Goal: Task Accomplishment & Management: Manage account settings

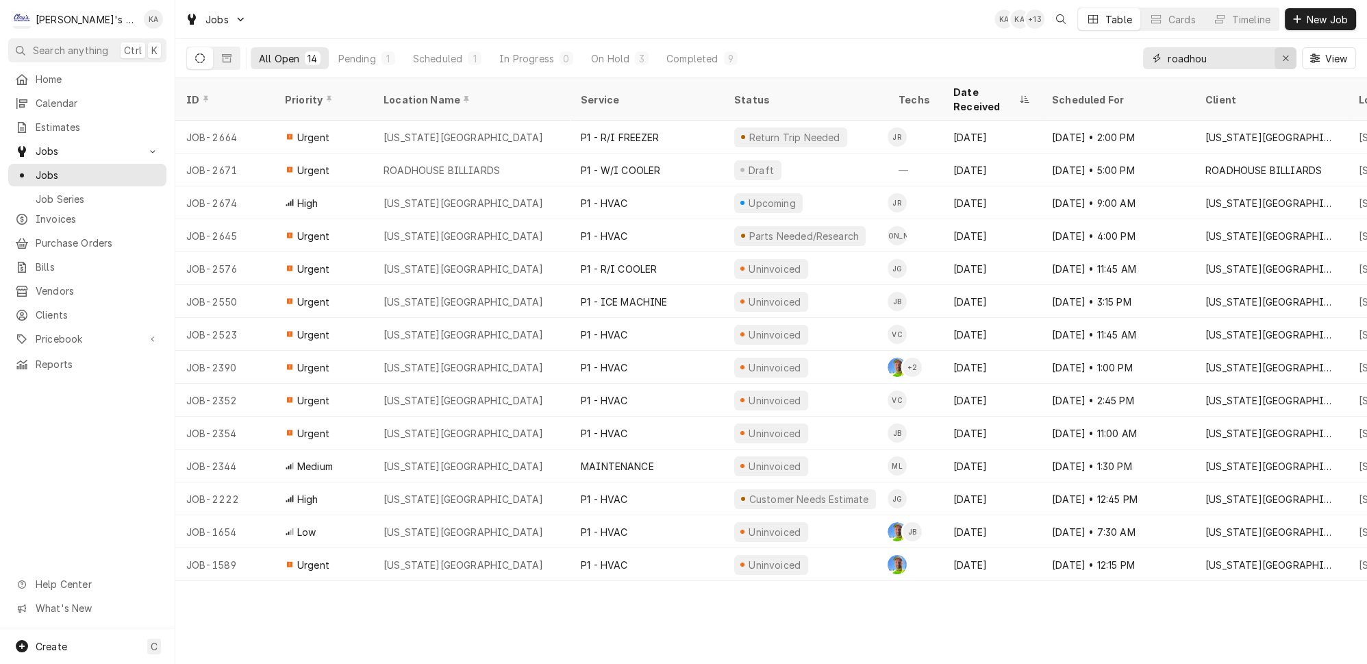
click at [1290, 55] on icon "Erase input" at bounding box center [1286, 58] width 8 height 10
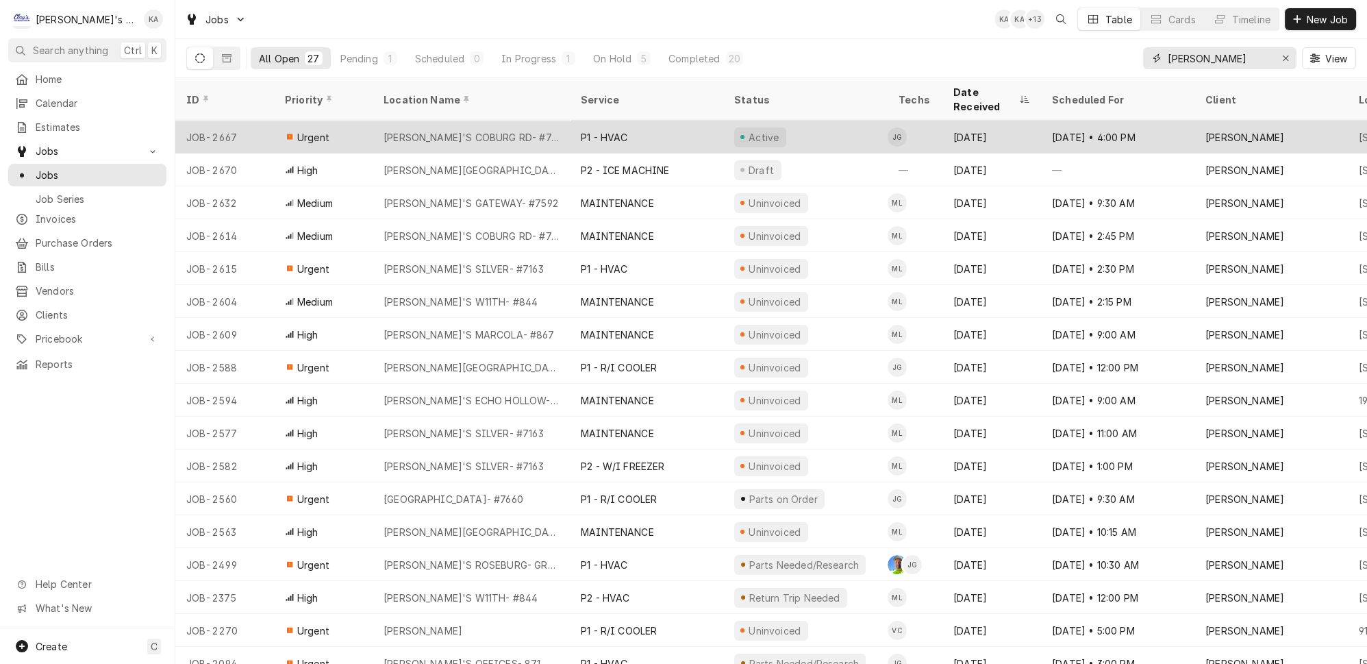
type input "CARL"
click at [461, 130] on div "CARL'S COBURG RD- #7456" at bounding box center [471, 137] width 175 height 14
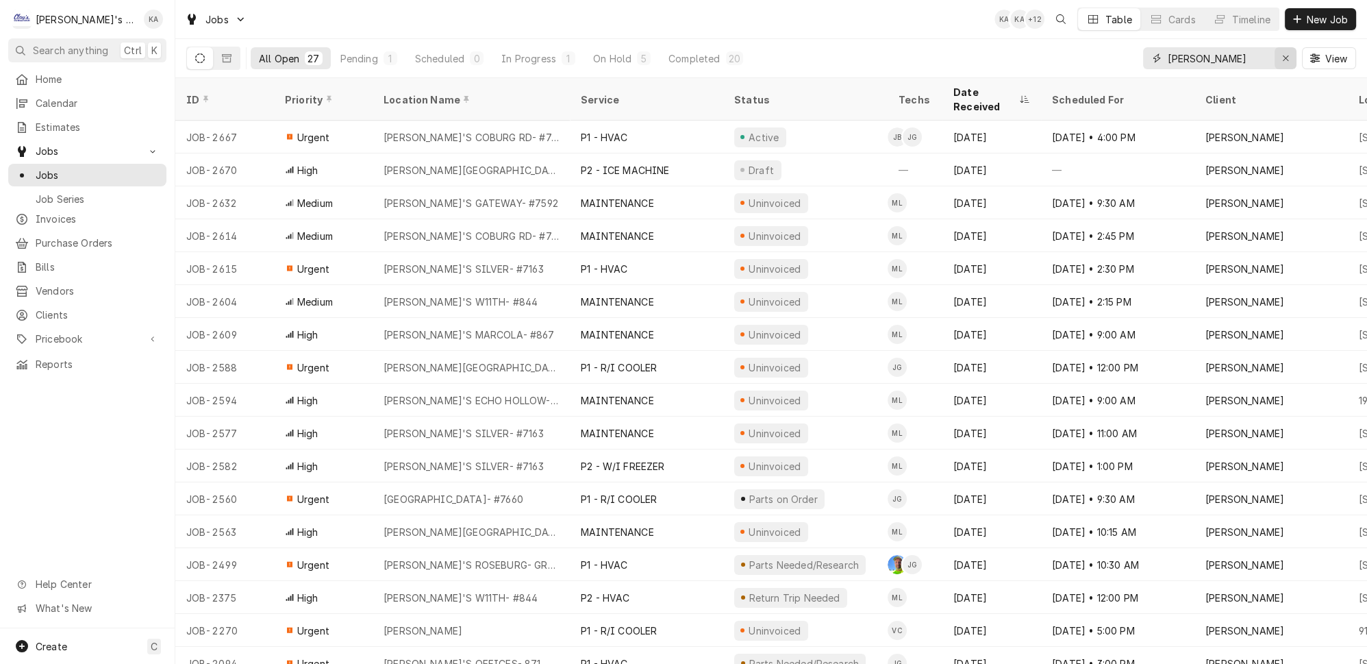
click at [1289, 55] on icon "Erase input" at bounding box center [1286, 58] width 8 height 10
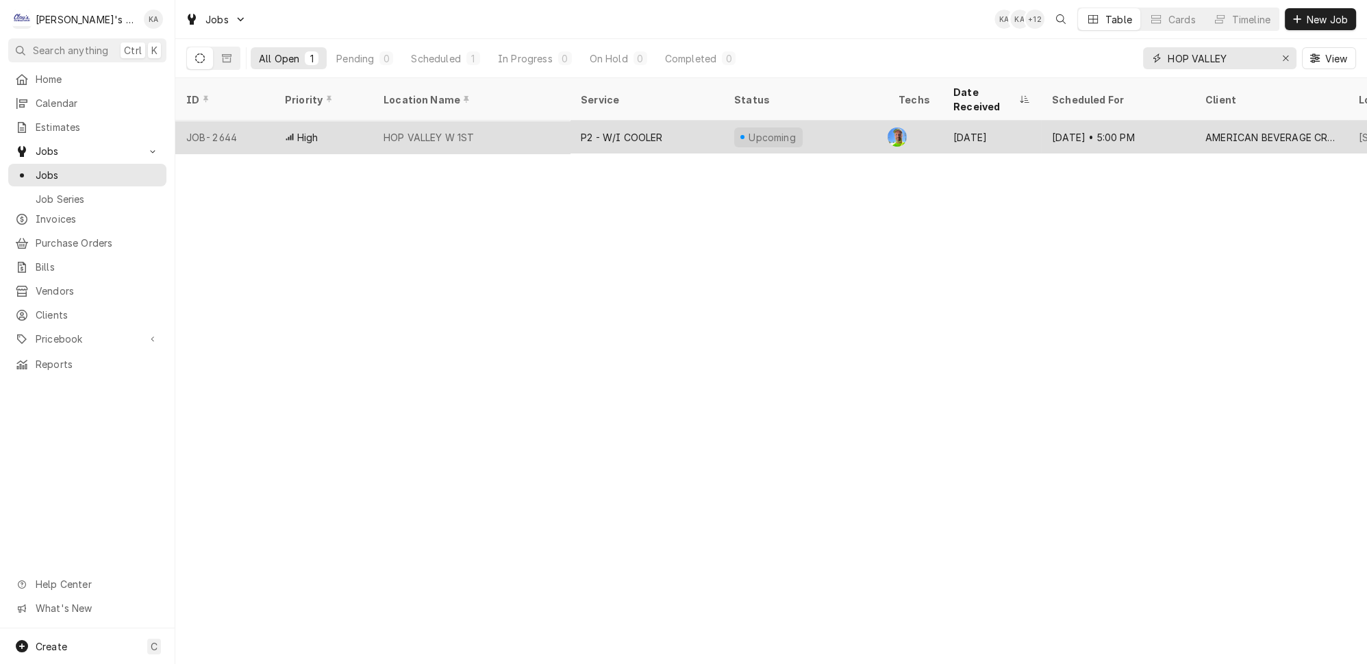
type input "HOP VALLEY"
click at [455, 130] on div "HOP VALLEY W 1ST" at bounding box center [429, 137] width 91 height 14
click at [275, 123] on div "High" at bounding box center [323, 137] width 99 height 33
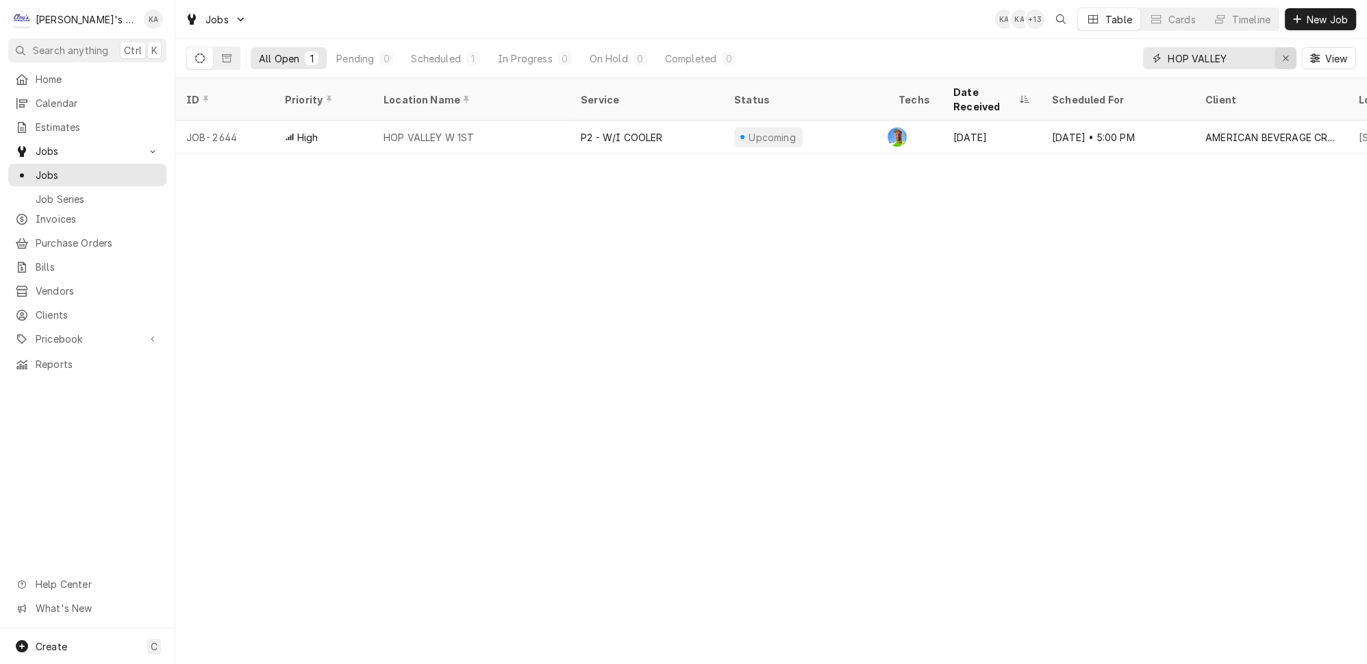
click at [1290, 53] on icon "Erase input" at bounding box center [1286, 58] width 8 height 10
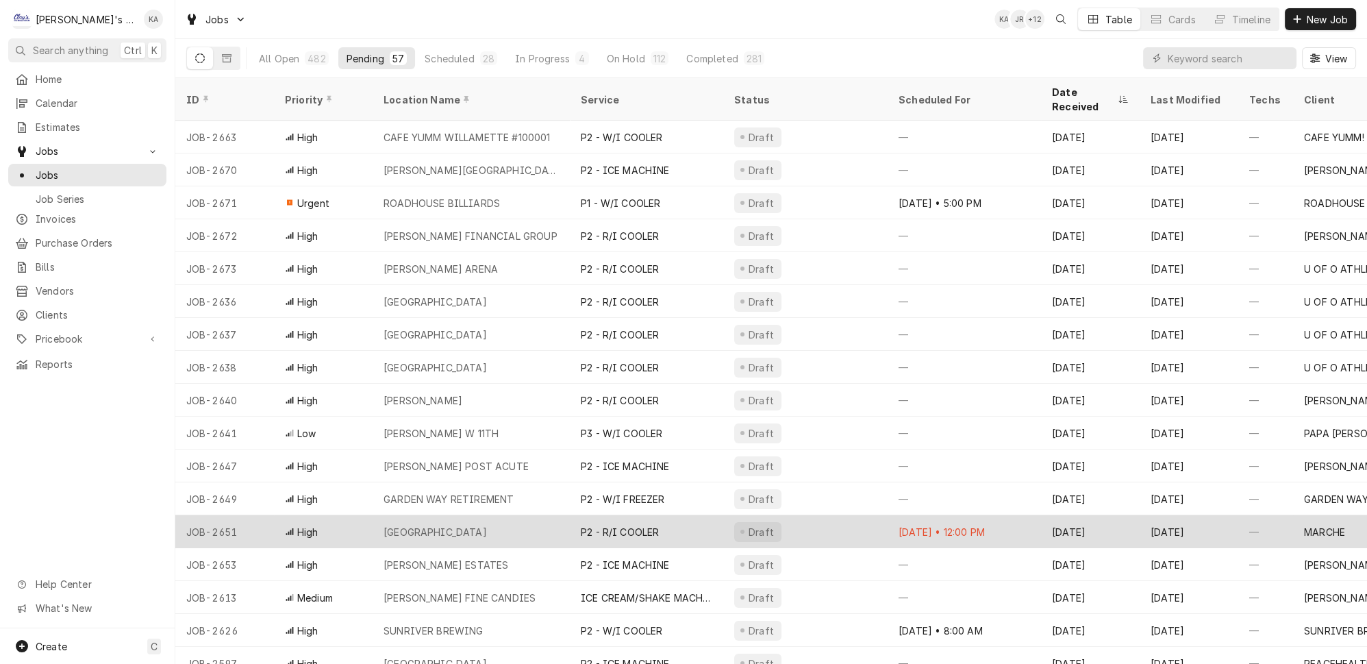
click at [645, 515] on div "P2 - R/I COOLER" at bounding box center [646, 531] width 153 height 33
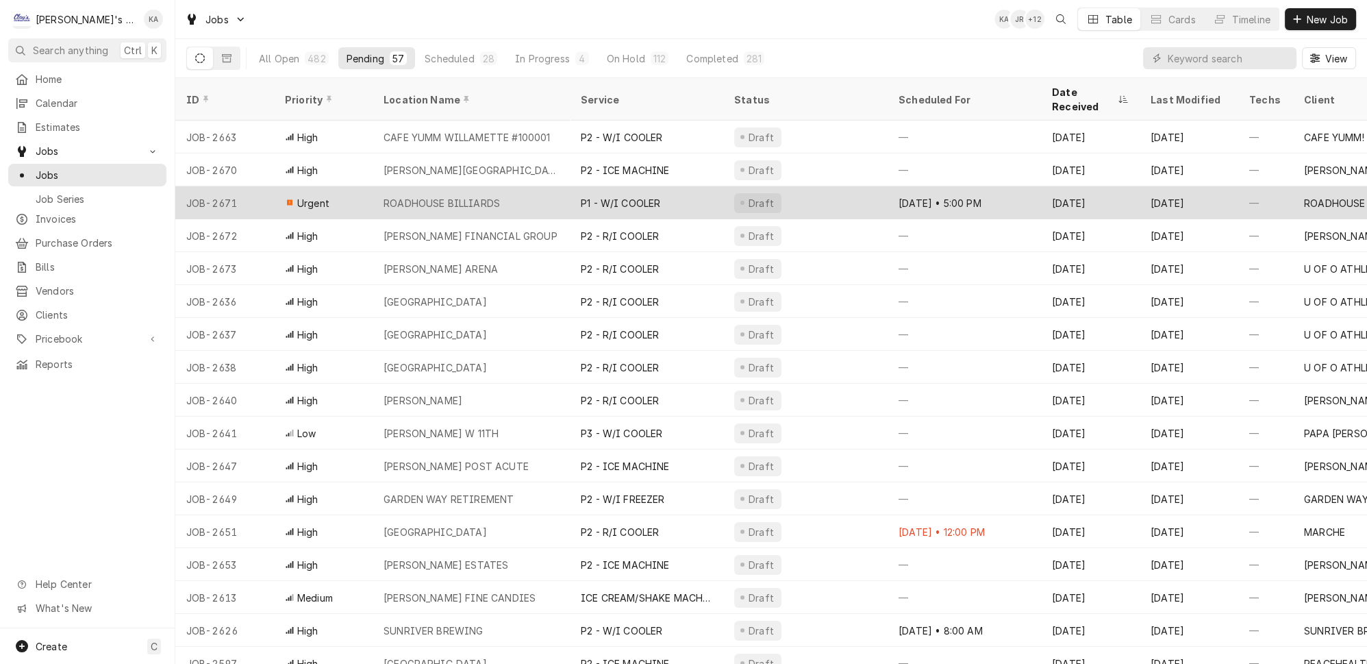
click at [525, 186] on div "ROADHOUSE BILLIARDS" at bounding box center [471, 202] width 197 height 33
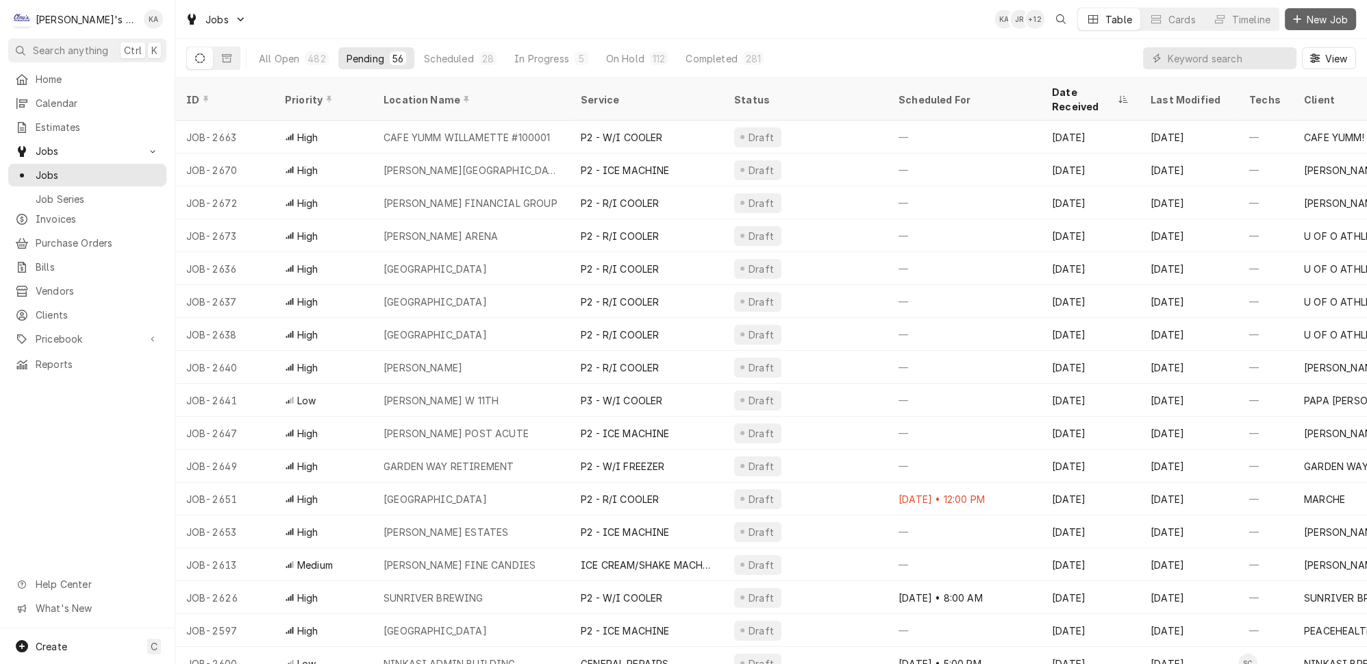
click at [1327, 16] on span "New Job" at bounding box center [1327, 19] width 47 height 14
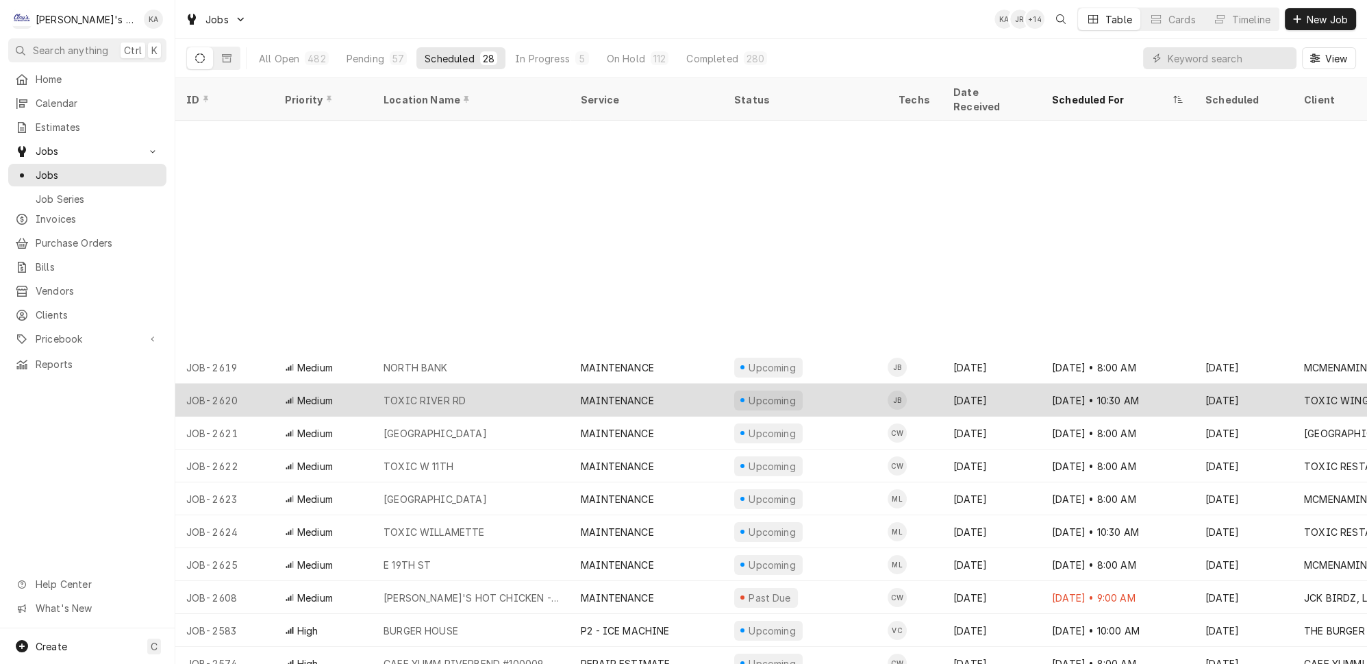
scroll to position [264, 0]
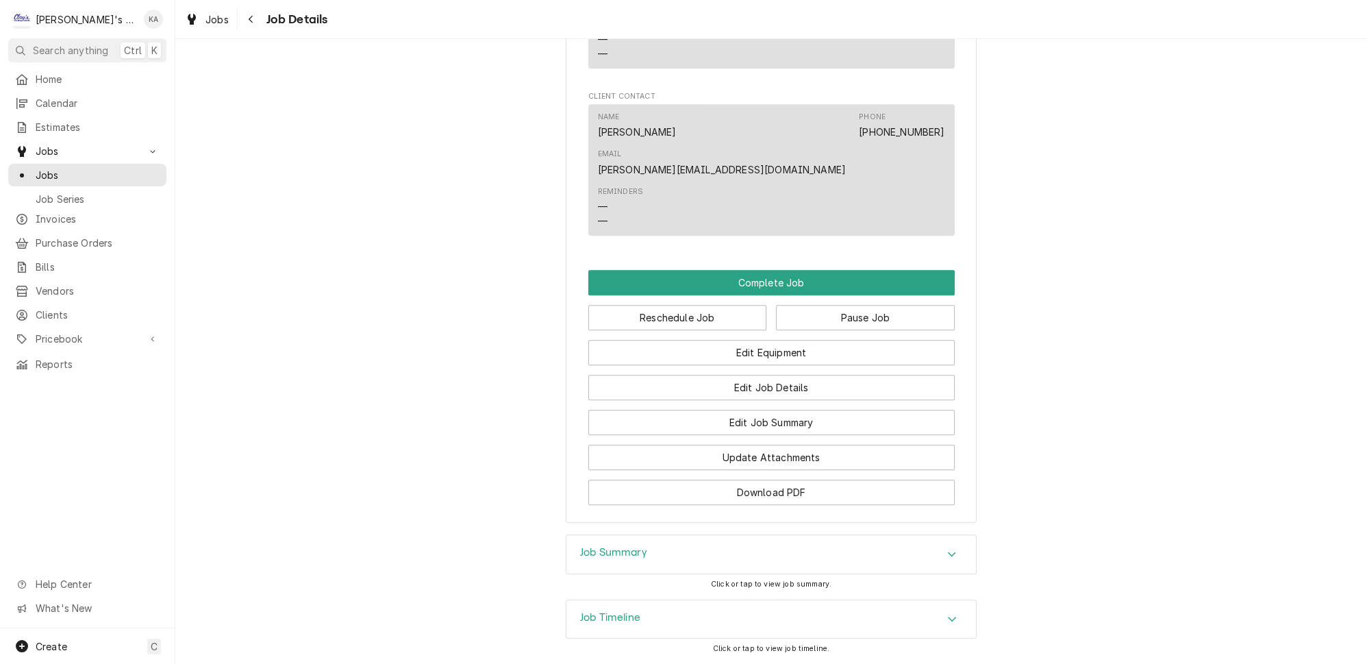
scroll to position [1186, 0]
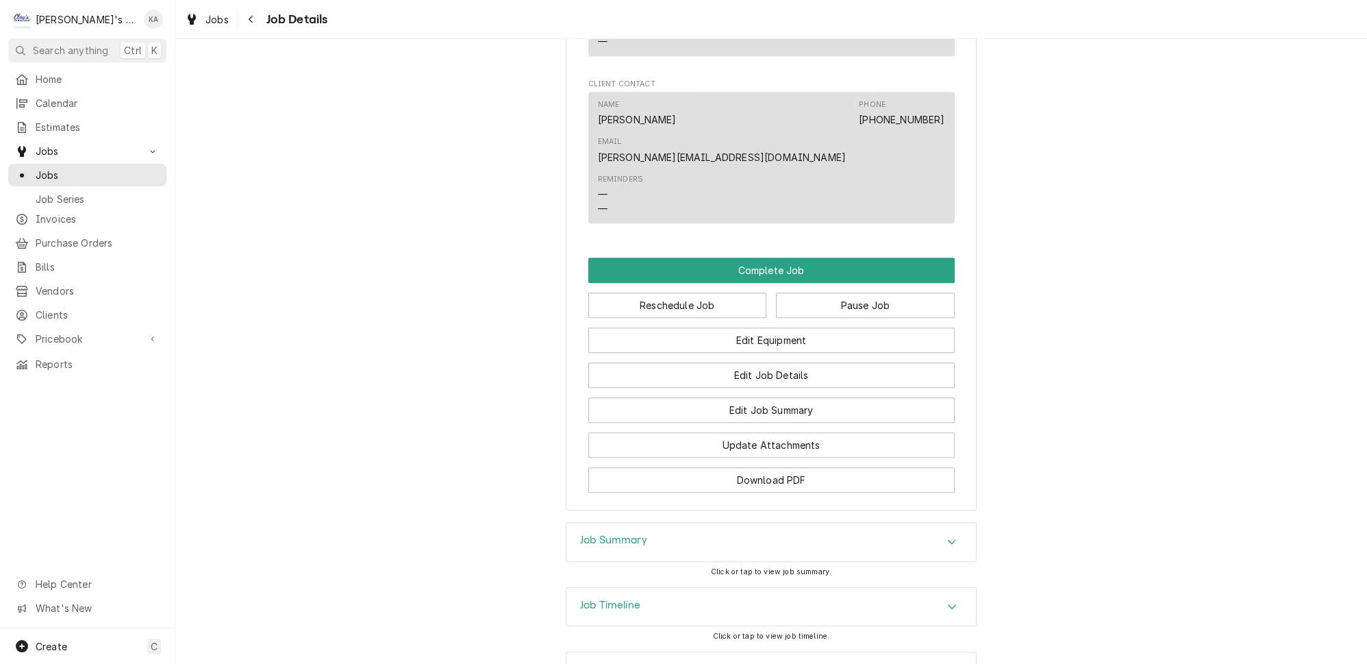
click at [947, 601] on icon "Accordion Header" at bounding box center [952, 606] width 10 height 11
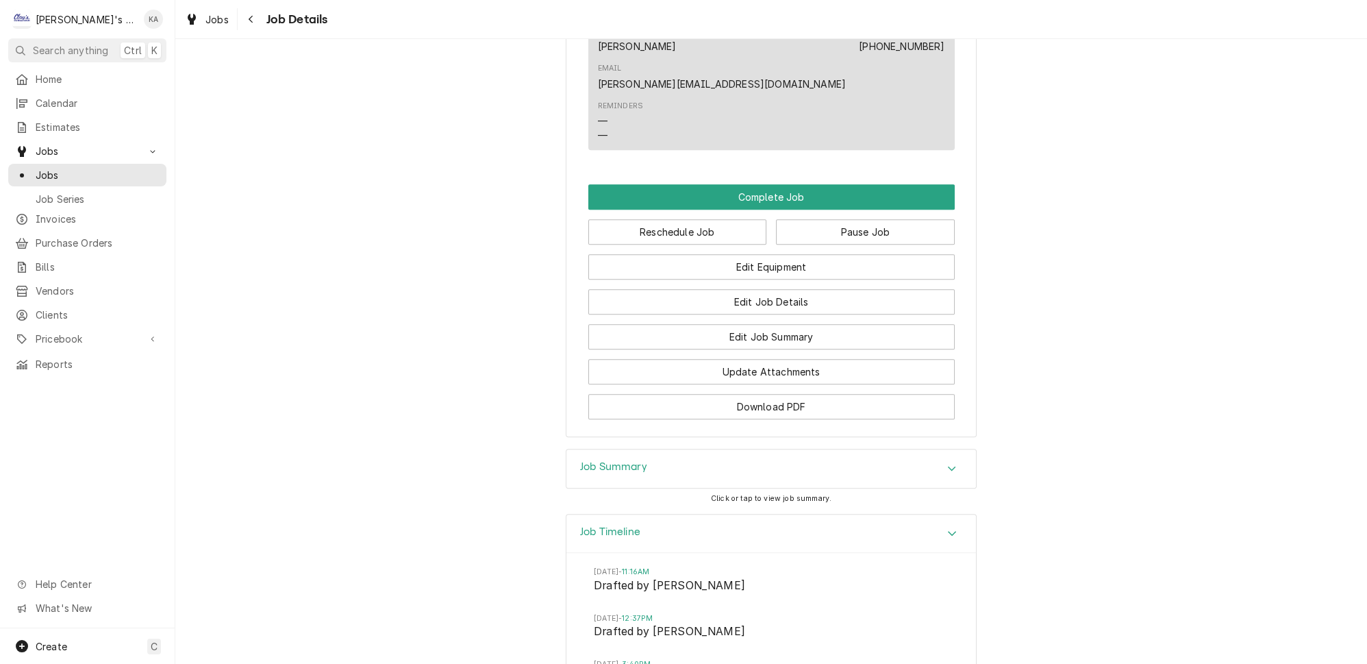
scroll to position [1373, 0]
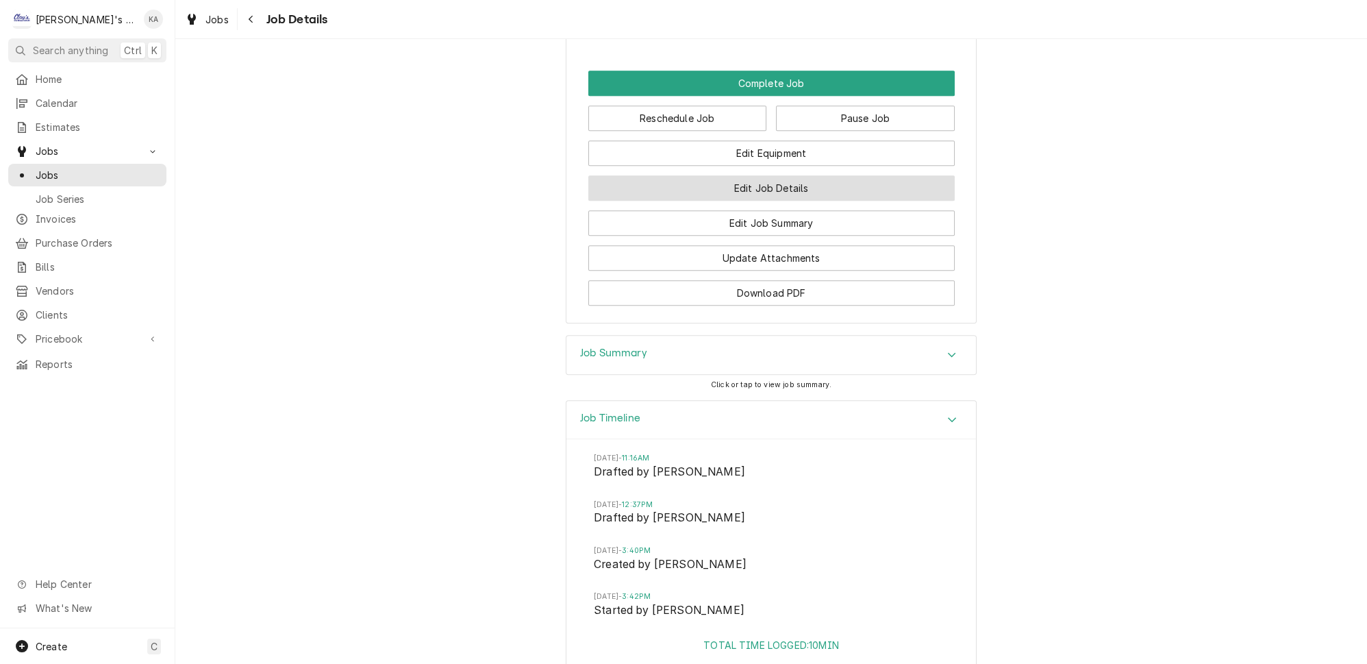
click at [792, 175] on button "Edit Job Details" at bounding box center [771, 187] width 366 height 25
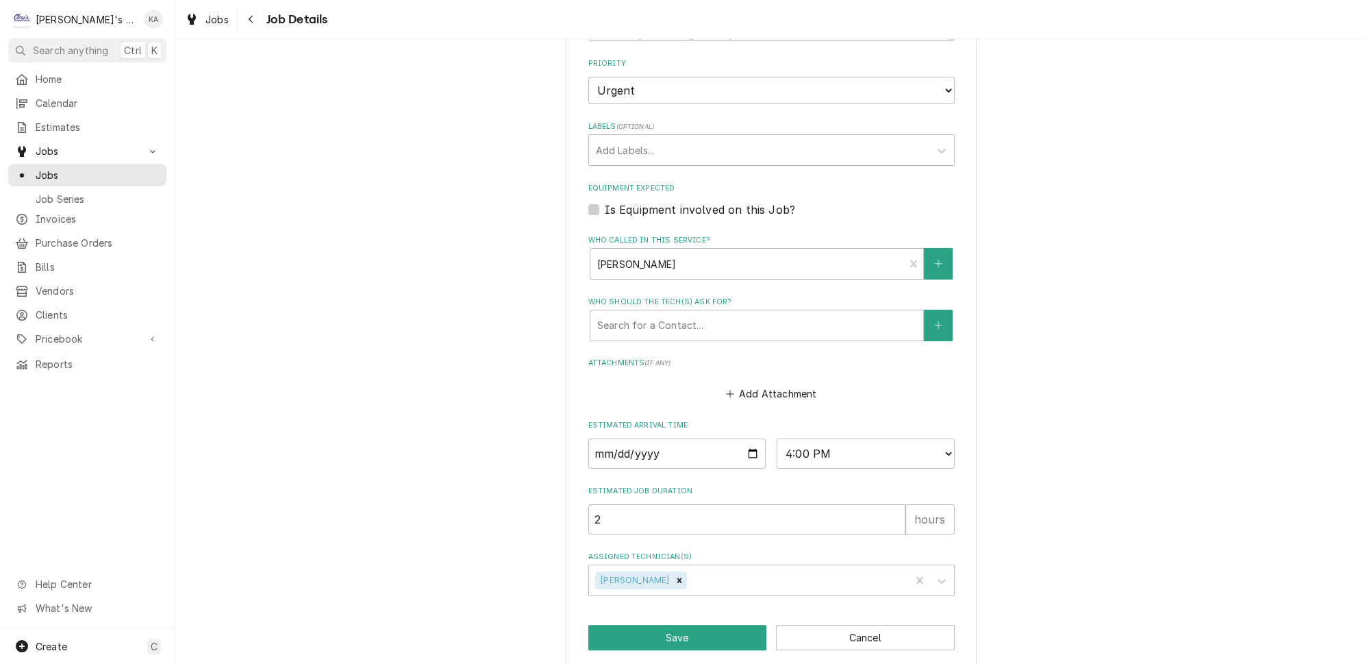
scroll to position [526, 0]
click at [756, 569] on div "Assigned Technician(s)" at bounding box center [797, 579] width 214 height 25
click at [685, 662] on div "Joey Brabb" at bounding box center [771, 672] width 365 height 21
click at [676, 624] on button "Save" at bounding box center [677, 636] width 179 height 25
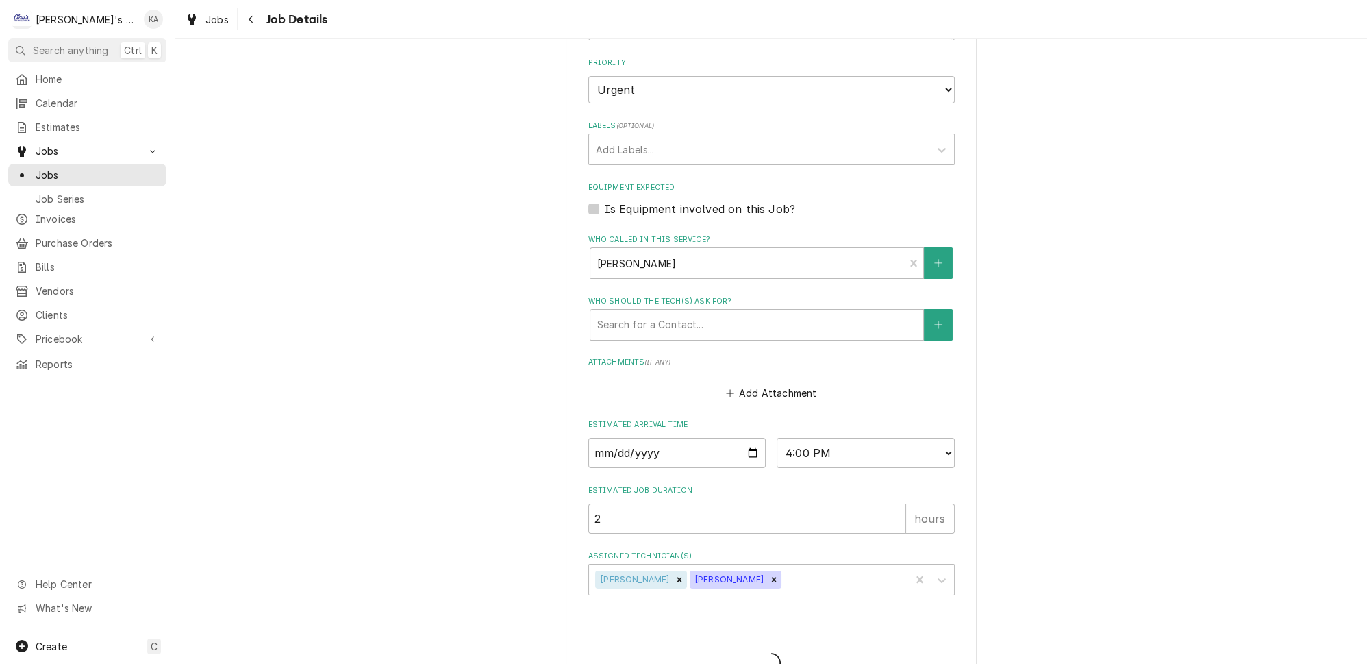
type textarea "x"
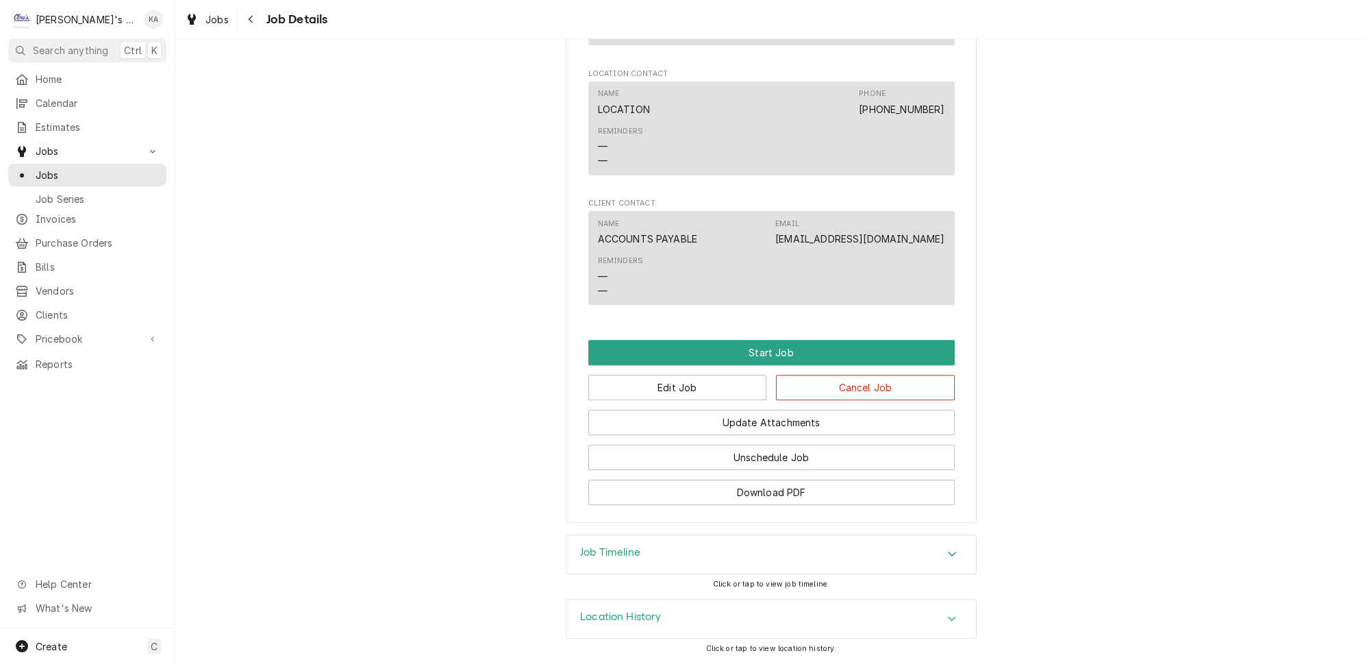
scroll to position [871, 0]
click at [677, 400] on button "Edit Job" at bounding box center [677, 387] width 179 height 25
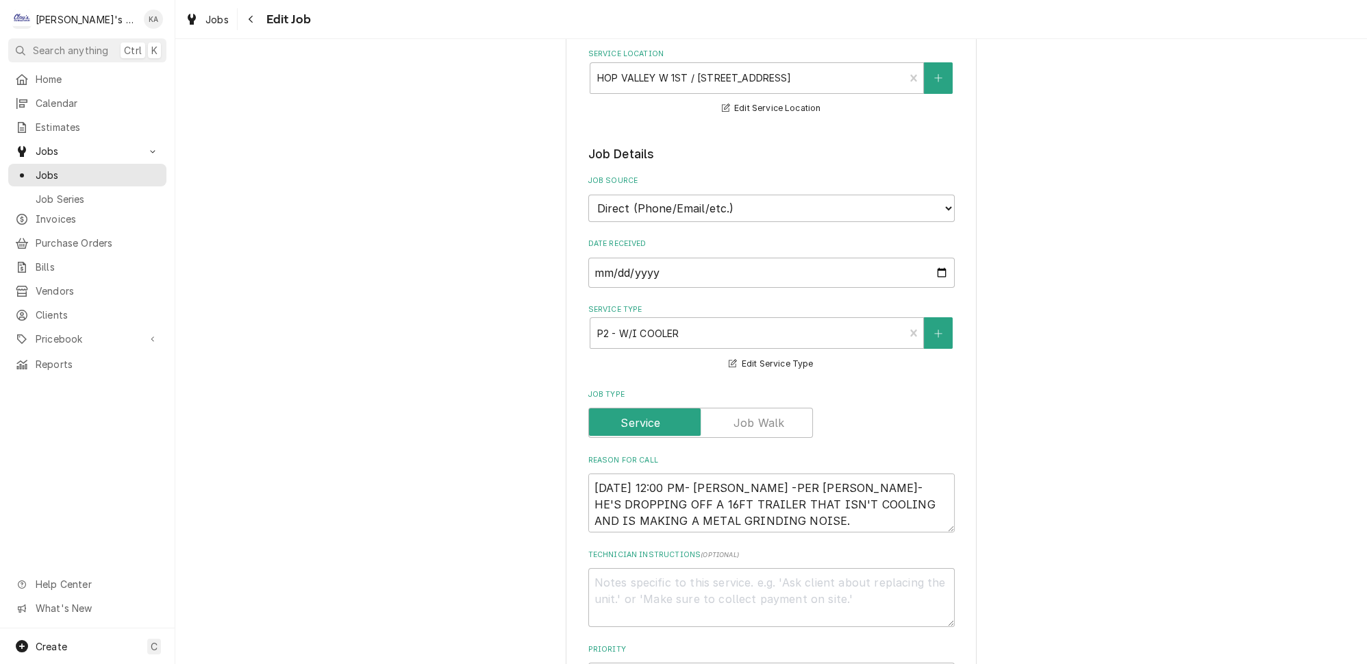
scroll to position [186, 0]
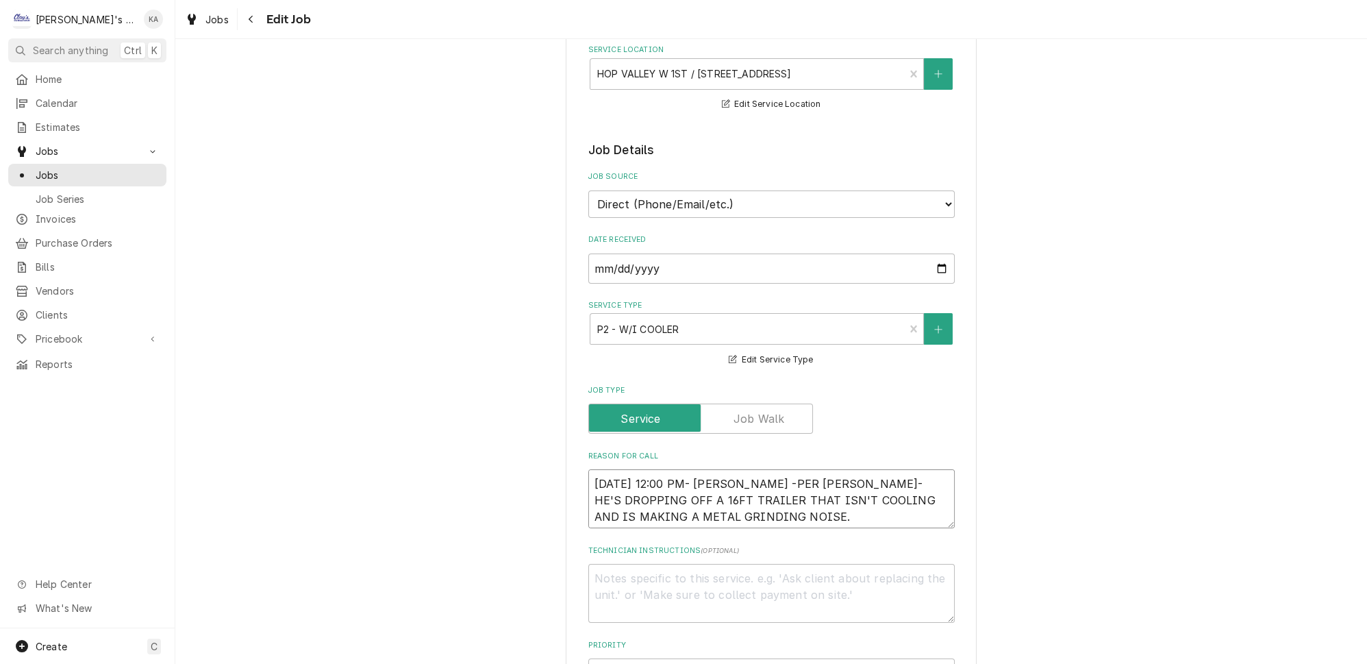
click at [742, 469] on textarea "8/11/2025 12:00 PM- KASSIE -PER NATHAN- HE'S DROPPING OFF A 16FT TRAILER THAT I…" at bounding box center [771, 498] width 366 height 59
type textarea "x"
type textarea "8/11/2025 12:00 PM- KASSIE-PER NATHAN- HE'S DROPPING OFF A 16FT TRAILER THAT IS…"
type textarea "x"
type textarea "8/11/2025 12:00 PM- KASSIE- PER NATHAN- HE'S DROPPING OFF A 16FT TRAILER THAT I…"
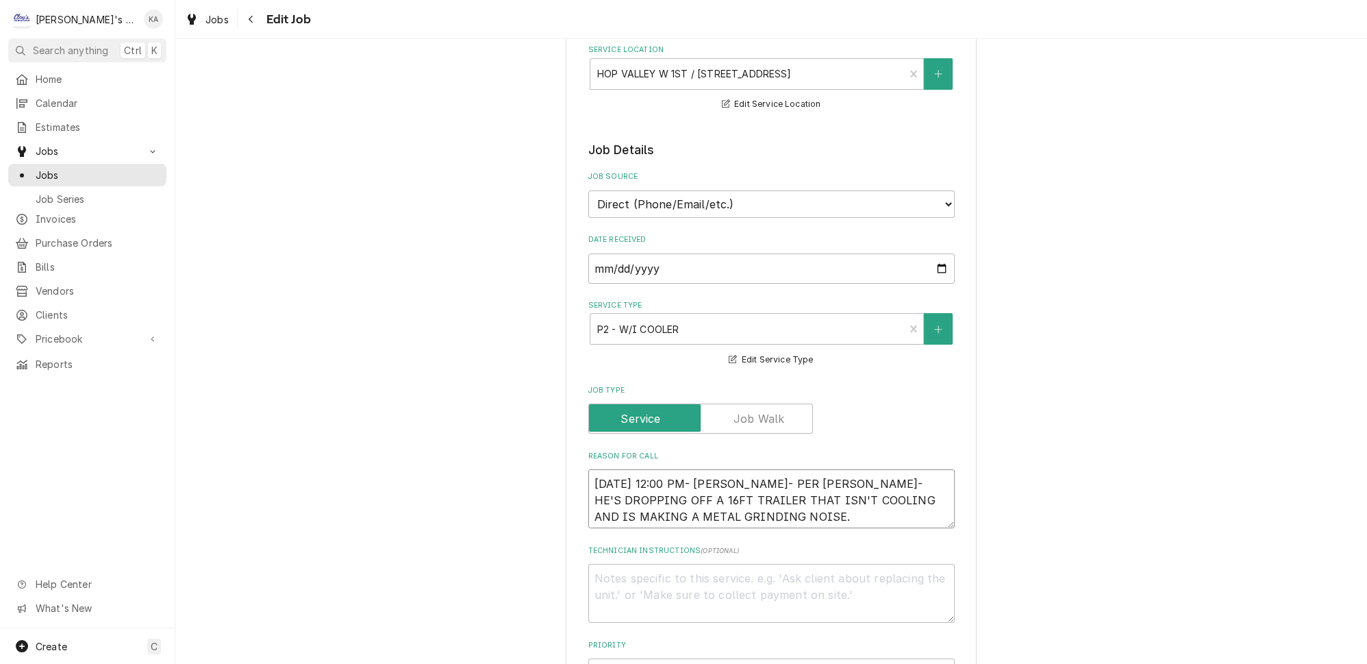
type textarea "x"
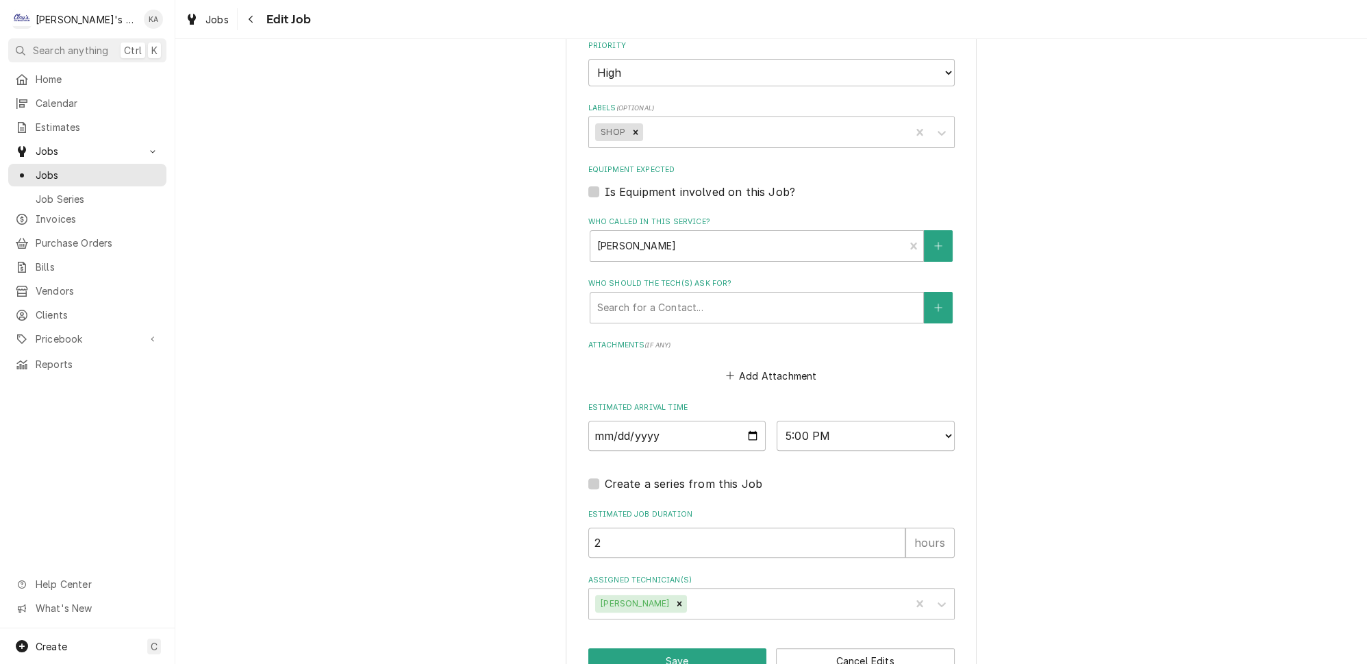
scroll to position [801, 0]
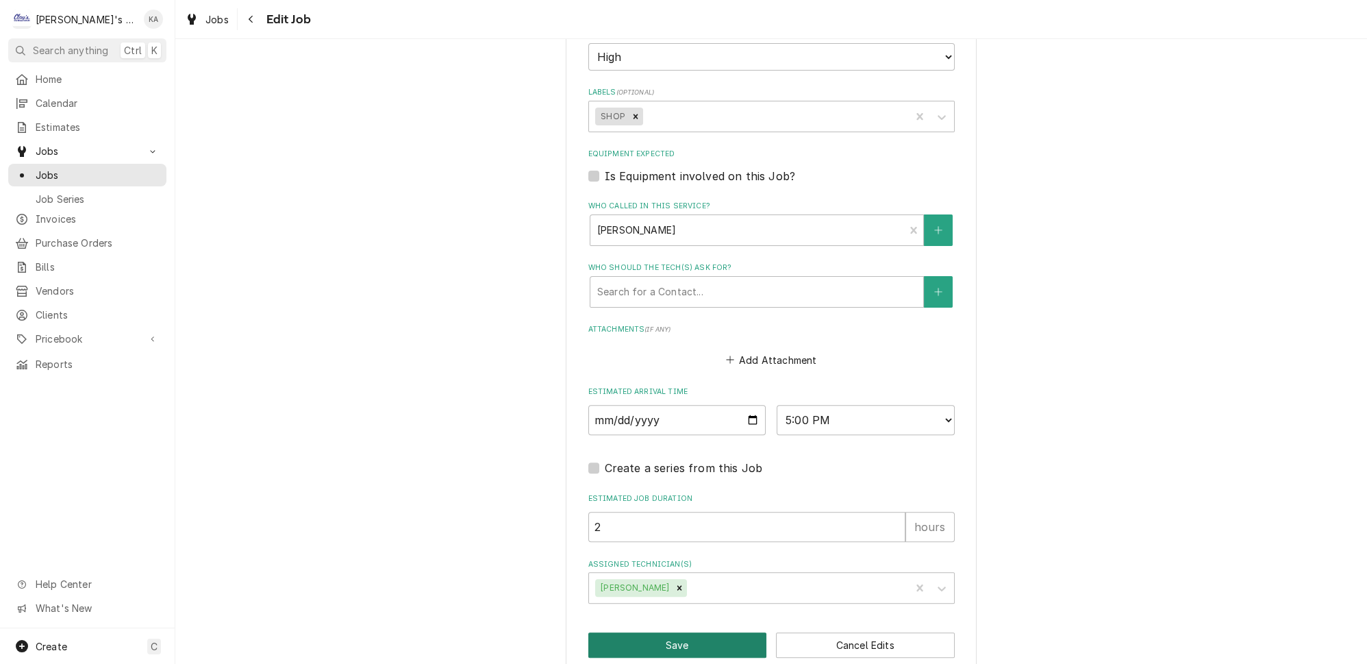
type textarea "8/11/2025 12:00 PM- KASSIE- PER NATHAN- HE'S DROPPING OFF A 16FT TRAILER THAT I…"
click at [669, 632] on button "Save" at bounding box center [677, 644] width 179 height 25
type textarea "x"
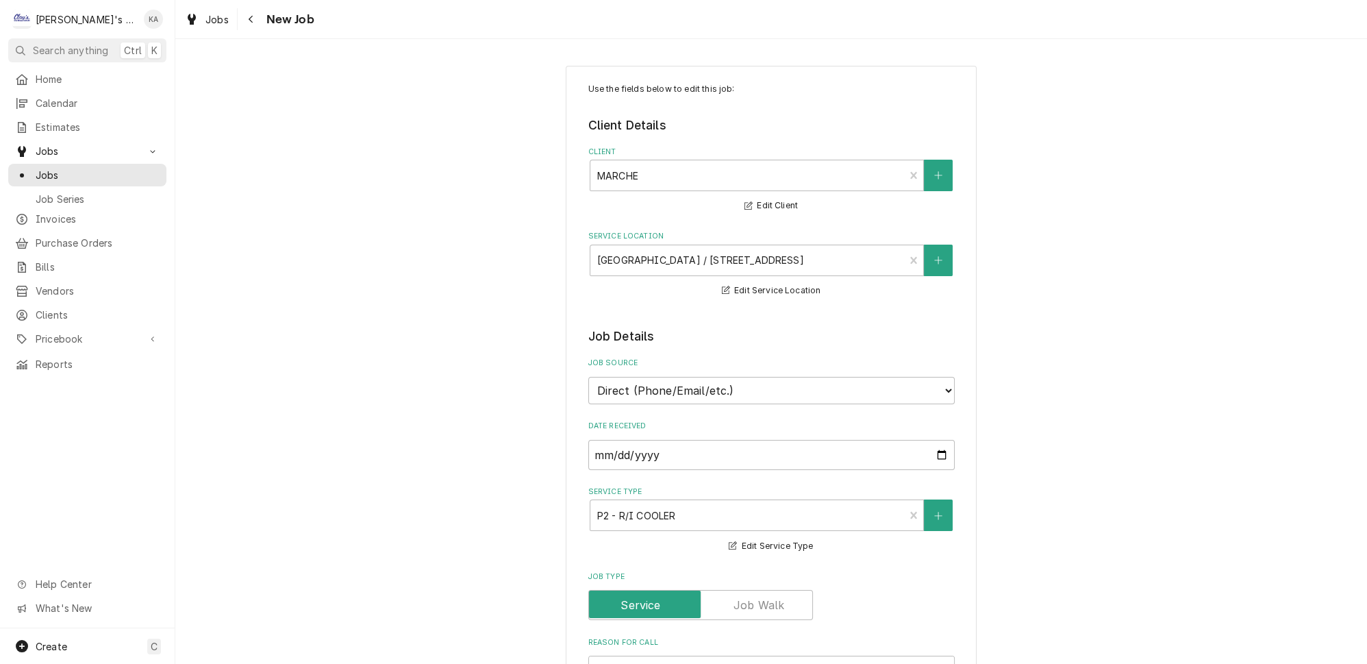
type textarea "x"
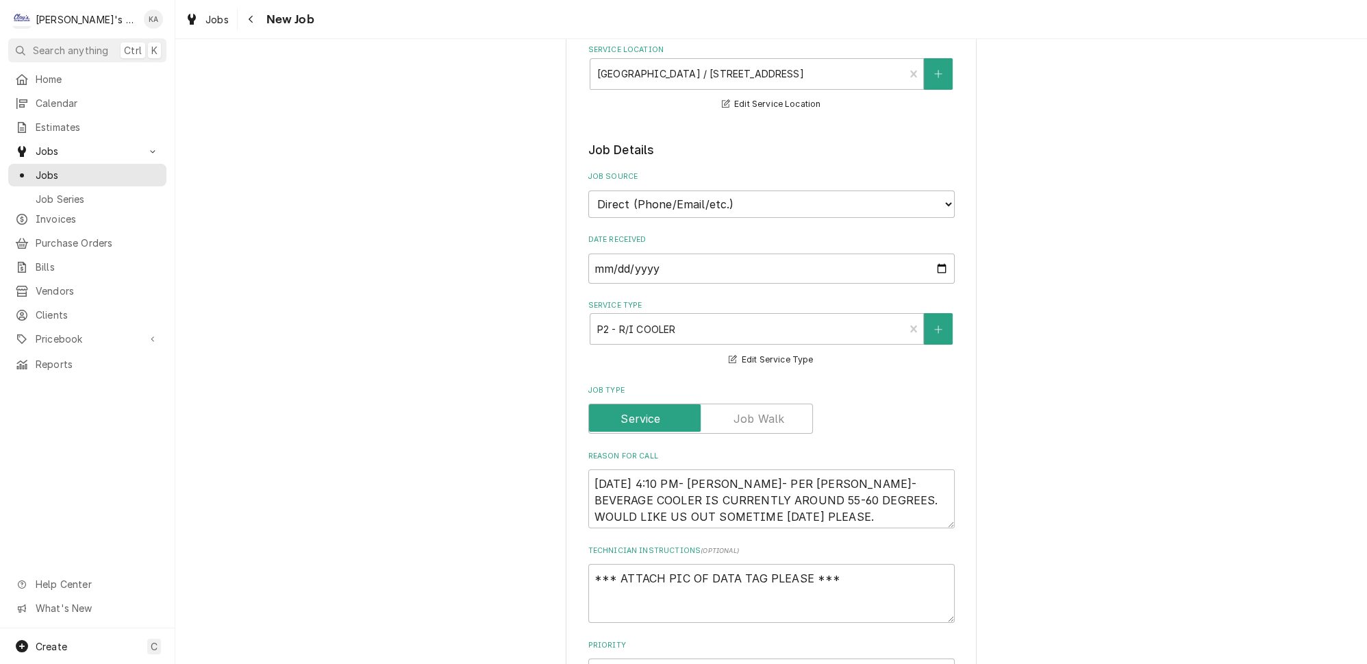
scroll to position [311, 0]
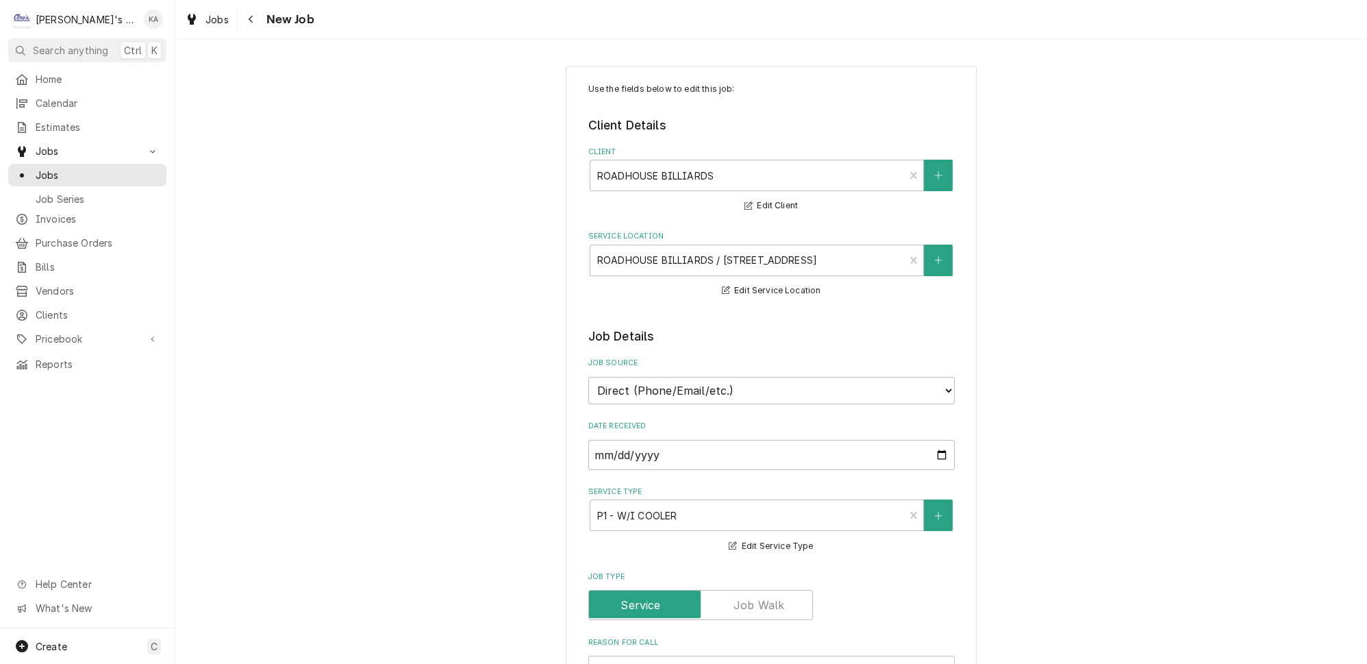
scroll to position [186, 0]
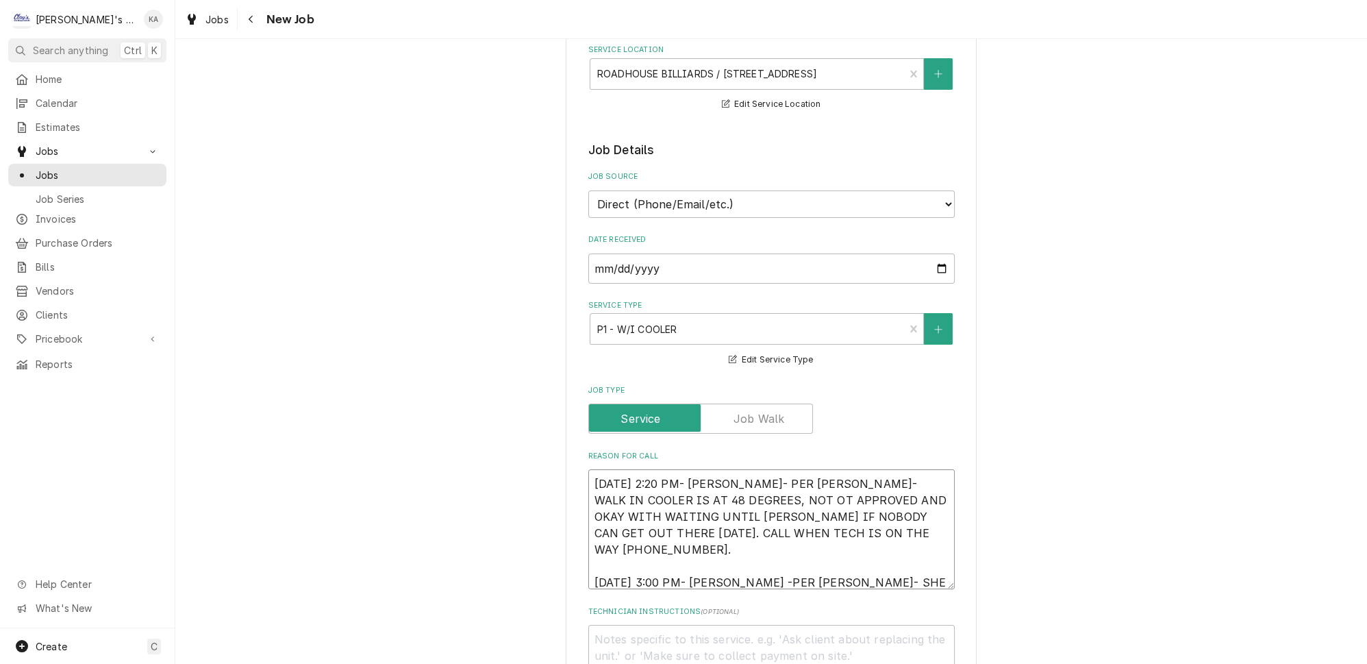
click at [740, 546] on textarea "8/12/2025 2:20 PM- BECKETT- PER EMMA- WALK IN COOLER IS AT 48 DEGREES, NOT OT A…" at bounding box center [771, 529] width 366 height 120
type textarea "x"
type textarea "8/12/2025 2:20 PM- BECKETT- PER EMMA- WALK IN COOLER IS AT 48 DEGREES, NOT OT A…"
type textarea "x"
type textarea "8/12/2025 2:20 PM- BECKETT- PER EMMA- WALK IN COOLER IS AT 48 DEGREES, NOT OT A…"
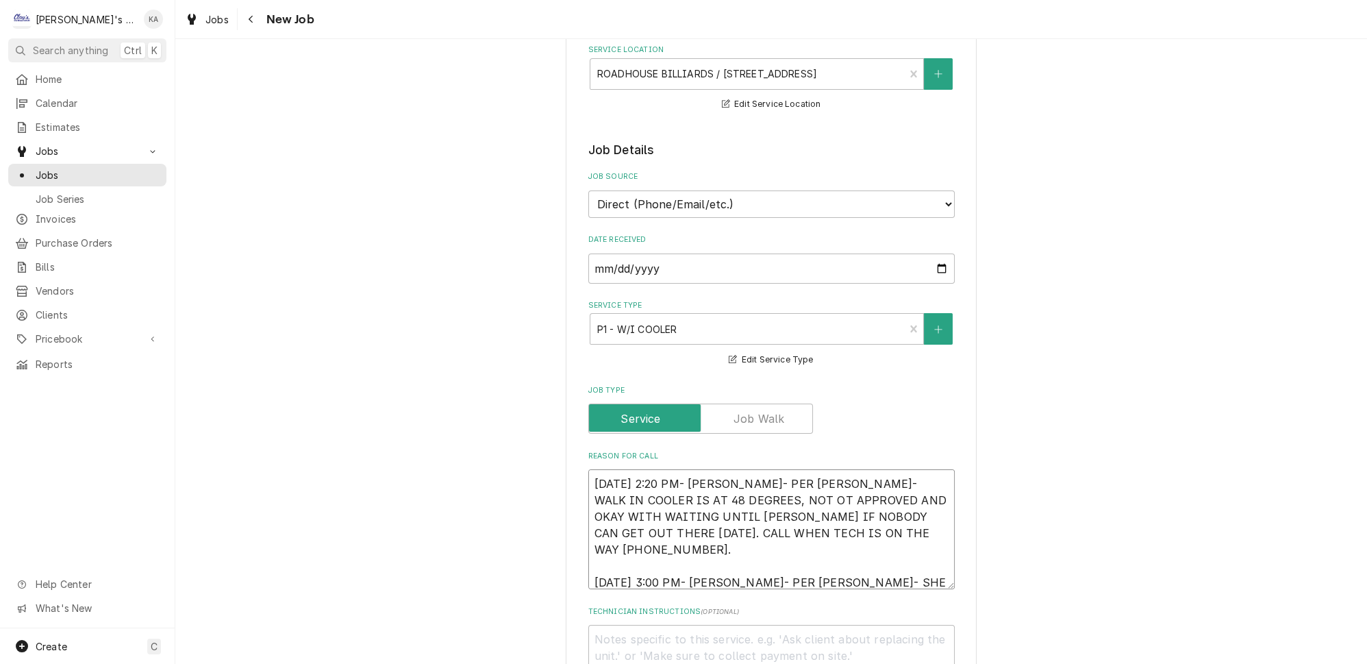
type textarea "x"
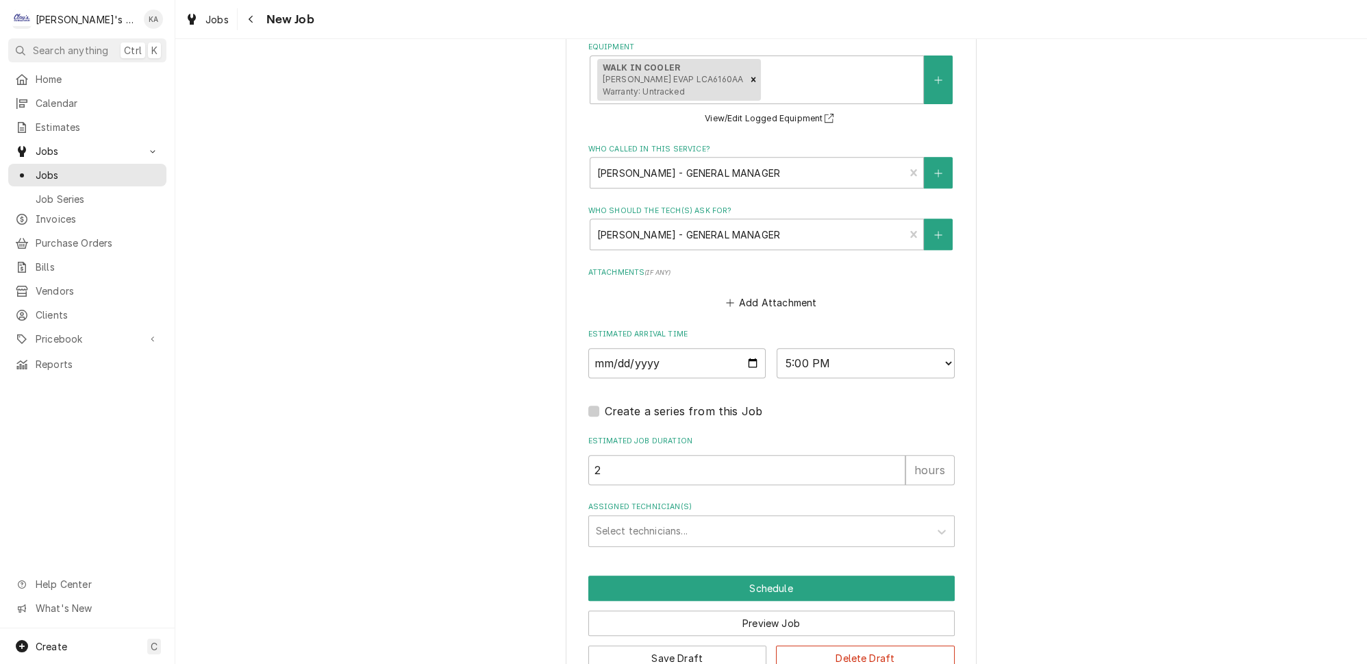
scroll to position [1035, 0]
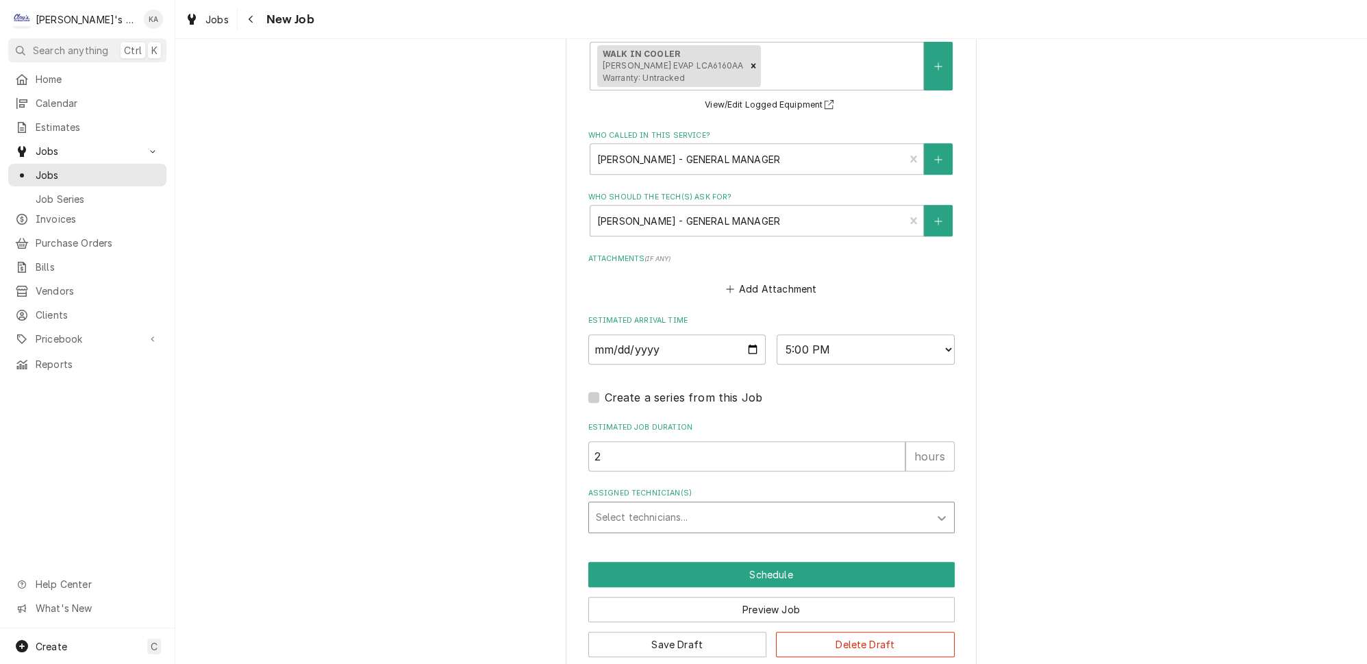
type textarea "8/12/2025 2:20 PM- BECKETT- PER EMMA- WALK IN COOLER IS AT 48 DEGREES, NOT OT A…"
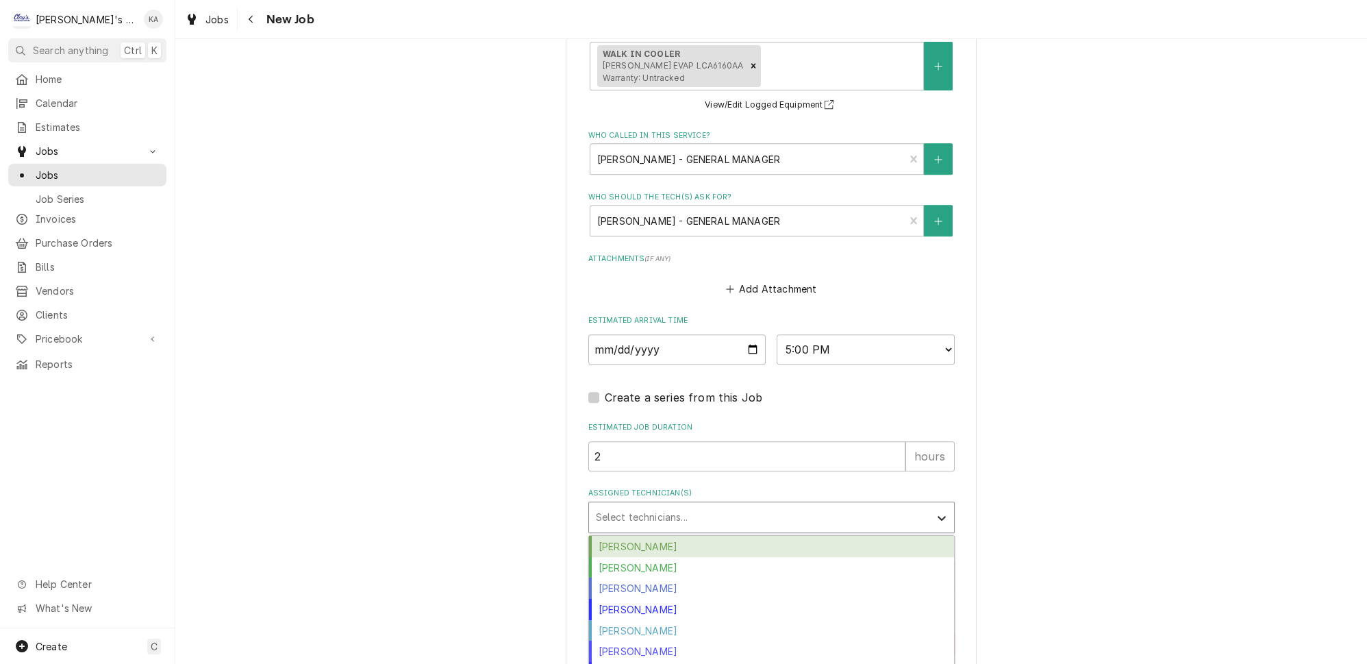
click at [935, 511] on icon "Assigned Technician(s)" at bounding box center [942, 518] width 14 height 14
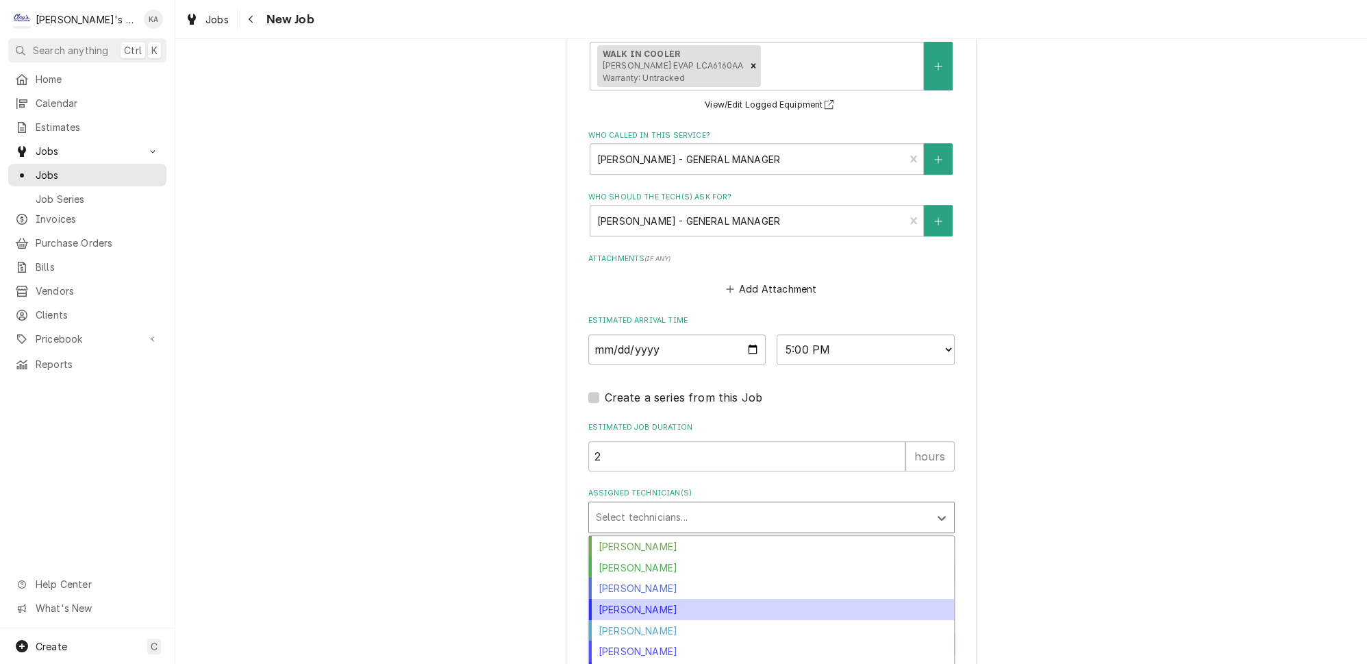
click at [663, 599] on div "Joey Brabb" at bounding box center [771, 609] width 365 height 21
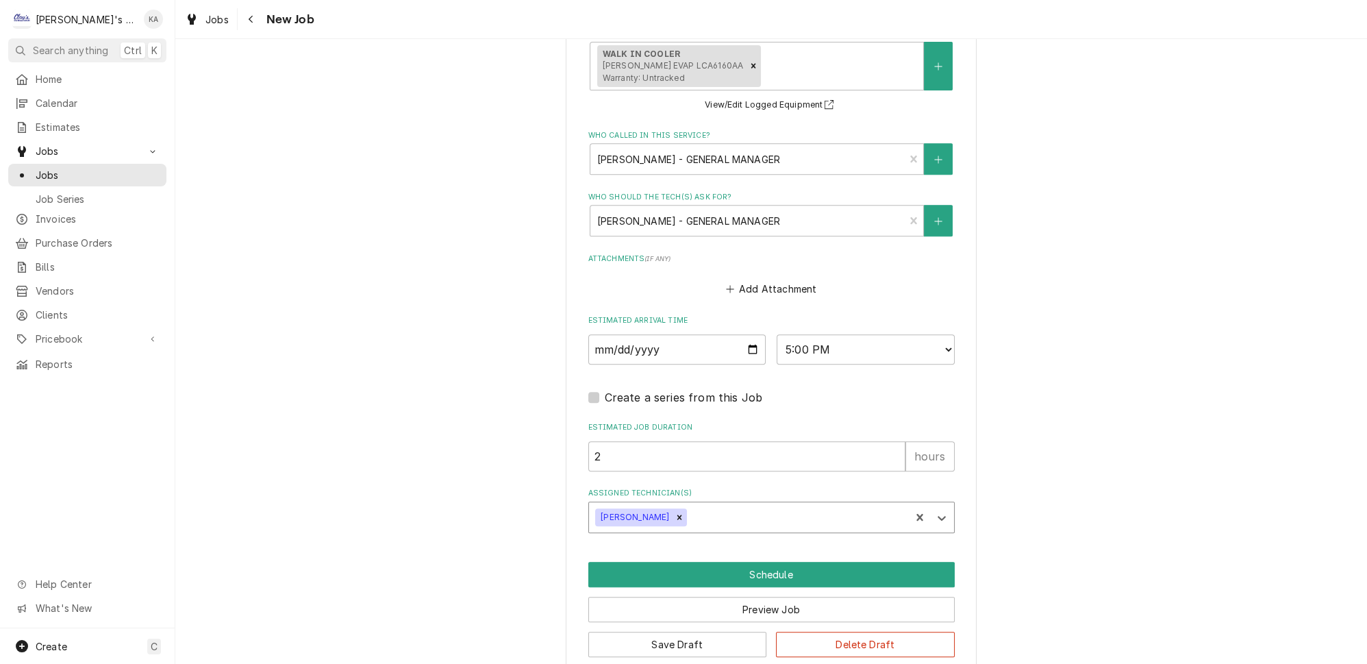
type textarea "x"
click at [927, 340] on select "AM / PM 6:00 AM 6:15 AM 6:30 AM 6:45 AM 7:00 AM 7:15 AM 7:30 AM 7:45 AM 8:00 AM…" at bounding box center [866, 349] width 178 height 30
select select "16:15:00"
click at [777, 334] on select "AM / PM 6:00 AM 6:15 AM 6:30 AM 6:45 AM 7:00 AM 7:15 AM 7:30 AM 7:45 AM 8:00 AM…" at bounding box center [866, 349] width 178 height 30
click at [791, 562] on button "Schedule" at bounding box center [771, 574] width 366 height 25
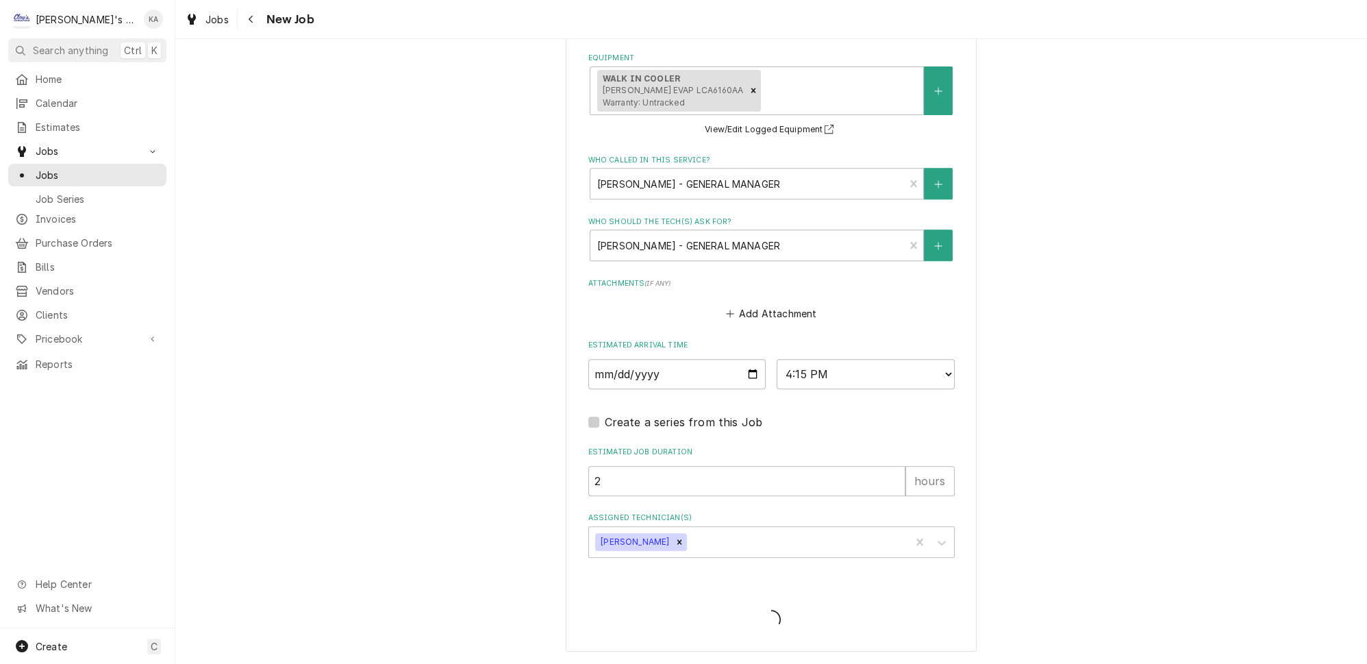
scroll to position [990, 0]
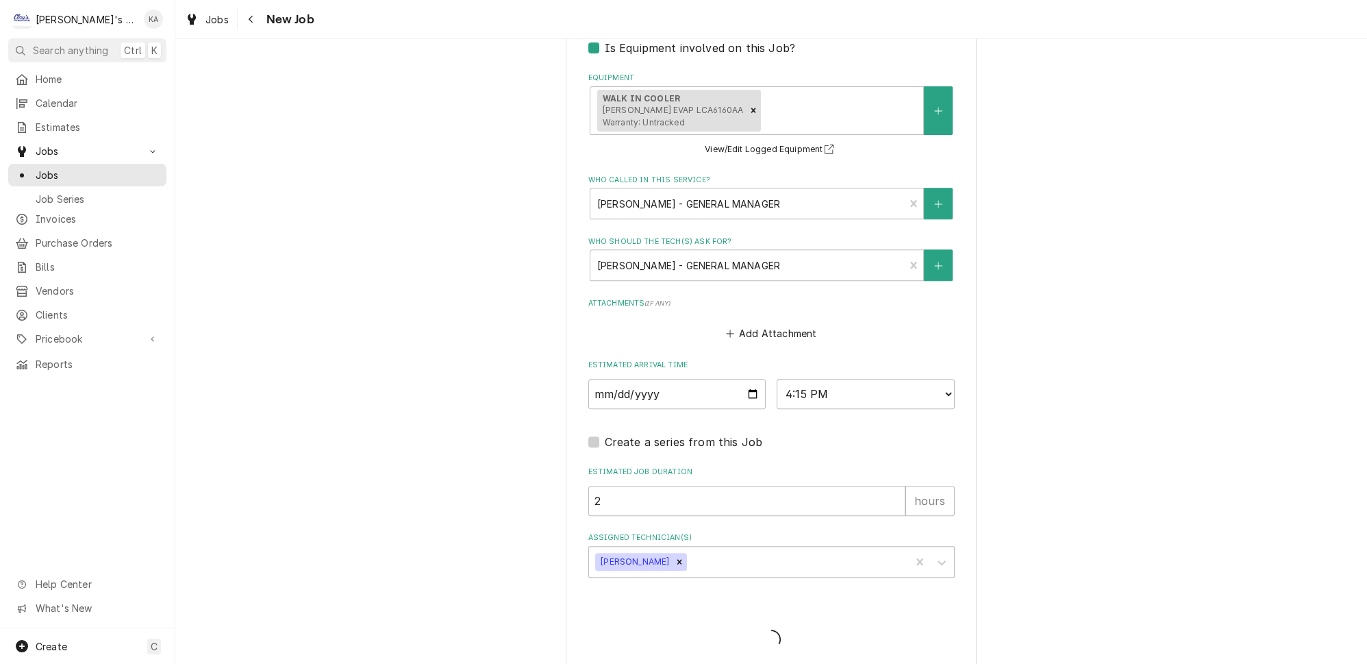
type textarea "x"
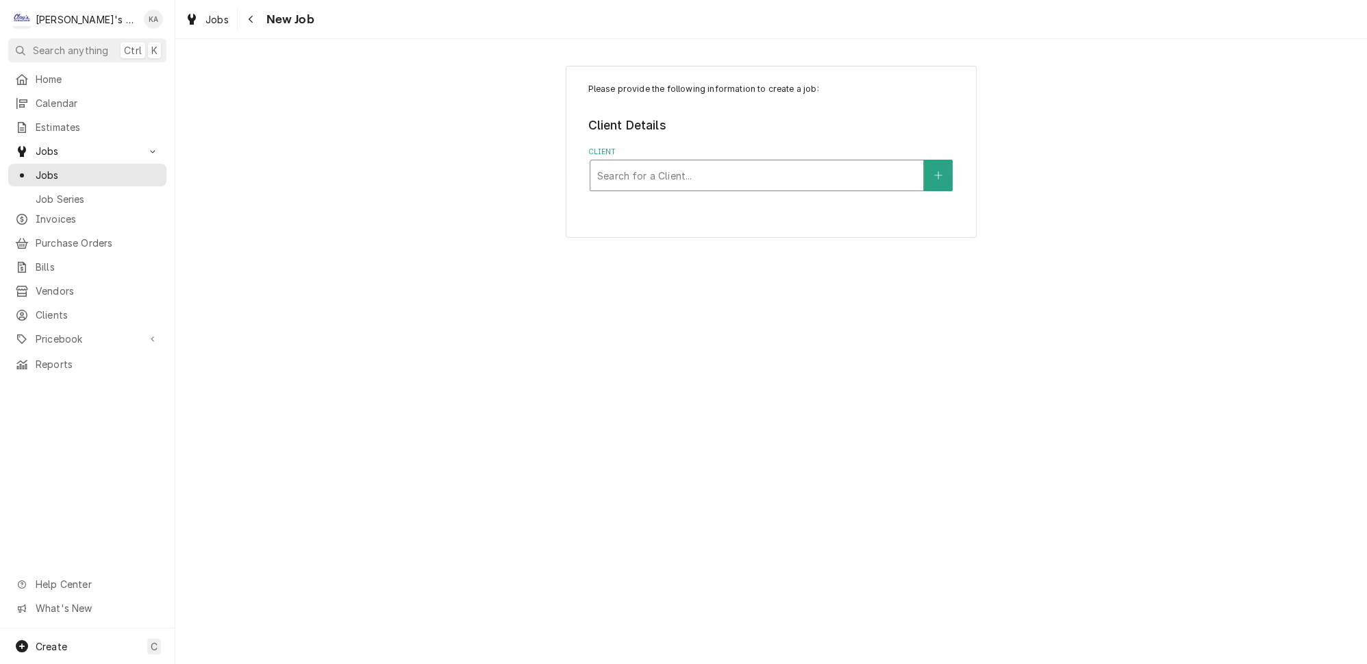
click at [738, 172] on div "Client" at bounding box center [756, 175] width 319 height 25
type input "[PERSON_NAME]"
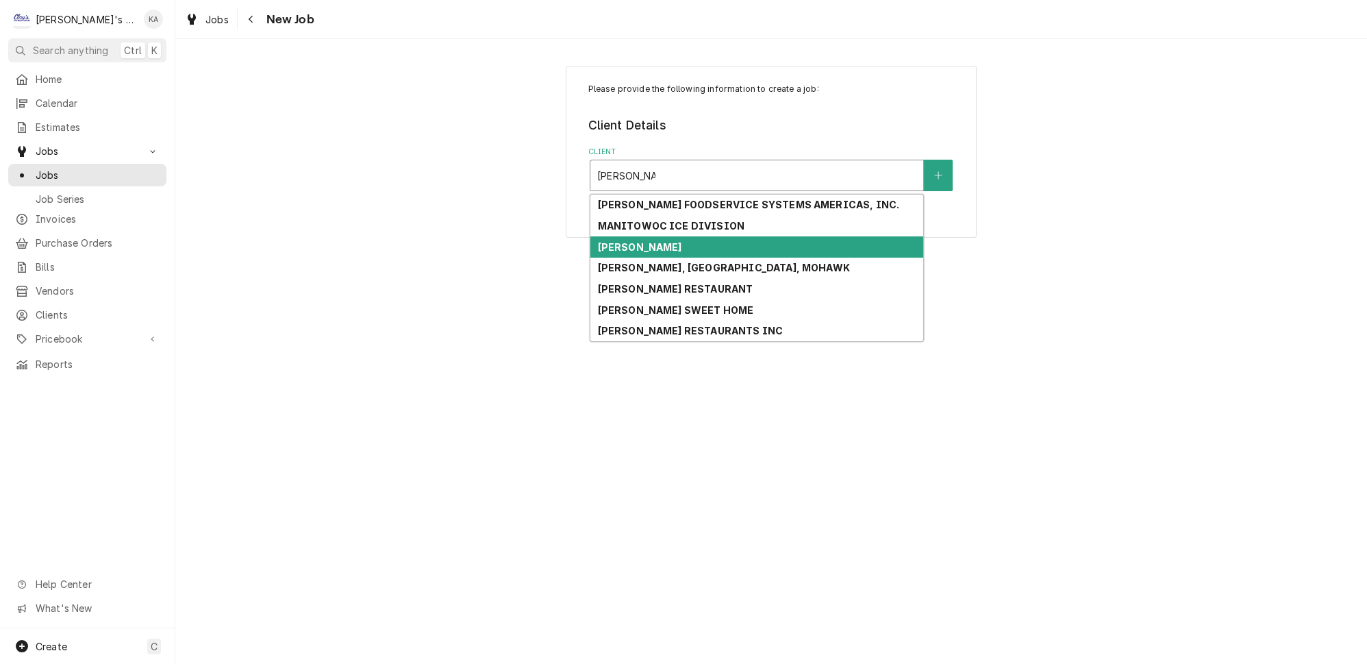
click at [626, 241] on strong "[PERSON_NAME]" at bounding box center [639, 247] width 84 height 12
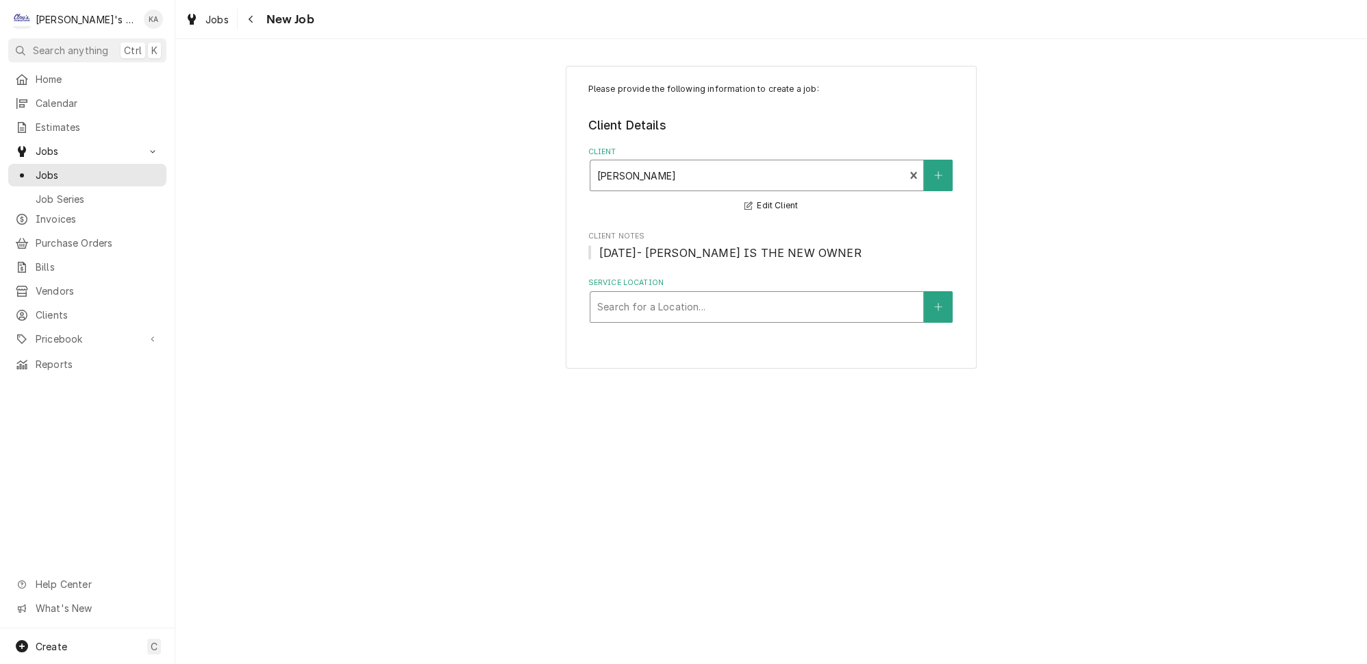
click at [762, 295] on div "Service Location" at bounding box center [756, 307] width 319 height 25
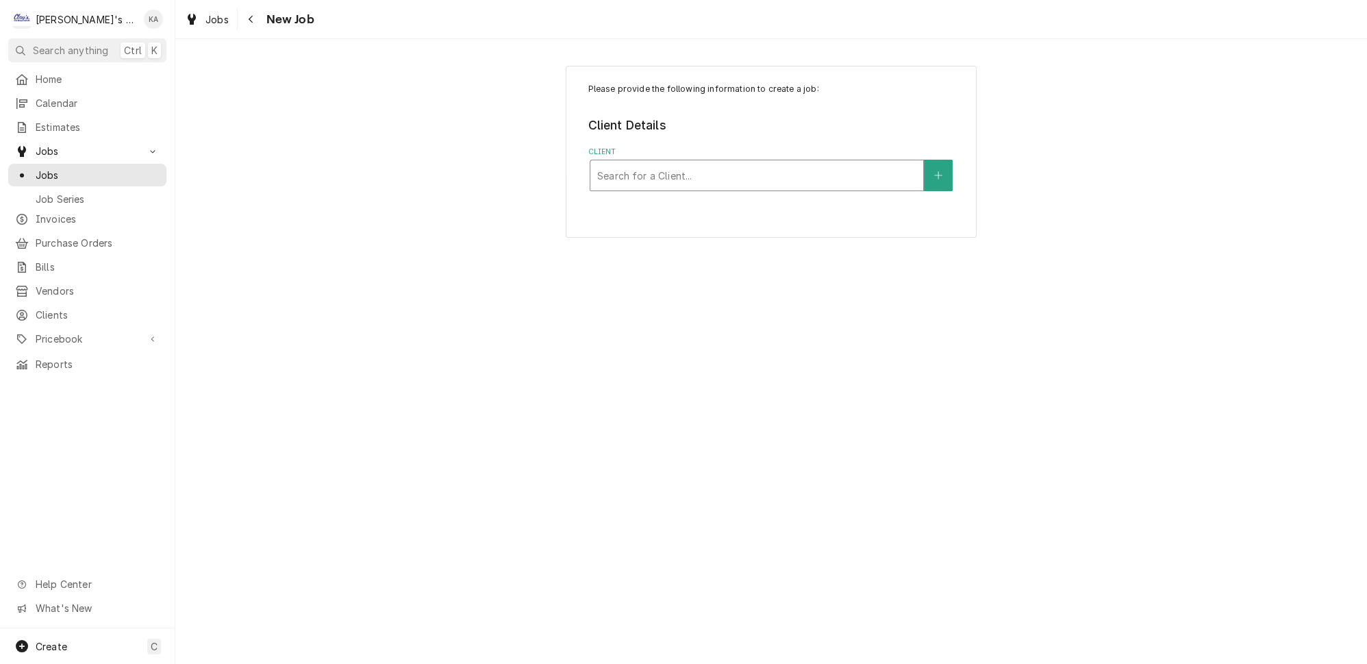
click at [818, 177] on div "Client" at bounding box center [756, 175] width 319 height 25
type input "[PERSON_NAME]"
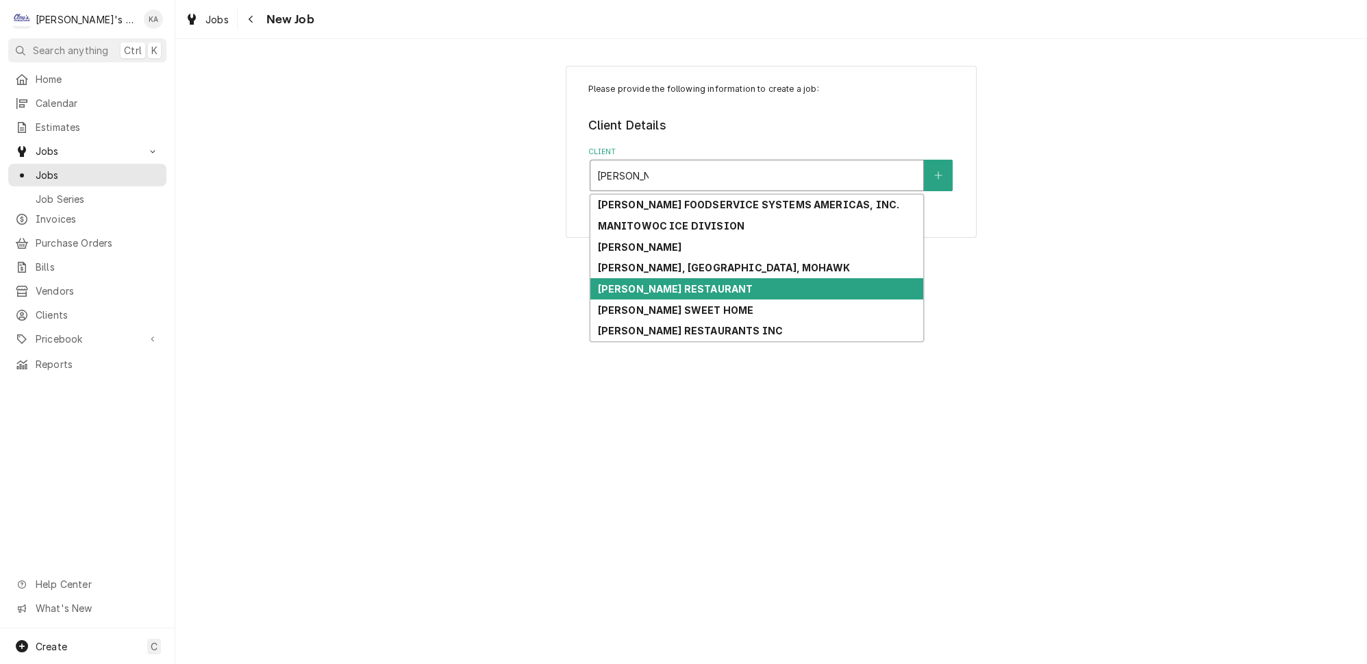
click at [657, 283] on strong "[PERSON_NAME] RESTAURANT" at bounding box center [674, 289] width 155 height 12
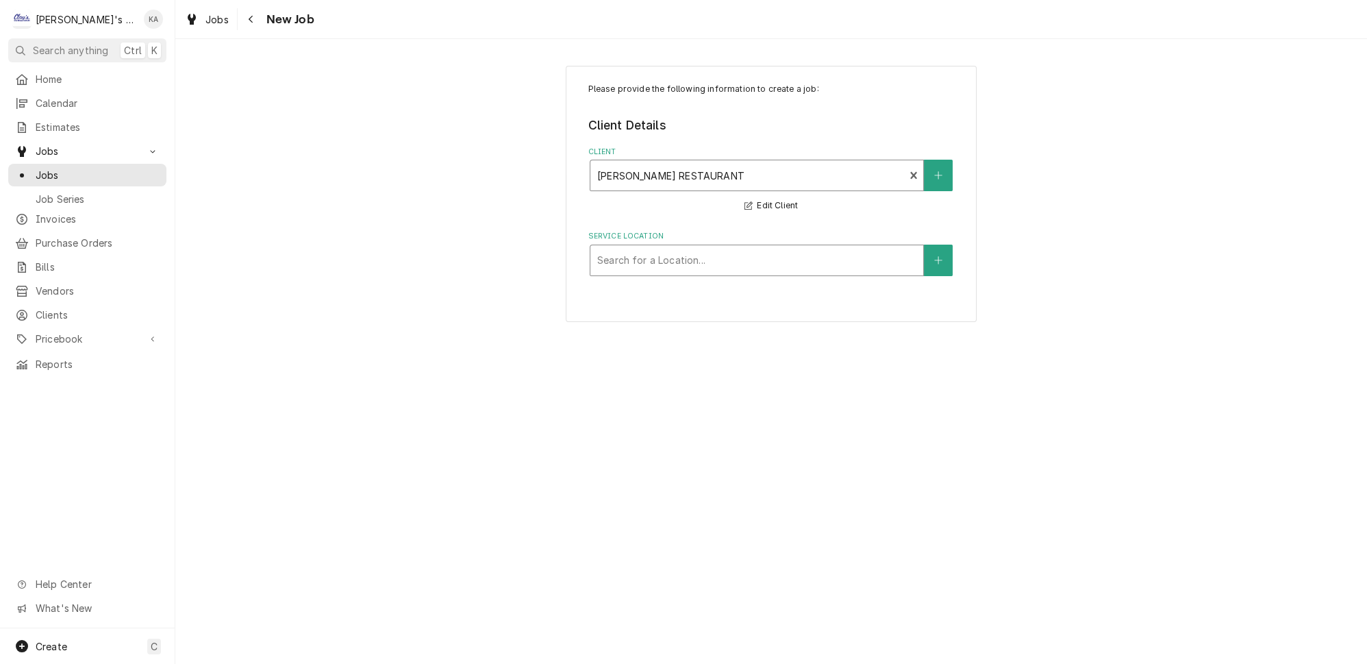
click at [673, 257] on div "Service Location" at bounding box center [756, 260] width 319 height 25
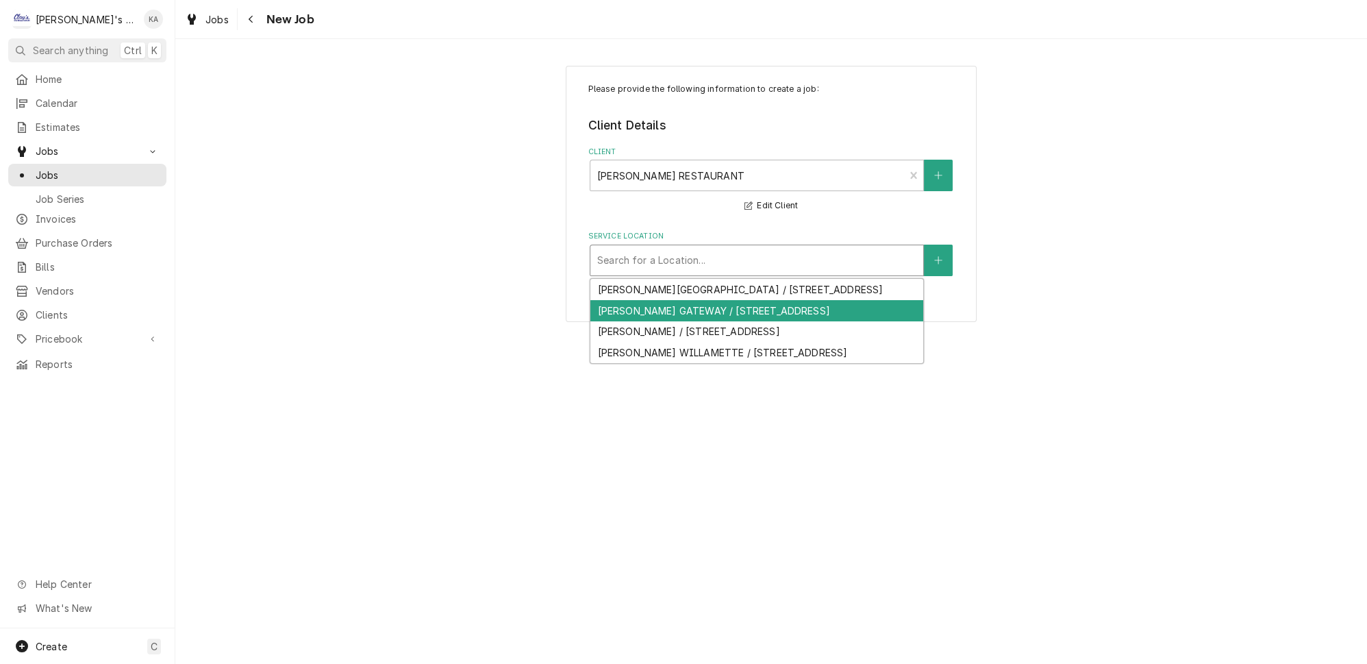
click at [683, 321] on div "[PERSON_NAME] GATEWAY / [STREET_ADDRESS]" at bounding box center [756, 310] width 333 height 21
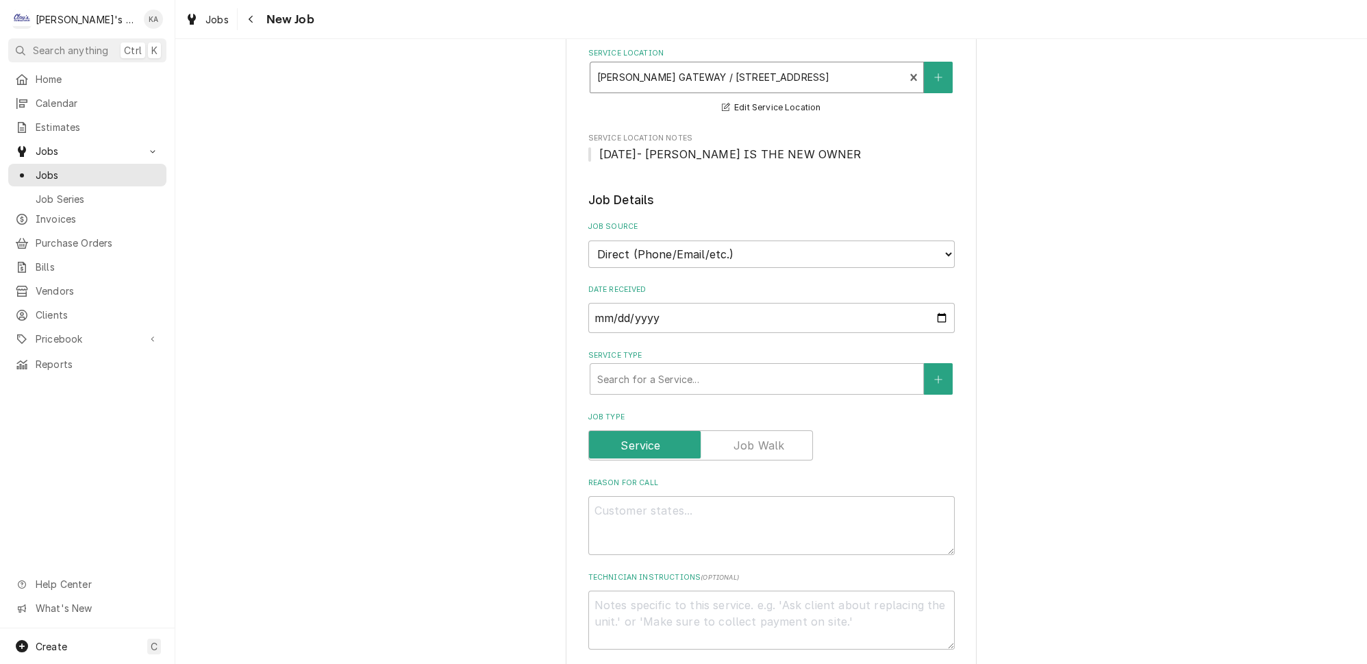
scroll to position [311, 0]
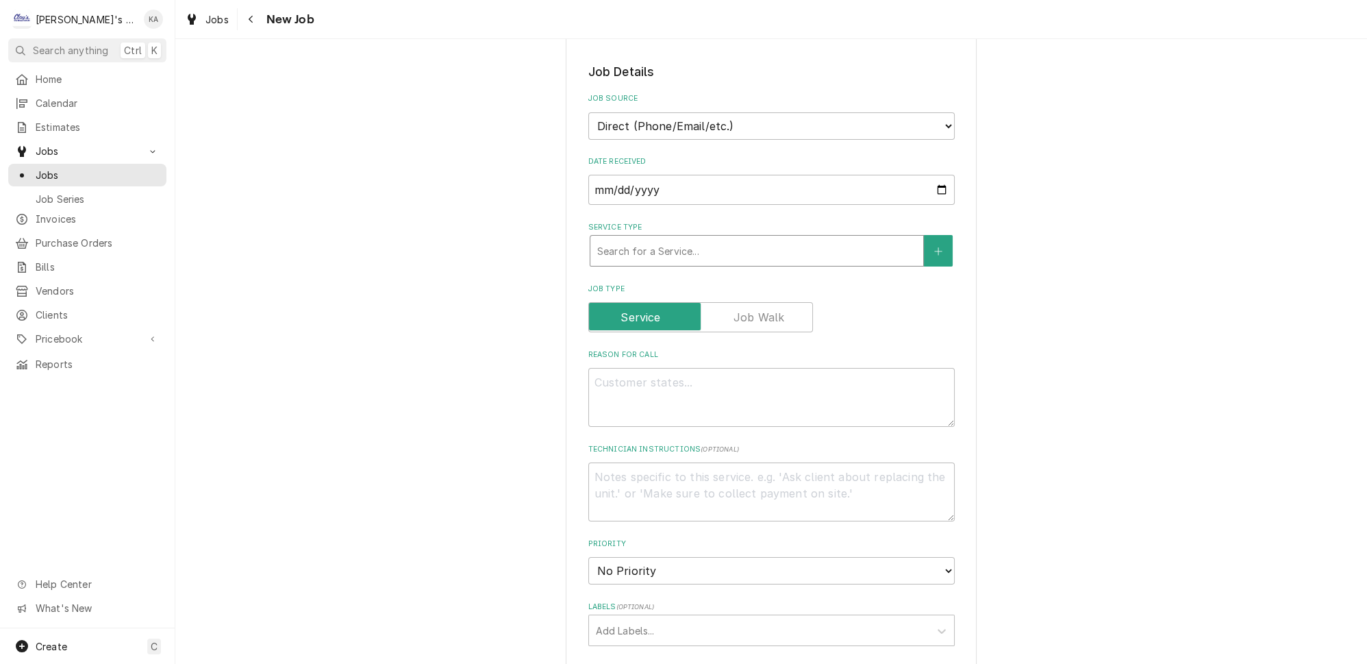
click at [743, 244] on div "Service Type" at bounding box center [756, 250] width 319 height 25
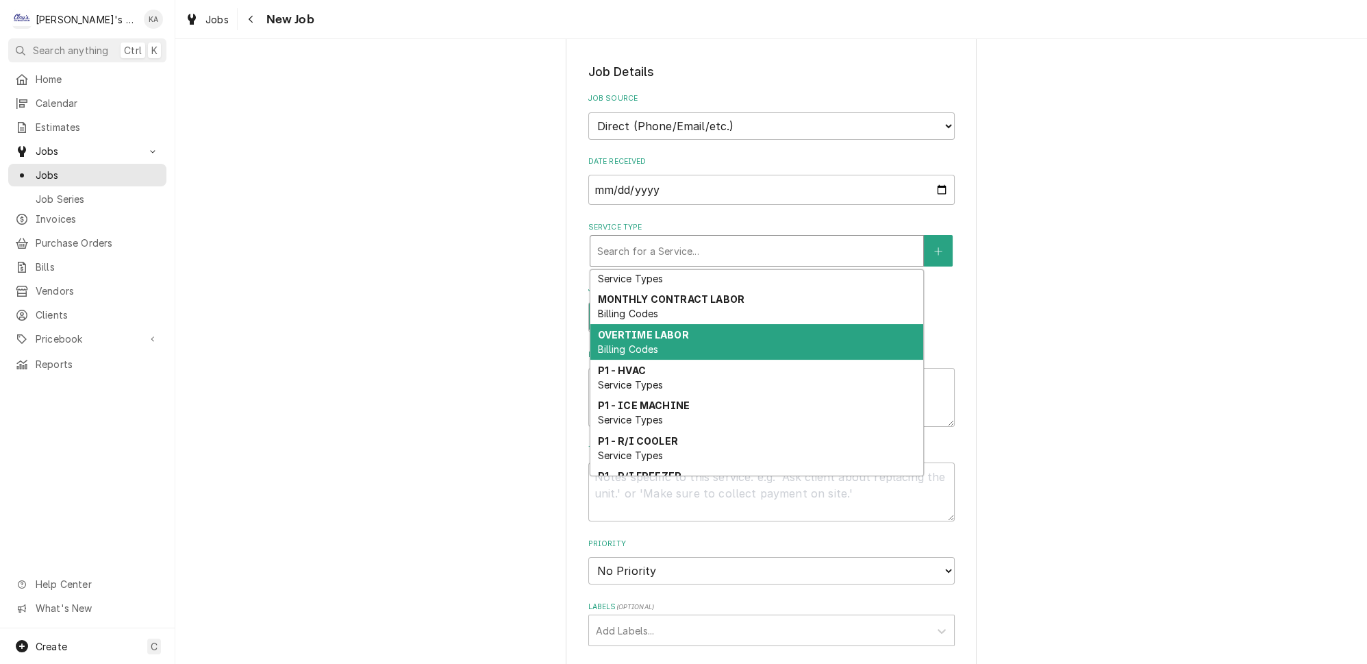
scroll to position [312, 0]
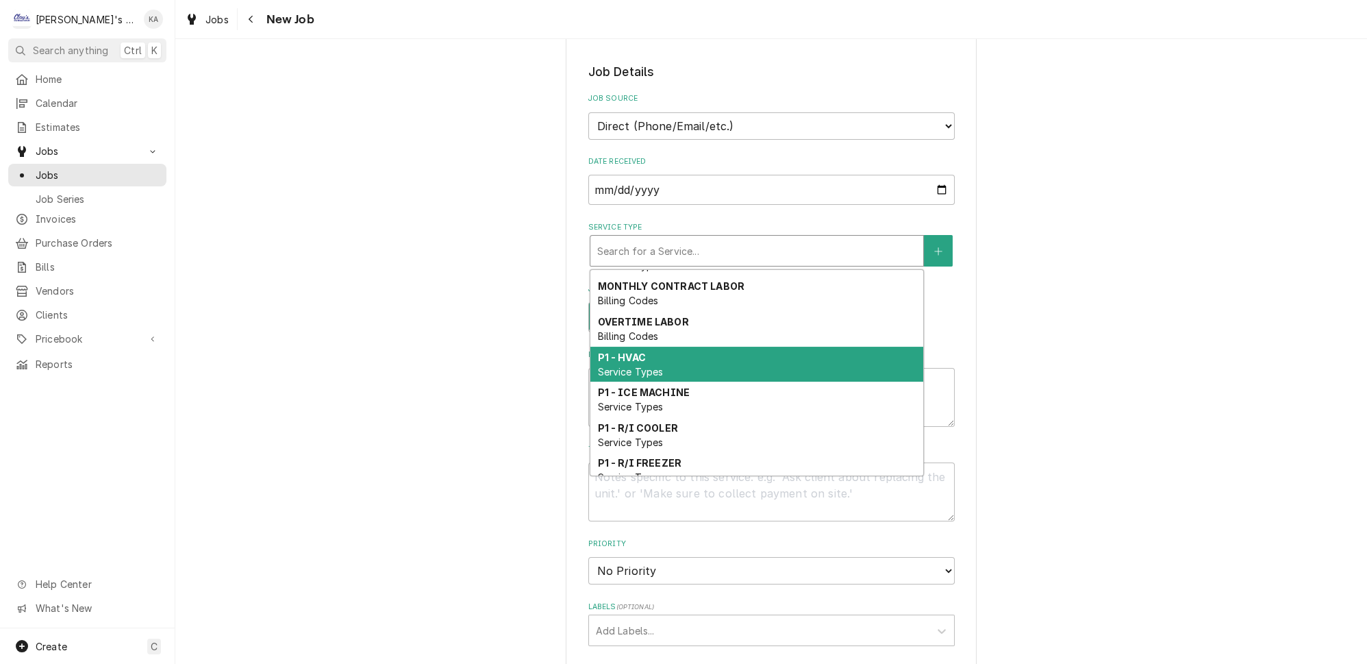
click at [630, 366] on span "Service Types" at bounding box center [630, 372] width 66 height 12
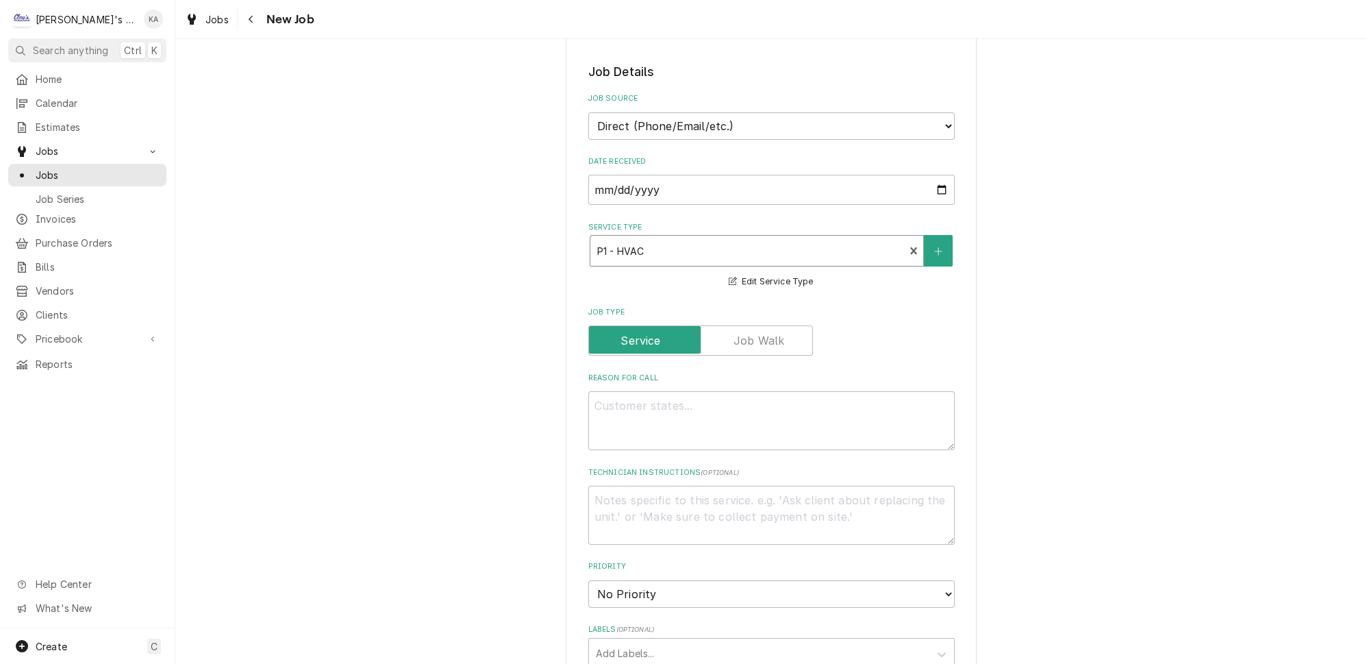
click at [588, 387] on div "Please provide the following information to create a job: Client Details Client…" at bounding box center [771, 480] width 411 height 1451
click at [592, 391] on textarea "Reason For Call" at bounding box center [771, 420] width 366 height 59
type textarea "x"
type textarea "8"
type textarea "x"
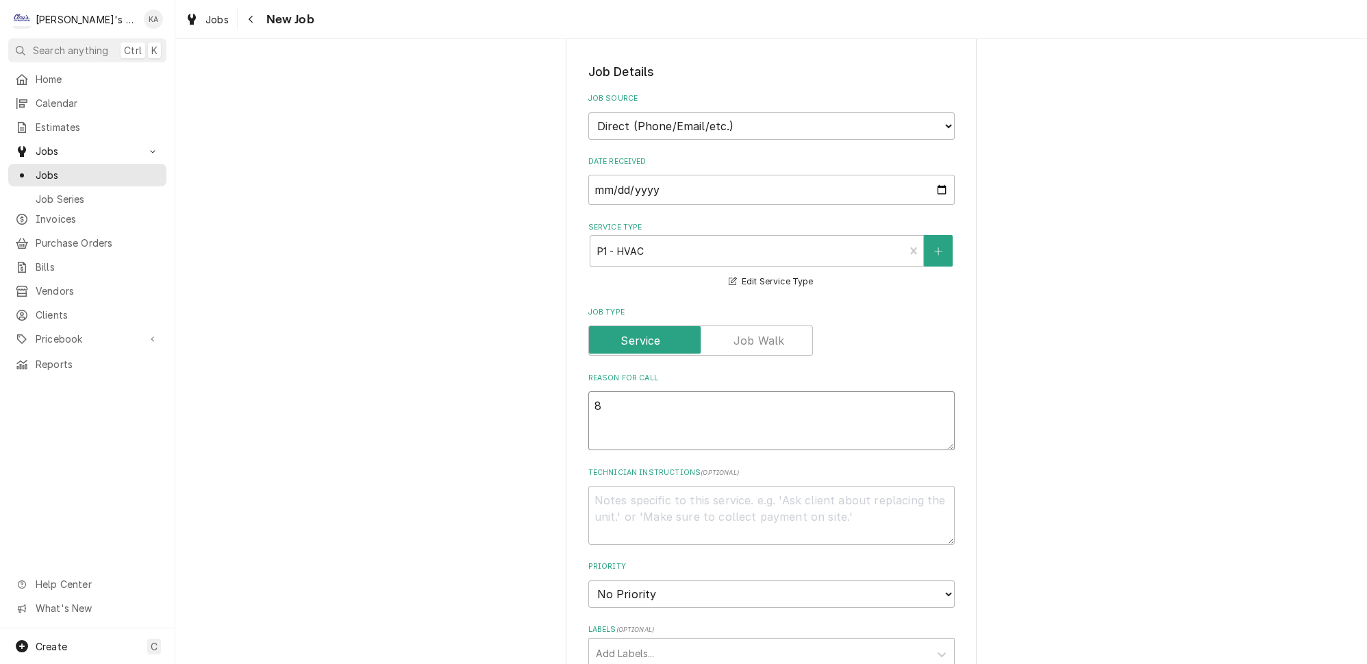
type textarea "8/"
type textarea "x"
type textarea "8/1"
type textarea "x"
type textarea "8/12"
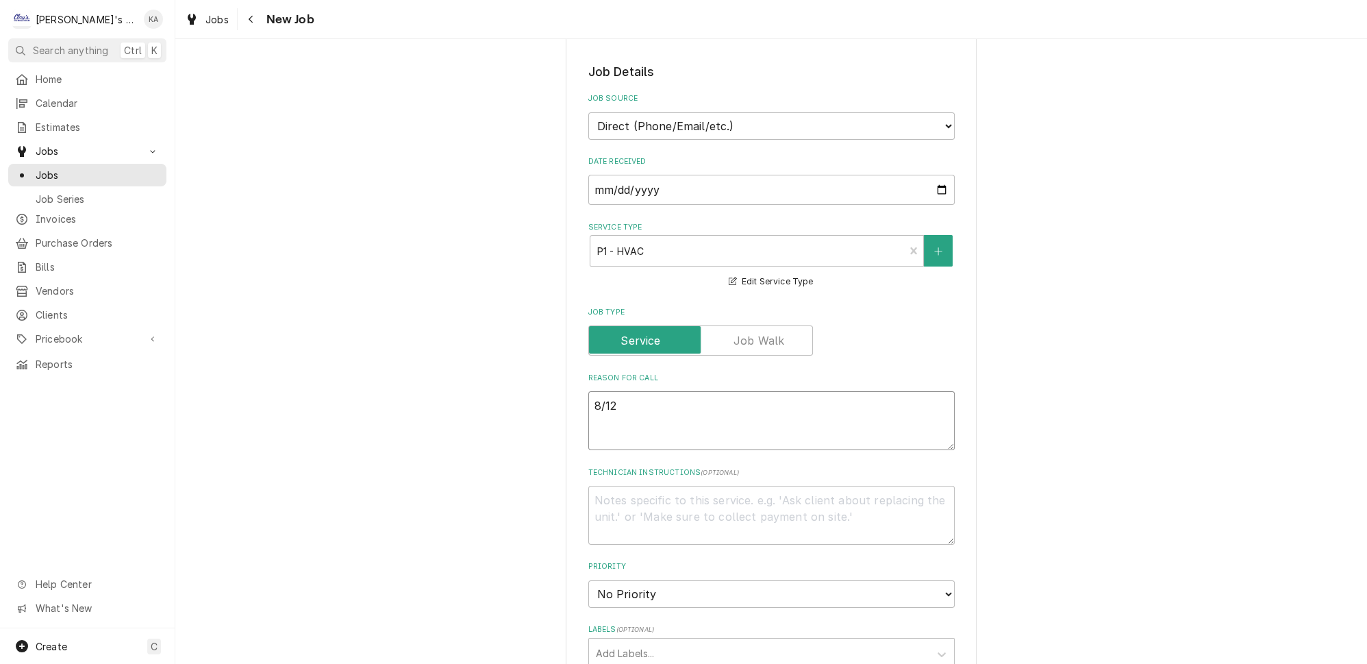
type textarea "x"
type textarea "8/12/"
type textarea "x"
type textarea "8/12/2"
type textarea "x"
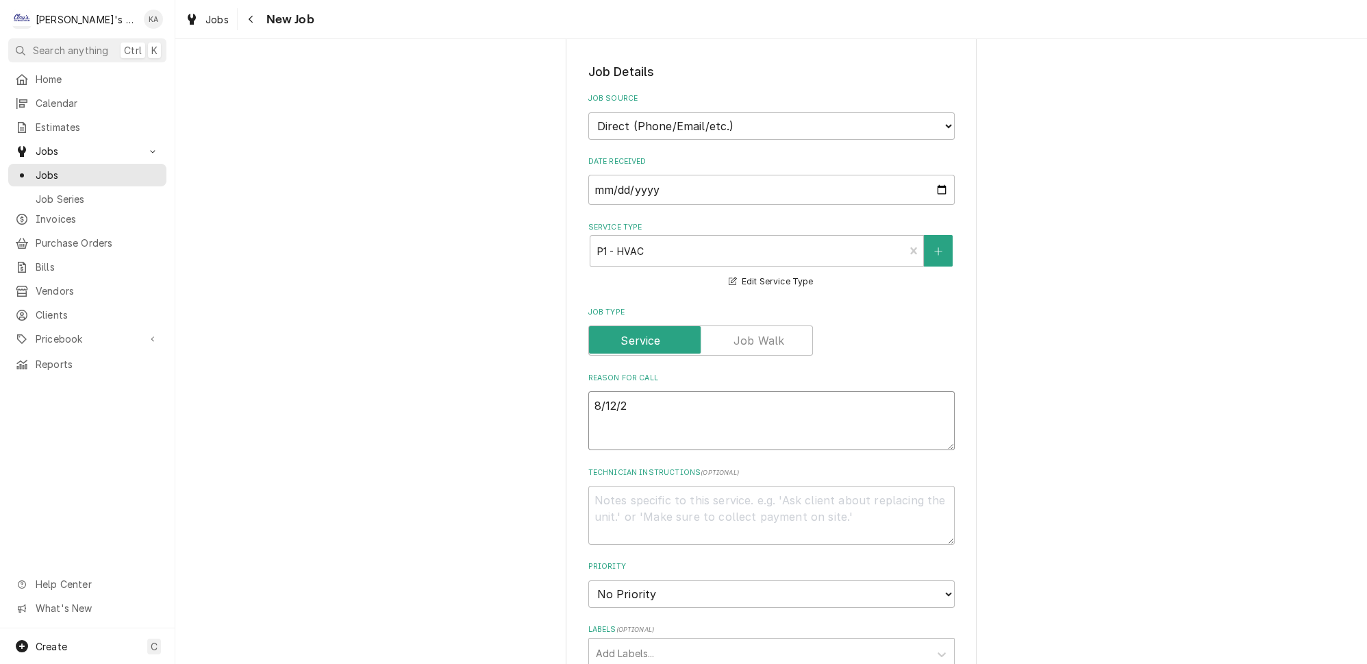
type textarea "8/12/20"
type textarea "x"
type textarea "8/12/202"
type textarea "x"
type textarea "8/12/2025"
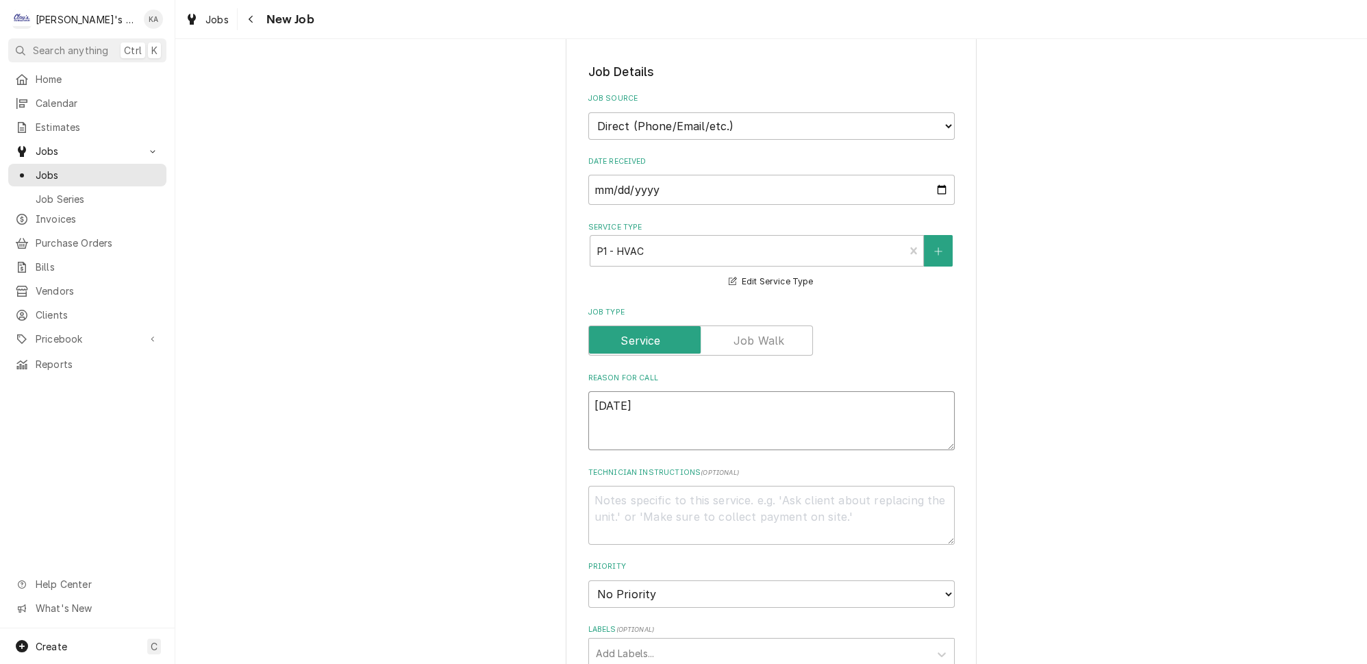
type textarea "x"
type textarea "8/12/2025"
type textarea "x"
type textarea "8/12/2025 4"
type textarea "x"
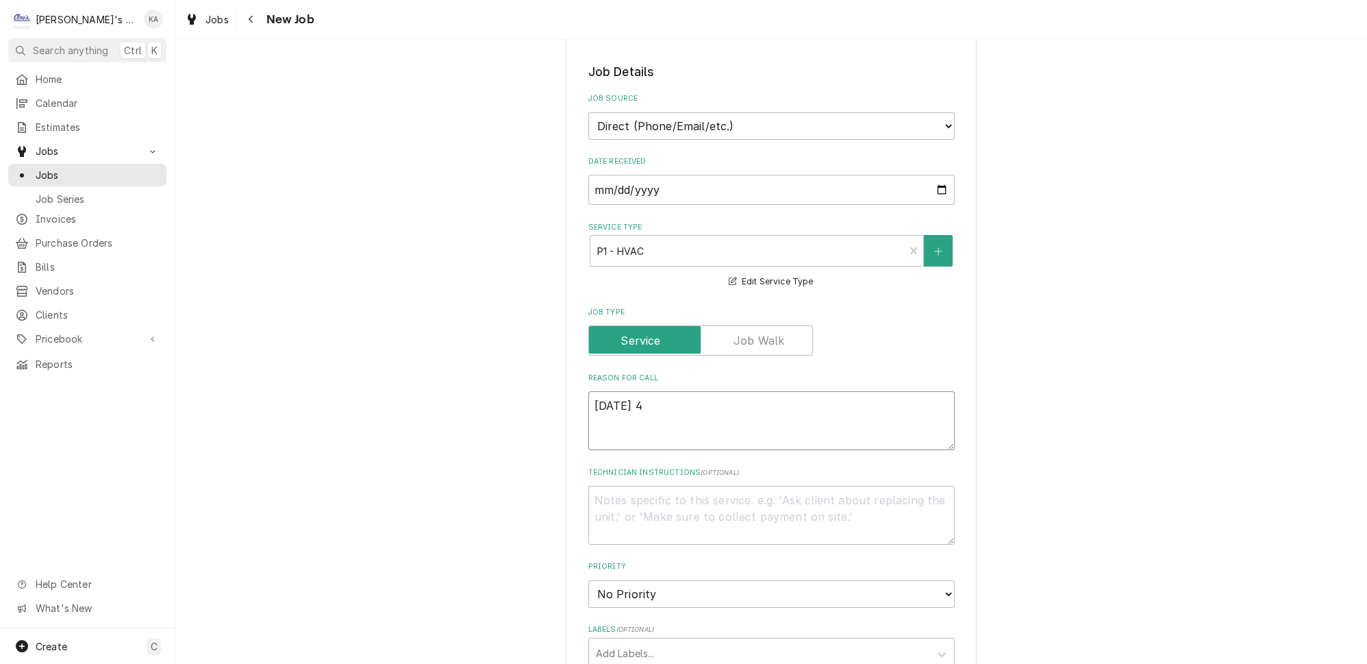
type textarea "8/12/2025 4:"
type textarea "x"
type textarea "8/12/2025 4:2"
type textarea "x"
type textarea "8/12/2025 4:20"
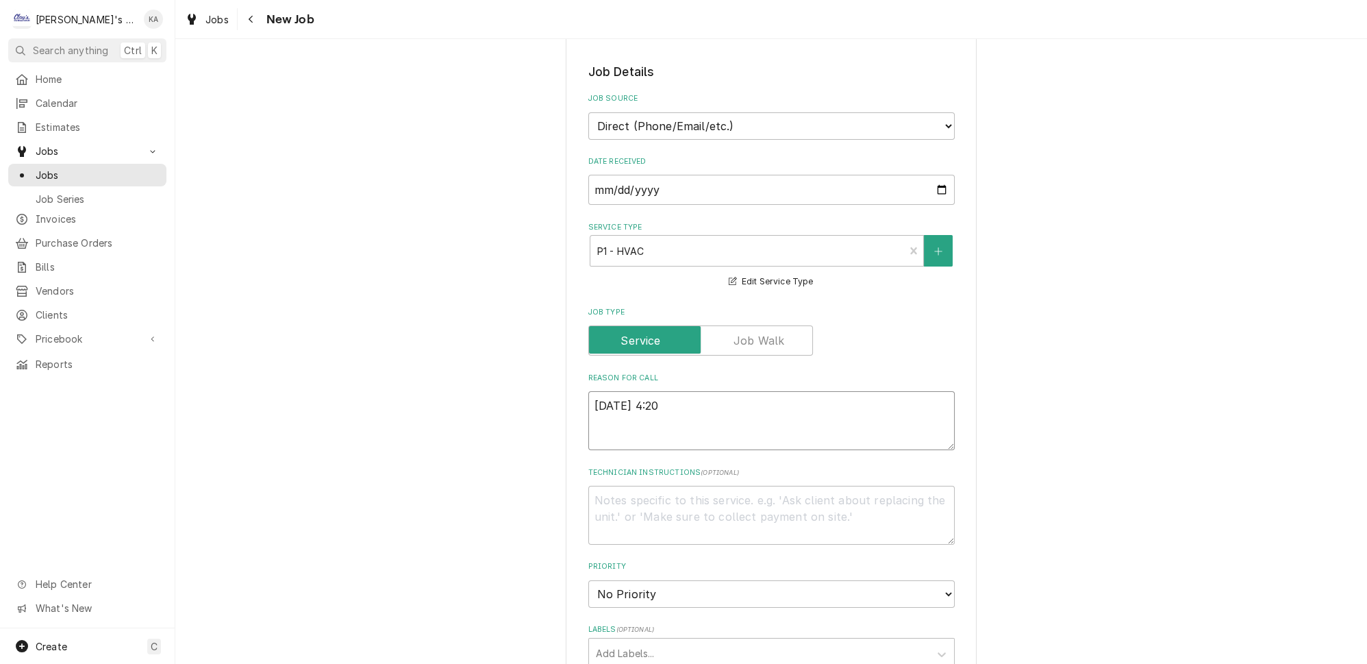
type textarea "x"
type textarea "8/12/2025 4:20"
type textarea "x"
type textarea "8/12/2025 4:20 P"
type textarea "x"
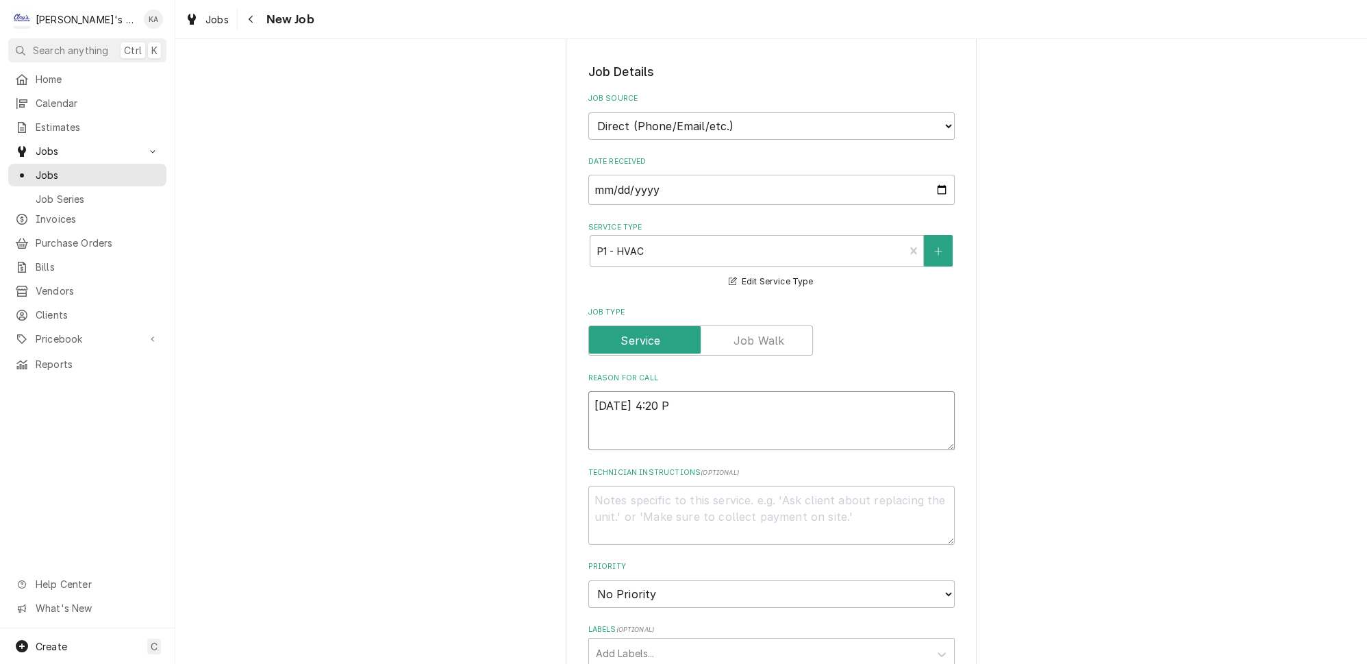
type textarea "8/12/2025 4:20 PM"
type textarea "x"
type textarea "8/12/2025 4:20 PM-"
type textarea "x"
type textarea "8/12/2025 4:20 PM-"
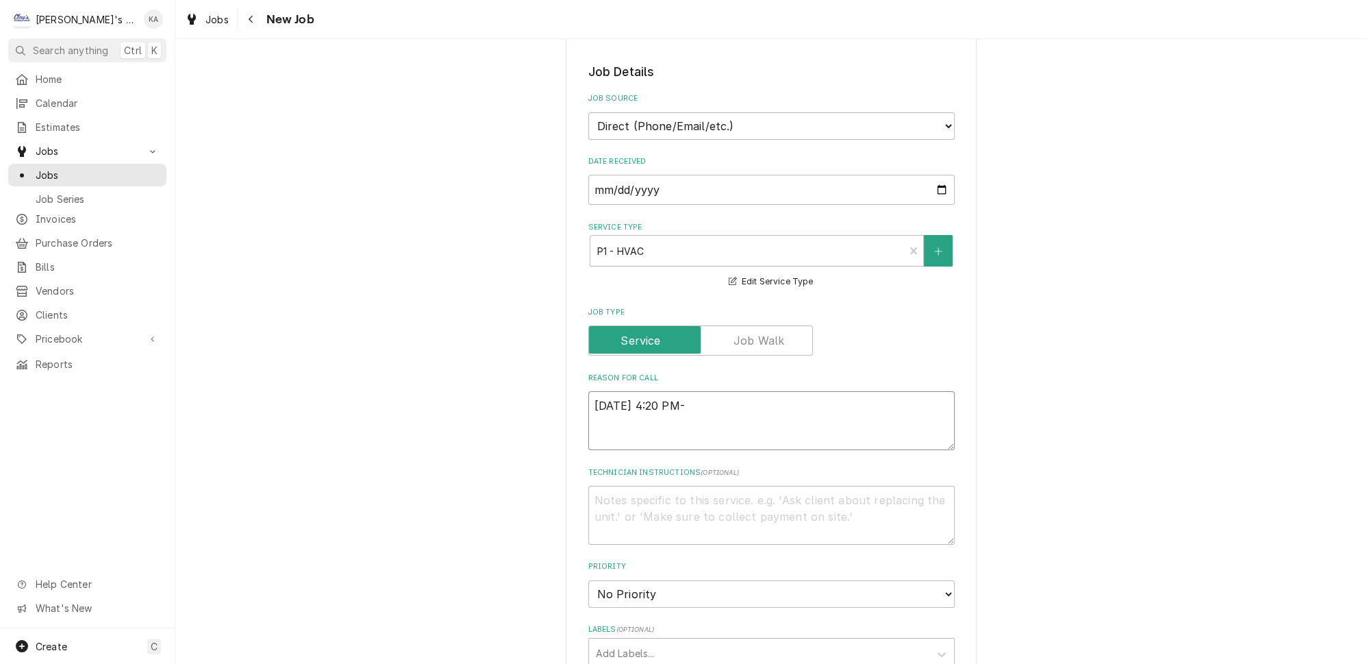
type textarea "x"
type textarea "8/12/2025 4:20 PM- K"
type textarea "x"
type textarea "8/12/2025 4:20 PM- KO"
type textarea "x"
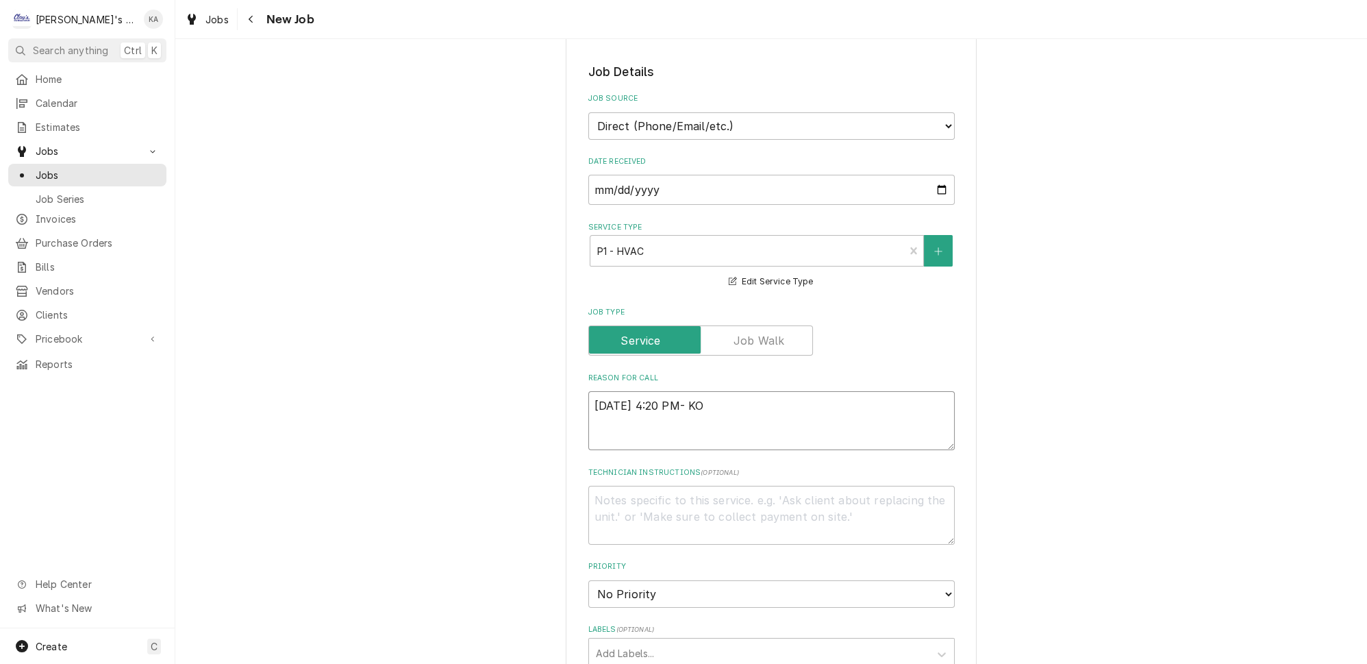
type textarea "8/12/2025 4:20 PM- KOR"
type textarea "x"
type textarea "8/12/2025 4:20 PM- KORE"
type textarea "x"
type textarea "8/12/2025 4:20 PM- KOREY"
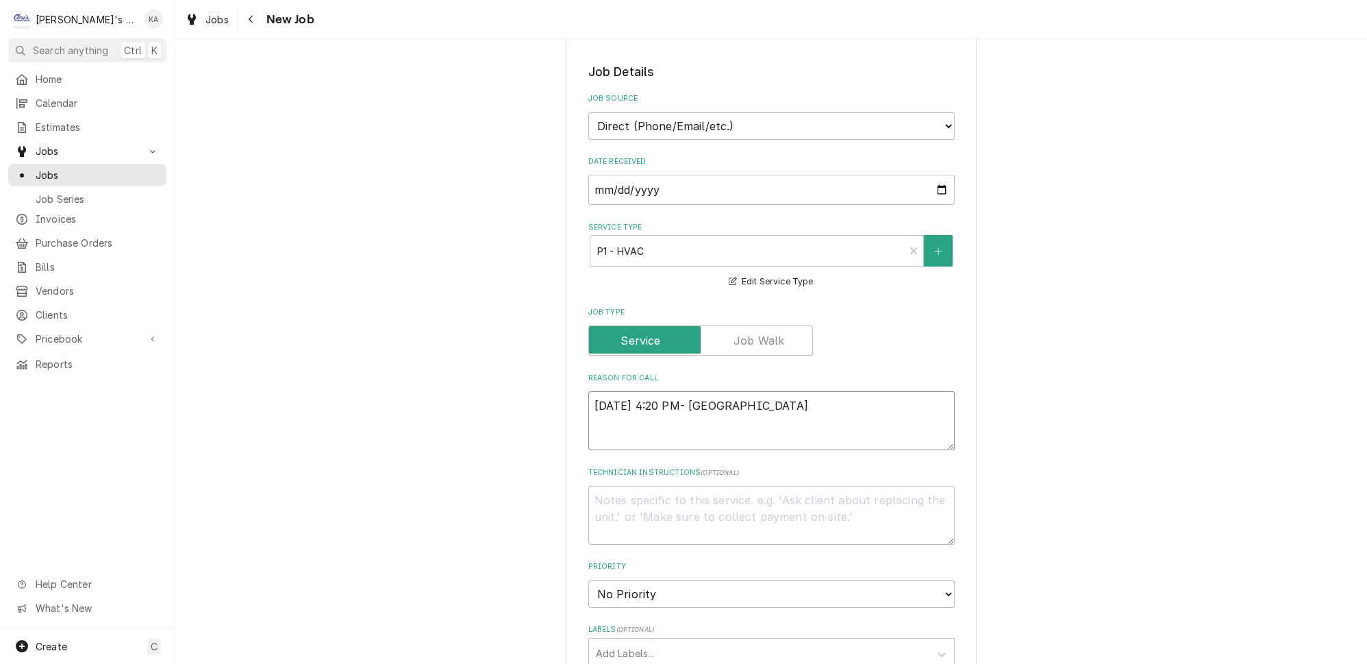
type textarea "x"
type textarea "8/12/2025 4:20 PM- KOREY-"
type textarea "x"
type textarea "8/12/2025 4:20 PM- KOREY-"
type textarea "x"
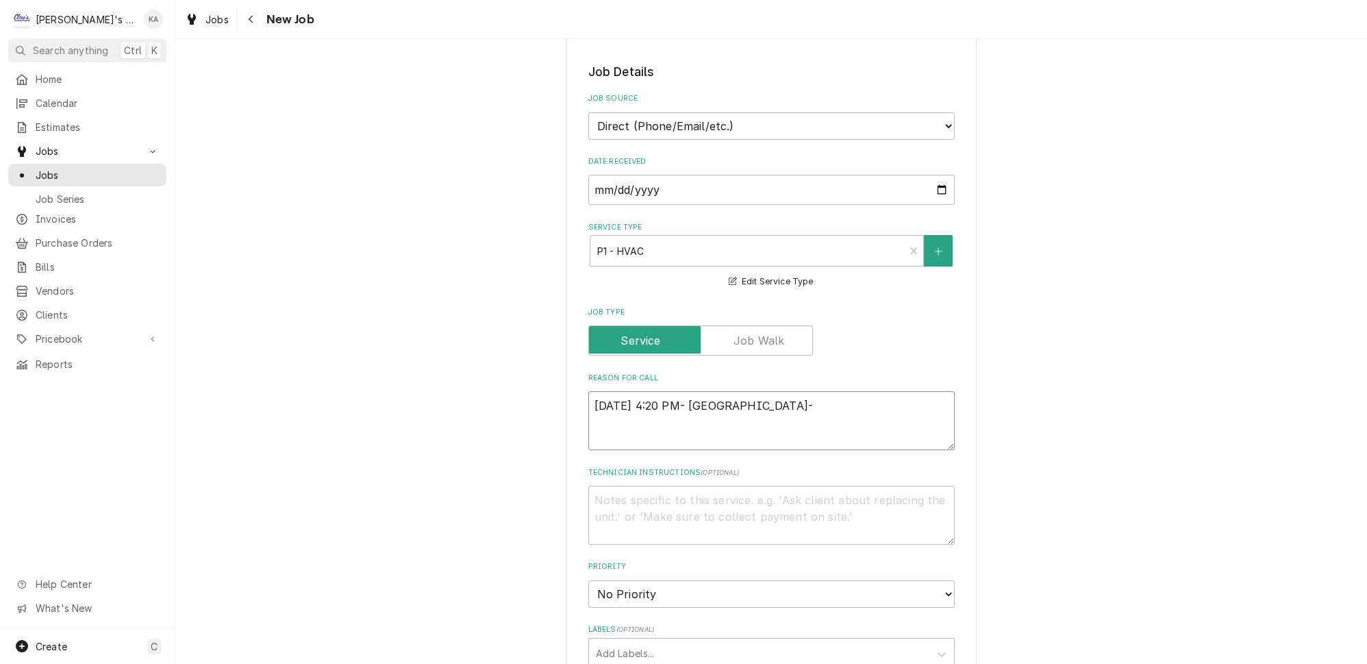
type textarea "8/12/2025 4:20 PM- KOREY- P"
type textarea "x"
type textarea "8/12/2025 4:20 PM- KOREY- PE"
type textarea "x"
type textarea "8/12/2025 4:20 PM- KOREY- PER"
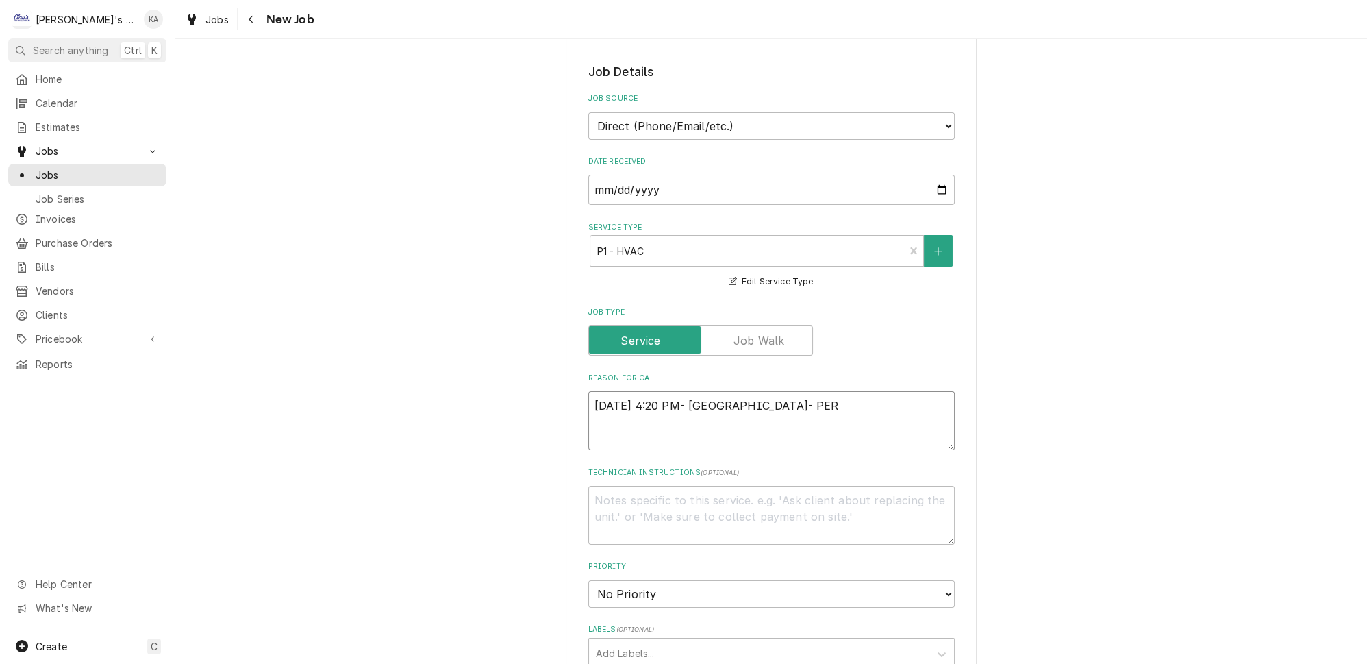
type textarea "x"
type textarea "8/12/2025 4:20 PM- KOREY- PER"
type textarea "x"
type textarea "8/12/2025 4:20 PM- KOREY- PER M"
type textarea "x"
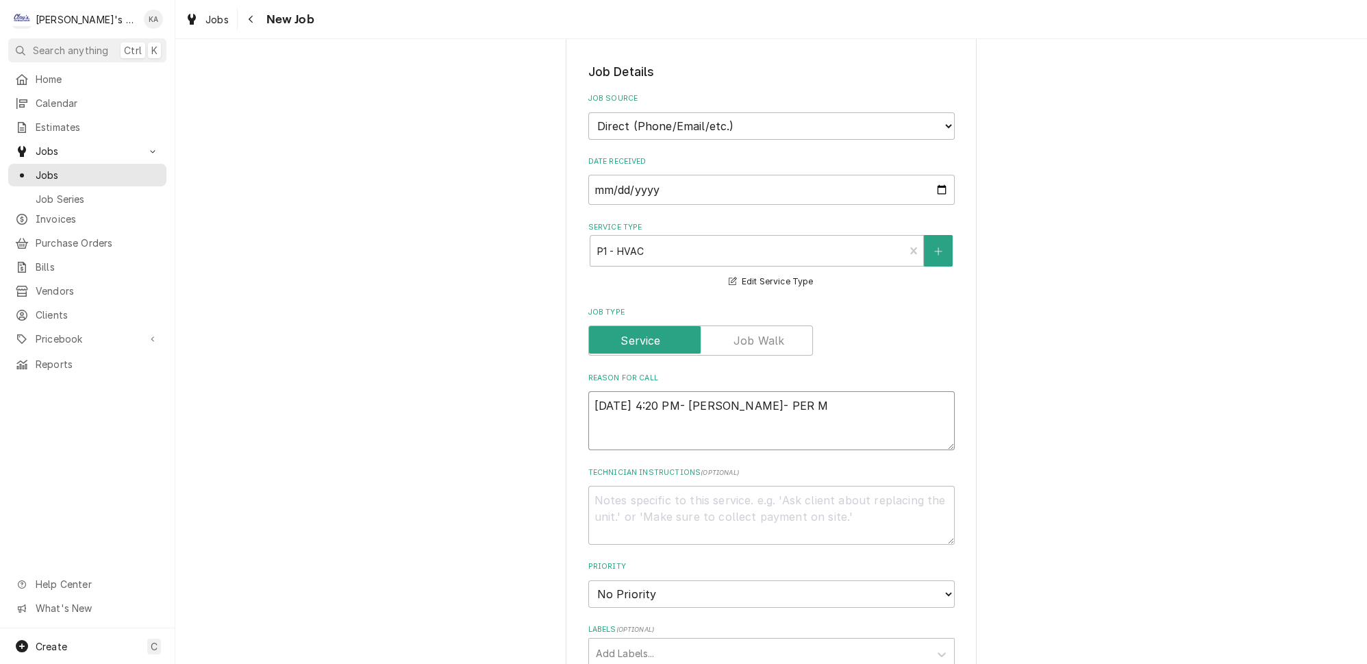
type textarea "8/12/2025 4:20 PM- KOREY- PER ME"
type textarea "x"
type textarea "8/12/2025 4:20 PM- KOREY- PER MEL"
type textarea "x"
type textarea "8/12/2025 4:20 PM- KOREY- PER MELI"
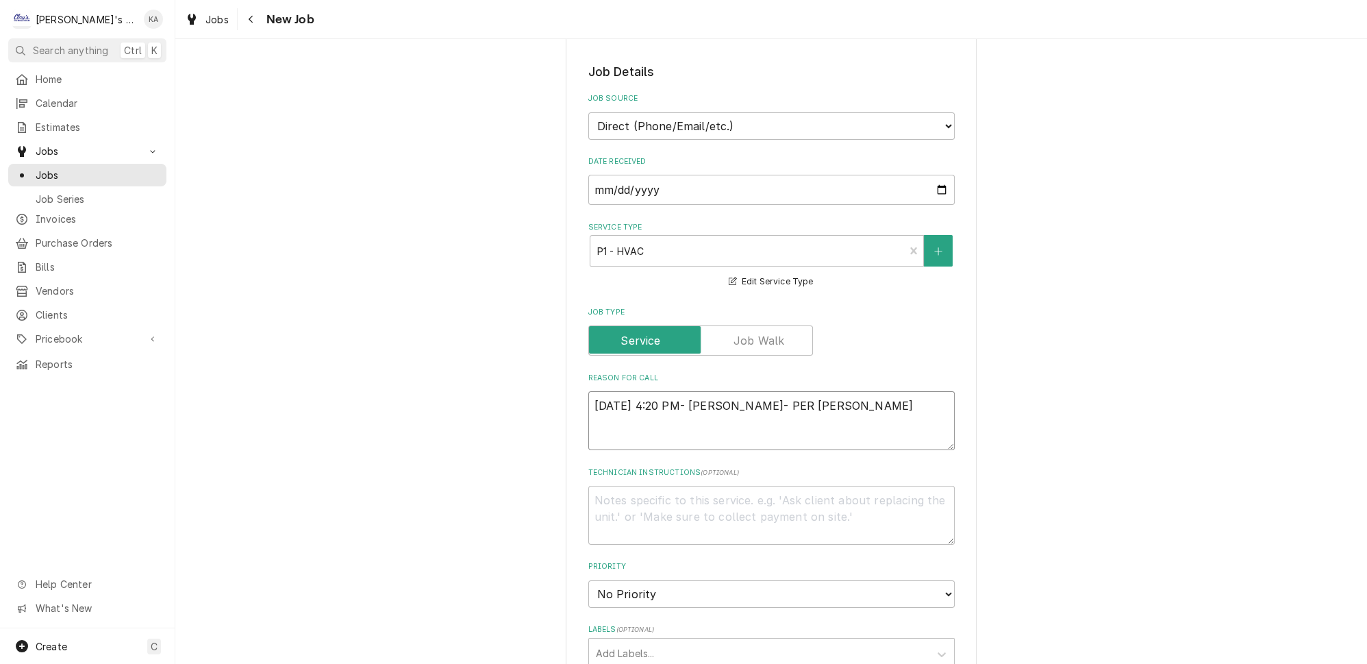
type textarea "x"
type textarea "8/12/2025 4:20 PM- KOREY- PER MELIN"
type textarea "x"
type textarea "8/12/2025 4:20 PM- KOREY- PER MELIND"
type textarea "x"
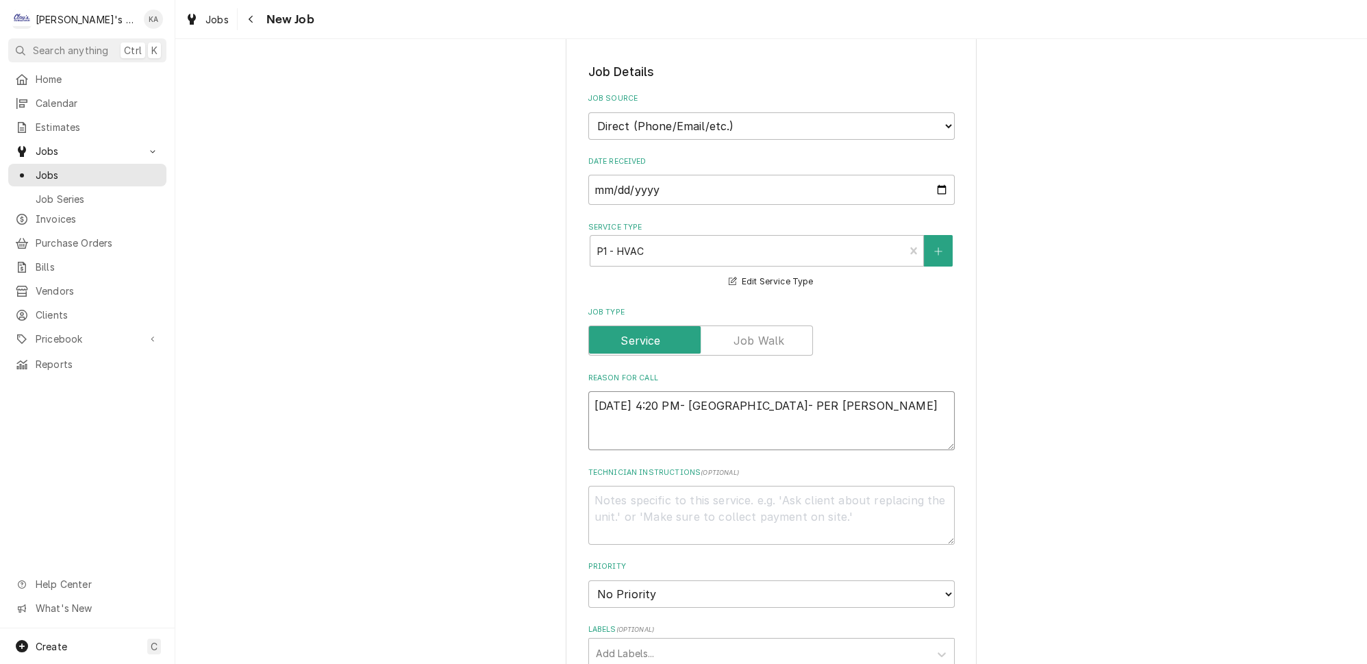
type textarea "8/12/2025 4:20 PM- KOREY- PER MELINDA"
type textarea "x"
type textarea "8/12/2025 4:20 PM- KOREY- PER MELINDA-"
type textarea "x"
type textarea "8/12/2025 4:20 PM- KOREY- PER MELINDA-"
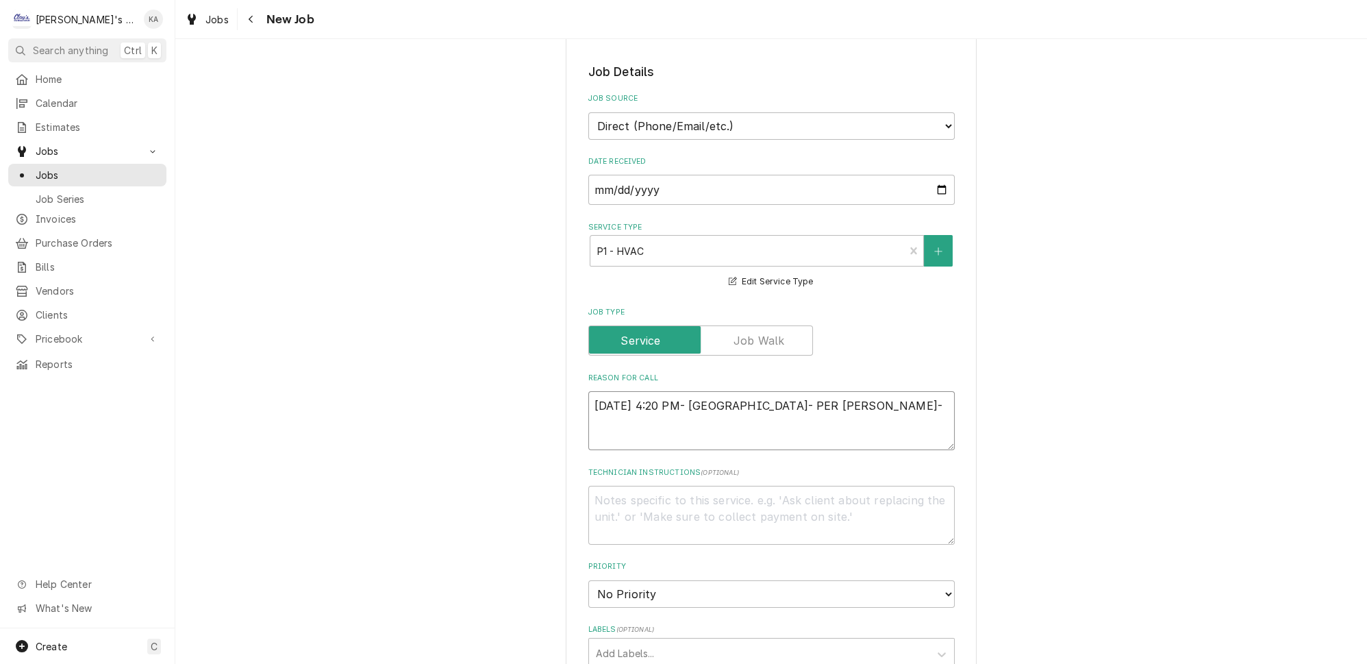
type textarea "x"
type textarea "8/12/2025 4:20 PM- KOREY- PER MELINDA- K"
type textarea "x"
type textarea "8/12/2025 4:20 PM- KOREY- PER MELINDA- KI"
type textarea "x"
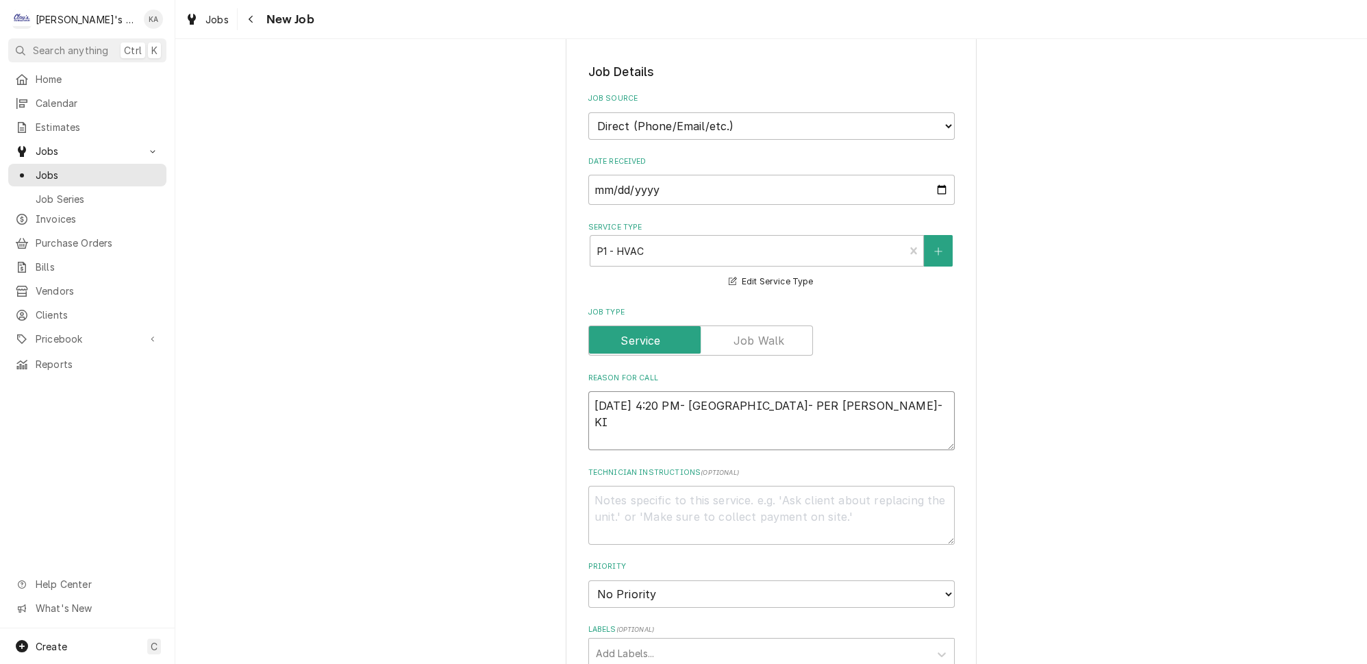
type textarea "8/12/2025 4:20 PM- KOREY- PER MELINDA- KIT"
type textarea "x"
type textarea "8/12/2025 4:20 PM- KOREY- PER MELINDA- KITC"
type textarea "x"
type textarea "8/12/2025 4:20 PM- KOREY- PER MELINDA- KITCH"
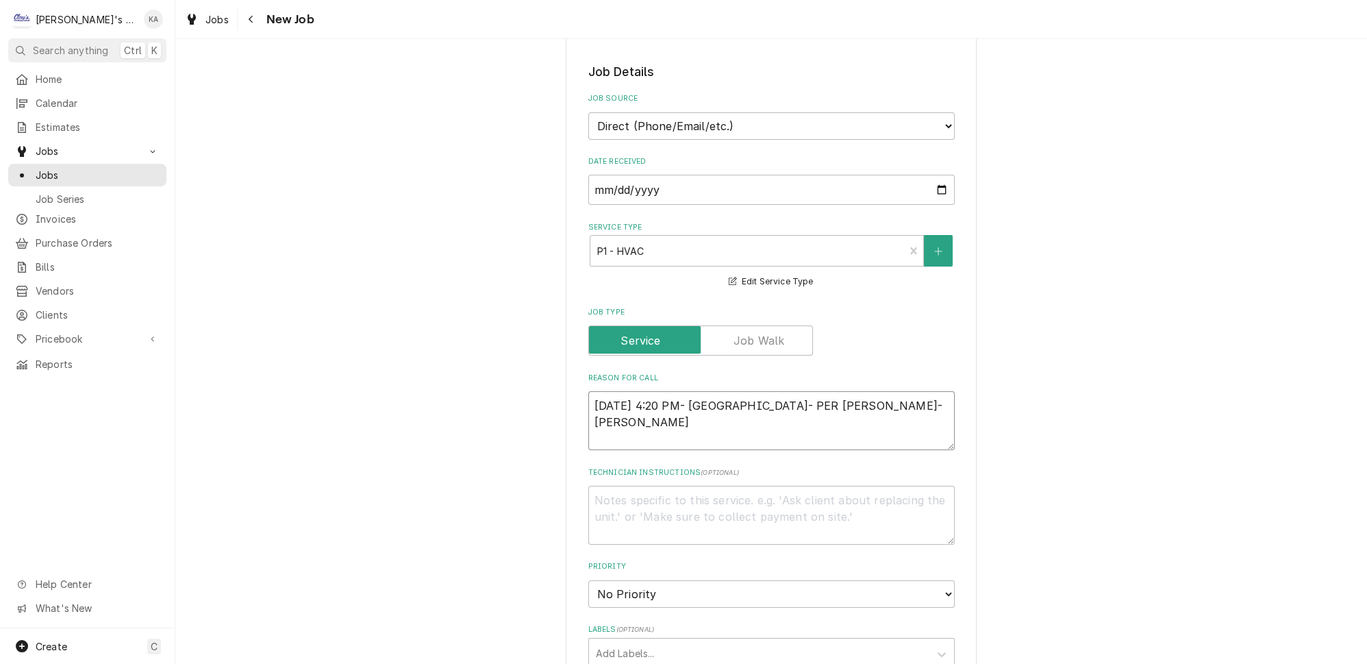
type textarea "x"
type textarea "8/12/2025 4:20 PM- KOREY- PER MELINDA- KITCHE"
type textarea "x"
type textarea "8/12/2025 4:20 PM- KOREY- PER MELINDA- KITCHEN"
type textarea "x"
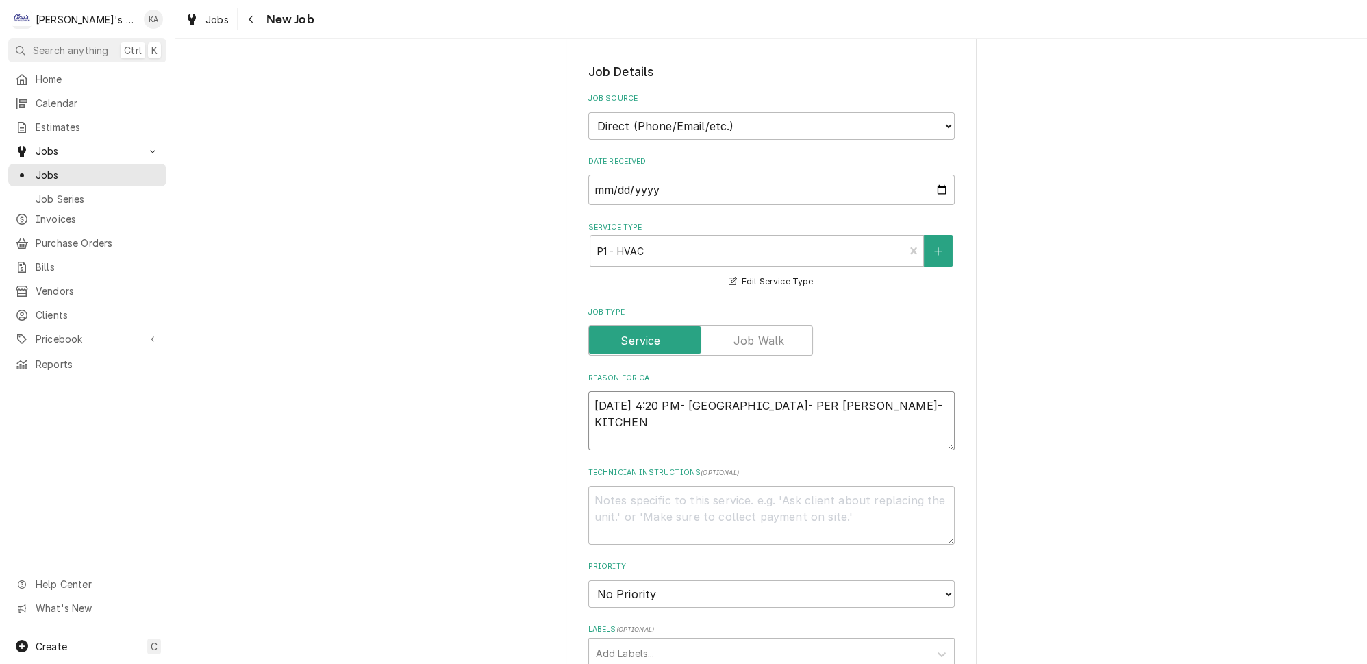
type textarea "8/12/2025 4:20 PM- KOREY- PER MELINDA- KITCHEN"
type textarea "x"
type textarea "8/12/2025 4:20 PM- KOREY- PER MELINDA- KITCHEN H"
type textarea "x"
type textarea "8/12/2025 4:20 PM- KOREY- PER MELINDA- KITCHEN HV"
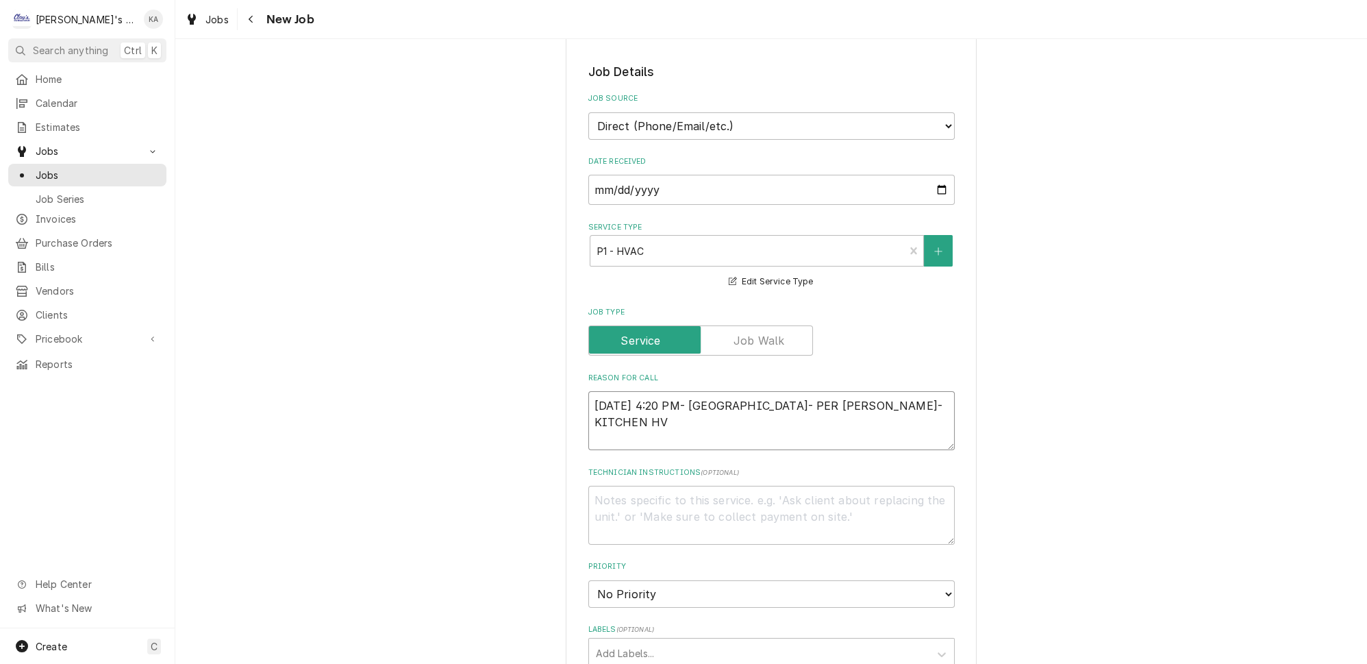
type textarea "x"
type textarea "8/12/2025 4:20 PM- KOREY- PER MELINDA- KITCHEN HVA"
type textarea "x"
type textarea "8/12/2025 4:20 PM- KOREY- PER MELINDA- KITCHEN HVAC"
type textarea "x"
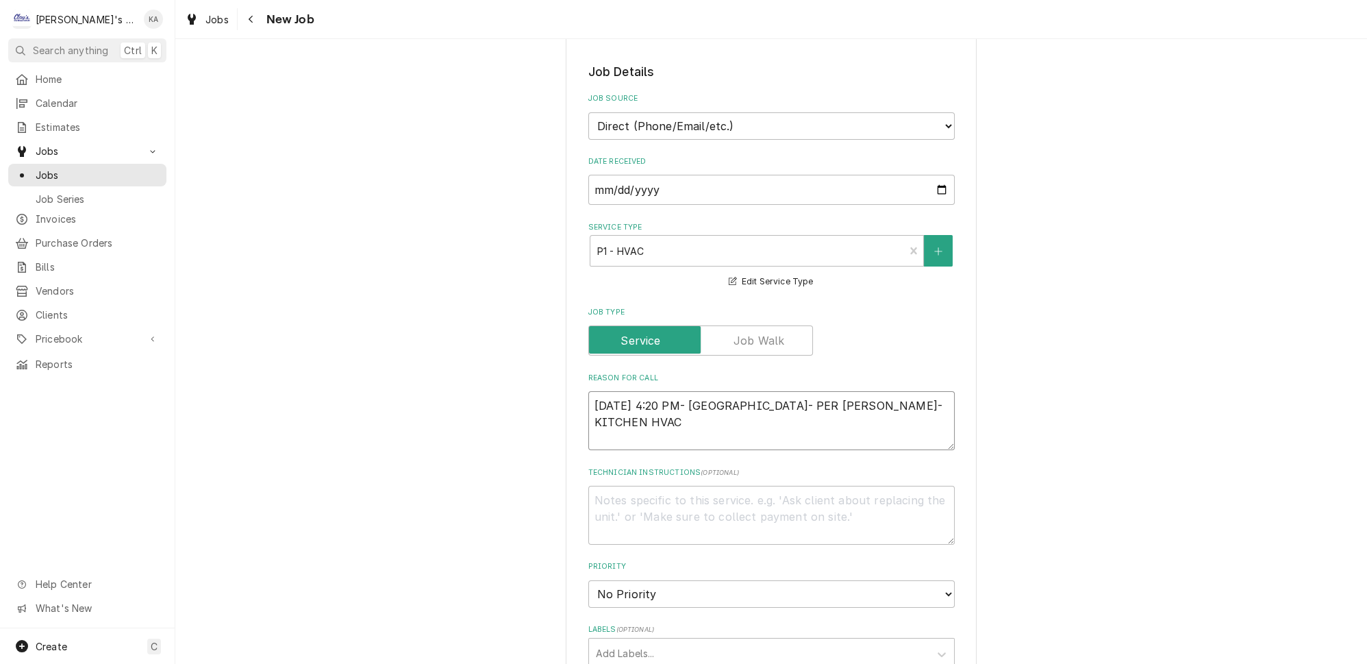
type textarea "8/12/2025 4:20 PM- KOREY- PER MELINDA- KITCHEN HVAC"
type textarea "x"
type textarea "8/12/2025 4:20 PM- KOREY- PER MELINDA- KITCHEN HVAC &"
type textarea "x"
type textarea "8/12/2025 4:20 PM- KOREY- PER MELINDA- KITCHEN HVAC &"
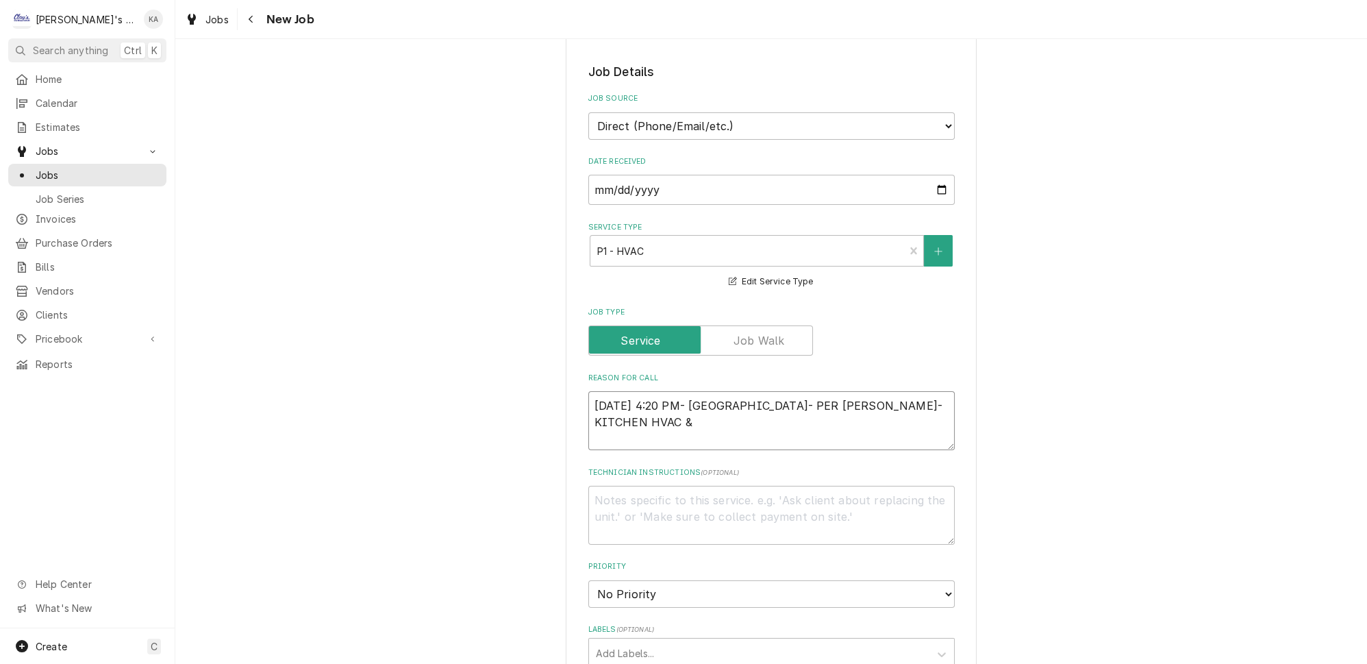
type textarea "x"
type textarea "8/12/2025 4:20 PM- KOREY- PER MELINDA- KITCHEN HVAC & H"
type textarea "x"
type textarea "8/12/2025 4:20 PM- KOREY- PER MELINDA- KITCHEN HVAC & HA"
type textarea "x"
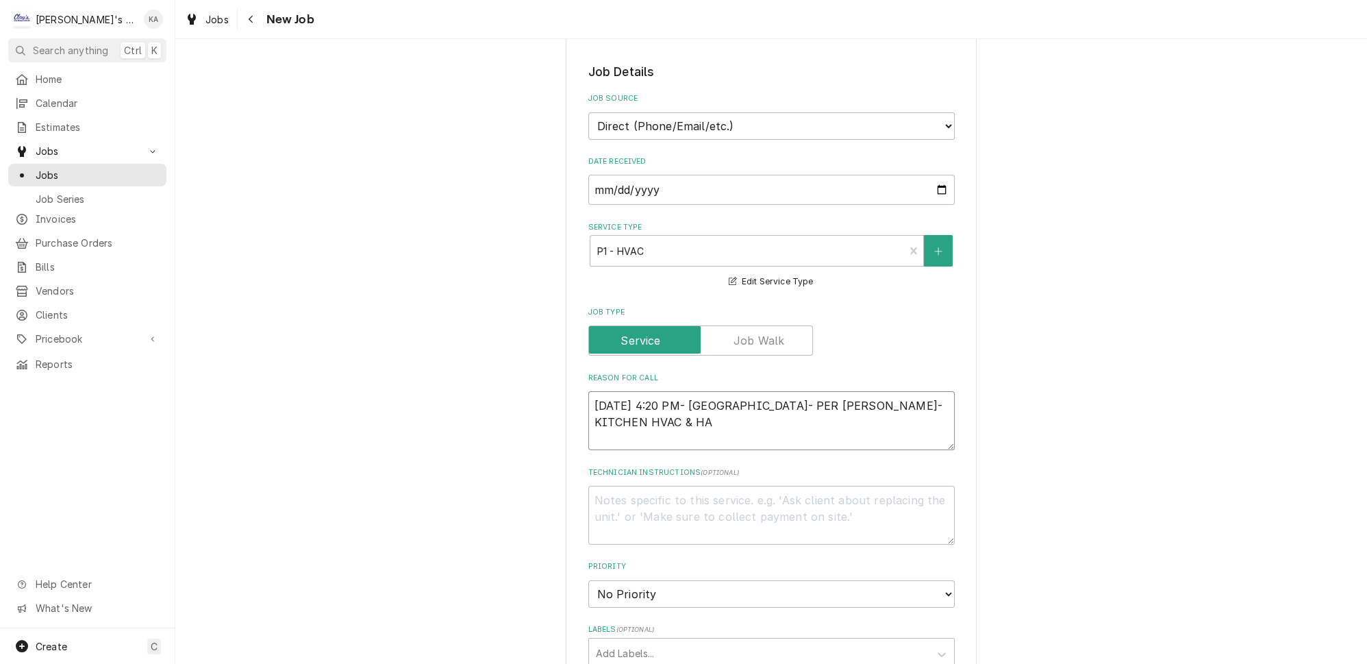
type textarea "8/12/2025 4:20 PM- KOREY- PER MELINDA- KITCHEN HVAC & HAL"
type textarea "x"
type textarea "8/12/2025 4:20 PM- KOREY- PER MELINDA- KITCHEN HVAC & HALF"
type textarea "x"
type textarea "8/12/2025 4:20 PM- KOREY- PER MELINDA- KITCHEN HVAC & HALF"
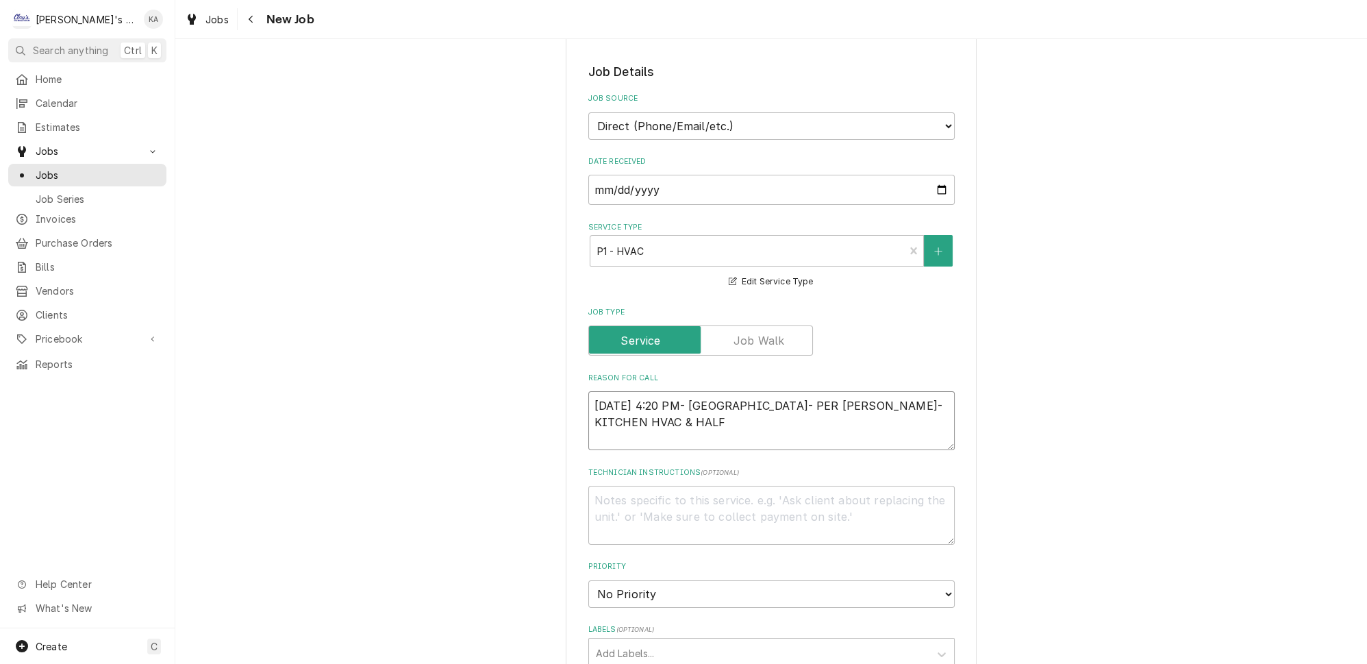
type textarea "x"
type textarea "8/12/2025 4:20 PM- KOREY- PER MELINDA- KITCHEN HVAC & HALF O"
type textarea "x"
type textarea "8/12/2025 4:20 PM- KOREY- PER MELINDA- KITCHEN HVAC & HALF OF"
type textarea "x"
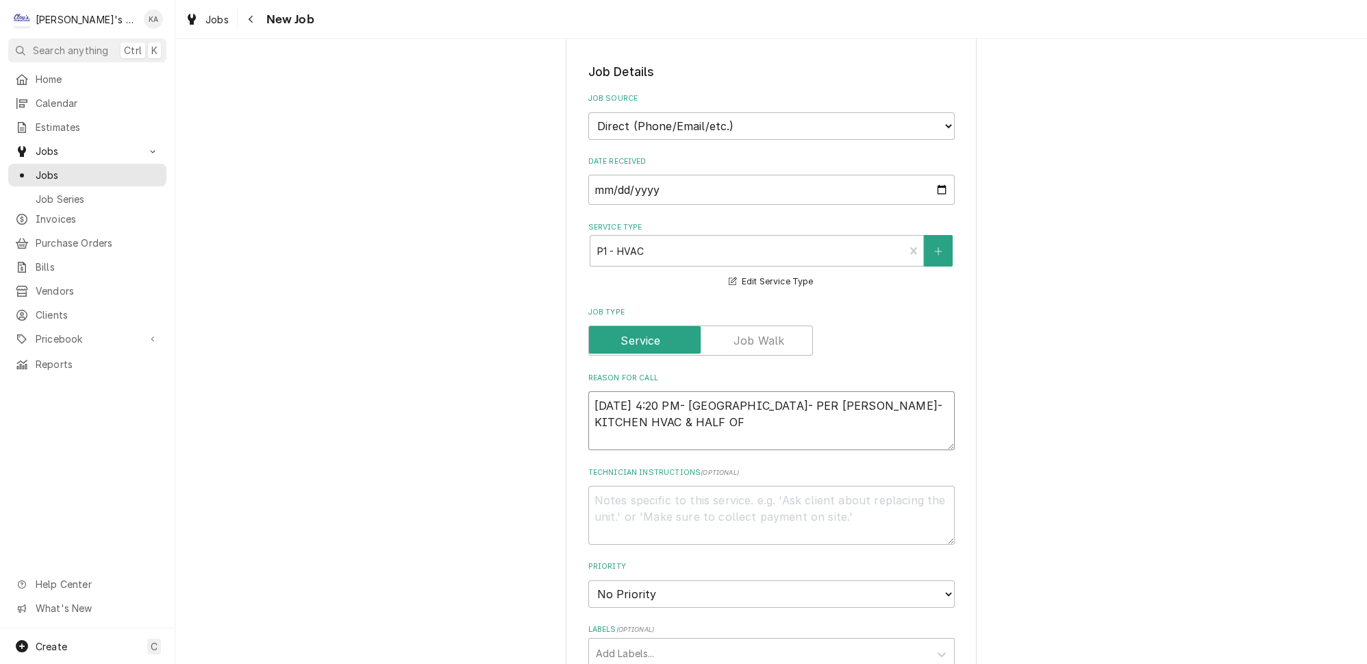
type textarea "8/12/2025 4:20 PM- KOREY- PER MELINDA- KITCHEN HVAC & HALF OF"
type textarea "x"
type textarea "8/12/2025 4:20 PM- KOREY- PER MELINDA- KITCHEN HVAC & HALF OF T"
type textarea "x"
type textarea "8/12/2025 4:20 PM- KOREY- PER MELINDA- KITCHEN HVAC & HALF OF TH"
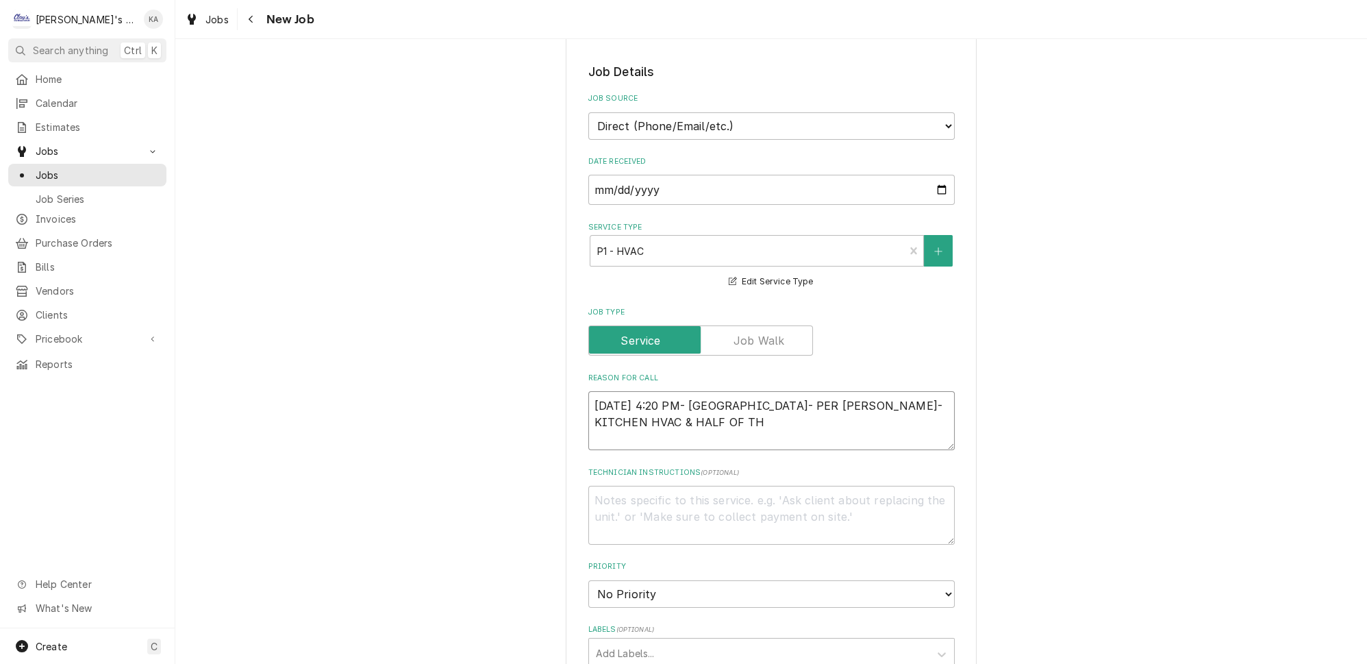
type textarea "x"
type textarea "8/12/2025 4:20 PM- KOREY- PER MELINDA- KITCHEN HVAC & HALF OF THE"
type textarea "x"
type textarea "8/12/2025 4:20 PM- KOREY- PER MELINDA- KITCHEN HVAC & HALF OF THE"
type textarea "x"
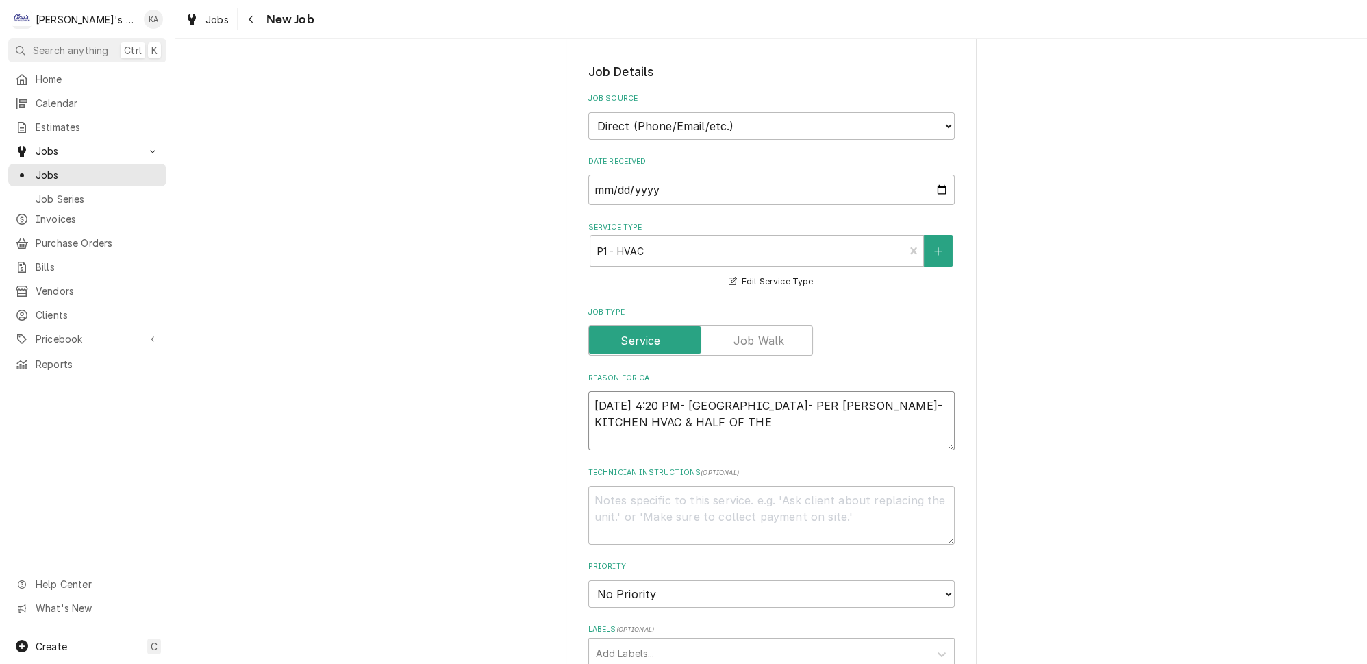
type textarea "8/12/2025 4:20 PM- KOREY- PER MELINDA- KITCHEN HVAC & HALF OF THE L"
type textarea "x"
type textarea "8/12/2025 4:20 PM- KOREY- PER MELINDA- KITCHEN HVAC & HALF OF THE LO"
type textarea "x"
type textarea "8/12/2025 4:20 PM- KOREY- PER MELINDA- KITCHEN HVAC & HALF OF THE LOB"
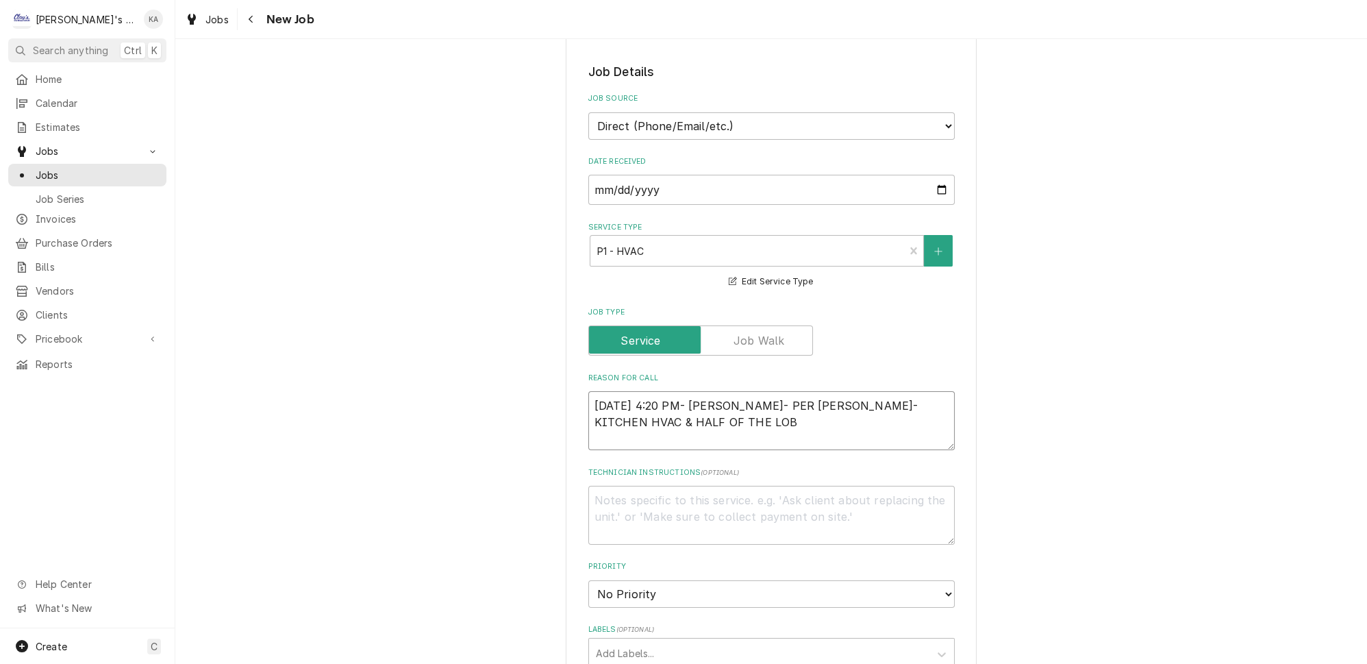
type textarea "x"
type textarea "8/12/2025 4:20 PM- KOREY- PER MELINDA- KITCHEN HVAC & HALF OF THE LOBB"
type textarea "x"
type textarea "8/12/2025 4:20 PM- KOREY- PER MELINDA- KITCHEN HVAC & HALF OF THE LOBBY"
type textarea "x"
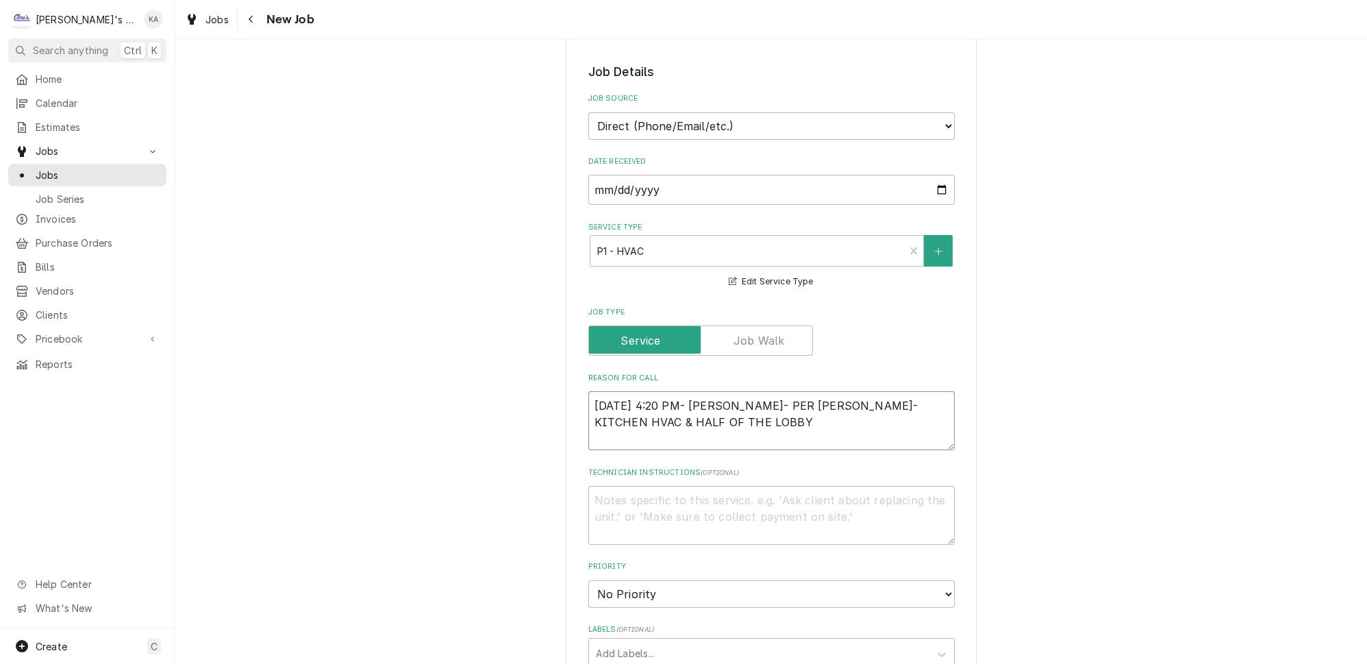
type textarea "8/12/2025 4:20 PM- KOREY- PER MELINDA- KITCHEN HVAC & HALF OF THE LOBBY"
type textarea "x"
type textarea "8/12/2025 4:20 PM- KOREY- PER MELINDA- KITCHEN HVAC & HALF OF THE LOBBY A"
type textarea "x"
type textarea "8/12/2025 4:20 PM- KOREY- PER MELINDA- KITCHEN HVAC & HALF OF THE LOBBY A/"
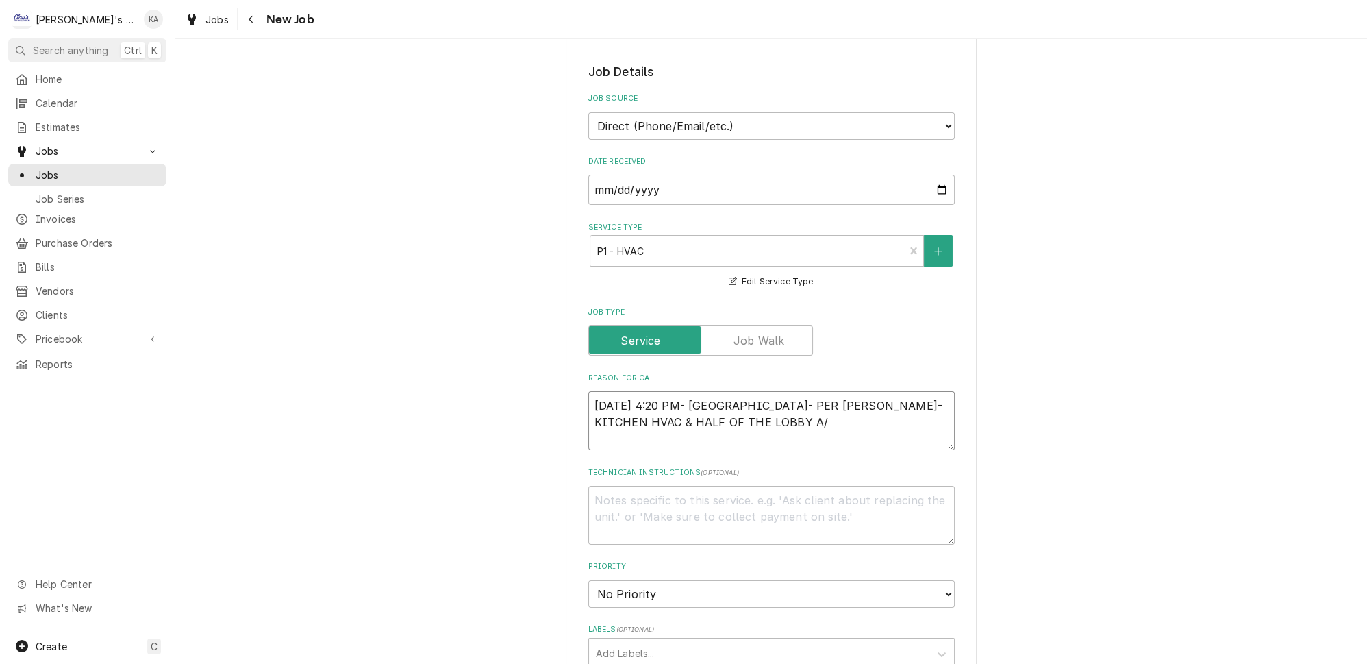
type textarea "x"
type textarea "8/12/2025 4:20 PM- KOREY- PER MELINDA- KITCHEN HVAC & HALF OF THE LOBBY A/C"
type textarea "x"
type textarea "8/12/2025 4:20 PM- KOREY- PER MELINDA- KITCHEN HVAC & HALF OF THE LOBBY A/C"
type textarea "x"
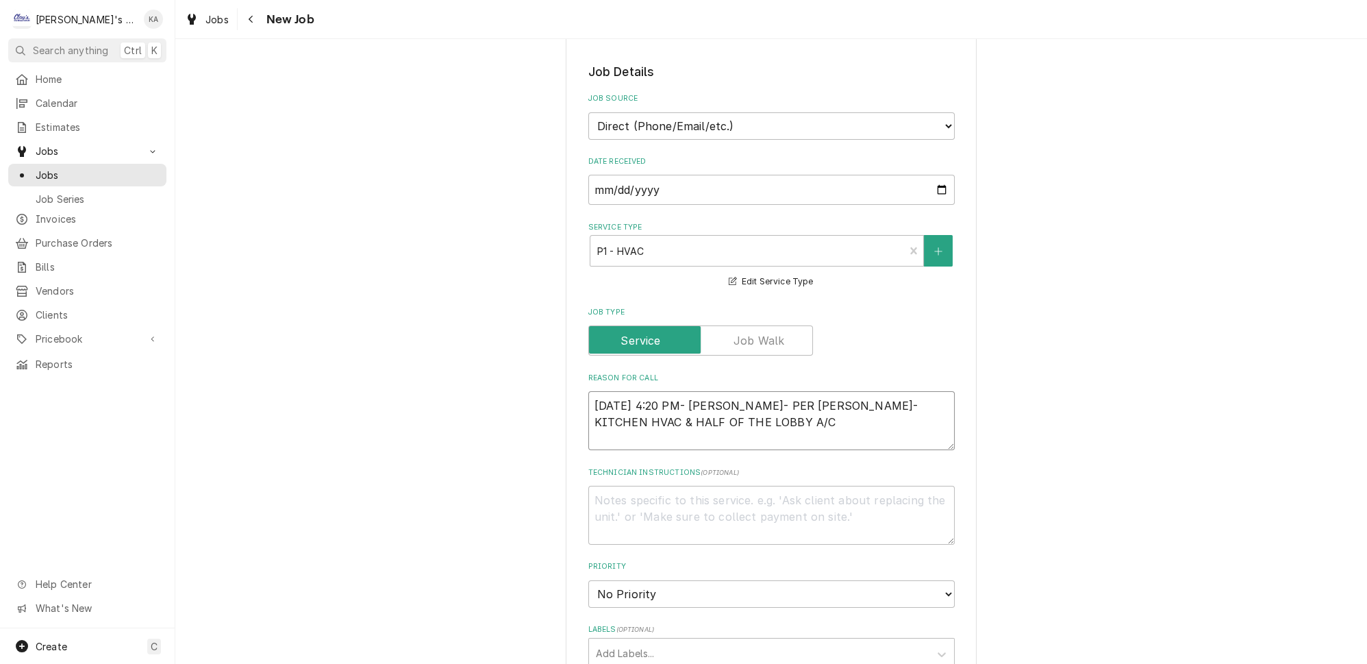
type textarea "8/12/2025 4:20 PM- KOREY- PER MELINDA- KITCHEN HVAC & HALF OF THE LOBBY A/C"
type textarea "x"
type textarea "8/12/2025 4:20 PM- KOREY- PER MELINDA- KITCHEN HVAC & HALF OF THE LOBBY A/"
type textarea "x"
type textarea "8/12/2025 4:20 PM- KOREY- PER MELINDA- KITCHEN HVAC & HALF OF THE LOBBY A"
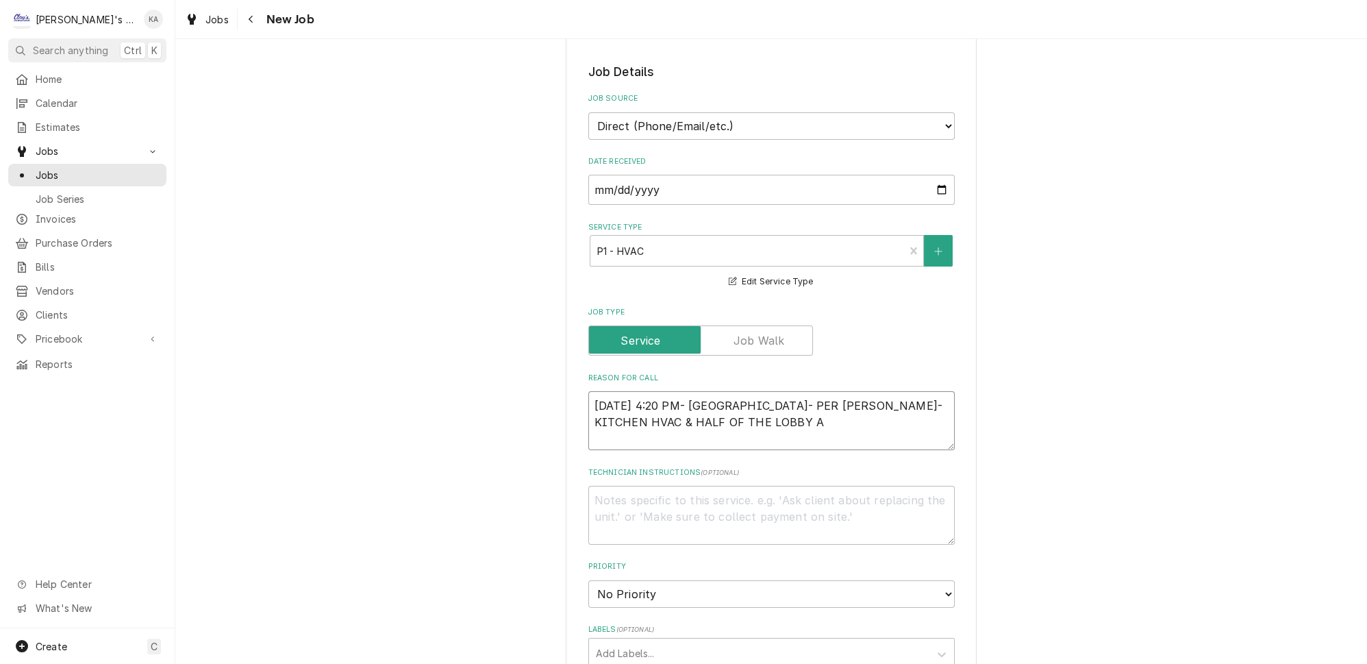
type textarea "x"
type textarea "8/12/2025 4:20 PM- KOREY- PER MELINDA- KITCHEN HVAC & HALF OF THE LOBBY"
type textarea "x"
type textarea "8/12/2025 4:20 PM- KOREY- PER MELINDA- KITCHEN HVAC & HALF OF THE LOBBY H"
type textarea "x"
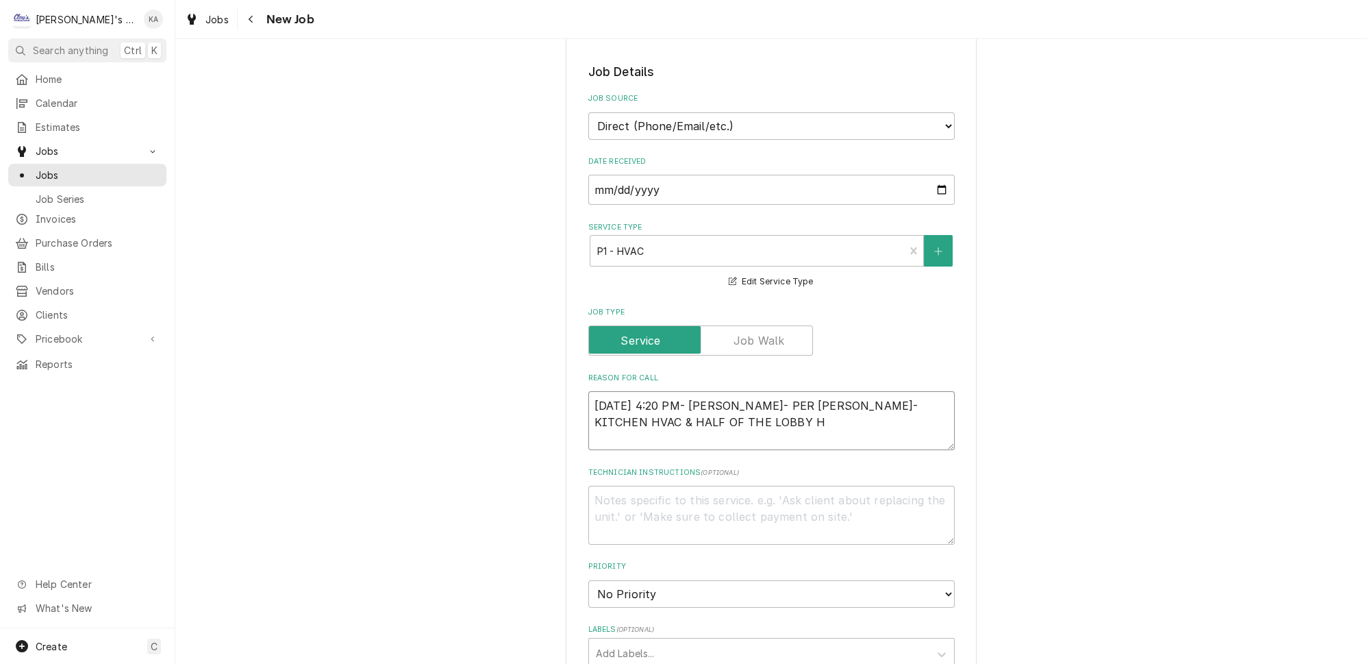
type textarea "8/12/2025 4:20 PM- KOREY- PER MELINDA- KITCHEN HVAC & HALF OF THE LOBBY HV"
type textarea "x"
type textarea "8/12/2025 4:20 PM- KOREY- PER MELINDA- KITCHEN HVAC & HALF OF THE LOBBY HVA"
type textarea "x"
type textarea "8/12/2025 4:20 PM- KOREY- PER MELINDA- KITCHEN HVAC & HALF OF THE LOBBY HVAC"
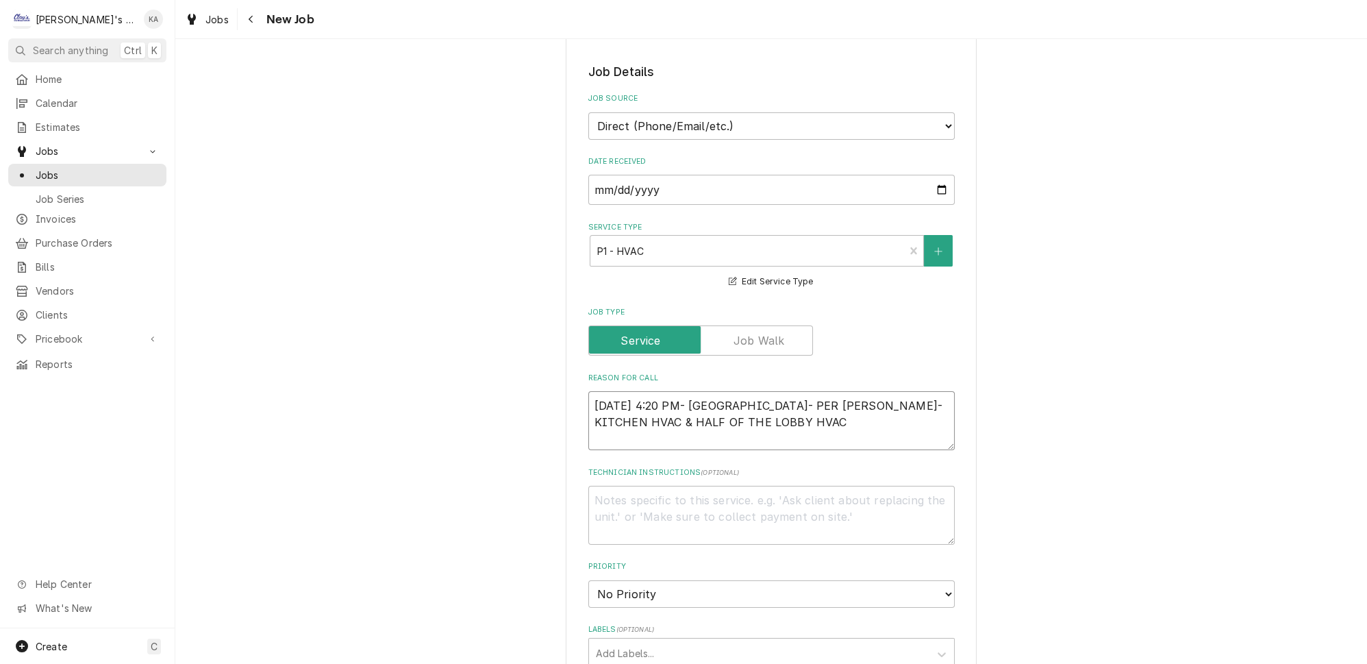
type textarea "x"
type textarea "8/12/2025 4:20 PM- KOREY- PER MELINDA- KITCHEN HVAC & HALF OF THE LOBBY HVAC"
type textarea "x"
type textarea "8/12/2025 4:20 PM- KOREY- PER MELINDA- KITCHEN HVAC & HALF OF THE LOBBY HVAC A"
type textarea "x"
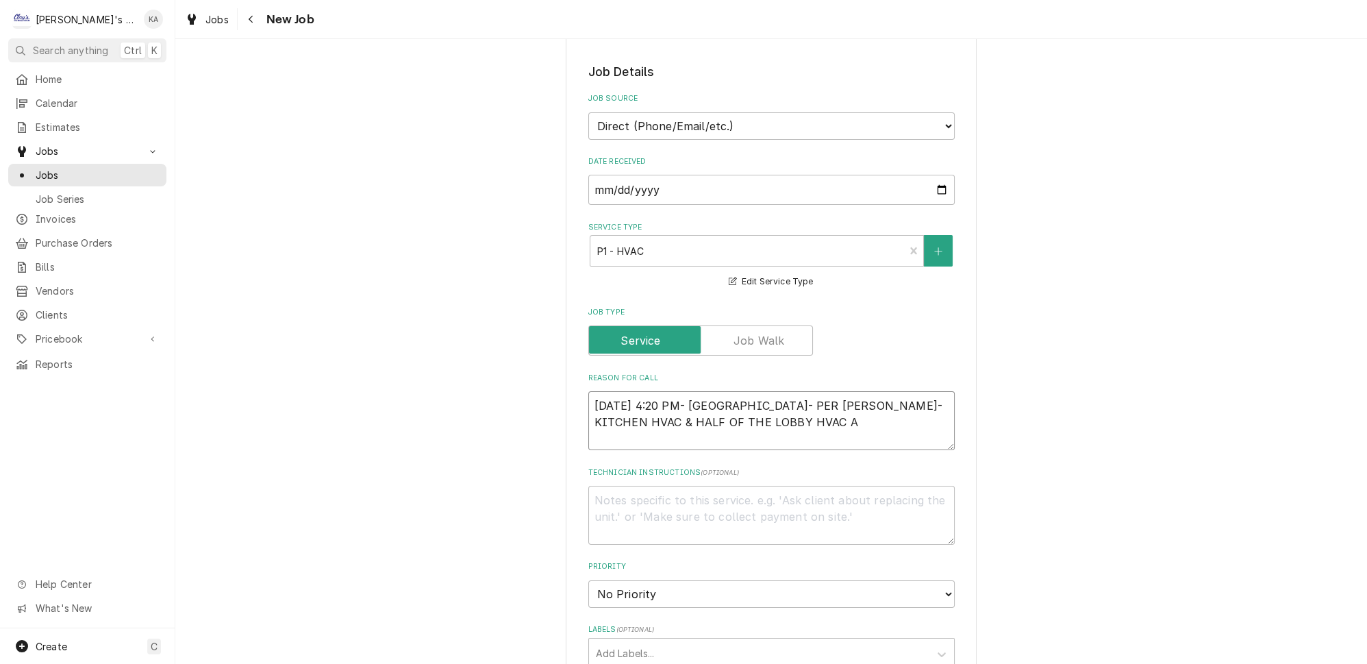
type textarea "8/12/2025 4:20 PM- KOREY- PER MELINDA- KITCHEN HVAC & HALF OF THE LOBBY HVAC AR"
type textarea "x"
type textarea "8/12/2025 4:20 PM- KOREY- PER MELINDA- KITCHEN HVAC & HALF OF THE LOBBY HVAC ARE"
type textarea "x"
type textarea "8/12/2025 4:20 PM- KOREY- PER MELINDA- KITCHEN HVAC & HALF OF THE LOBBY HVAC ARE"
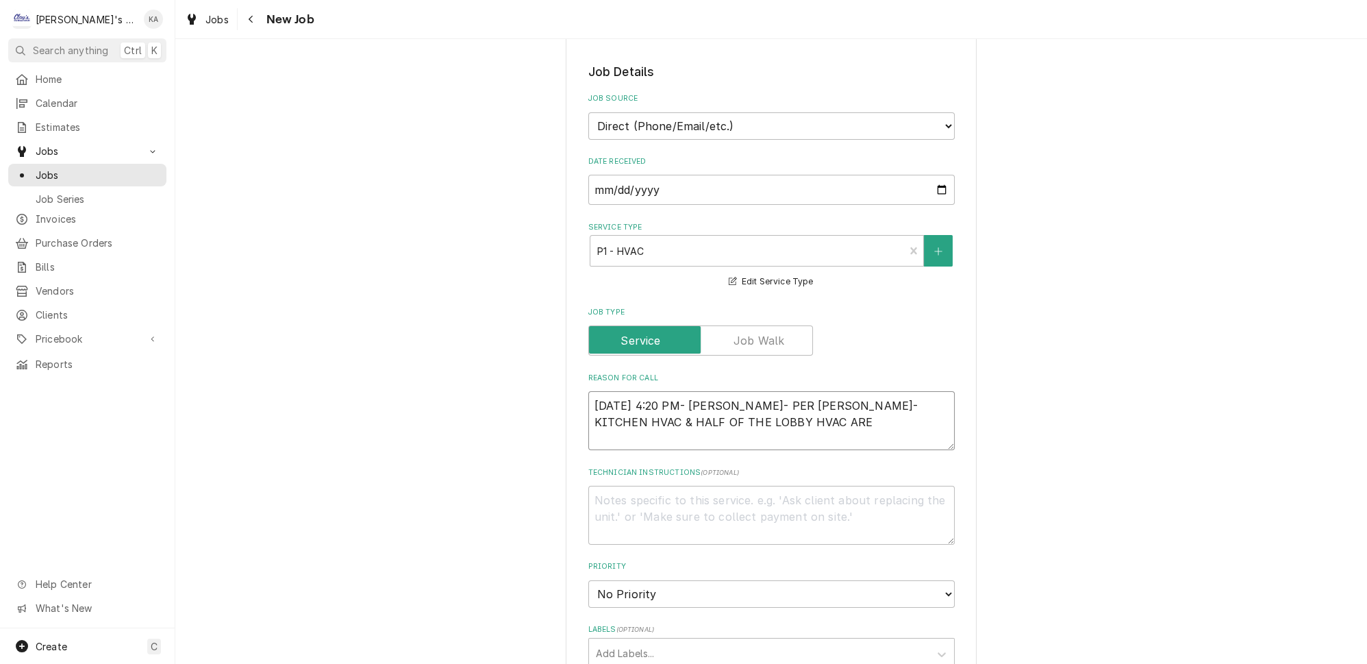
type textarea "x"
type textarea "8/12/2025 4:20 PM- KOREY- PER MELINDA- KITCHEN HVAC & HALF OF THE LOBBY HVAC AR…"
type textarea "x"
type textarea "8/12/2025 4:20 PM- KOREY- PER MELINDA- KITCHEN HVAC & HALF OF THE LOBBY HVAC AR…"
type textarea "x"
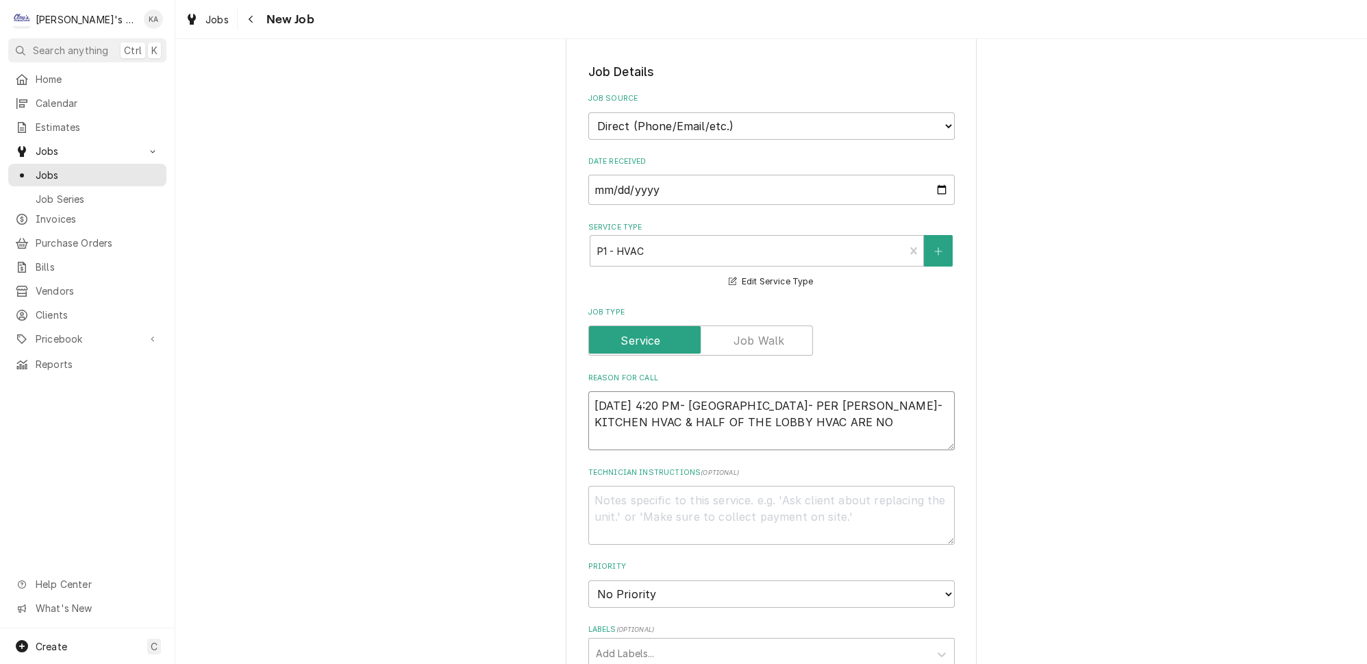
type textarea "8/12/2025 4:20 PM- KOREY- PER MELINDA- KITCHEN HVAC & HALF OF THE LOBBY HVAC AR…"
type textarea "x"
type textarea "8/12/2025 4:20 PM- KOREY- PER MELINDA- KITCHEN HVAC & HALF OF THE LOBBY HVAC AR…"
type textarea "x"
type textarea "8/12/2025 4:20 PM- KOREY- PER MELINDA- KITCHEN HVAC & HALF OF THE LOBBY HVAC AR…"
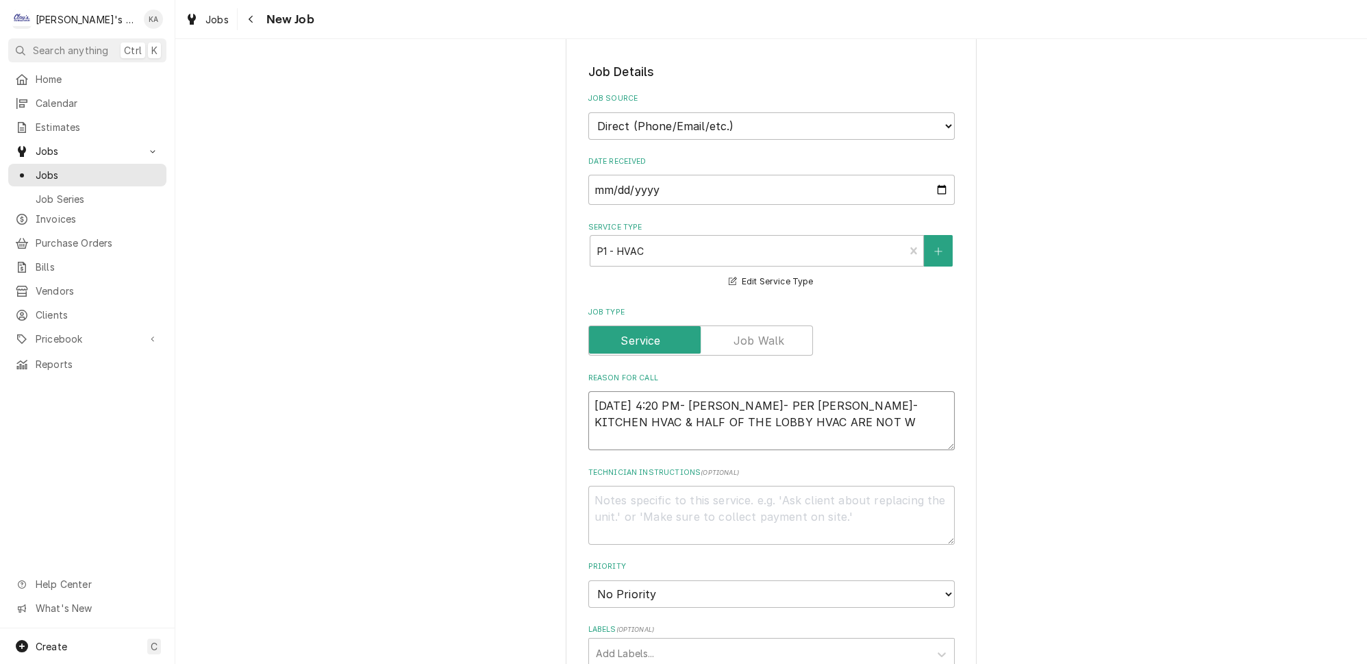
type textarea "x"
type textarea "8/12/2025 4:20 PM- KOREY- PER MELINDA- KITCHEN HVAC & HALF OF THE LOBBY HVAC AR…"
type textarea "x"
type textarea "8/12/2025 4:20 PM- KOREY- PER MELINDA- KITCHEN HVAC & HALF OF THE LOBBY HVAC AR…"
type textarea "x"
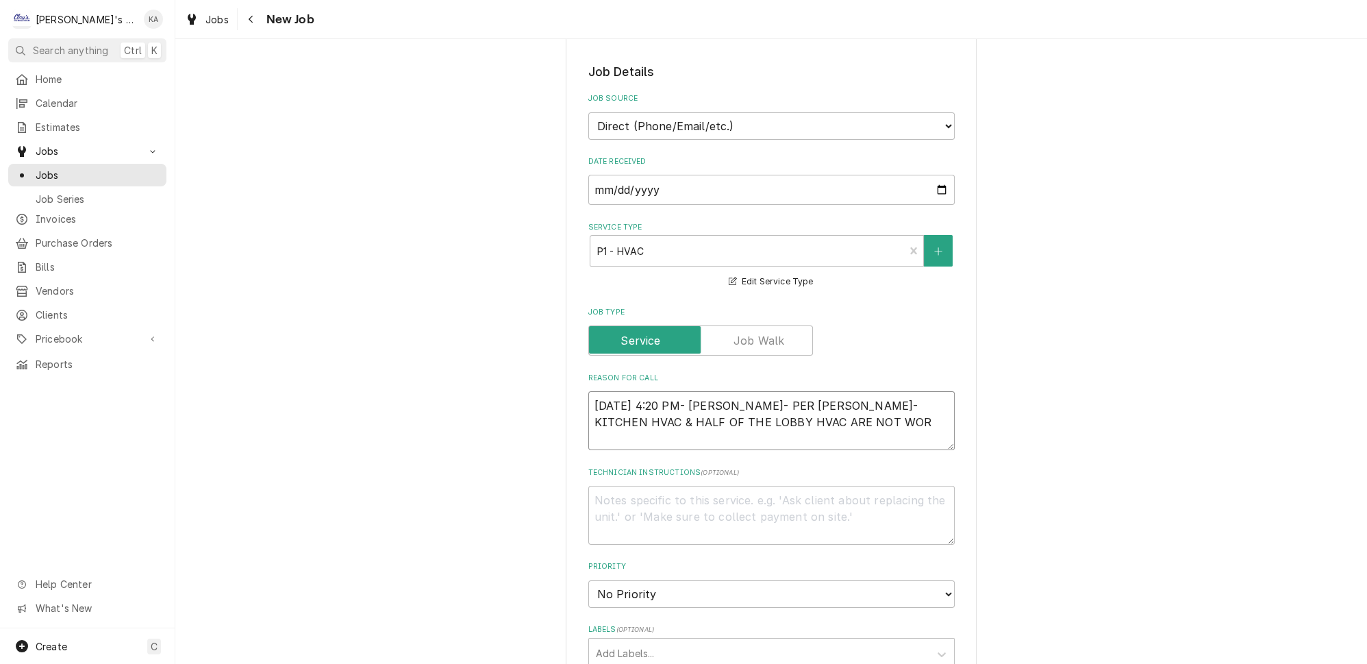
type textarea "8/12/2025 4:20 PM- KOREY- PER MELINDA- KITCHEN HVAC & HALF OF THE LOBBY HVAC AR…"
type textarea "x"
type textarea "8/12/2025 4:20 PM- KOREY- PER MELINDA- KITCHEN HVAC & HALF OF THE LOBBY HVAC AR…"
type textarea "x"
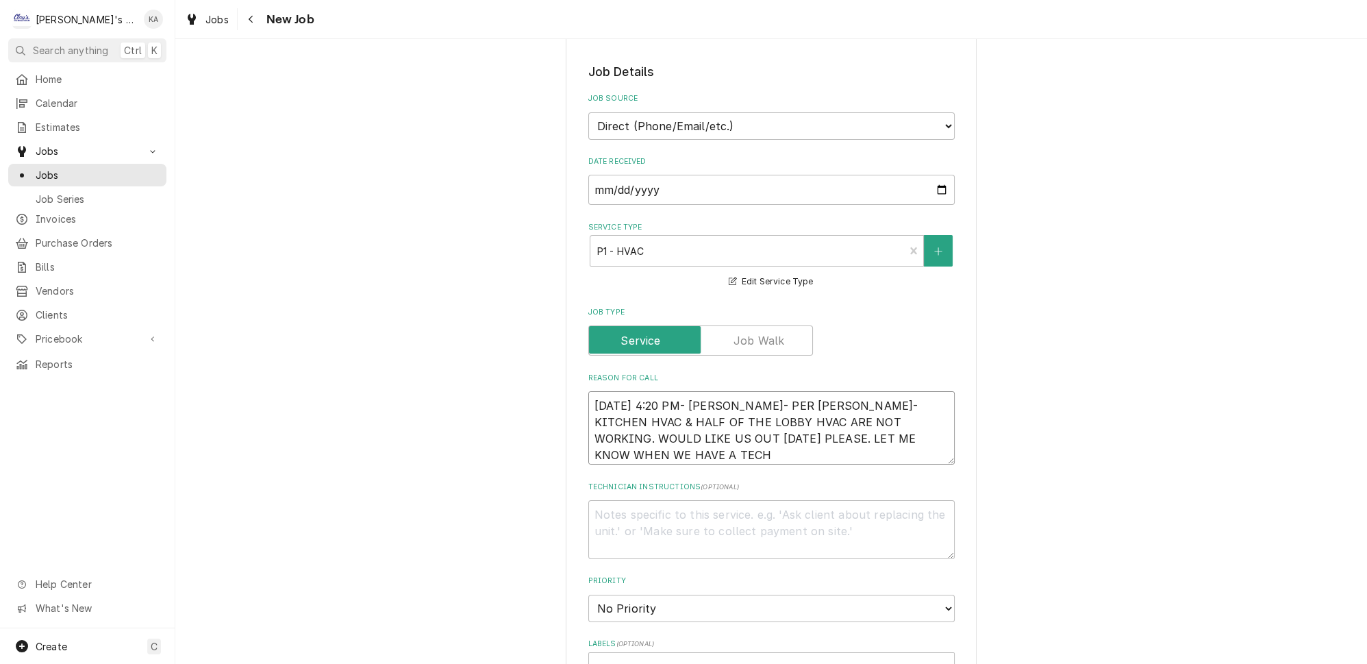
click at [768, 424] on textarea "8/12/2025 4:20 PM- KOREY- PER MELINDA- KITCHEN HVAC & HALF OF THE LOBBY HVAC AR…" at bounding box center [771, 427] width 366 height 73
click at [666, 433] on textarea "8/12/2025 4:20 PM- KOREY- PER MELINDA- KITCHEN HVAC & HALF OF THE LOBBY HVAC AR…" at bounding box center [771, 427] width 366 height 73
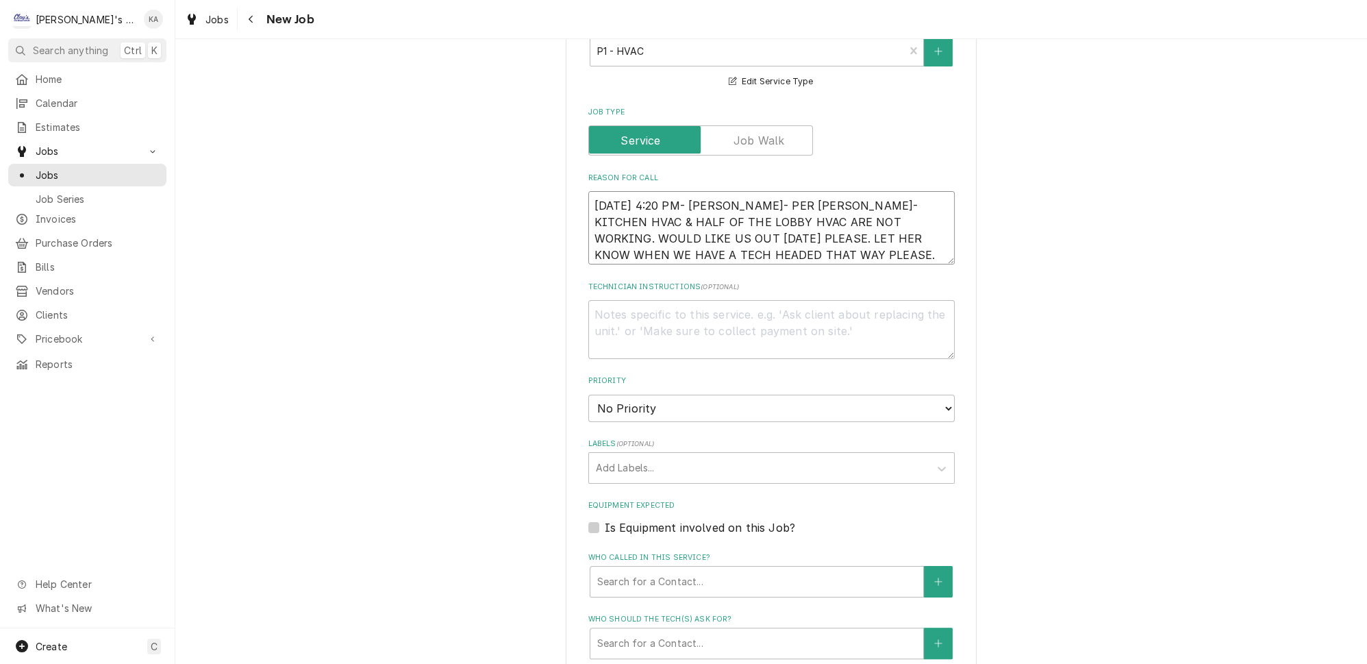
scroll to position [560, 0]
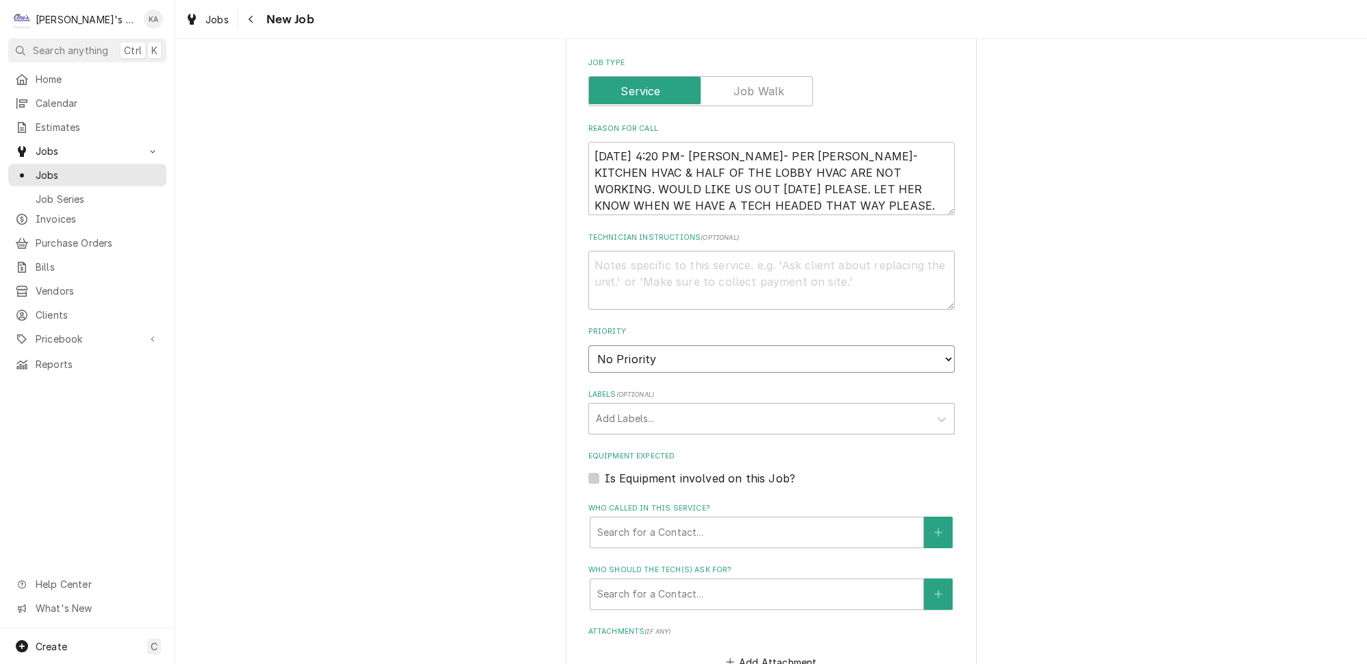
click at [927, 347] on select "No Priority Urgent High Medium Low" at bounding box center [771, 358] width 366 height 27
click at [588, 345] on select "No Priority Urgent High Medium Low" at bounding box center [771, 358] width 366 height 27
click at [747, 520] on div "Who called in this service?" at bounding box center [756, 532] width 319 height 25
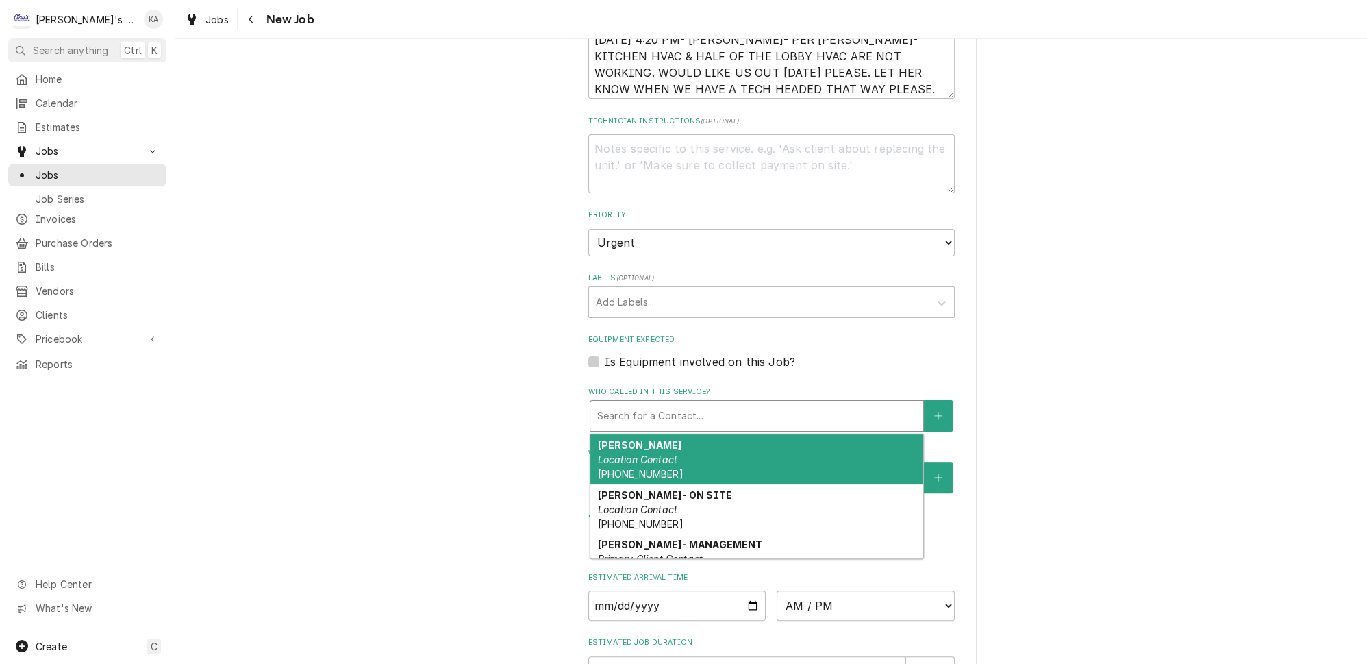
scroll to position [684, 0]
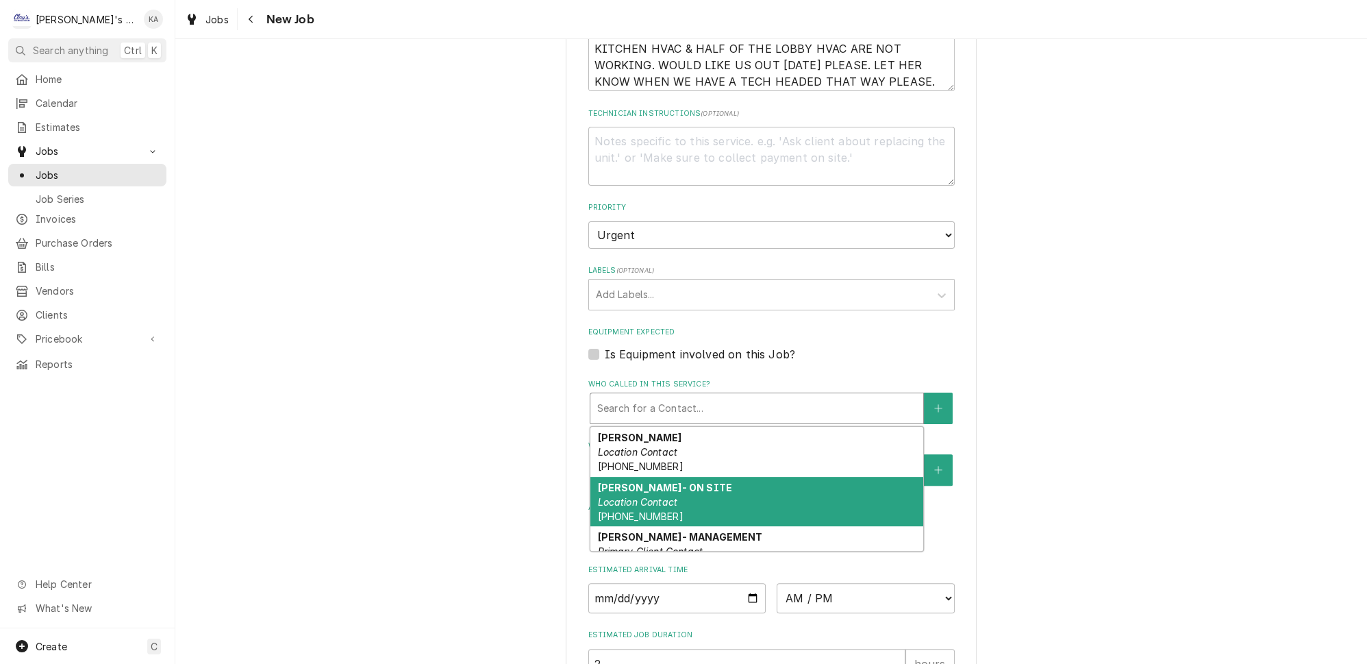
click at [1103, 446] on div "Please provide the following information to create a job: Client Details Client…" at bounding box center [771, 114] width 1192 height 1490
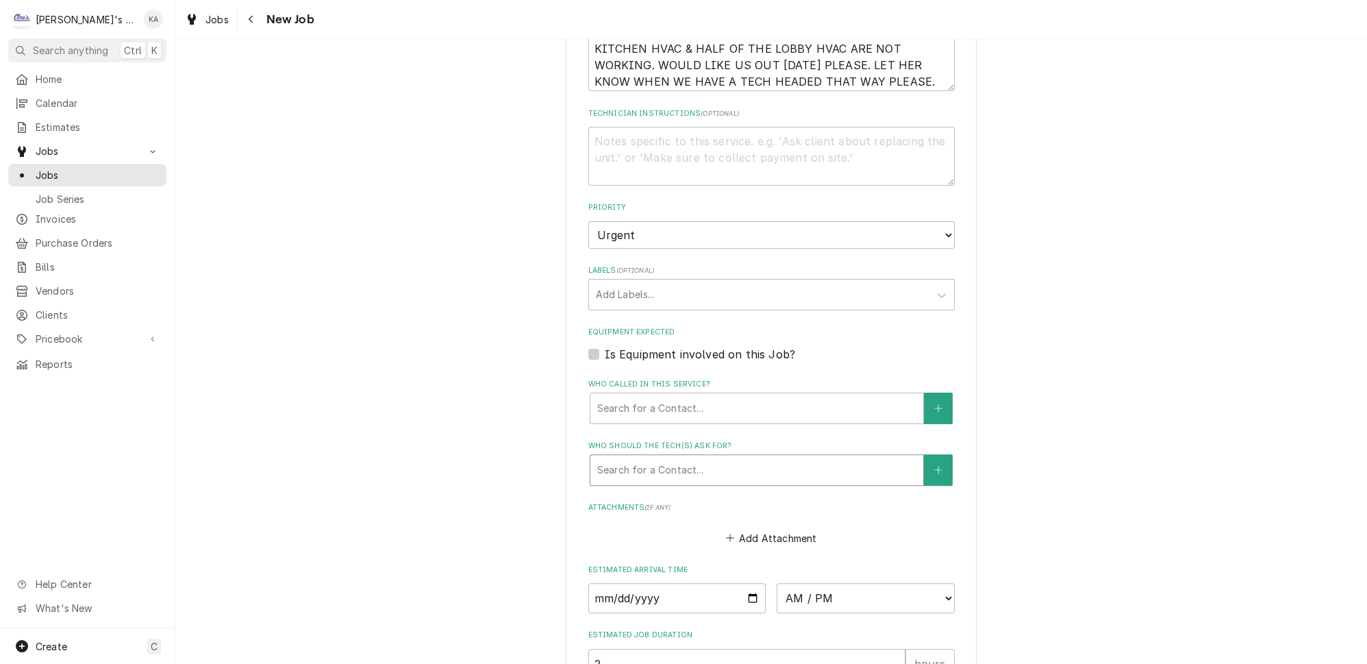
click at [742, 464] on div "Who should the tech(s) ask for?" at bounding box center [756, 470] width 319 height 25
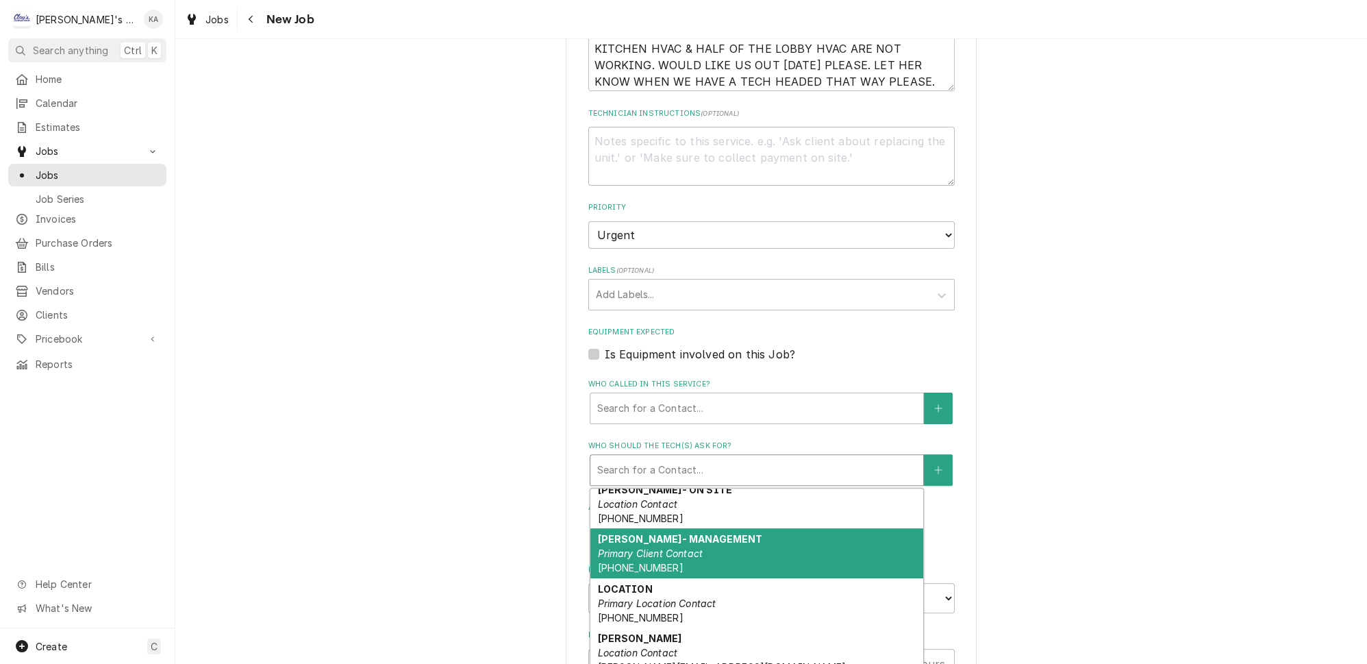
scroll to position [122, 0]
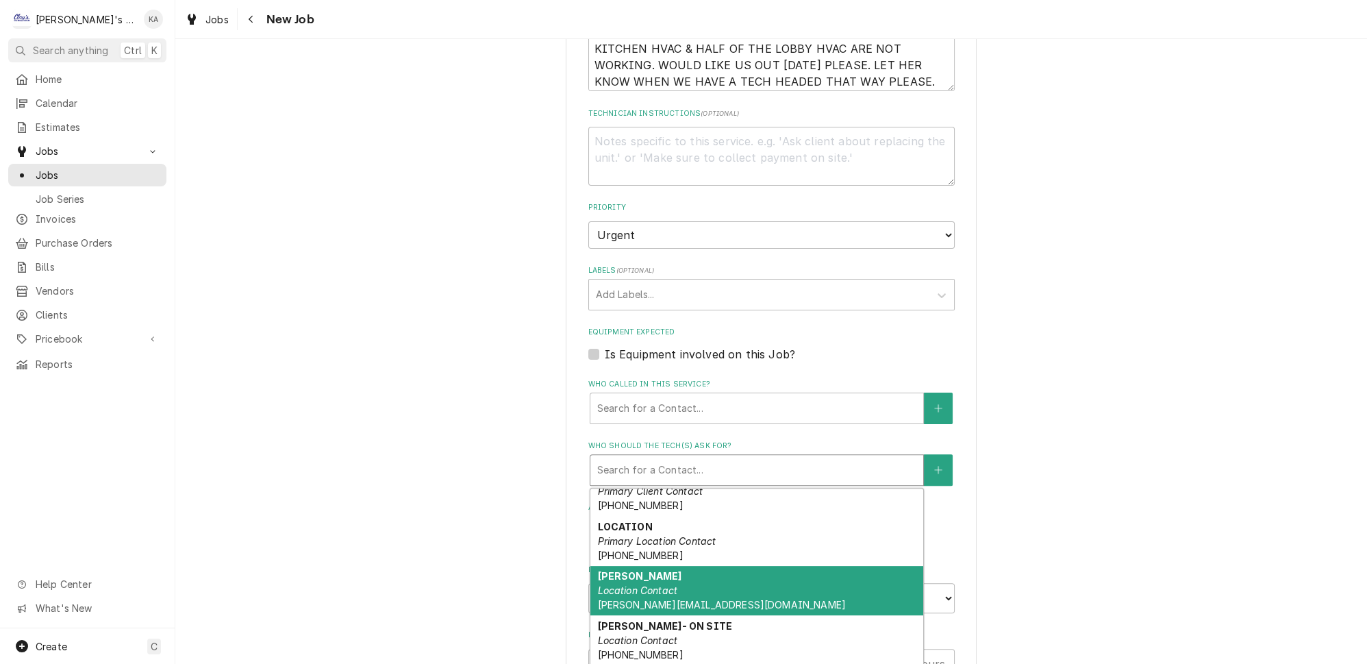
click at [739, 567] on div "MELINDA Location Contact Melinda.sandberg01@us.stores.mcd.com" at bounding box center [756, 591] width 333 height 50
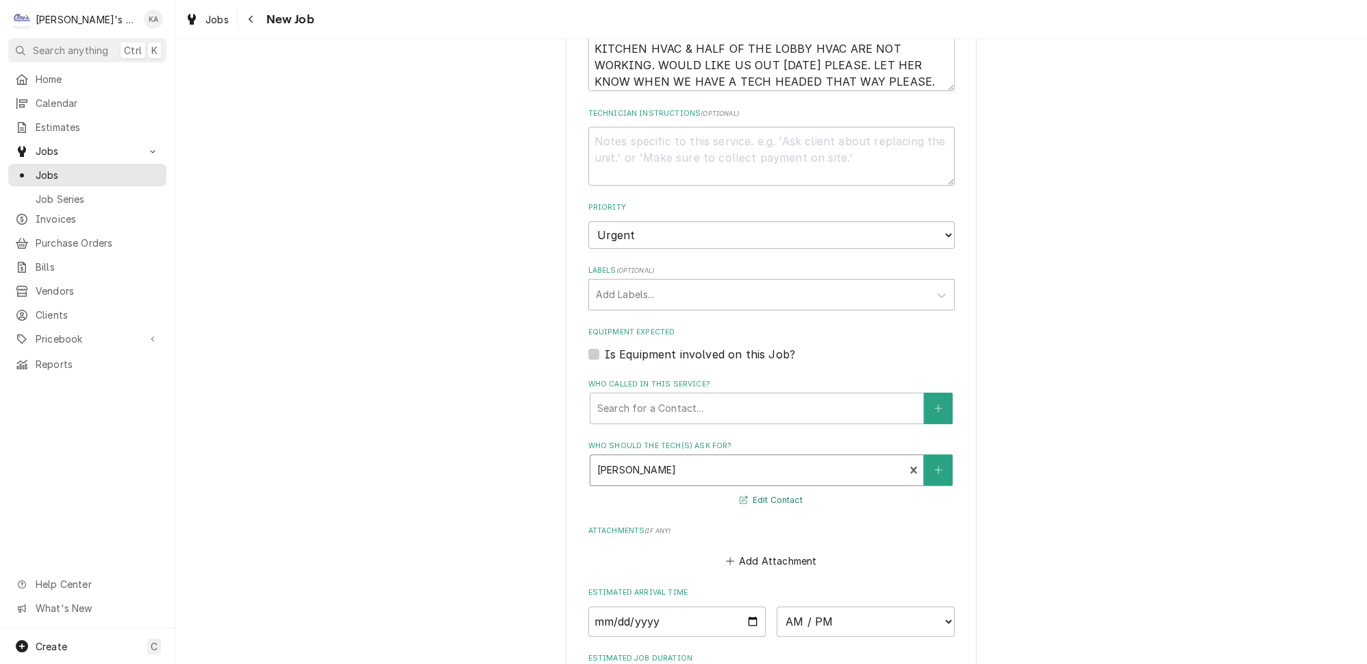
click at [778, 492] on button "Edit Contact" at bounding box center [771, 500] width 66 height 17
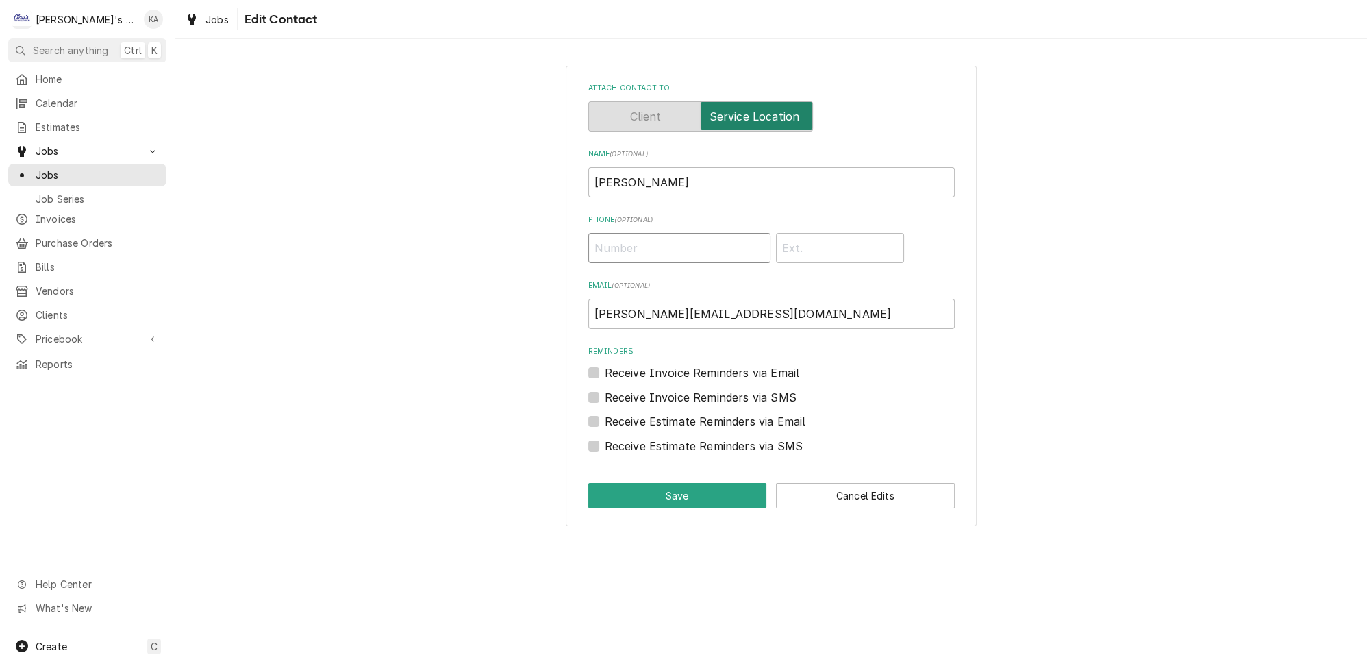
click at [654, 245] on input "Phone ( optional )" at bounding box center [679, 248] width 182 height 30
click at [696, 483] on button "Save" at bounding box center [677, 495] width 179 height 25
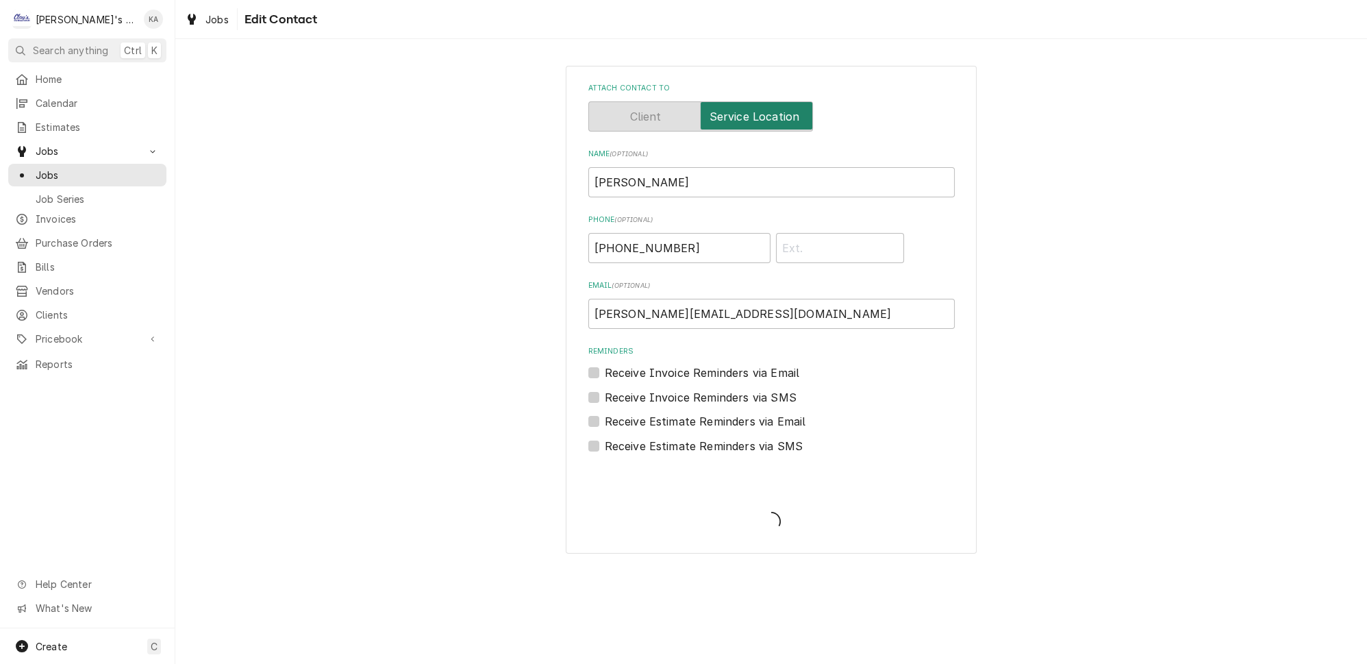
scroll to position [684, 0]
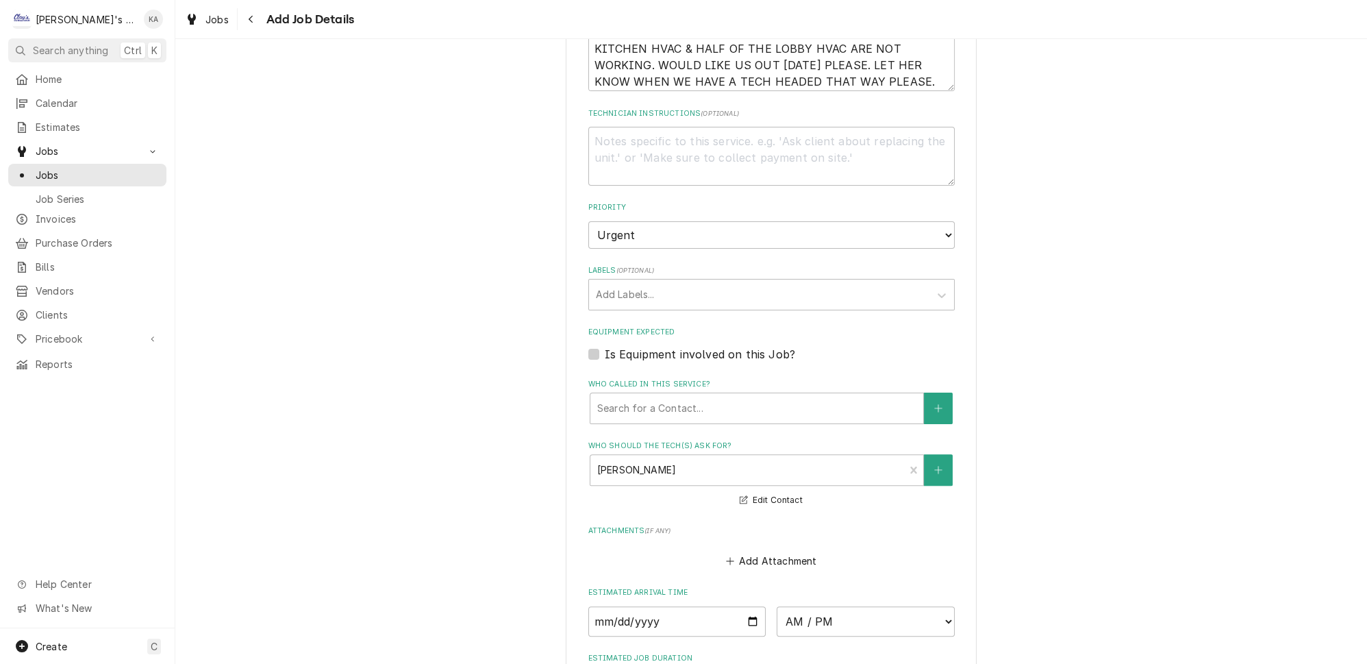
click at [605, 346] on label "Is Equipment involved on this Job?" at bounding box center [700, 354] width 190 height 16
click at [605, 346] on input "Equipment Expected" at bounding box center [788, 361] width 366 height 30
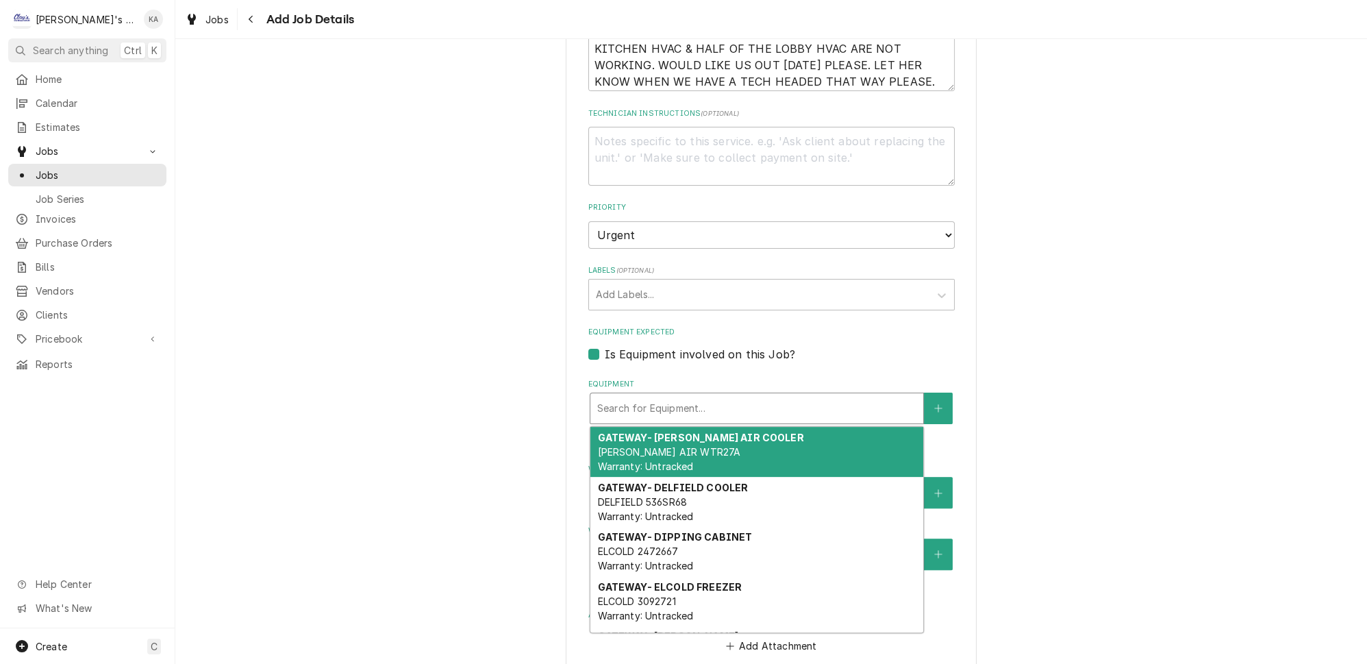
click at [713, 396] on div "Equipment" at bounding box center [756, 408] width 319 height 25
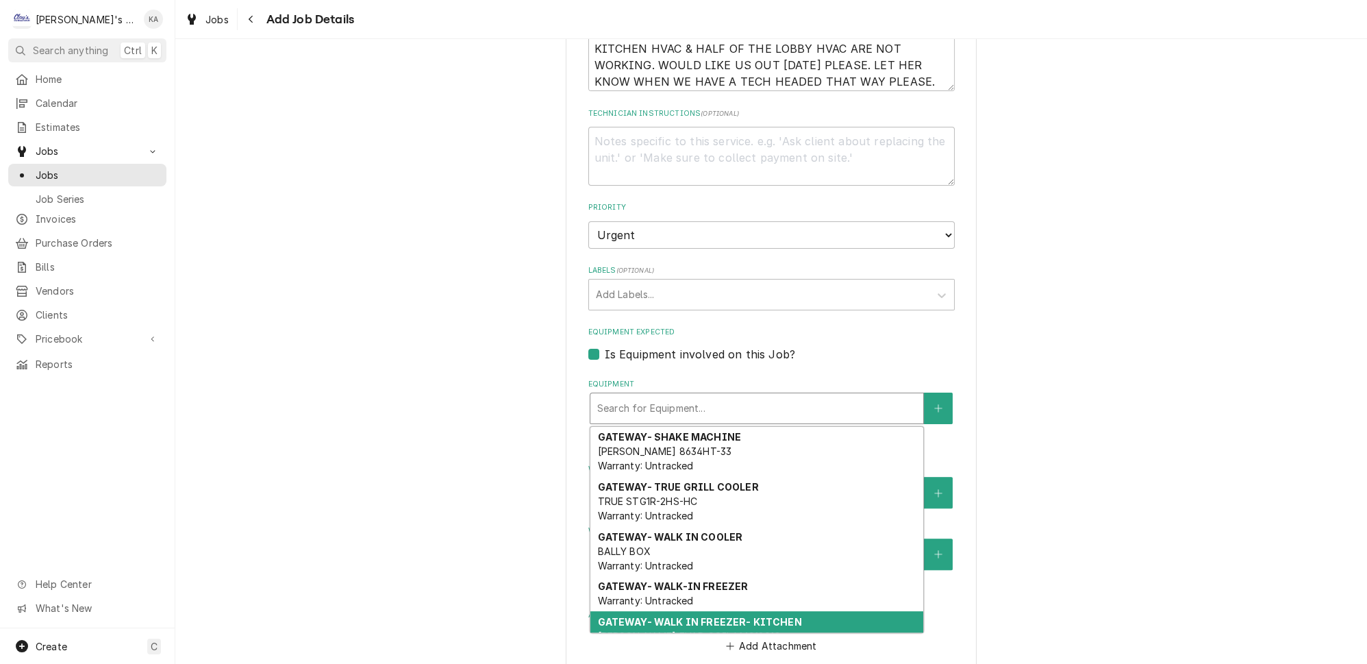
scroll to position [806, 0]
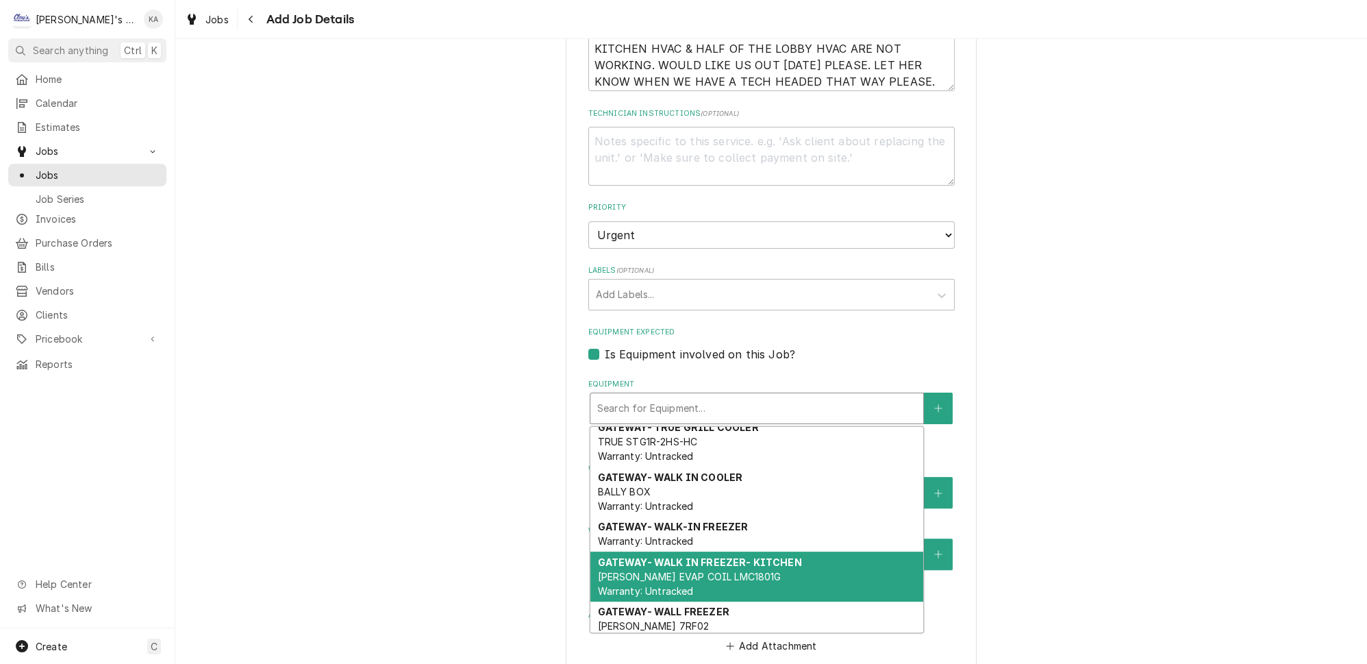
click at [1087, 451] on div "Please provide the following information to create a job: Client Details Client…" at bounding box center [771, 167] width 1192 height 1597
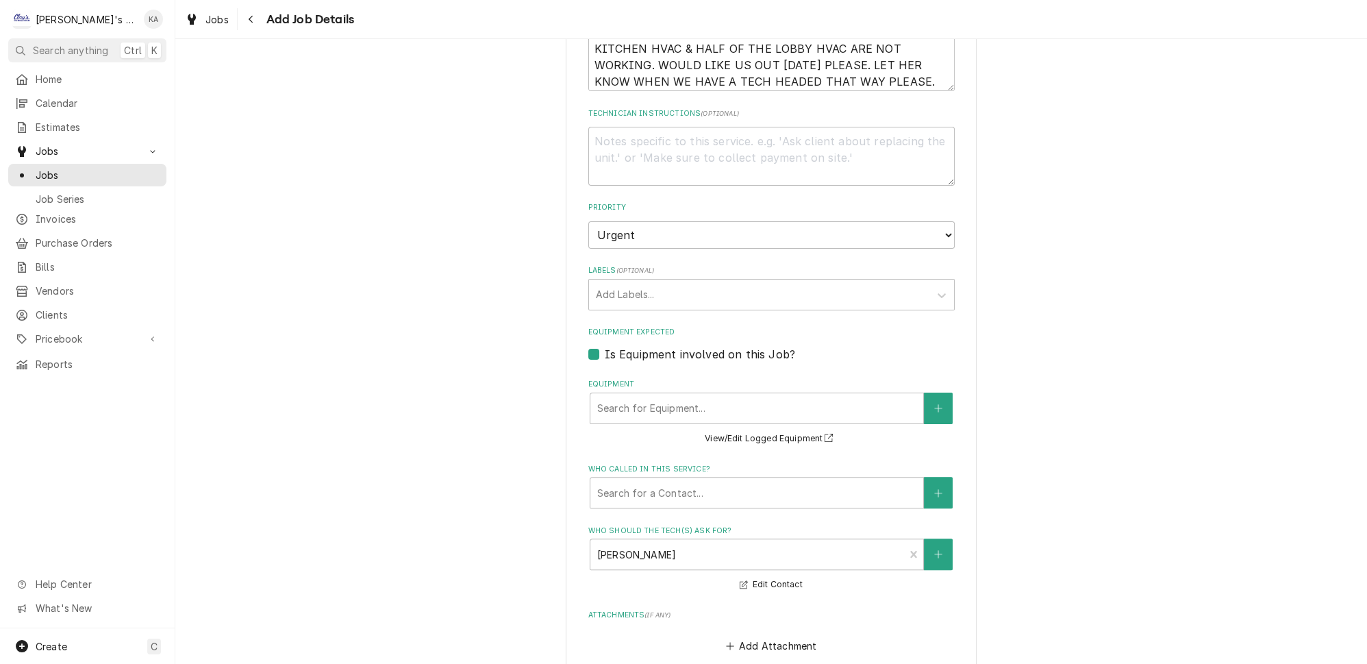
click at [605, 346] on label "Is Equipment involved on this Job?" at bounding box center [700, 354] width 190 height 16
click at [605, 346] on input "Equipment Expected" at bounding box center [788, 361] width 366 height 30
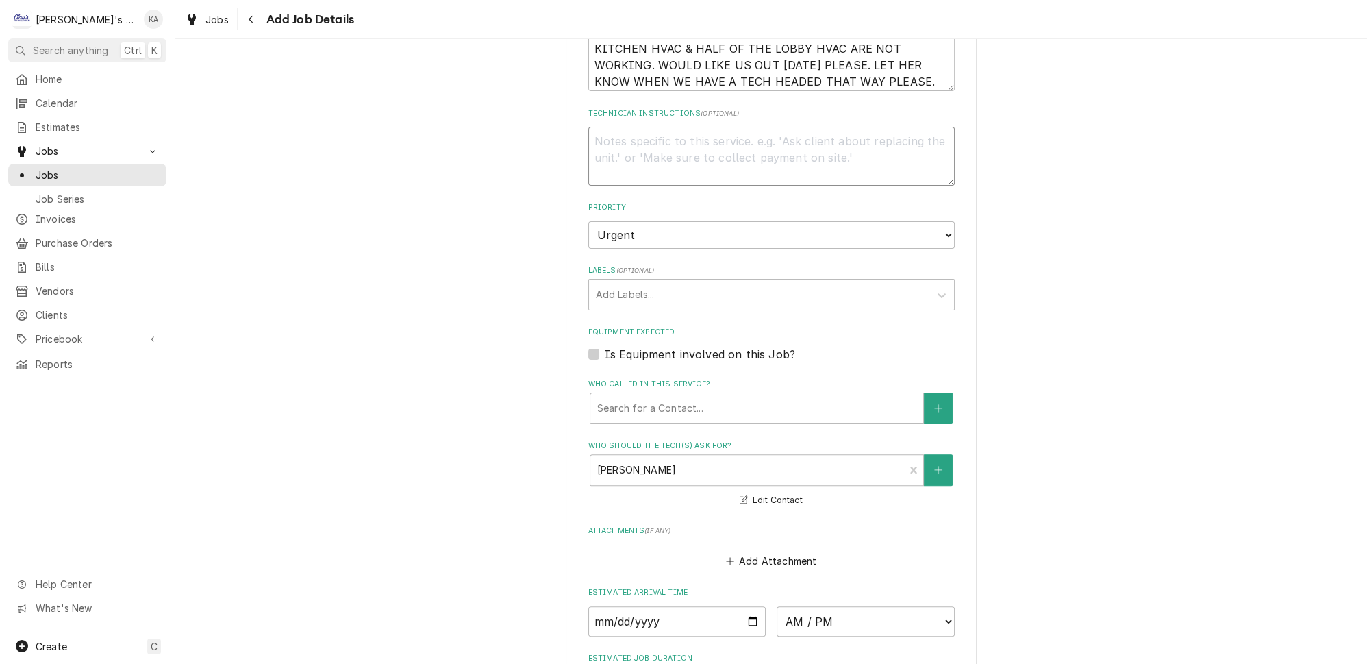
click at [613, 127] on textarea "Technician Instructions ( optional )" at bounding box center [771, 156] width 366 height 59
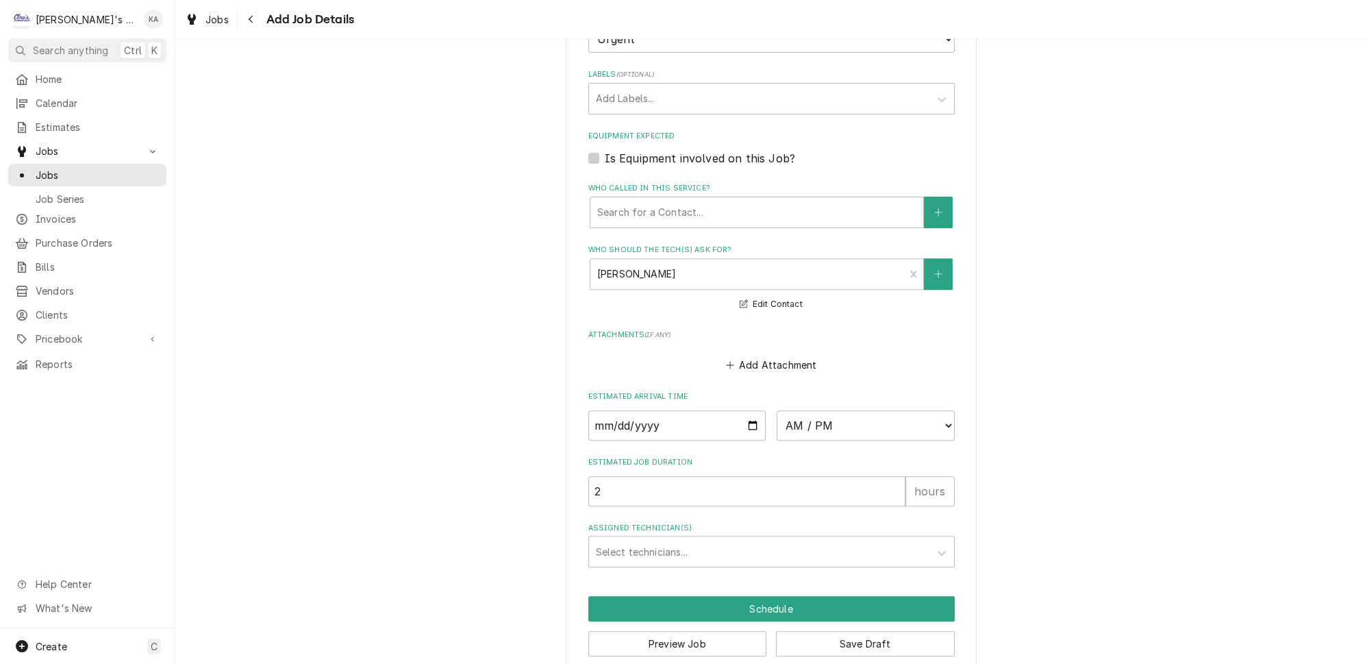
scroll to position [881, 0]
click at [744, 411] on input "Date" at bounding box center [677, 425] width 178 height 30
click at [925, 412] on select "AM / PM 6:00 AM 6:15 AM 6:30 AM 6:45 AM 7:00 AM 7:15 AM 7:30 AM 7:45 AM 8:00 AM…" at bounding box center [866, 425] width 178 height 30
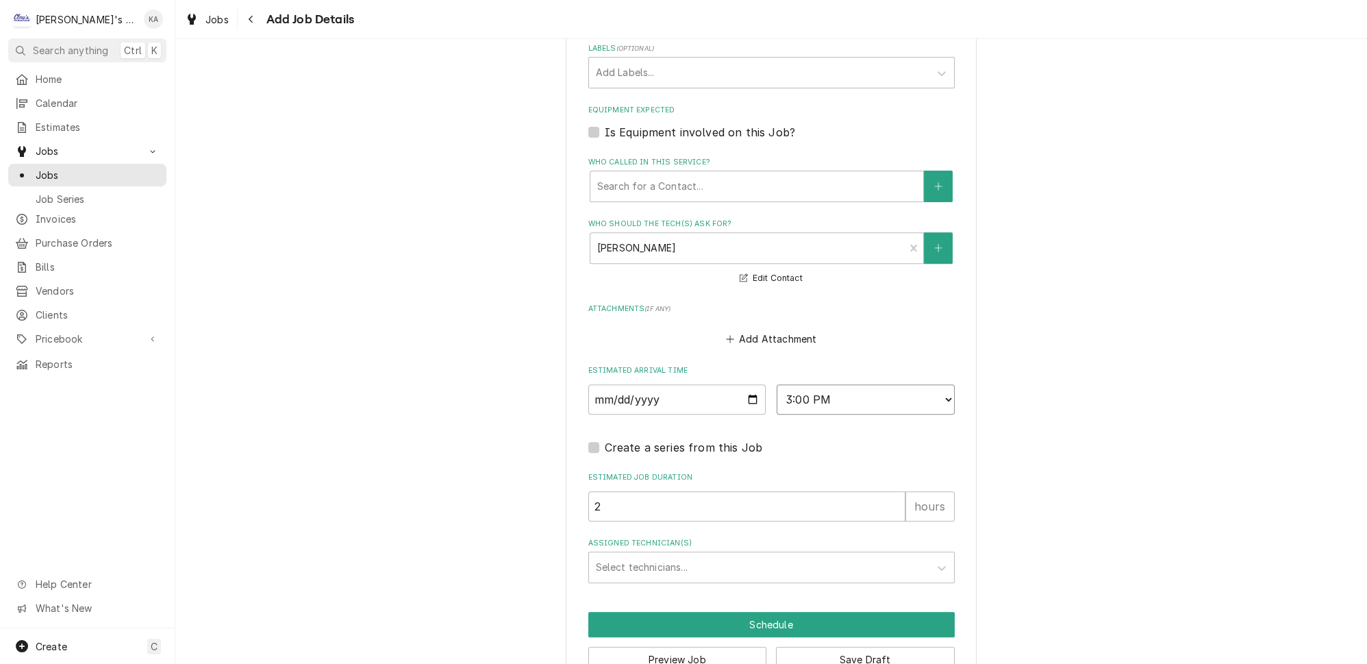
scroll to position [919, 0]
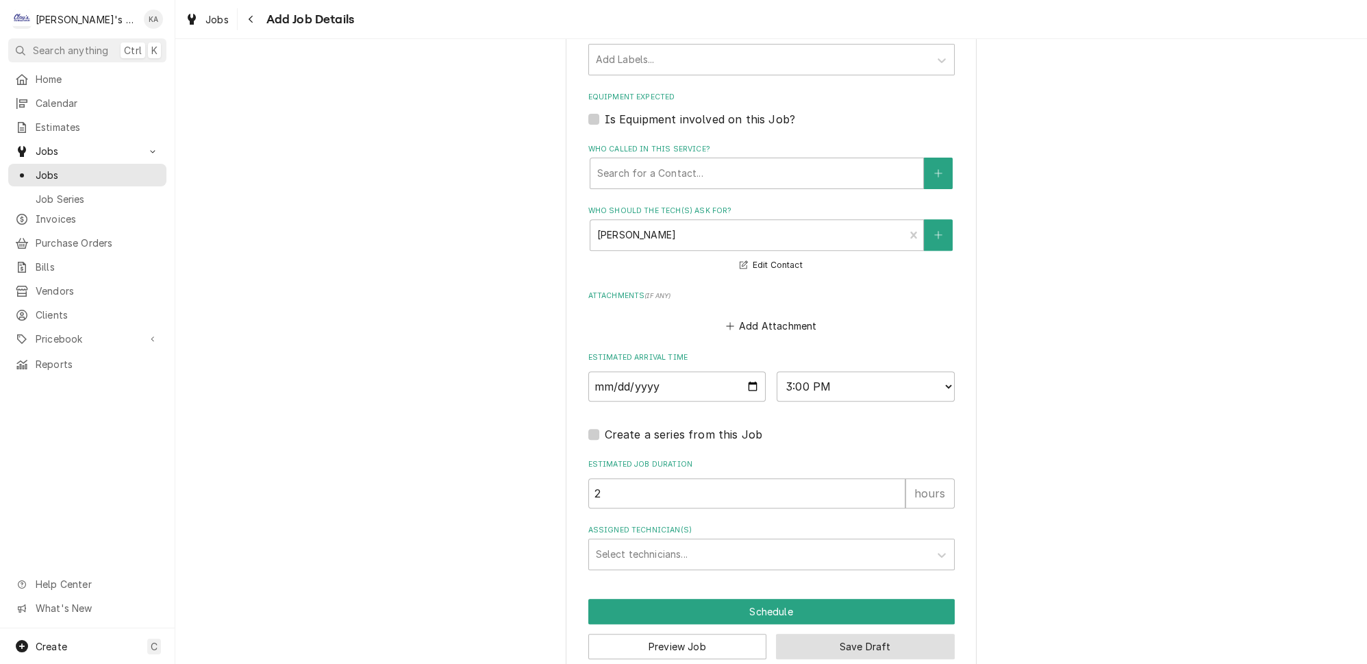
click at [856, 634] on button "Save Draft" at bounding box center [865, 646] width 179 height 25
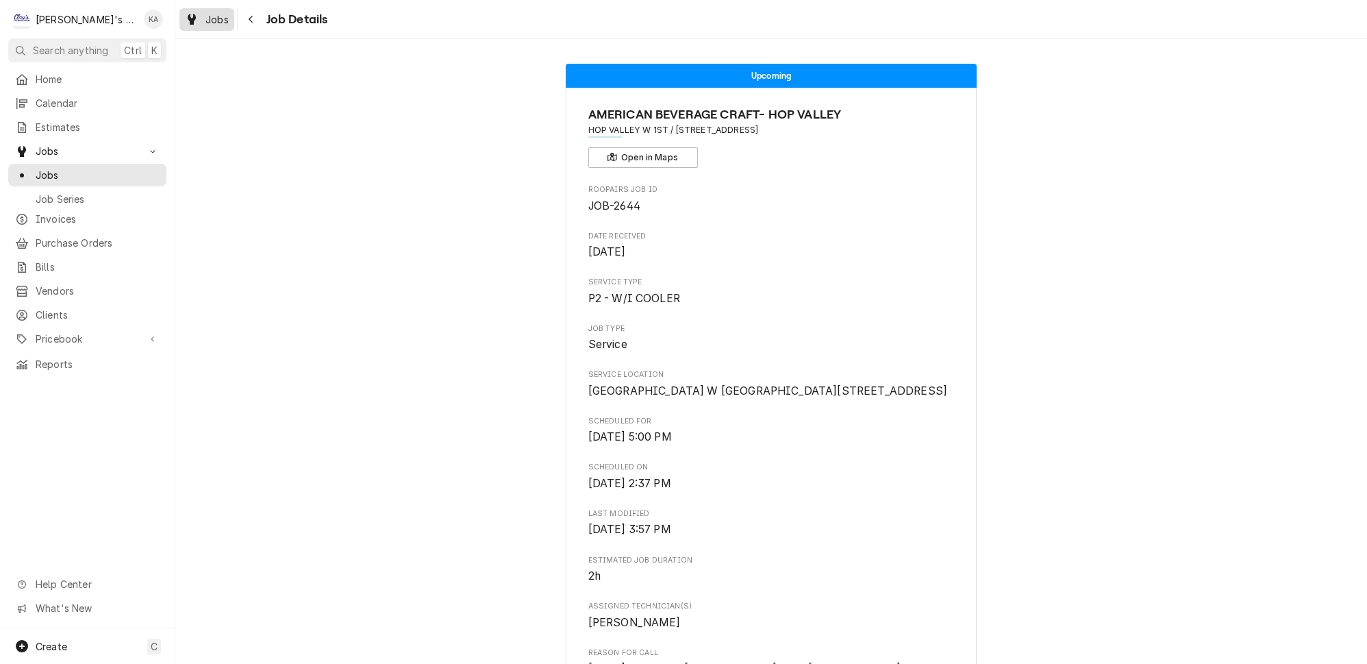
click at [206, 18] on span "Jobs" at bounding box center [216, 19] width 23 height 14
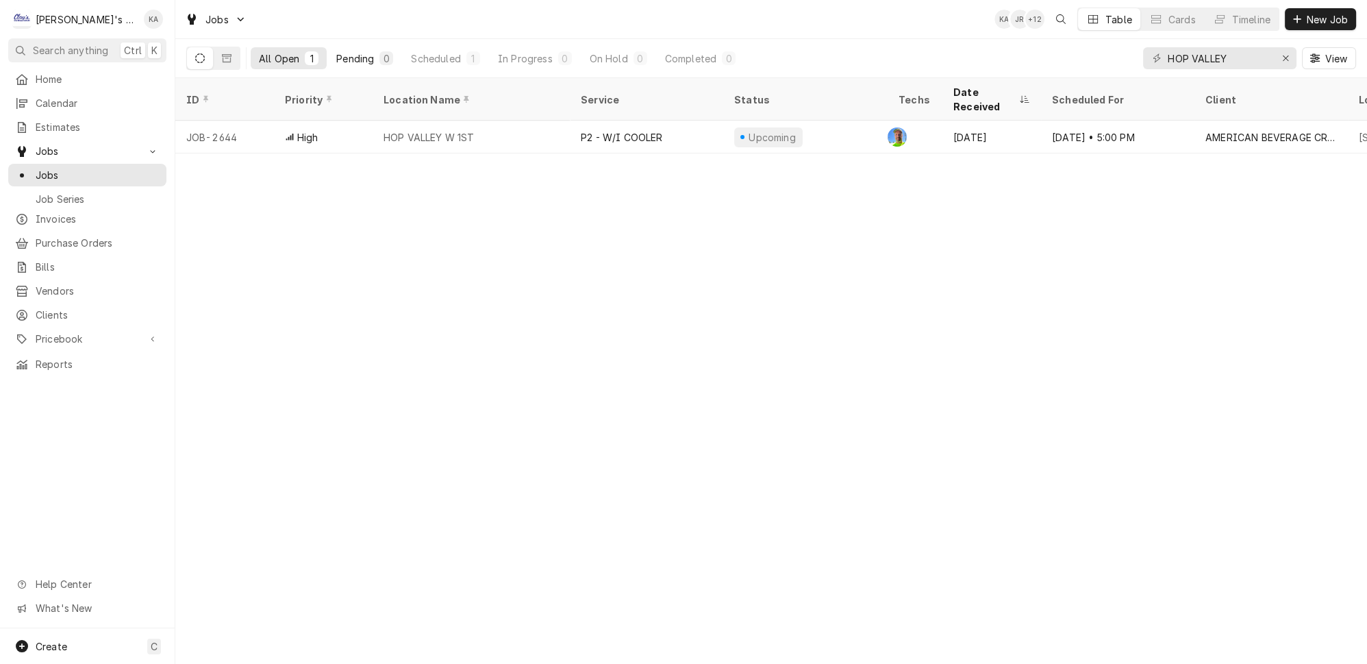
click at [336, 53] on div "Pending" at bounding box center [355, 58] width 38 height 14
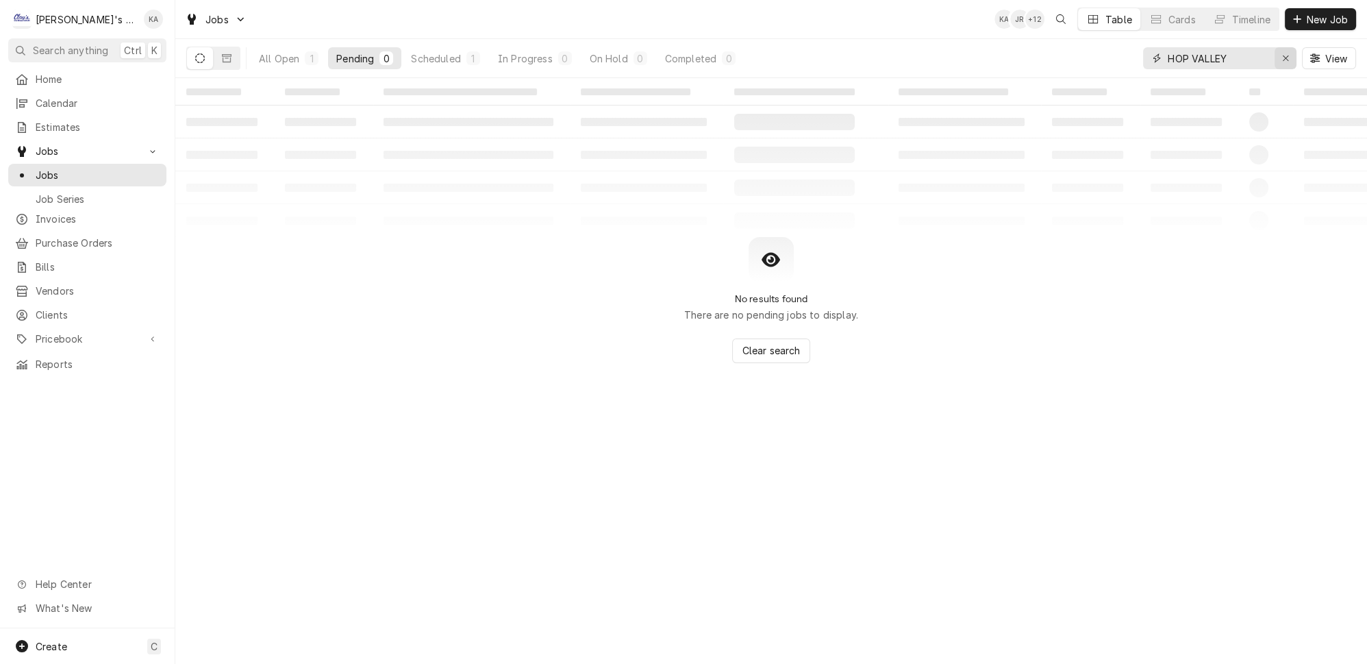
click at [1288, 55] on icon "Erase input" at bounding box center [1285, 57] width 5 height 5
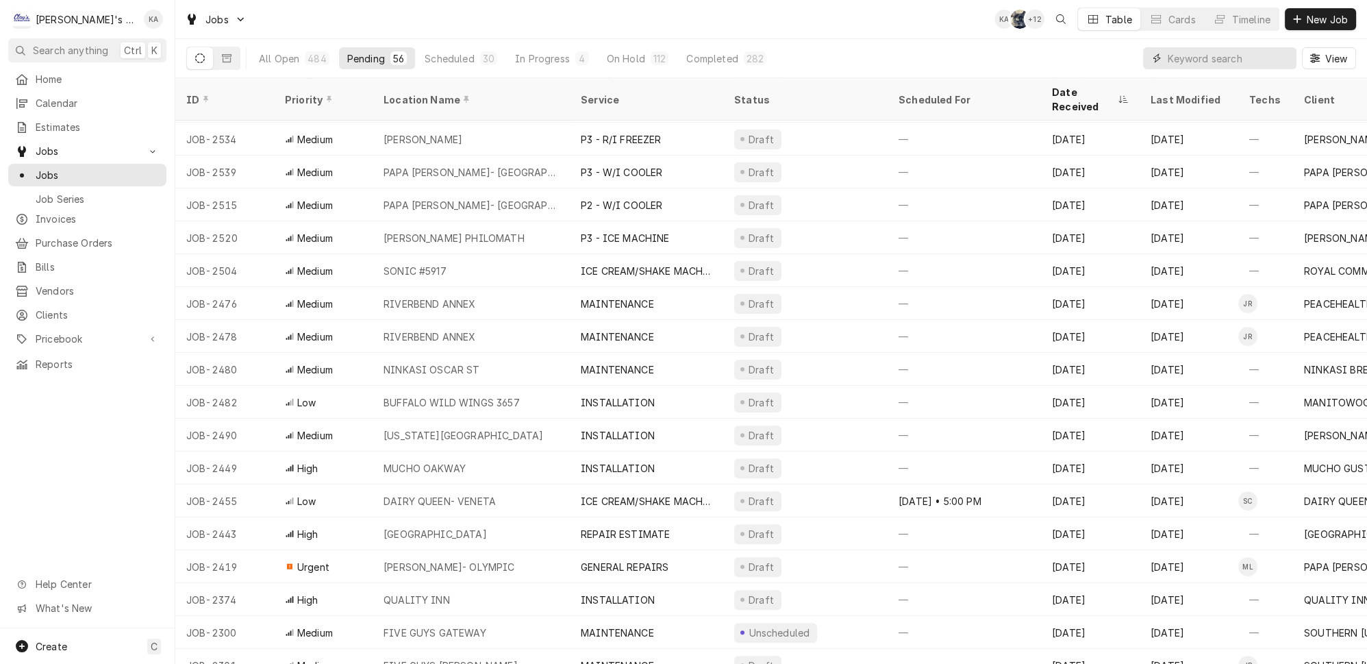
scroll to position [757, 0]
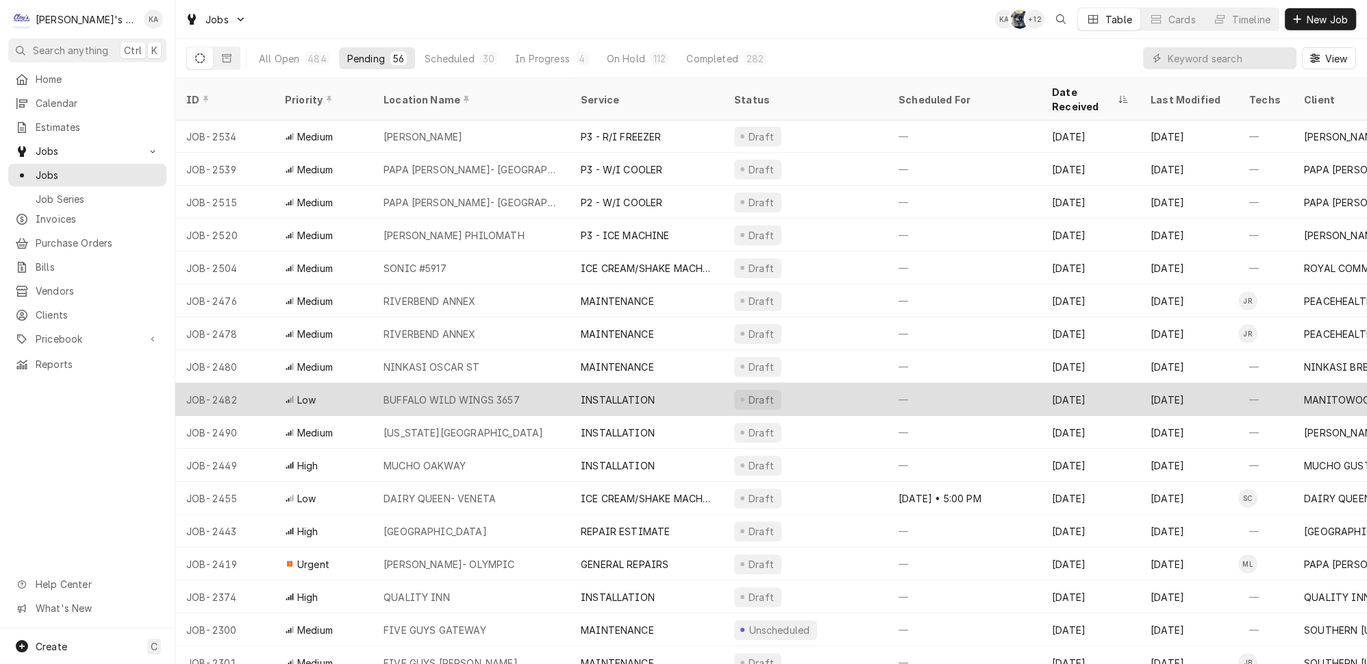
click at [444, 386] on div "BUFFALO WILD WINGS 3657" at bounding box center [471, 399] width 197 height 33
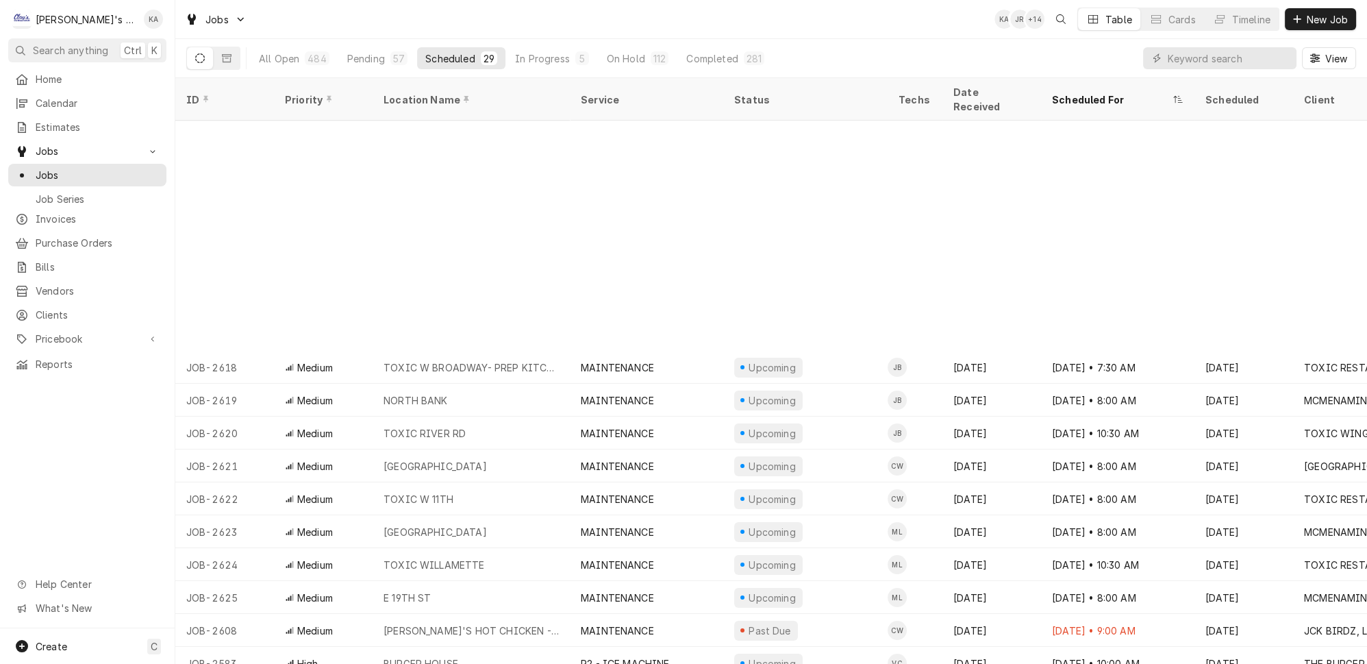
scroll to position [264, 0]
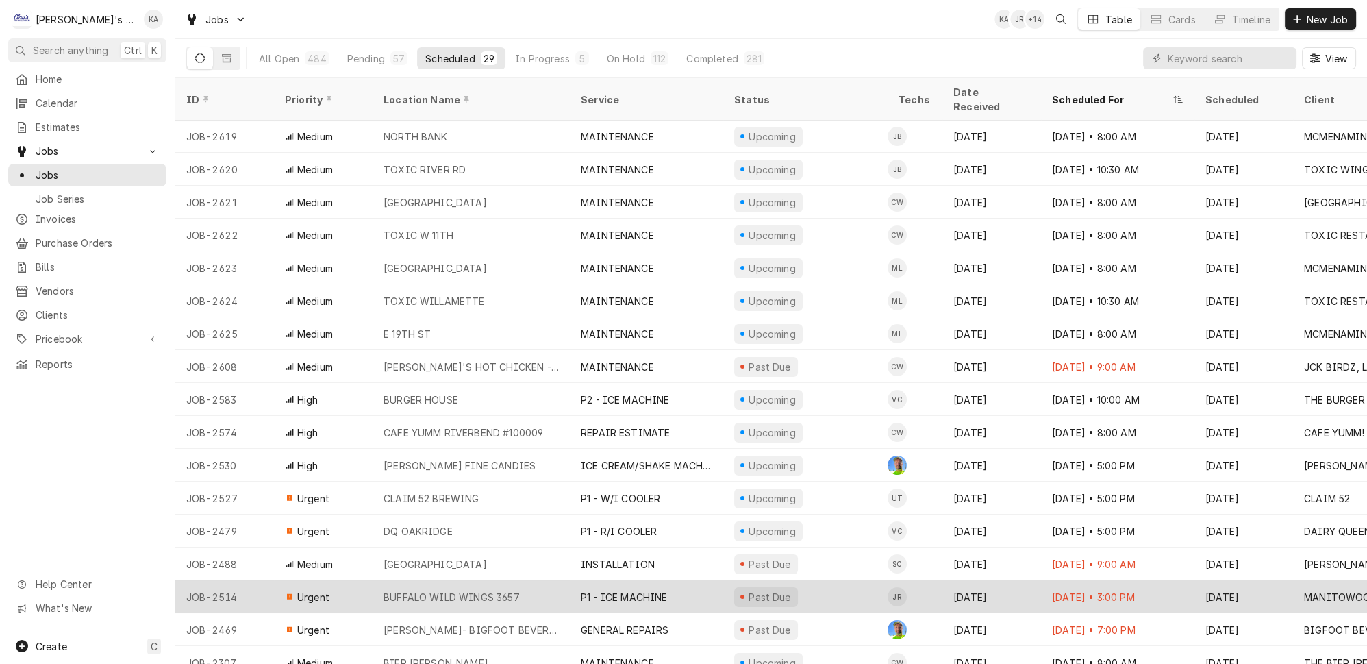
click at [666, 580] on div "P1 - ICE MACHINE" at bounding box center [646, 596] width 153 height 33
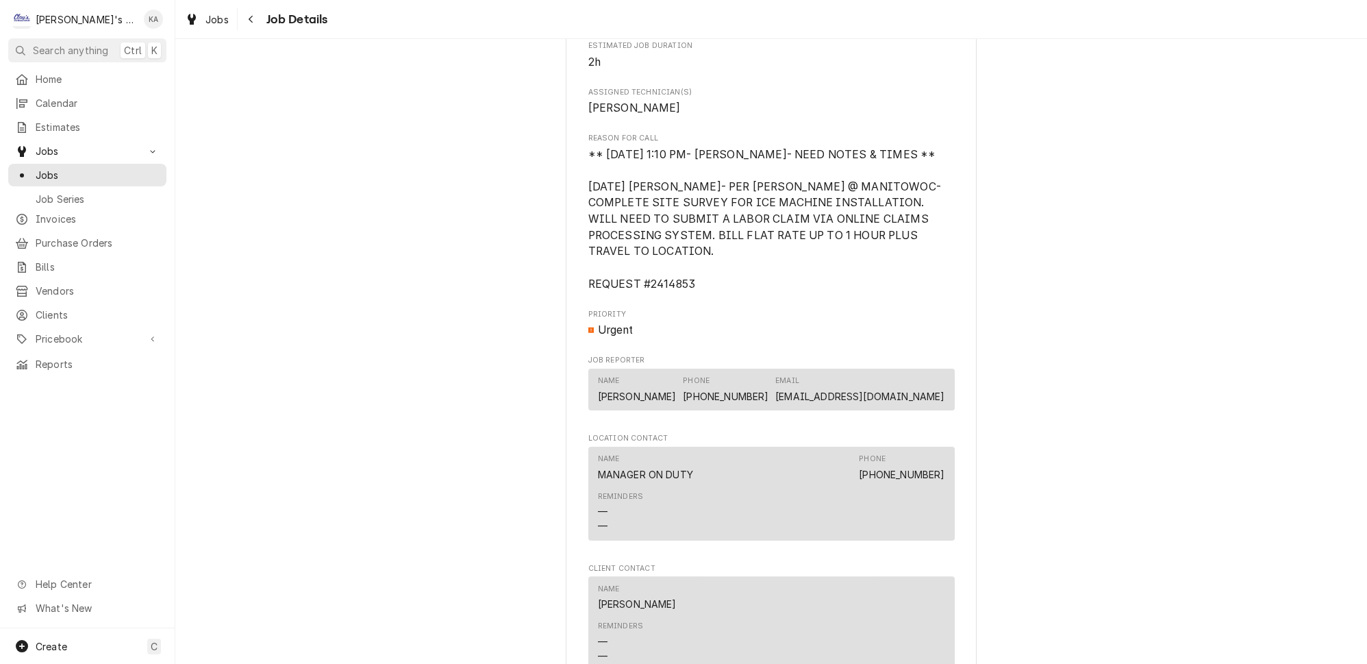
scroll to position [934, 0]
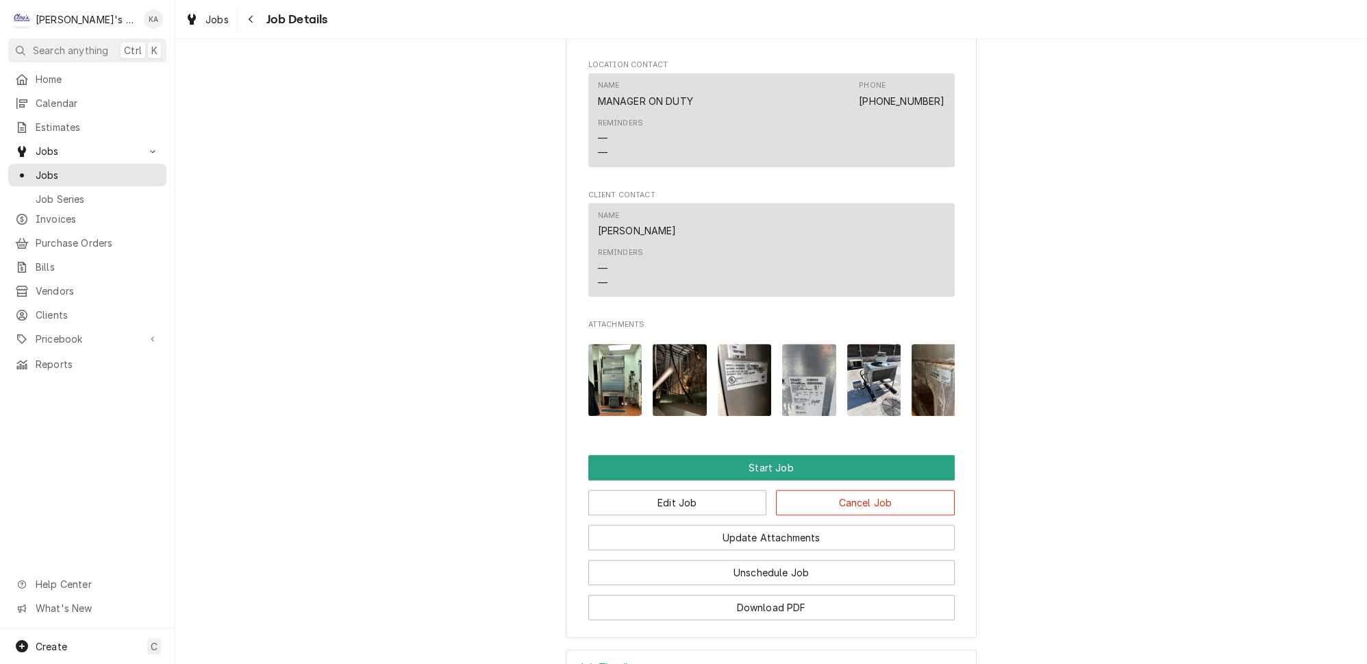
click at [619, 410] on img "Attachments" at bounding box center [615, 380] width 54 height 72
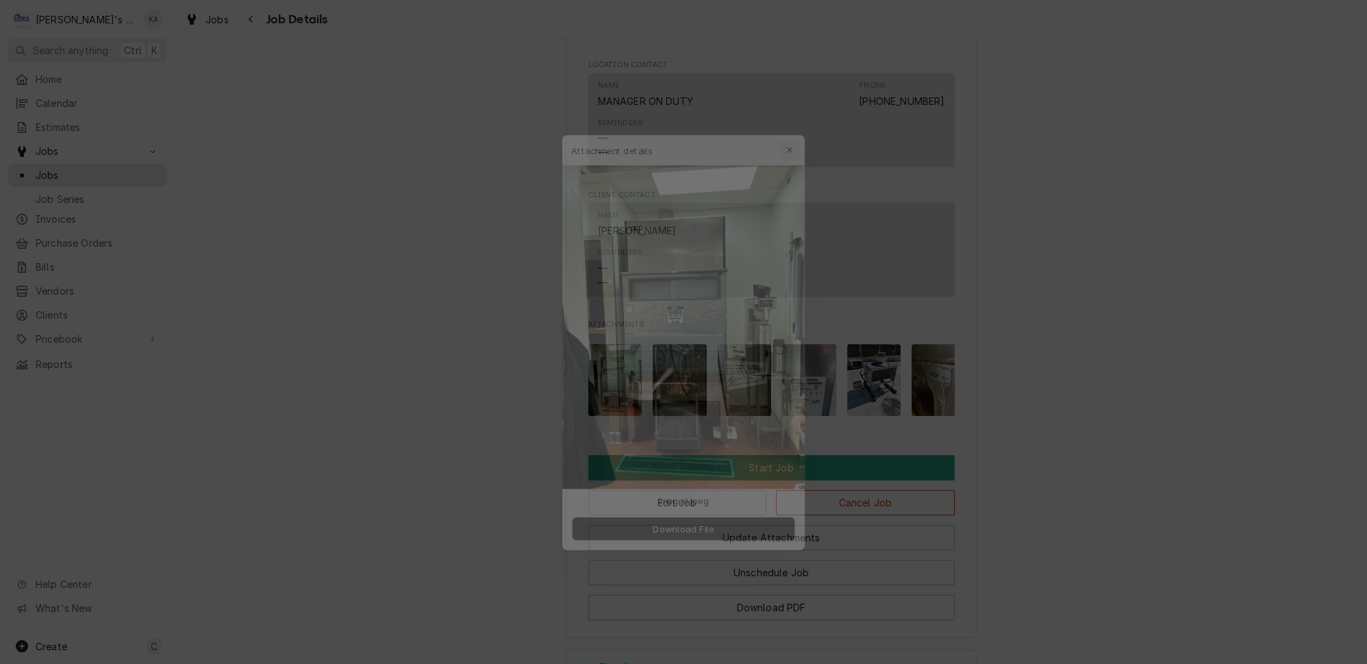
click at [795, 128] on icon "button" at bounding box center [799, 123] width 8 height 10
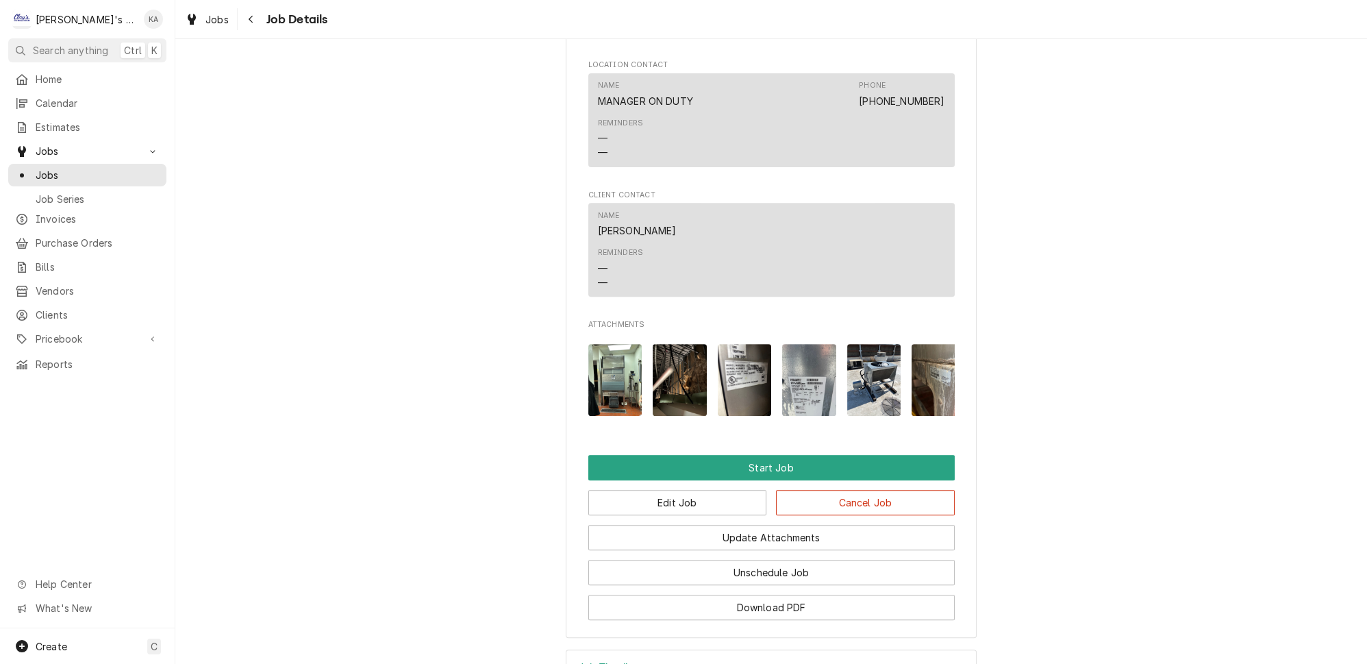
click at [676, 416] on img "Attachments" at bounding box center [680, 380] width 54 height 72
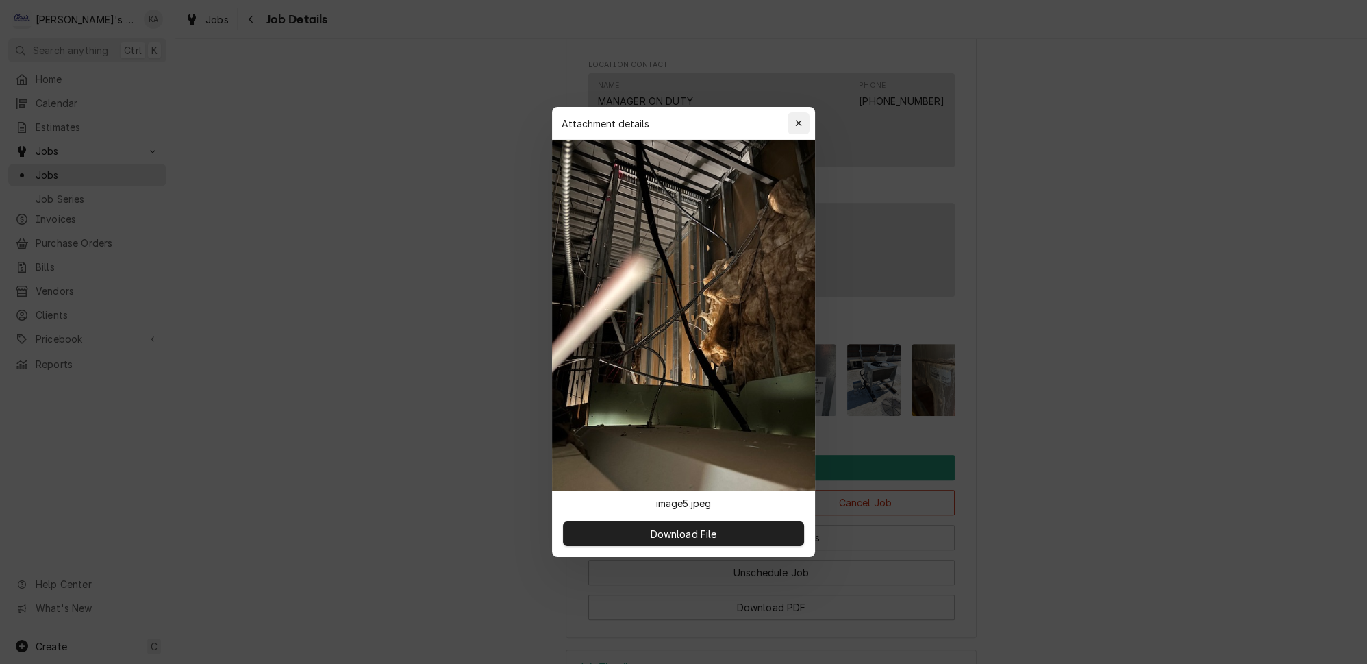
click at [795, 126] on icon "button" at bounding box center [798, 123] width 6 height 6
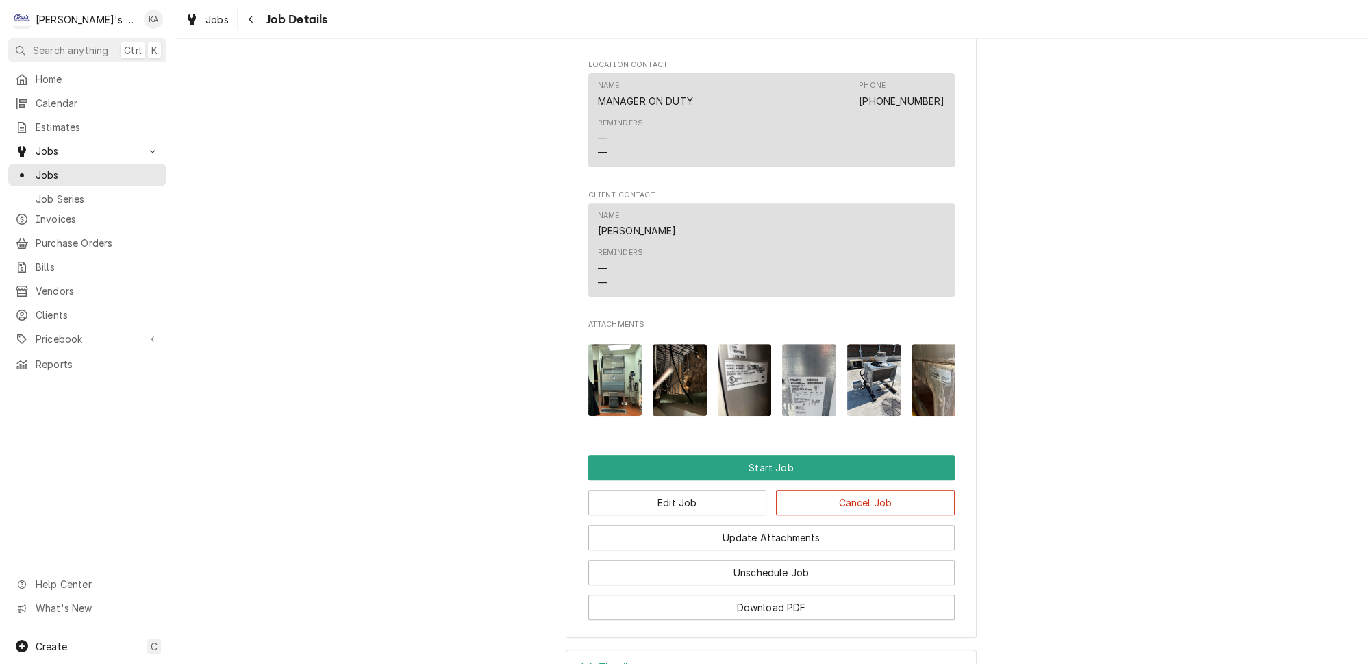
click at [745, 408] on img "Attachments" at bounding box center [745, 380] width 54 height 72
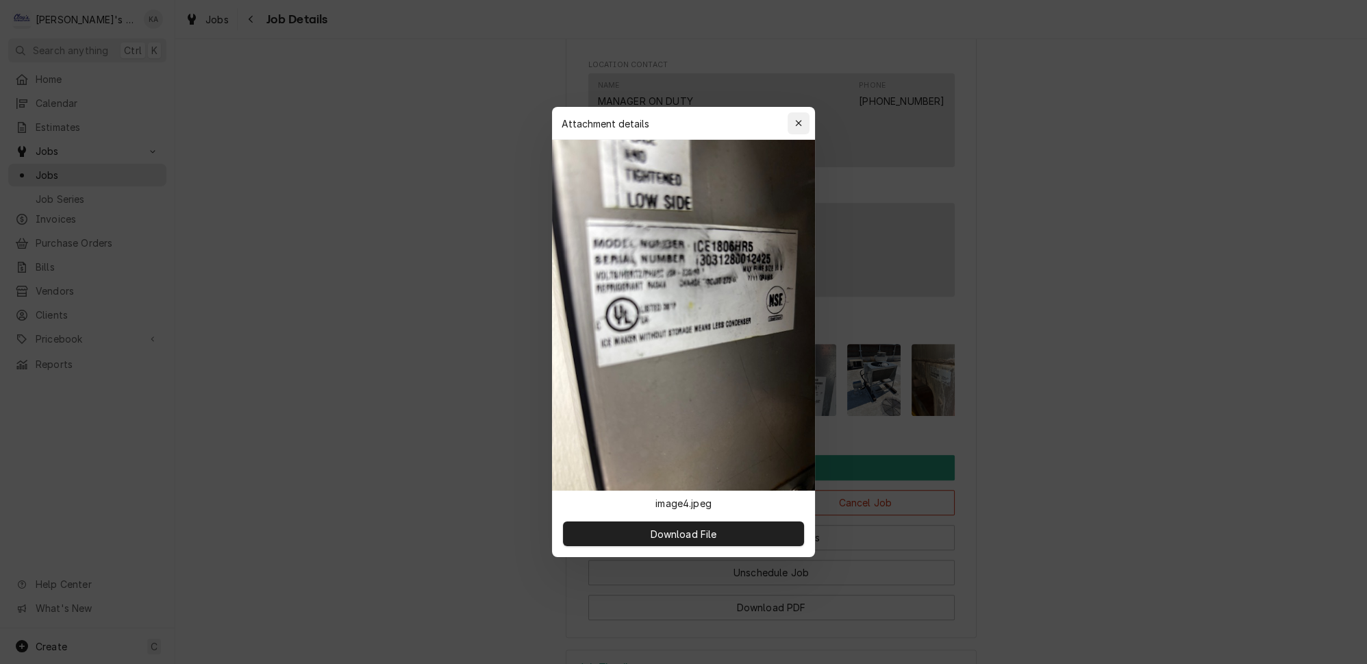
click at [795, 126] on icon "button" at bounding box center [798, 123] width 6 height 6
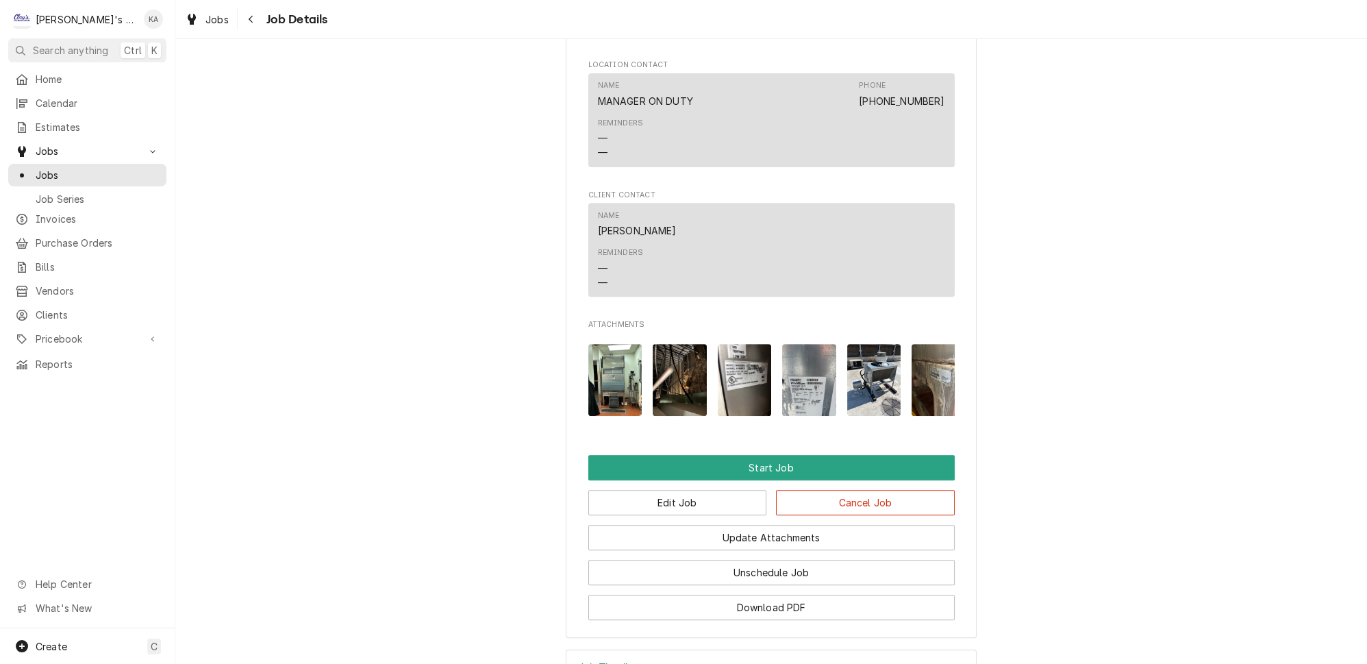
click at [792, 412] on img "Attachments" at bounding box center [809, 380] width 54 height 72
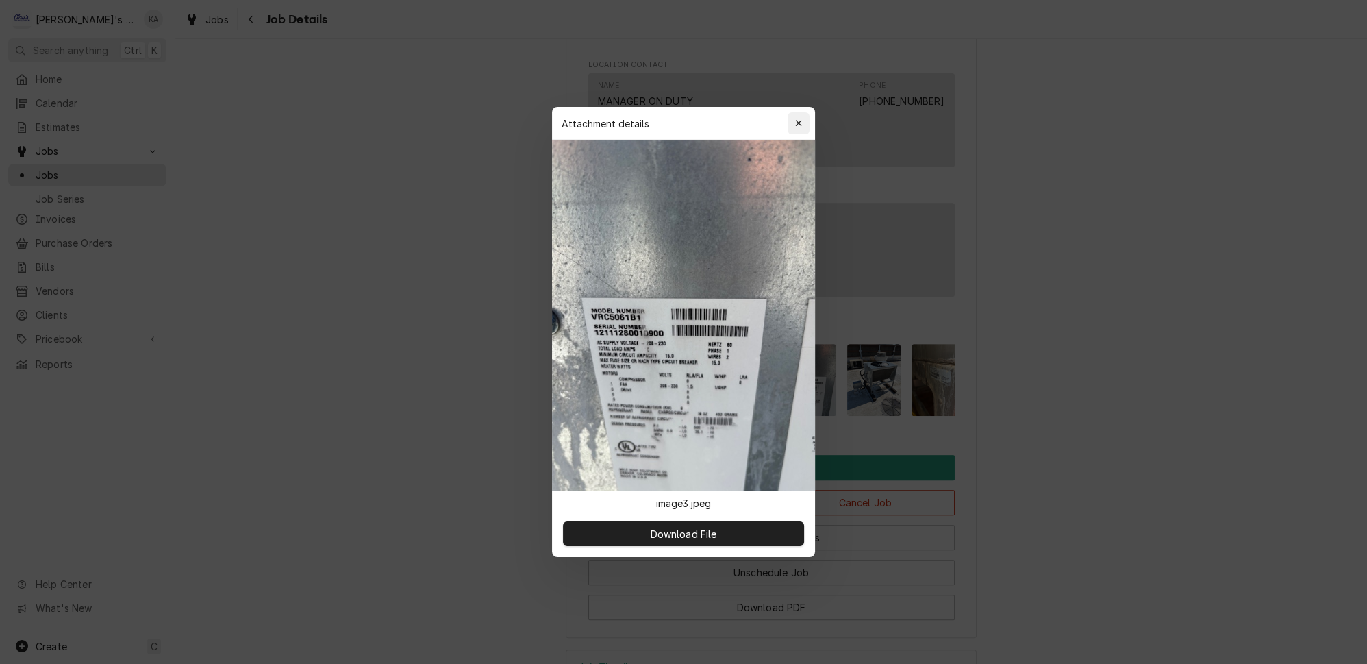
click at [795, 130] on div "button" at bounding box center [799, 123] width 14 height 14
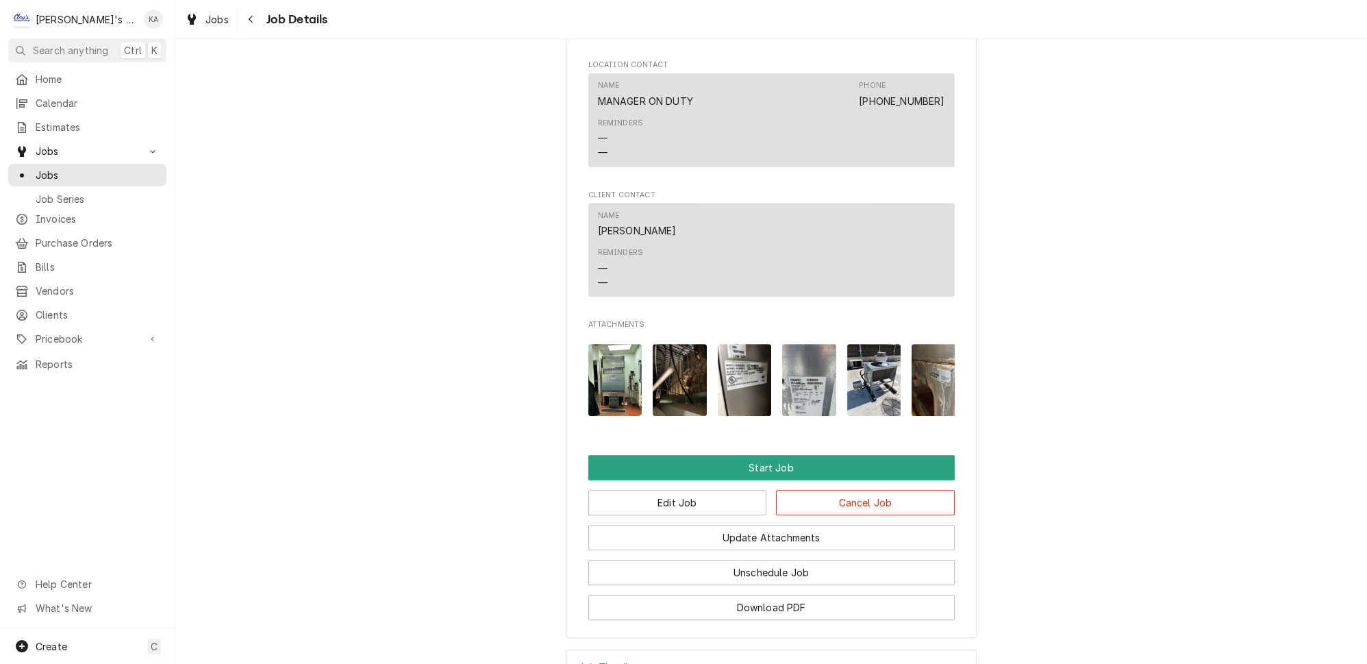
click at [866, 401] on img "Attachments" at bounding box center [874, 380] width 54 height 72
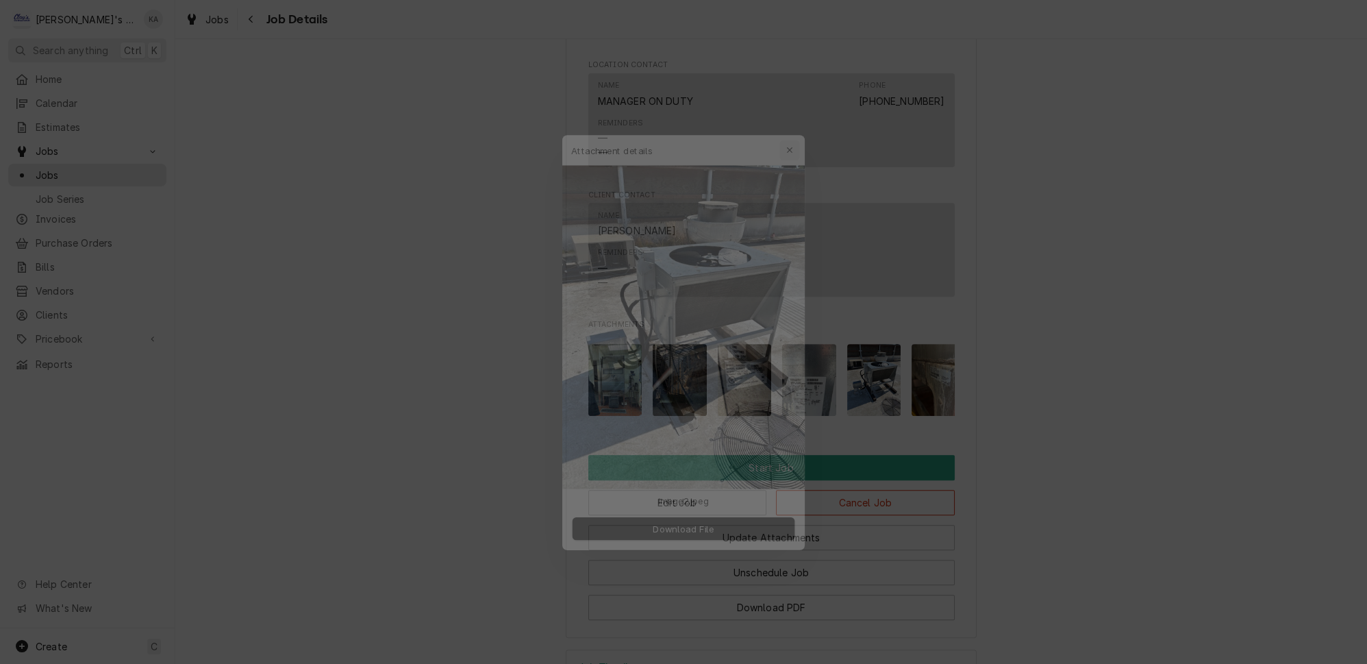
click at [795, 128] on icon "button" at bounding box center [799, 123] width 8 height 10
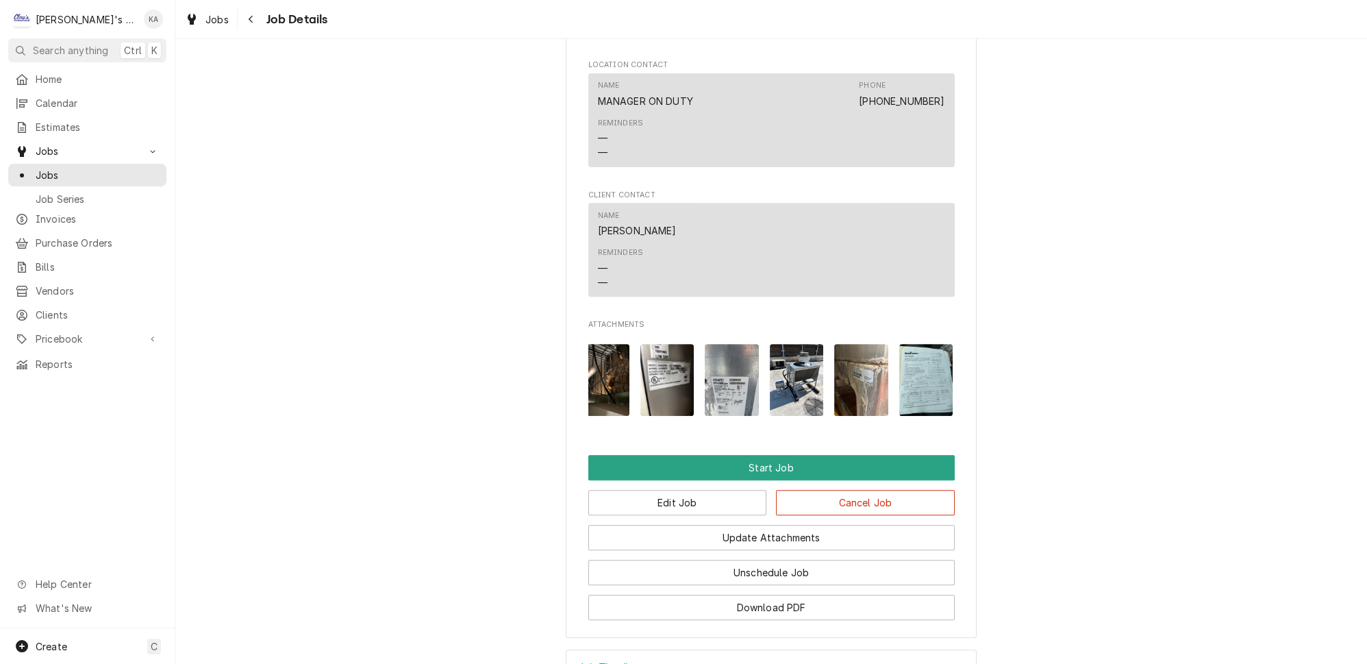
scroll to position [0, 80]
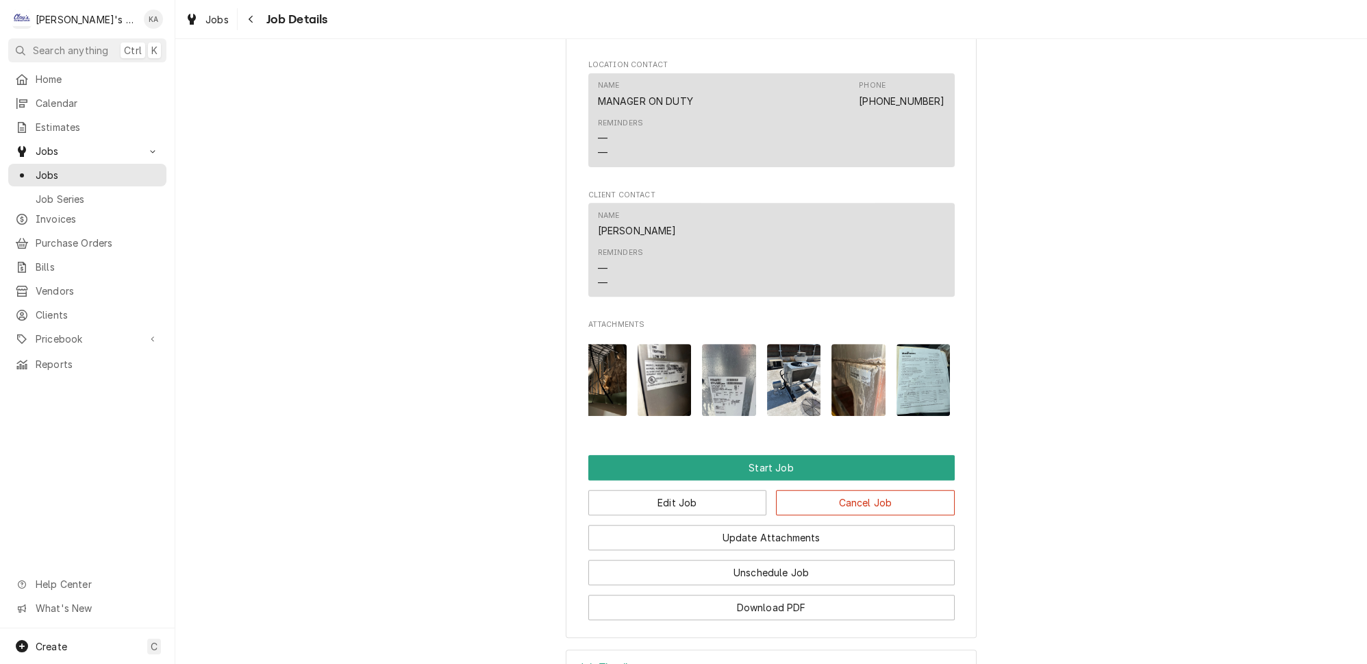
click at [846, 416] on img "Attachments" at bounding box center [858, 380] width 54 height 72
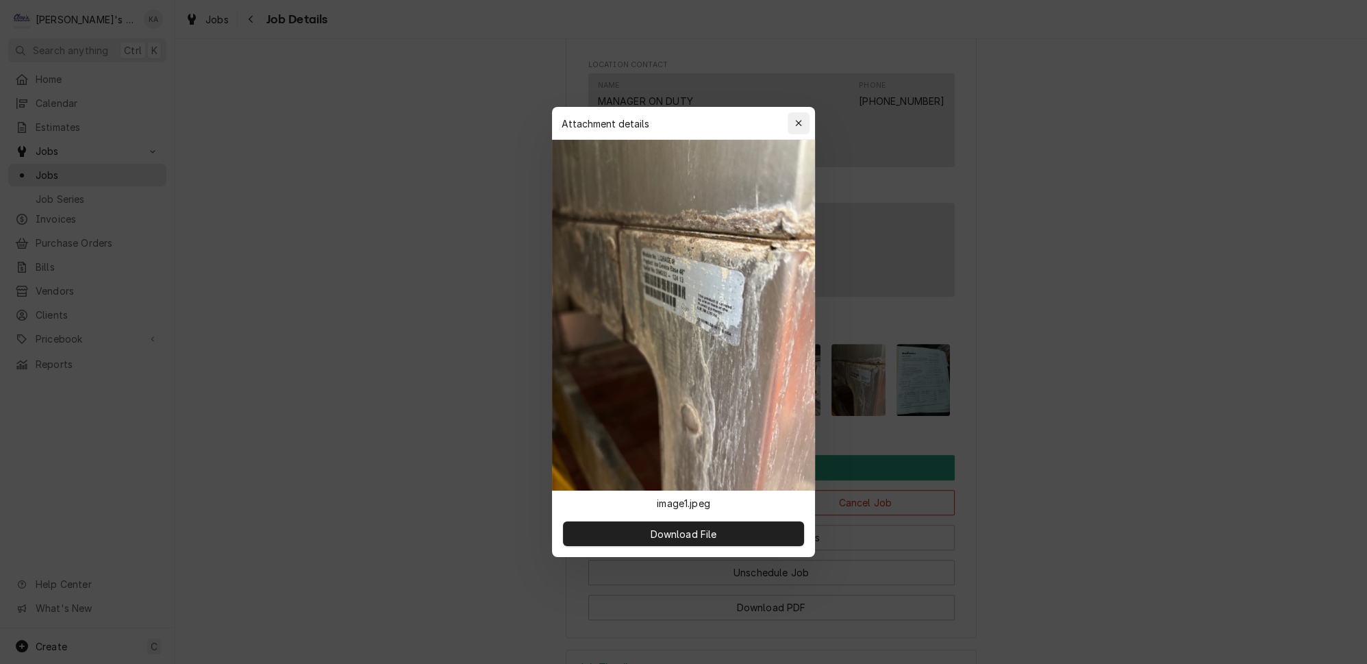
click at [795, 128] on icon "button" at bounding box center [799, 123] width 8 height 10
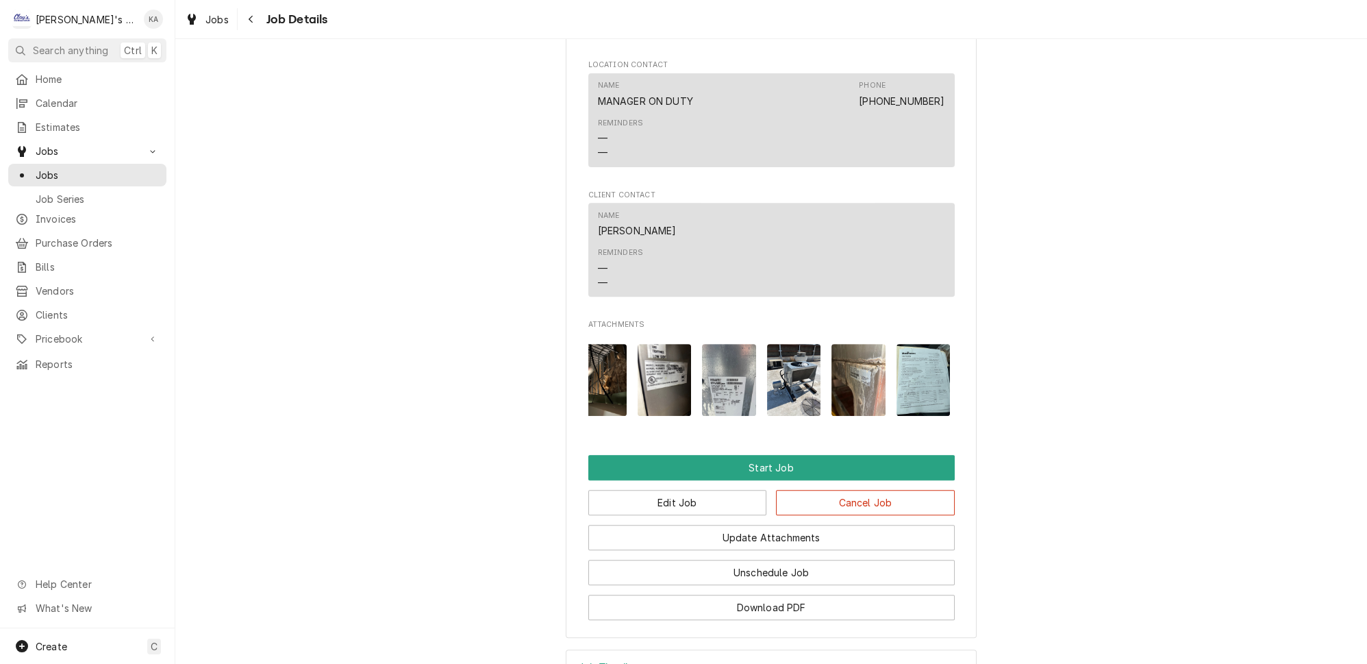
click at [897, 405] on img "Attachments" at bounding box center [924, 380] width 54 height 72
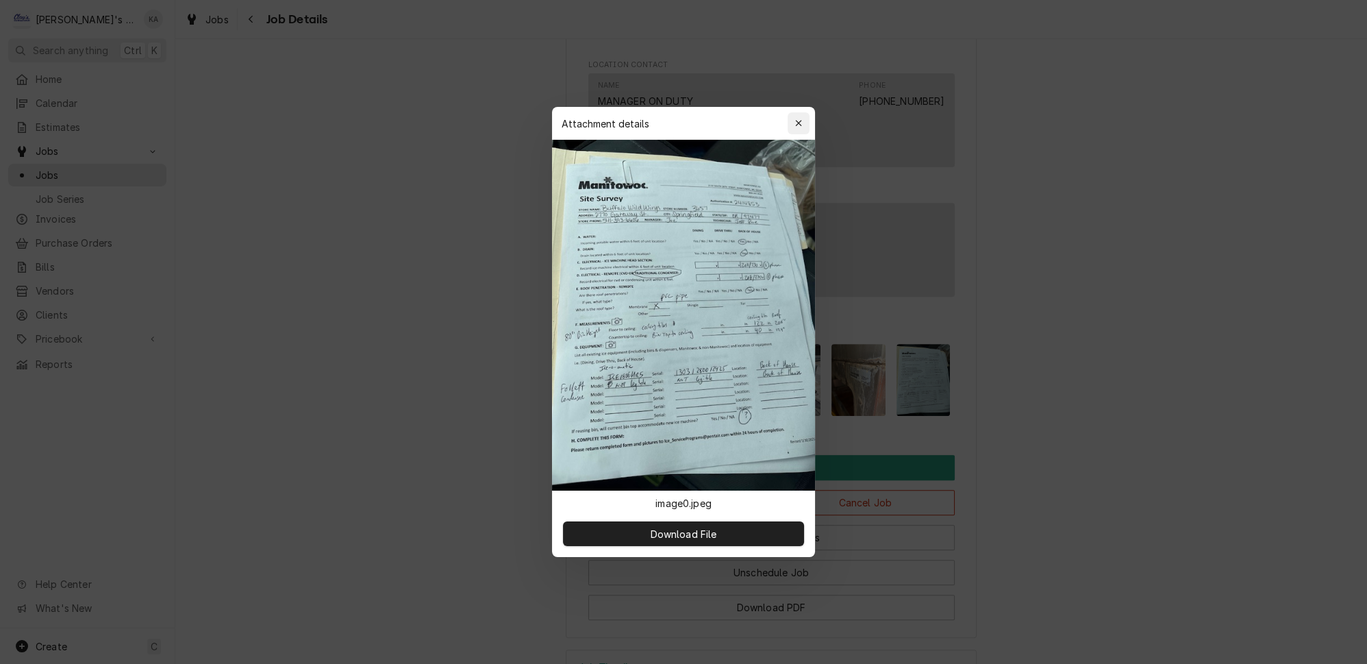
click at [795, 126] on icon "button" at bounding box center [798, 123] width 6 height 6
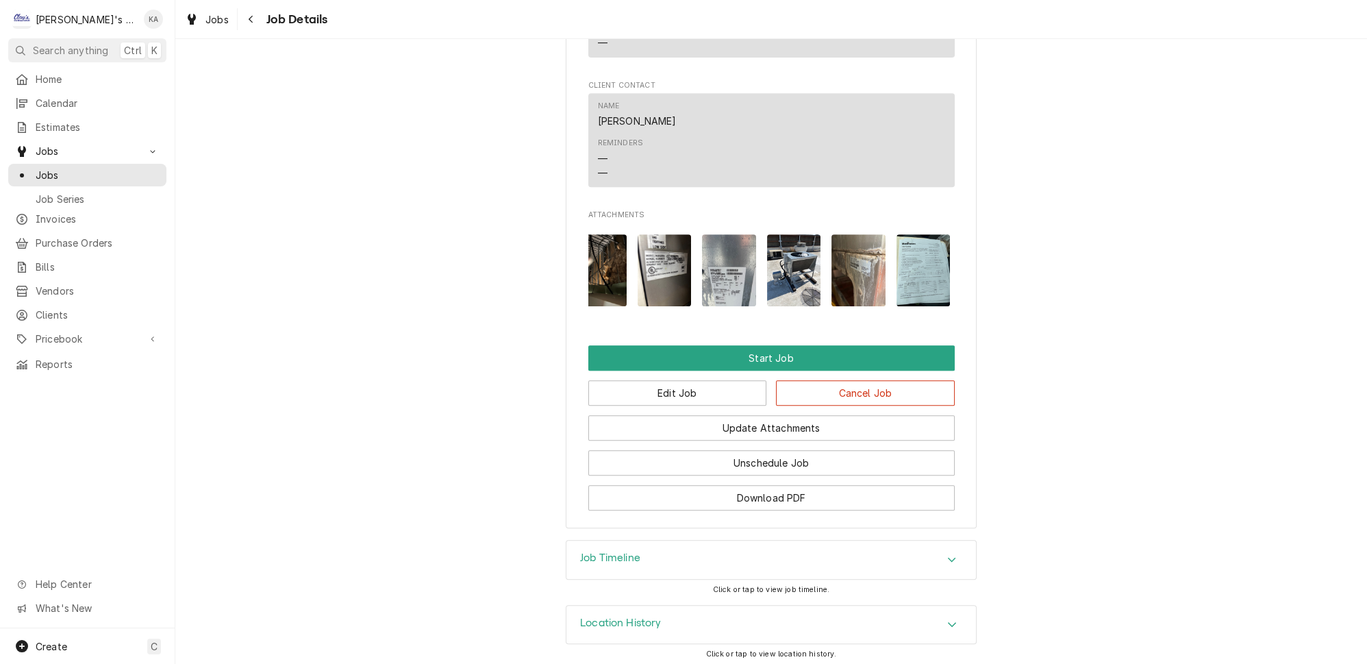
scroll to position [1060, 0]
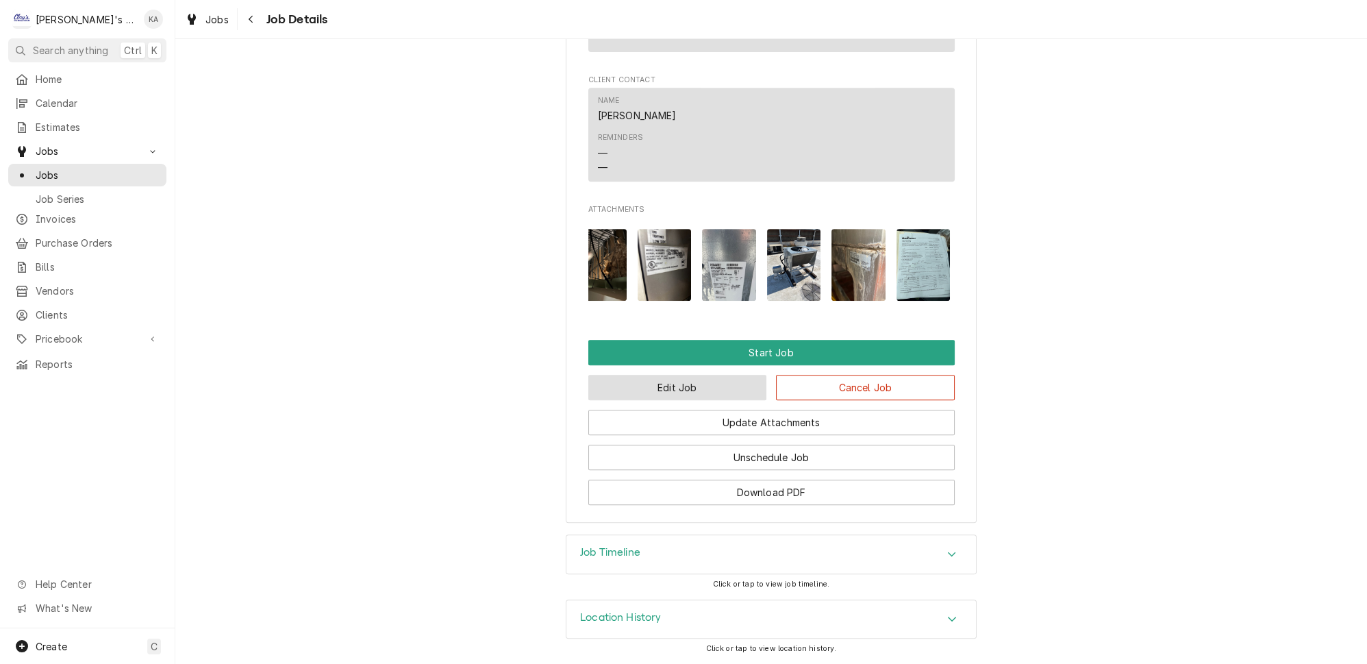
click at [676, 398] on button "Edit Job" at bounding box center [677, 387] width 179 height 25
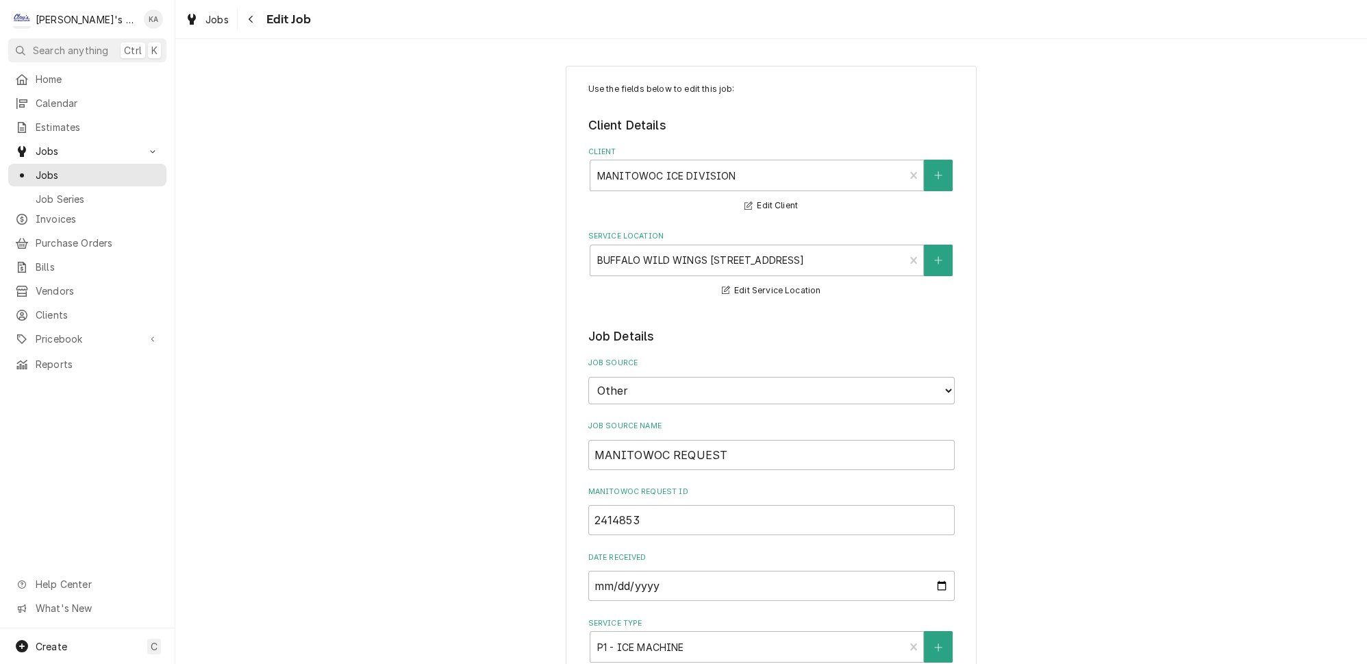
scroll to position [560, 0]
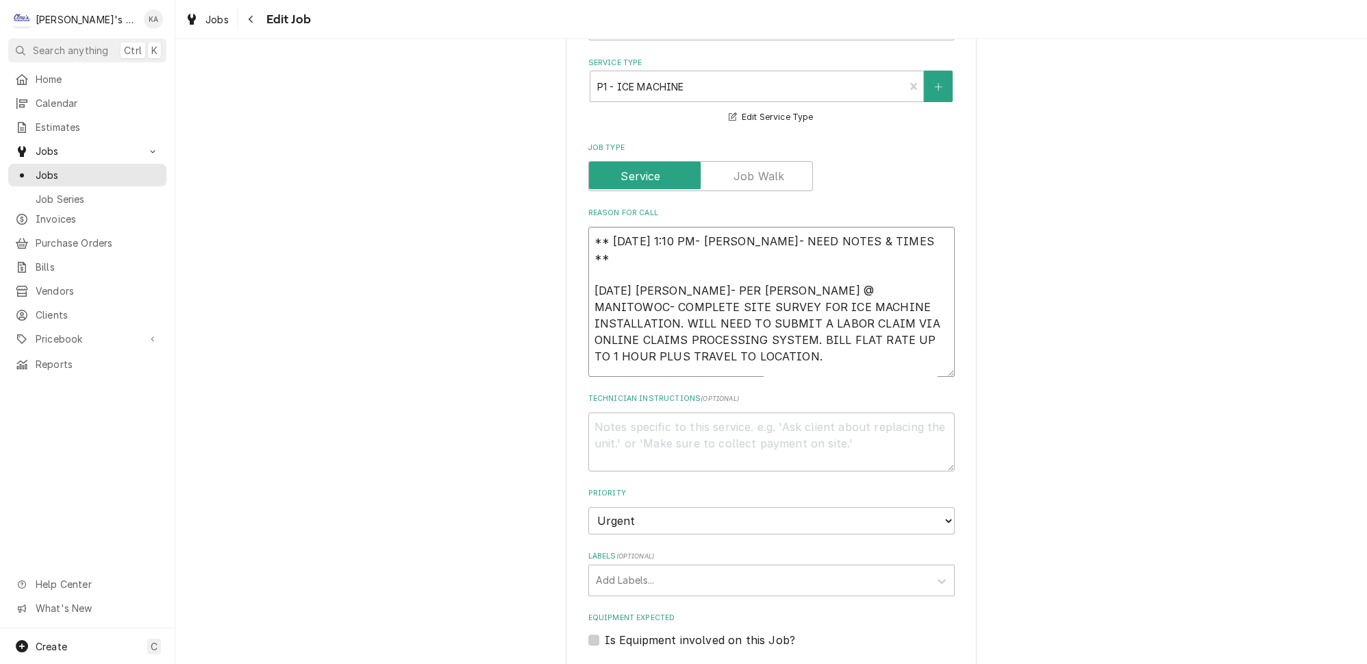
click at [595, 227] on textarea "** 7/28/2025 1:10 PM- KOREY- NEED NOTES & TIMES ** 7/15/2025 SARAH- PER REBECCA…" at bounding box center [771, 302] width 366 height 150
type textarea "x"
type textarea "** 7/28/2025 1:10 PM- KOREY- NEED NOTES & TIMES ** 7/15/2025 SARAH- PER REBECCA…"
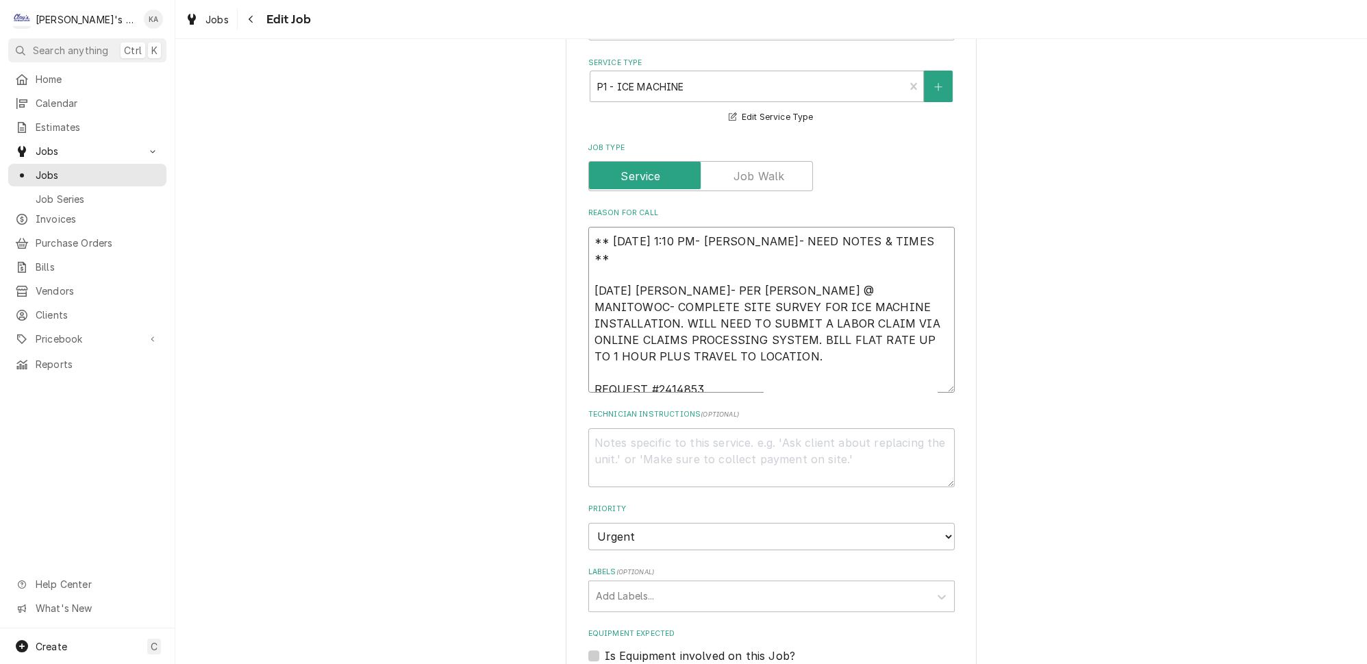
type textarea "x"
type textarea "** 7/28/2025 1:10 PM- KOREY- NEED NOTES & TIMES ** 7/15/2025 SARAH- PER REBECCA…"
type textarea "x"
type textarea "* ** 7/28/2025 1:10 PM- KOREY- NEED NOTES & TIMES ** 7/15/2025 SARAH- PER REBEC…"
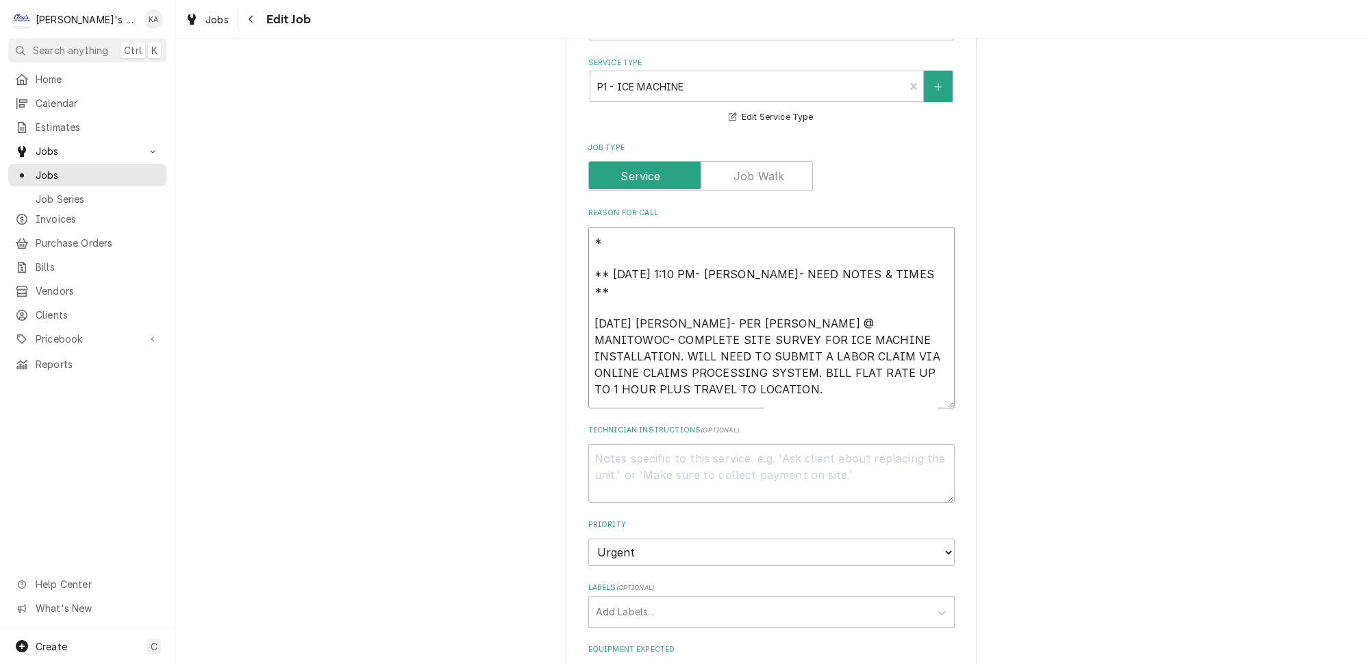
type textarea "x"
type textarea "** ** 7/28/2025 1:10 PM- KOREY- NEED NOTES & TIMES ** 7/15/2025 SARAH- PER REBE…"
type textarea "x"
type textarea "*** ** 7/28/2025 1:10 PM- KOREY- NEED NOTES & TIMES ** 7/15/2025 SARAH- PER REB…"
type textarea "x"
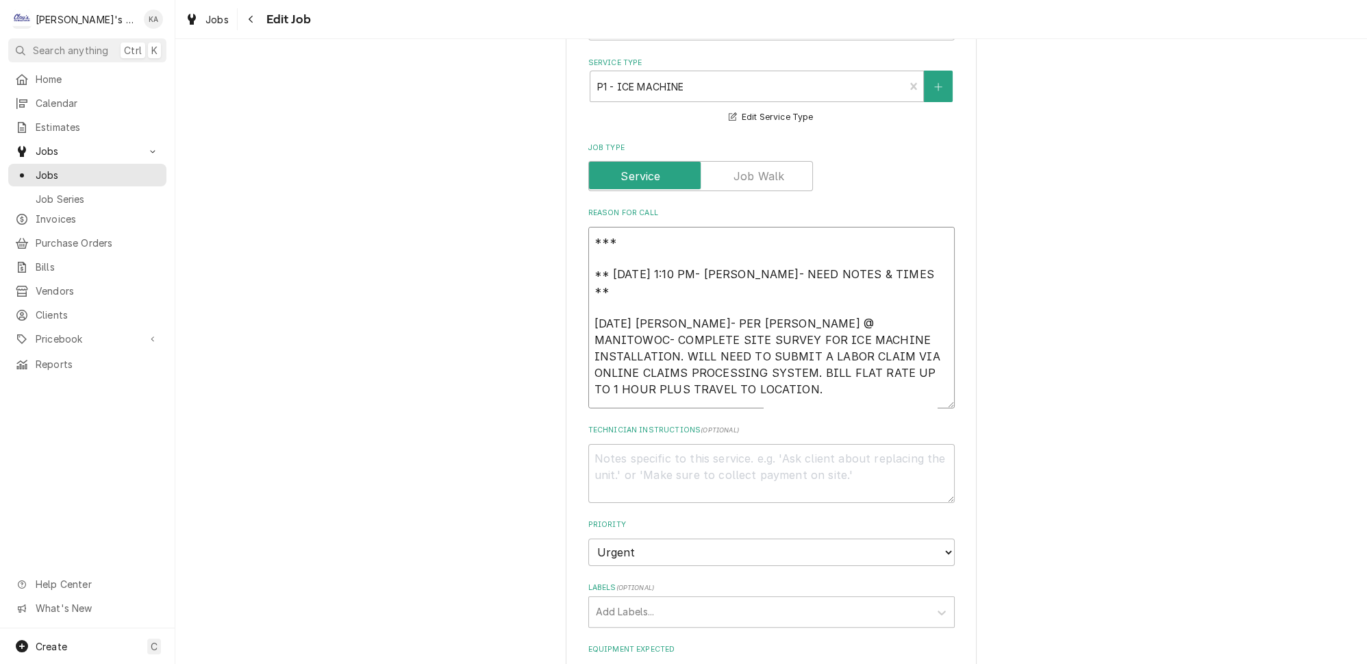
type textarea "*** ** 7/28/2025 1:10 PM- KOREY- NEED NOTES & TIMES ** 7/15/2025 SARAH- PER REB…"
type textarea "x"
type textarea "*** S ** 7/28/2025 1:10 PM- KOREY- NEED NOTES & TIMES ** 7/15/2025 SARAH- PER R…"
type textarea "x"
type textarea "*** ST ** 7/28/2025 1:10 PM- KOREY- NEED NOTES & TIMES ** 7/15/2025 SARAH- PER …"
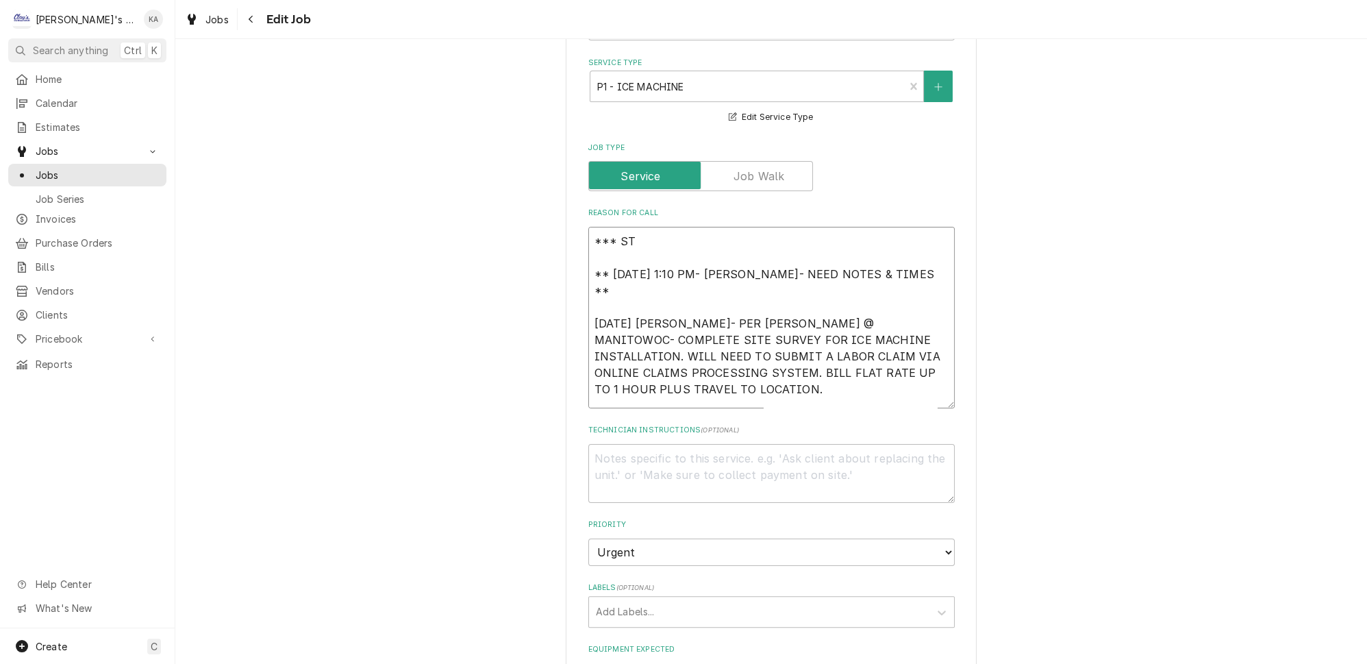
type textarea "x"
type textarea "*** STI ** 7/28/2025 1:10 PM- KOREY- NEED NOTES & TIMES ** 7/15/2025 SARAH- PER…"
type textarea "x"
type textarea "*** STIL ** 7/28/2025 1:10 PM- KOREY- NEED NOTES & TIMES ** 7/15/2025 SARAH- PE…"
type textarea "x"
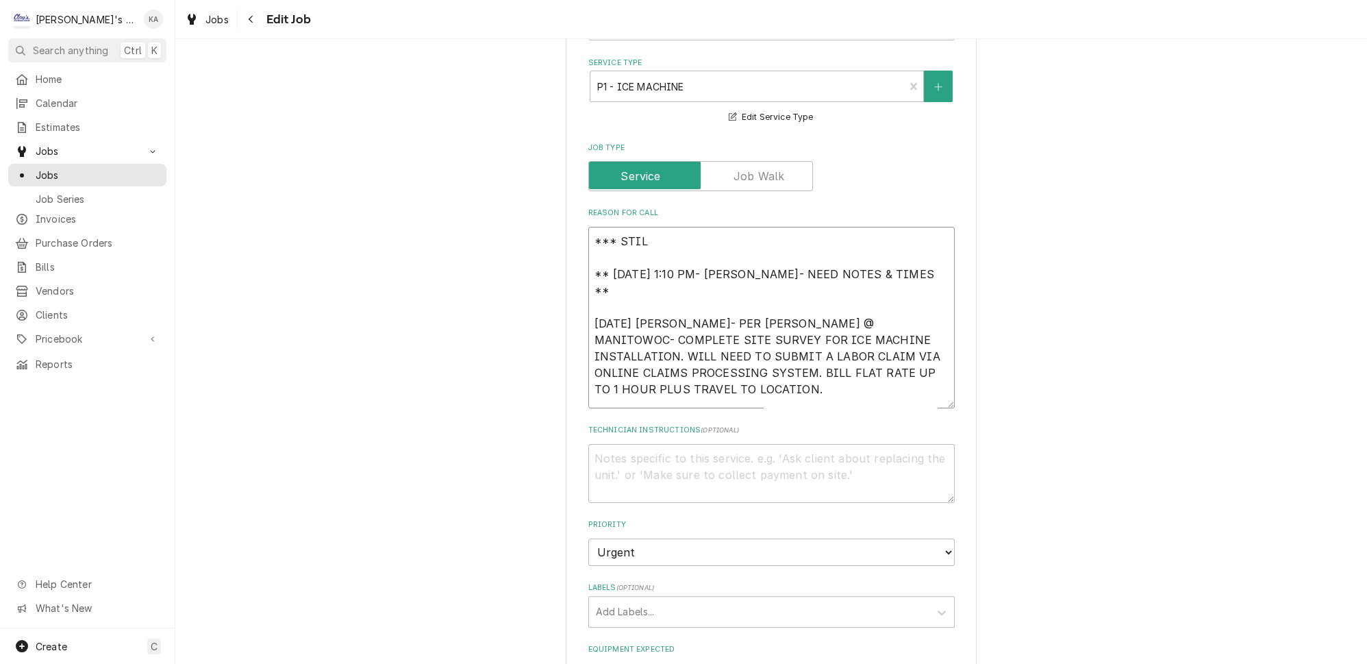
type textarea "*** STILL ** 7/28/2025 1:10 PM- KOREY- NEED NOTES & TIMES ** 7/15/2025 SARAH- P…"
type textarea "x"
type textarea "*** STILL ** 7/28/2025 1:10 PM- KOREY- NEED NOTES & TIMES ** 7/15/2025 SARAH- P…"
type textarea "x"
type textarea "*** STILL N ** 7/28/2025 1:10 PM- KOREY- NEED NOTES & TIMES ** 7/15/2025 SARAH-…"
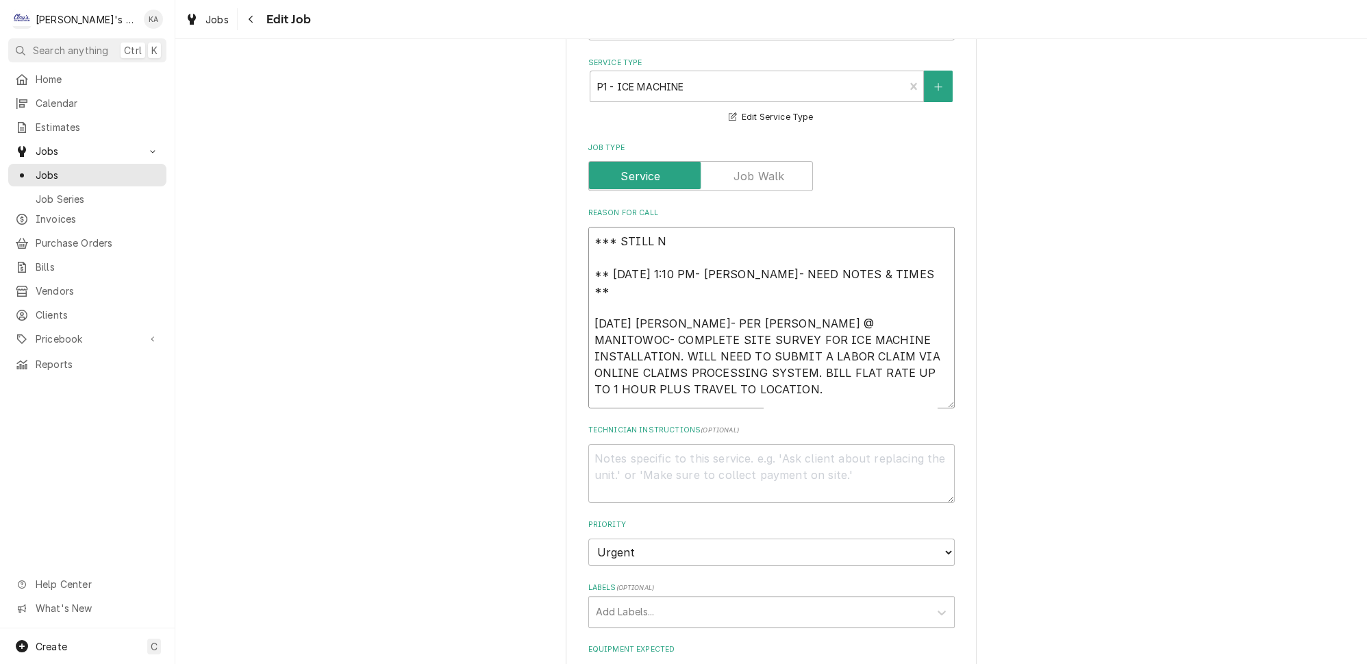
type textarea "x"
type textarea "*** STILL NE ** 7/28/2025 1:10 PM- KOREY- NEED NOTES & TIMES ** 7/15/2025 SARAH…"
type textarea "x"
type textarea "*** STILL NEE ** 7/28/2025 1:10 PM- KOREY- NEED NOTES & TIMES ** 7/15/2025 SARA…"
type textarea "x"
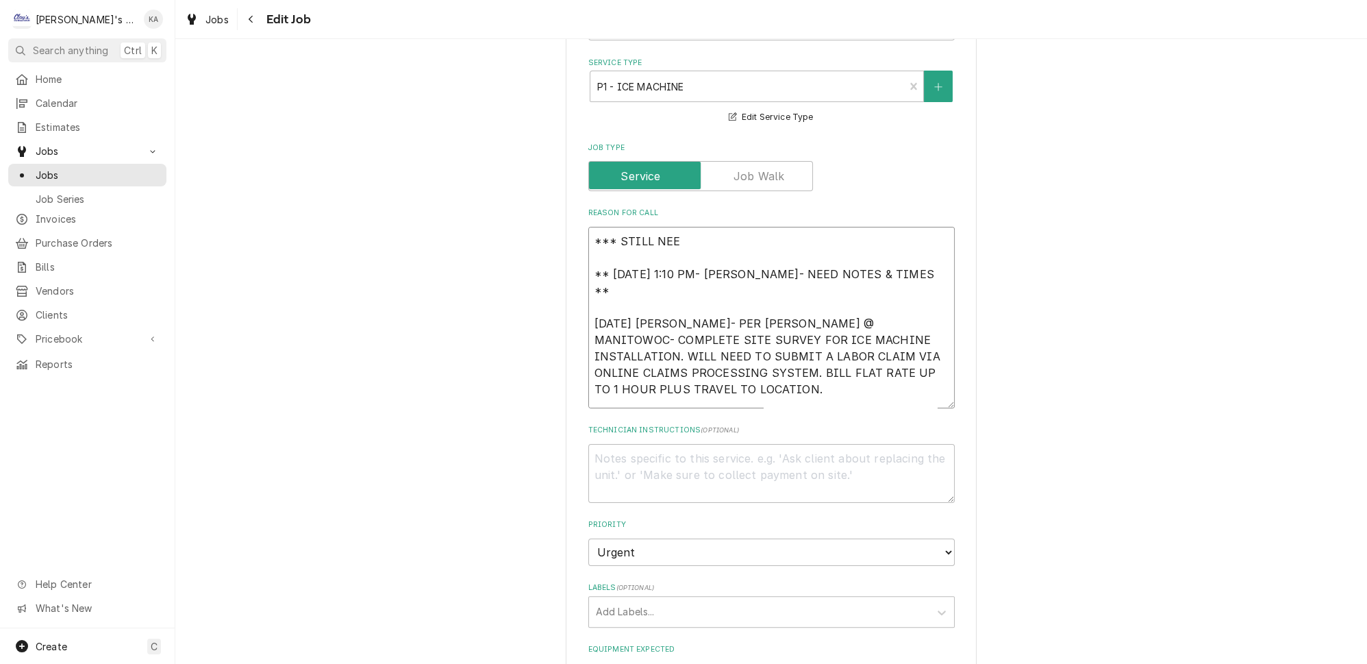
type textarea "*** STILL NEED ** 7/28/2025 1:10 PM- KOREY- NEED NOTES & TIMES ** 7/15/2025 SAR…"
type textarea "x"
type textarea "*** STILL NEED ** 7/28/2025 1:10 PM- KOREY- NEED NOTES & TIMES ** 7/15/2025 SAR…"
type textarea "x"
type textarea "*** STILL NEED N ** 7/28/2025 1:10 PM- KOREY- NEED NOTES & TIMES ** 7/15/2025 S…"
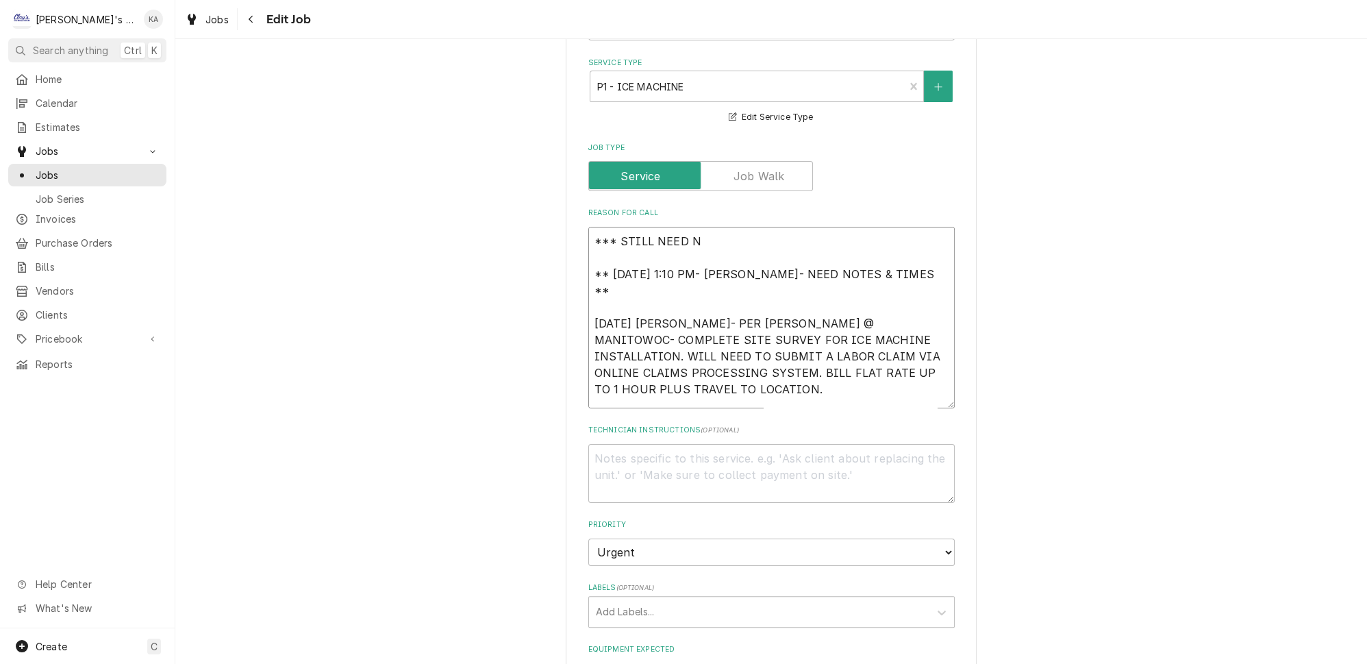
type textarea "x"
type textarea "*** STILL NEED NO ** 7/28/2025 1:10 PM- KOREY- NEED NOTES & TIMES ** 7/15/2025 …"
type textarea "x"
type textarea "*** STILL NEED NOT ** 7/28/2025 1:10 PM- KOREY- NEED NOTES & TIMES ** 7/15/2025…"
type textarea "x"
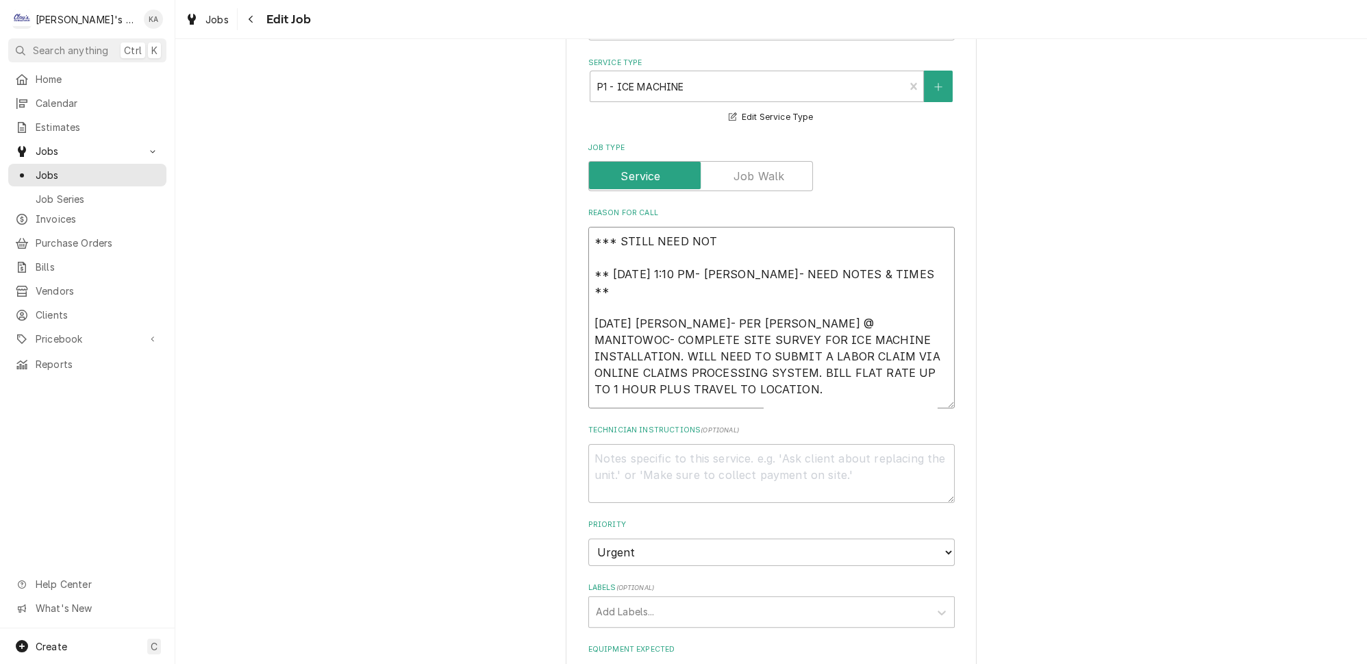
type textarea "*** STILL NEED NOTE ** 7/28/2025 1:10 PM- KOREY- NEED NOTES & TIMES ** 7/15/202…"
type textarea "x"
type textarea "*** STILL NEED NOTES ** 7/28/2025 1:10 PM- KOREY- NEED NOTES & TIMES ** 7/15/20…"
click at [618, 227] on textarea "*** STILL NEED NOTES ** 7/28/2025 1:10 PM- KOREY- NEED NOTES & TIMES ** 7/15/20…" at bounding box center [771, 318] width 366 height 182
type textarea "x"
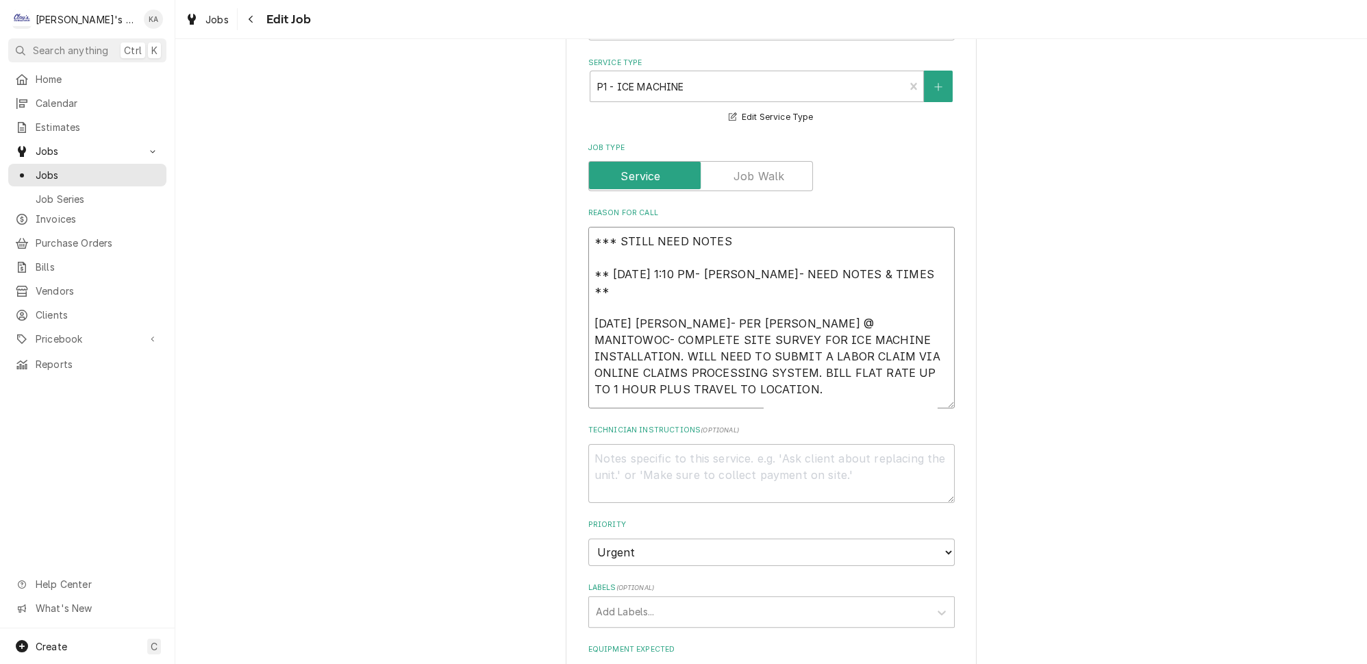
type textarea "*** 8STILL NEED NOTES ** 7/28/2025 1:10 PM- KOREY- NEED NOTES & TIMES ** 7/15/2…"
type textarea "x"
type textarea "*** 8/STILL NEED NOTES ** 7/28/2025 1:10 PM- KOREY- NEED NOTES & TIMES ** 7/15/…"
type textarea "x"
type textarea "*** 8/1STILL NEED NOTES ** 7/28/2025 1:10 PM- KOREY- NEED NOTES & TIMES ** 7/15…"
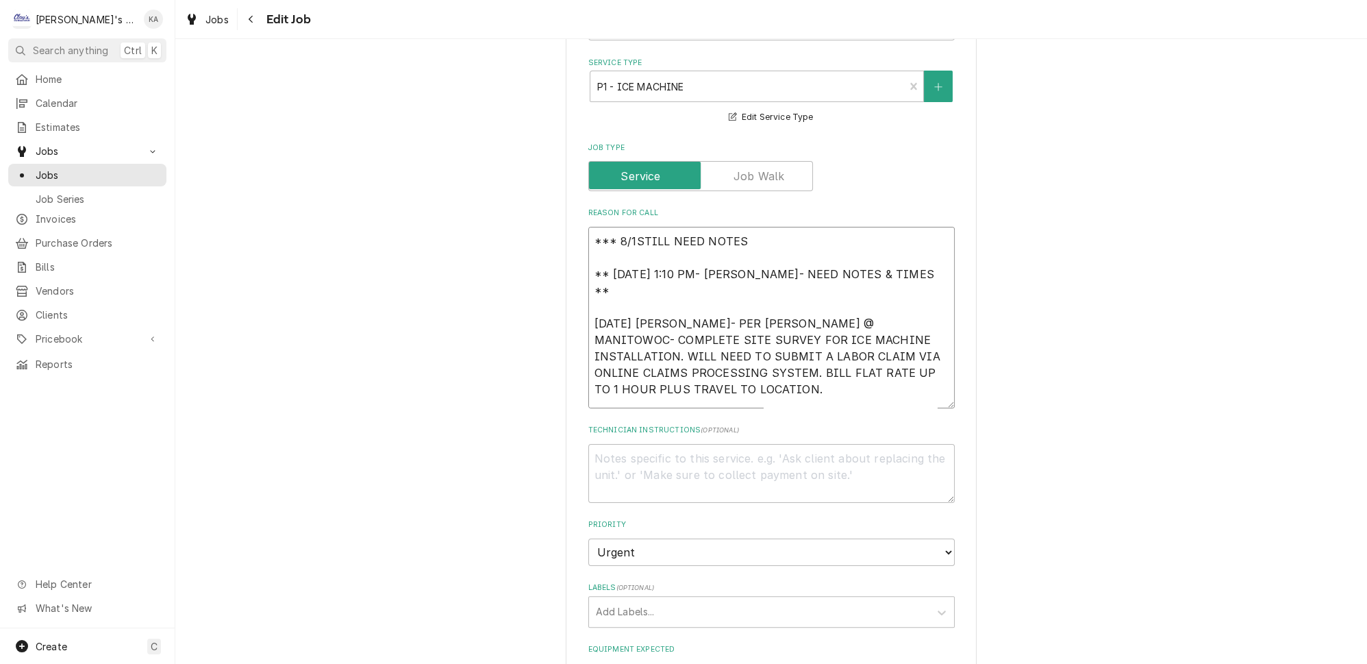
type textarea "x"
type textarea "*** 8/12STILL NEED NOTES ** 7/28/2025 1:10 PM- KOREY- NEED NOTES & TIMES ** 7/1…"
type textarea "x"
type textarea "*** 8/12/STILL NEED NOTES ** 7/28/2025 1:10 PM- KOREY- NEED NOTES & TIMES ** 7/…"
type textarea "x"
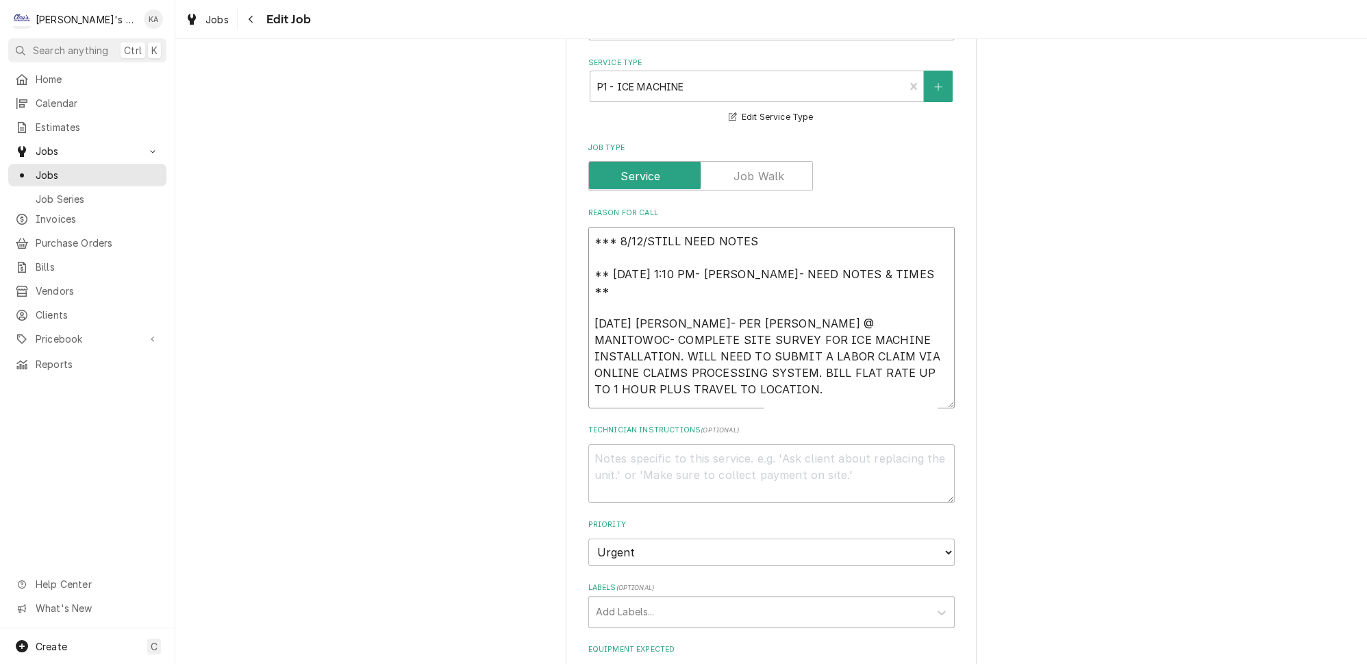
type textarea "*** 8/12/2STILL NEED NOTES ** 7/28/2025 1:10 PM- KOREY- NEED NOTES & TIMES ** 7…"
type textarea "x"
type textarea "*** 8/12/20STILL NEED NOTES ** 7/28/2025 1:10 PM- KOREY- NEED NOTES & TIMES ** …"
type textarea "x"
type textarea "*** 8/12/202STILL NEED NOTES ** 7/28/2025 1:10 PM- KOREY- NEED NOTES & TIMES **…"
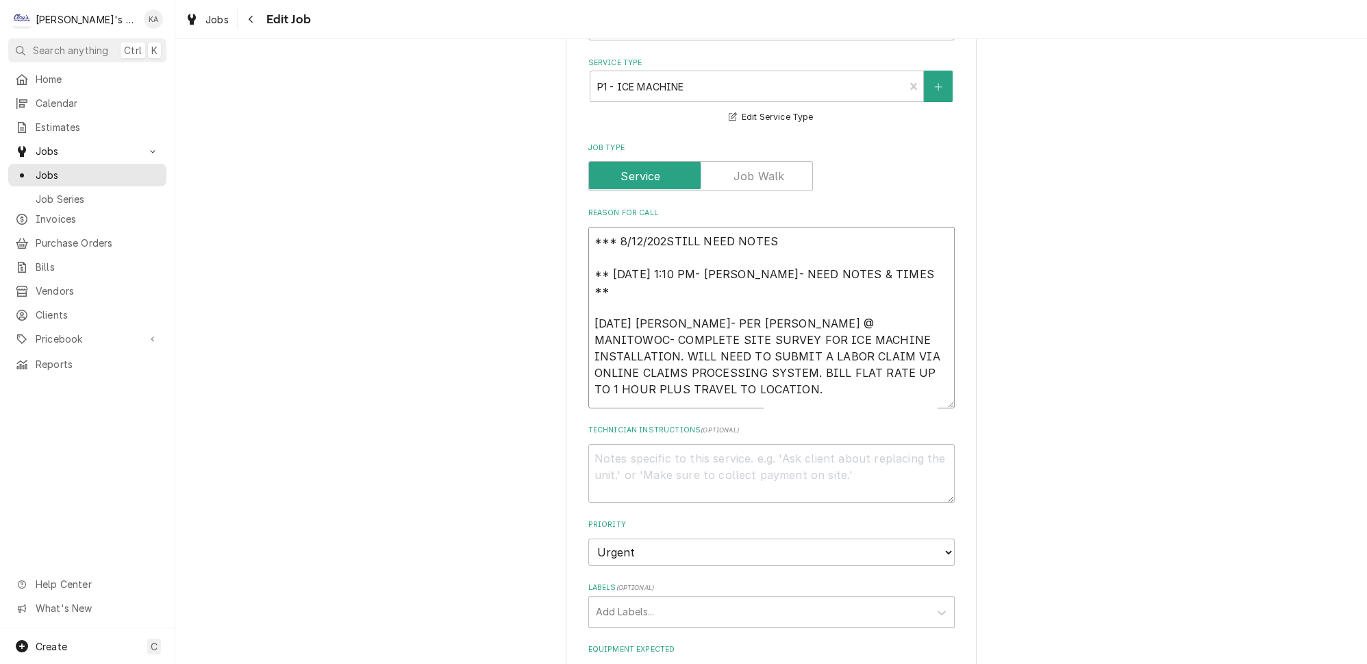
type textarea "x"
type textarea "*** 8/12/2025STILL NEED NOTES ** 7/28/2025 1:10 PM- KOREY- NEED NOTES & TIMES *…"
type textarea "x"
type textarea "*** 8/12/2025 STILL NEED NOTES ** 7/28/2025 1:10 PM- KOREY- NEED NOTES & TIMES …"
type textarea "x"
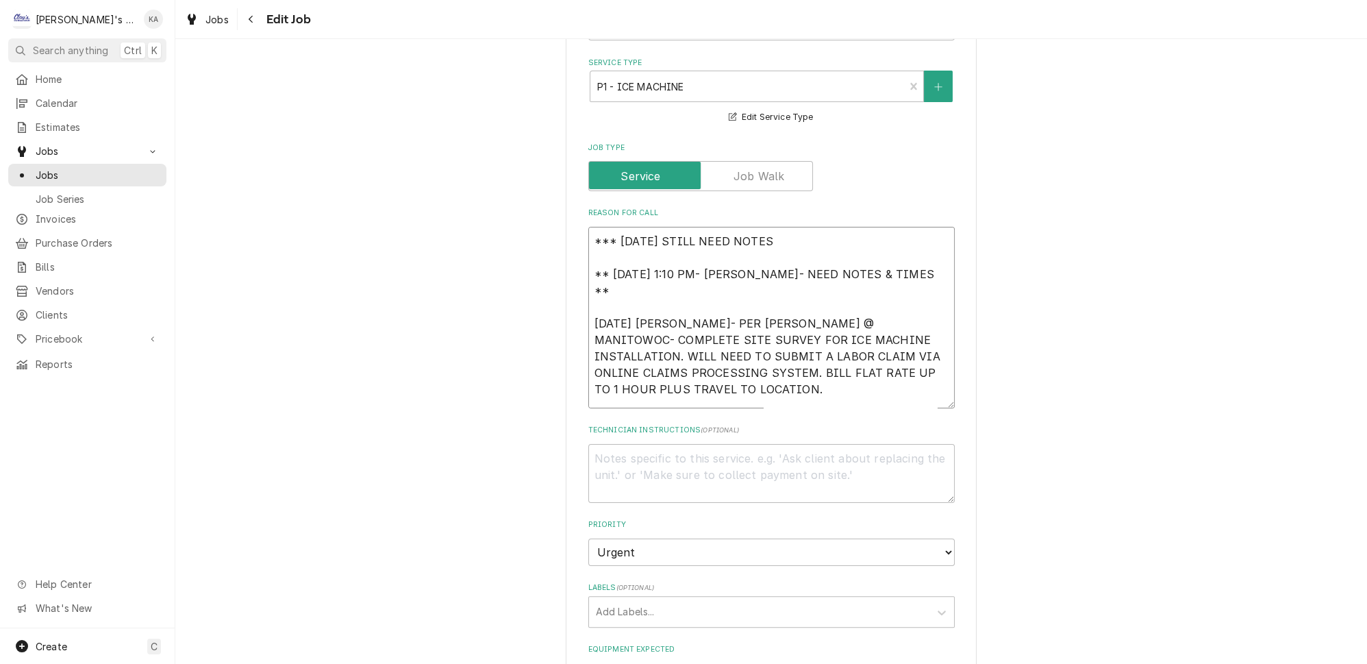
type textarea "*** 8/12/2025 4STILL NEED NOTES ** 7/28/2025 1:10 PM- KOREY- NEED NOTES & TIMES…"
type textarea "x"
type textarea "*** 8/12/2025 4:STILL NEED NOTES ** 7/28/2025 1:10 PM- KOREY- NEED NOTES & TIME…"
type textarea "x"
type textarea "*** 8/12/2025 4:3STILL NEED NOTES ** 7/28/2025 1:10 PM- KOREY- NEED NOTES & TIM…"
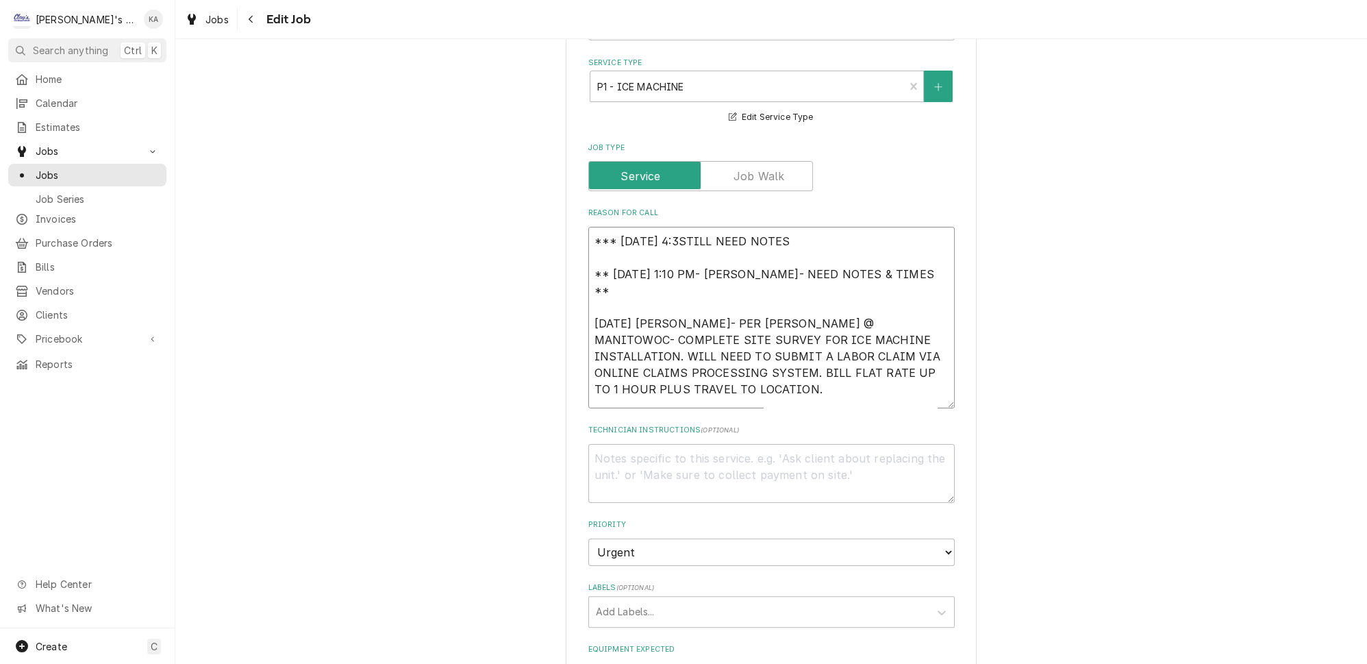
type textarea "x"
type textarea "*** 8/12/2025 4:30STILL NEED NOTES ** 7/28/2025 1:10 PM- KOREY- NEED NOTES & TI…"
type textarea "x"
type textarea "*** 8/12/2025 4:30 STILL NEED NOTES ** 7/28/2025 1:10 PM- KOREY- NEED NOTES & T…"
type textarea "x"
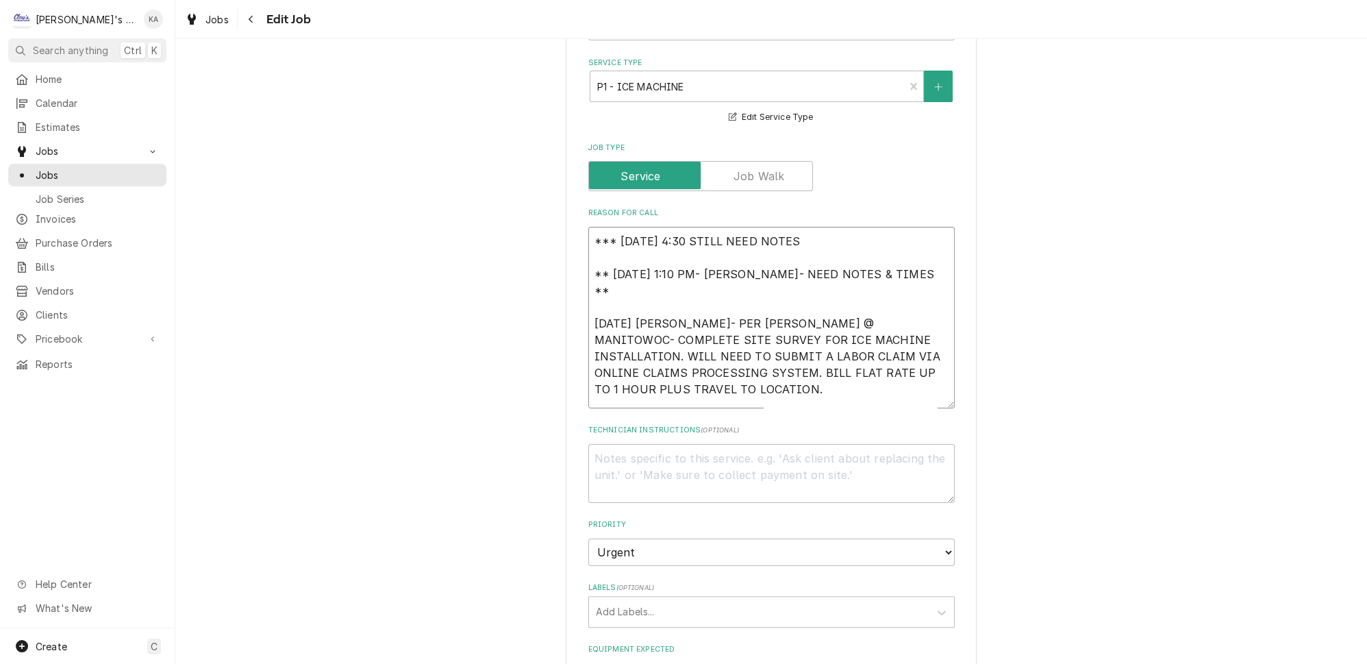
type textarea "*** 8/12/2025 4:30 PSTILL NEED NOTES ** 7/28/2025 1:10 PM- KOREY- NEED NOTES & …"
type textarea "x"
type textarea "*** 8/12/2025 4:30 PMSTILL NEED NOTES ** 7/28/2025 1:10 PM- KOREY- NEED NOTES &…"
type textarea "x"
type textarea "*** 8/12/2025 4:30 PM-STILL NEED NOTES ** 7/28/2025 1:10 PM- KOREY- NEED NOTES …"
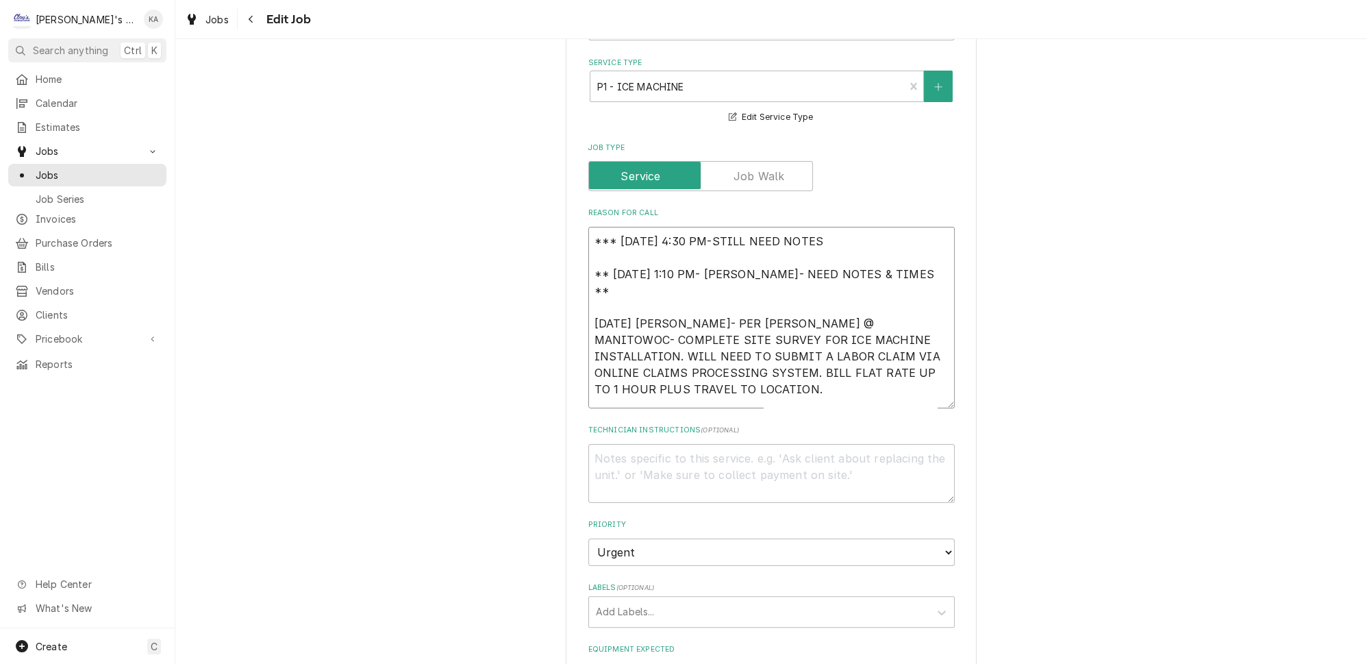
type textarea "x"
type textarea "*** 8/12/2025 4:30 PM- STILL NEED NOTES ** 7/28/2025 1:10 PM- KOREY- NEED NOTES…"
click at [833, 227] on textarea "*** 8/12/2025 4:30 PM- STILL NEED NOTES ** 7/28/2025 1:10 PM- KOREY- NEED NOTES…" at bounding box center [771, 318] width 366 height 182
type textarea "x"
type textarea "*** 8/12/2025 4:30 PM- STILL NEED NOTES ** 7/28/2025 1:10 PM- KOREY- NEED NOTES…"
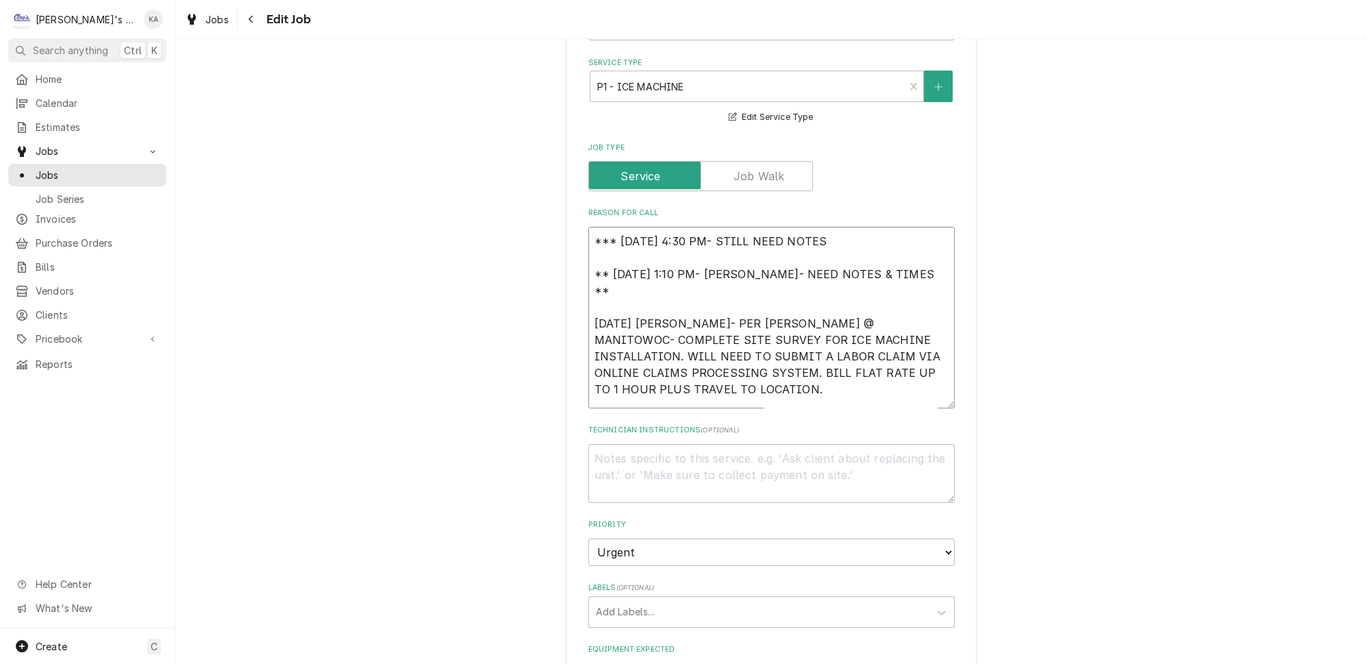
type textarea "x"
type textarea "*** 8/12/2025 4:30 PM- STILL NEED NOTES & ** 7/28/2025 1:10 PM- KOREY- NEED NOT…"
type textarea "x"
type textarea "*** 8/12/2025 4:30 PM- STILL NEED NOTES & ** 7/28/2025 1:10 PM- KOREY- NEED NOT…"
type textarea "x"
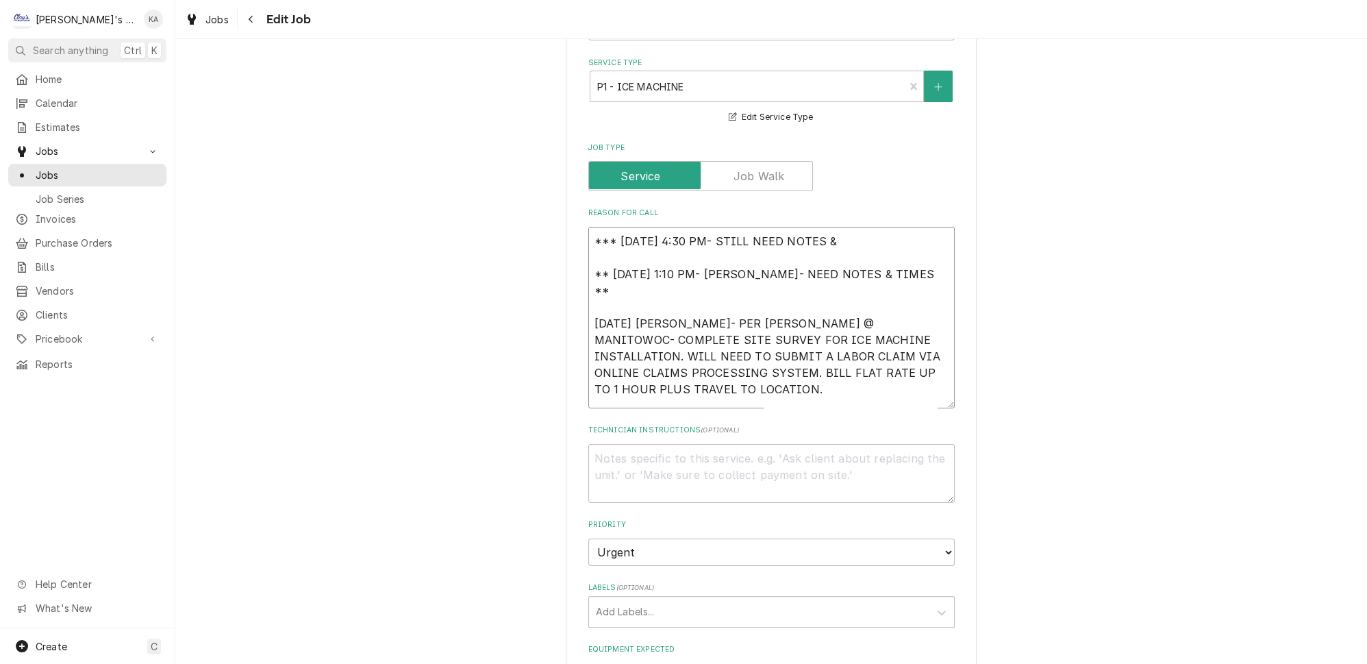
type textarea "*** 8/12/2025 4:30 PM- STILL NEED NOTES & T ** 7/28/2025 1:10 PM- KOREY- NEED N…"
type textarea "x"
type textarea "*** 8/12/2025 4:30 PM- STILL NEED NOTES & TI ** 7/28/2025 1:10 PM- KOREY- NEED …"
type textarea "x"
type textarea "*** 8/12/2025 4:30 PM- STILL NEED NOTES & TIM ** 7/28/2025 1:10 PM- KOREY- NEED…"
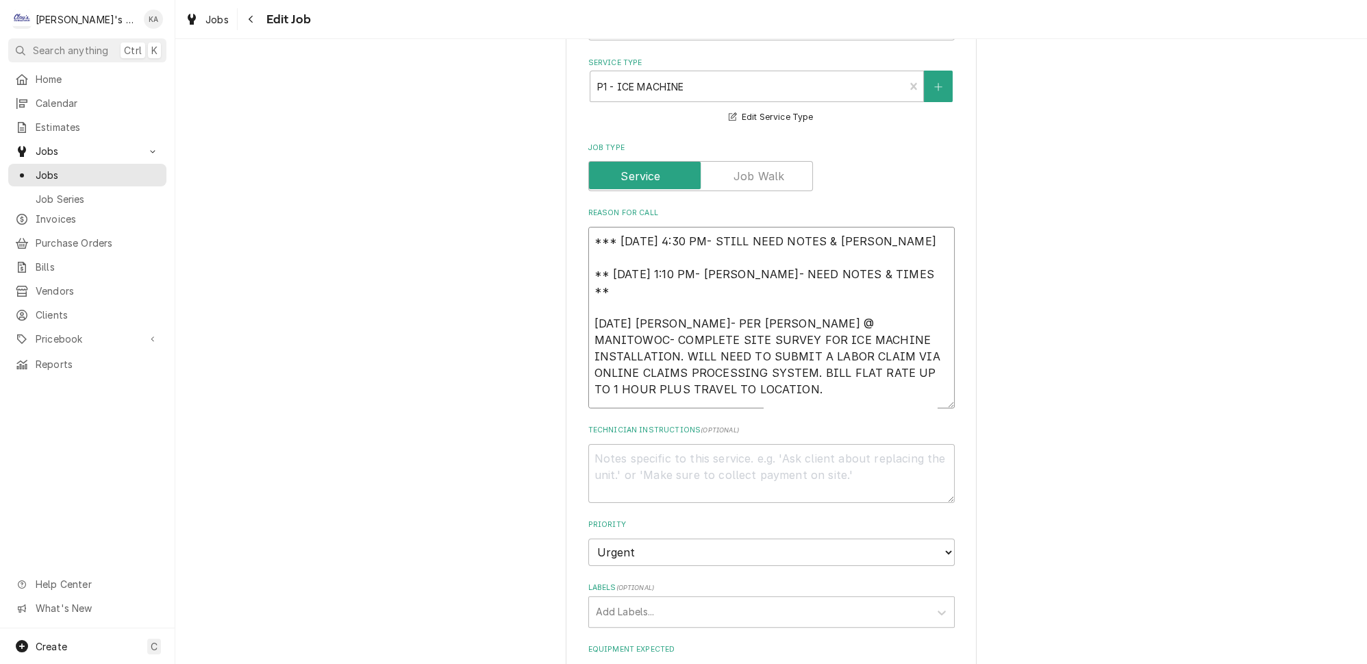
type textarea "x"
type textarea "*** 8/12/2025 4:30 PM- STILL NEED NOTES & TIME ** 7/28/2025 1:10 PM- KOREY- NEE…"
type textarea "x"
type textarea "*** 8/12/2025 4:30 PM- STILL NEED NOTES & TIMES ** 7/28/2025 1:10 PM- KOREY- NE…"
type textarea "x"
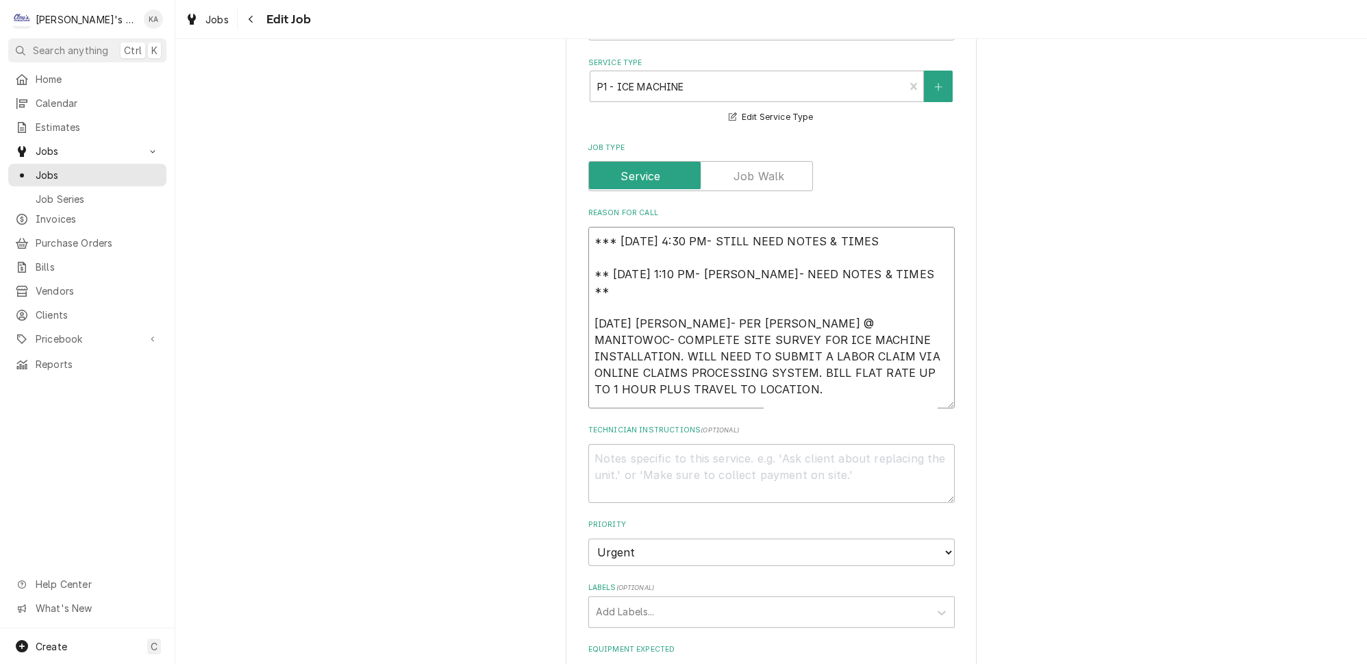
type textarea "*** 8/12/2025 4:30 PM- STILL NEED NOTES & TIMES ** 7/28/2025 1:10 PM- KOREY- NE…"
type textarea "x"
type textarea "*** 8/12/2025 4:30 PM- STILL NEED NOTES & TIMES * ** 7/28/2025 1:10 PM- KOREY- …"
type textarea "x"
type textarea "*** 8/12/2025 4:30 PM- STILL NEED NOTES & TIMES ** ** 7/28/2025 1:10 PM- KOREY-…"
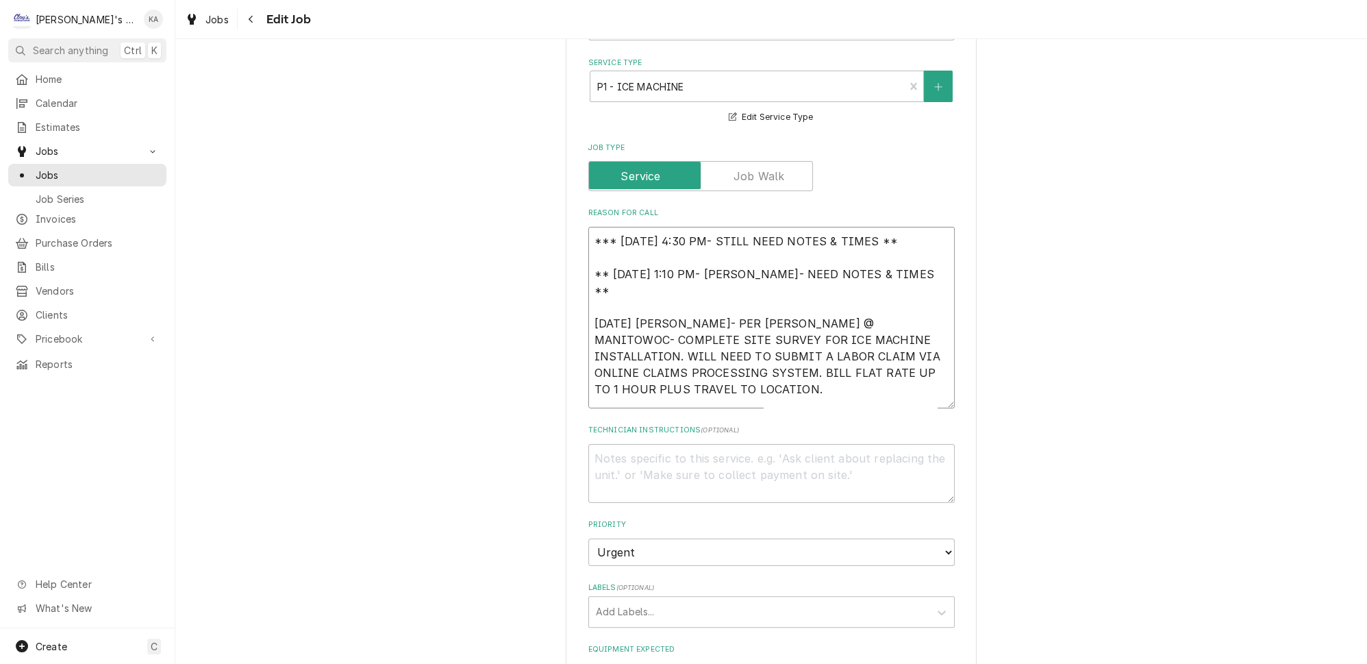
type textarea "x"
type textarea "*** 8/12/2025 4:30 PM- STILL NEED NOTES & TIMES *** ** 7/28/2025 1:10 PM- KOREY…"
type textarea "x"
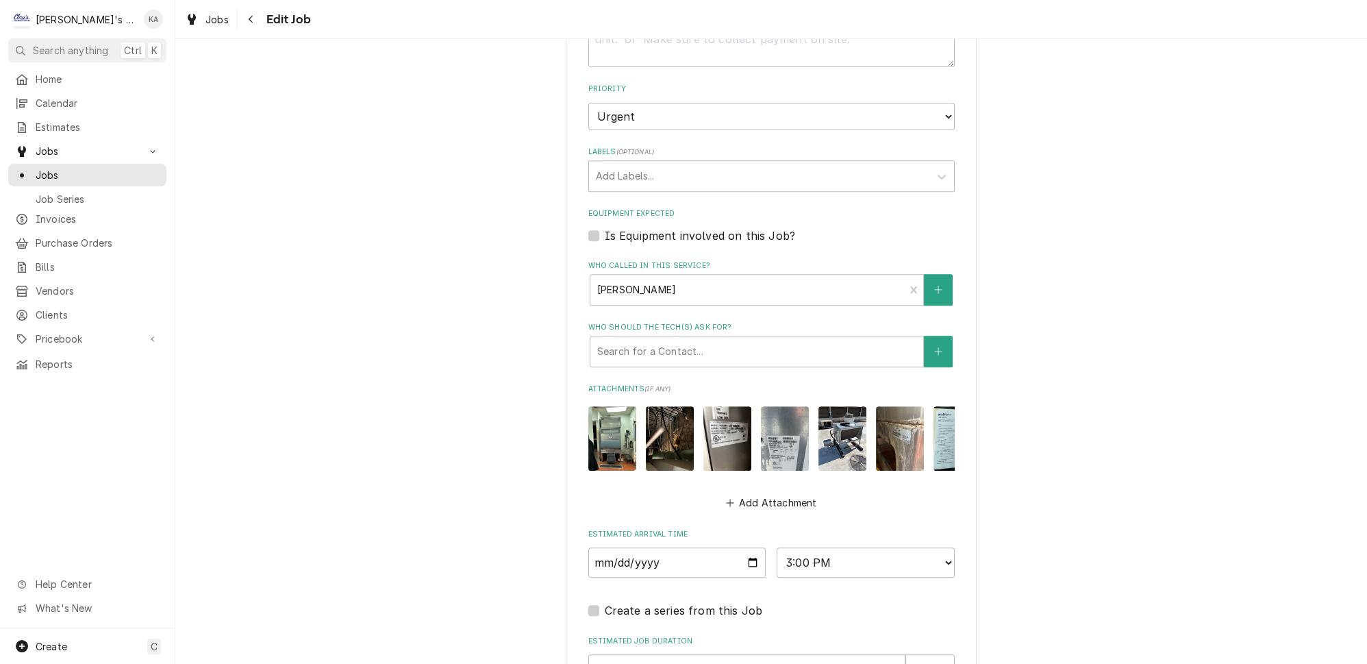
scroll to position [1141, 0]
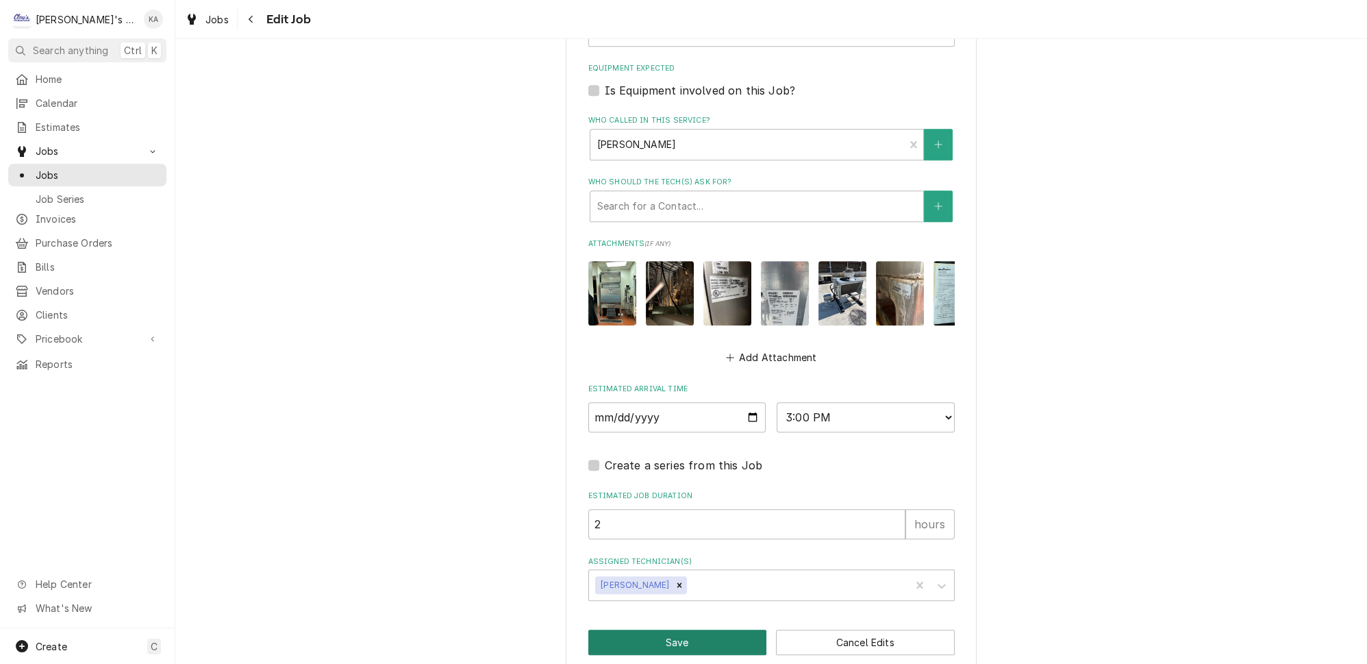
type textarea "*** 8/12/2025 4:30 PM- STILL NEED NOTES & TIMES *** ** 7/28/2025 1:10 PM- KOREY…"
click at [676, 629] on button "Save" at bounding box center [677, 641] width 179 height 25
type textarea "x"
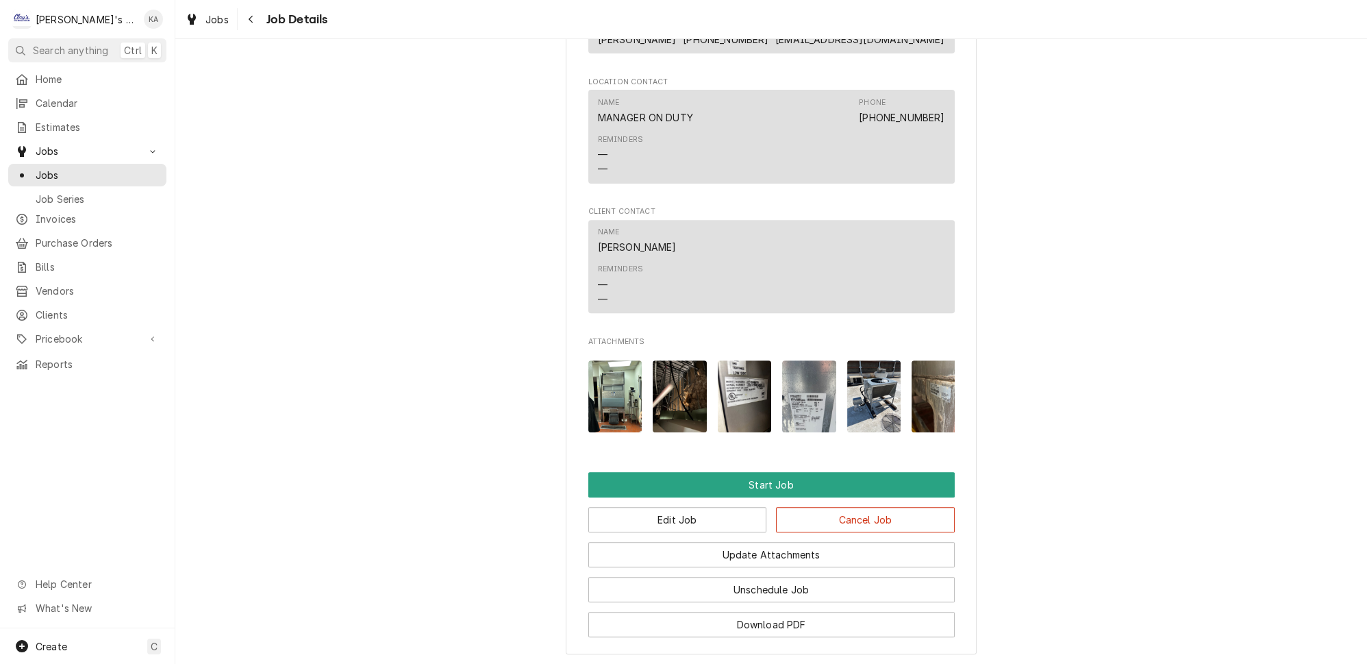
scroll to position [1090, 0]
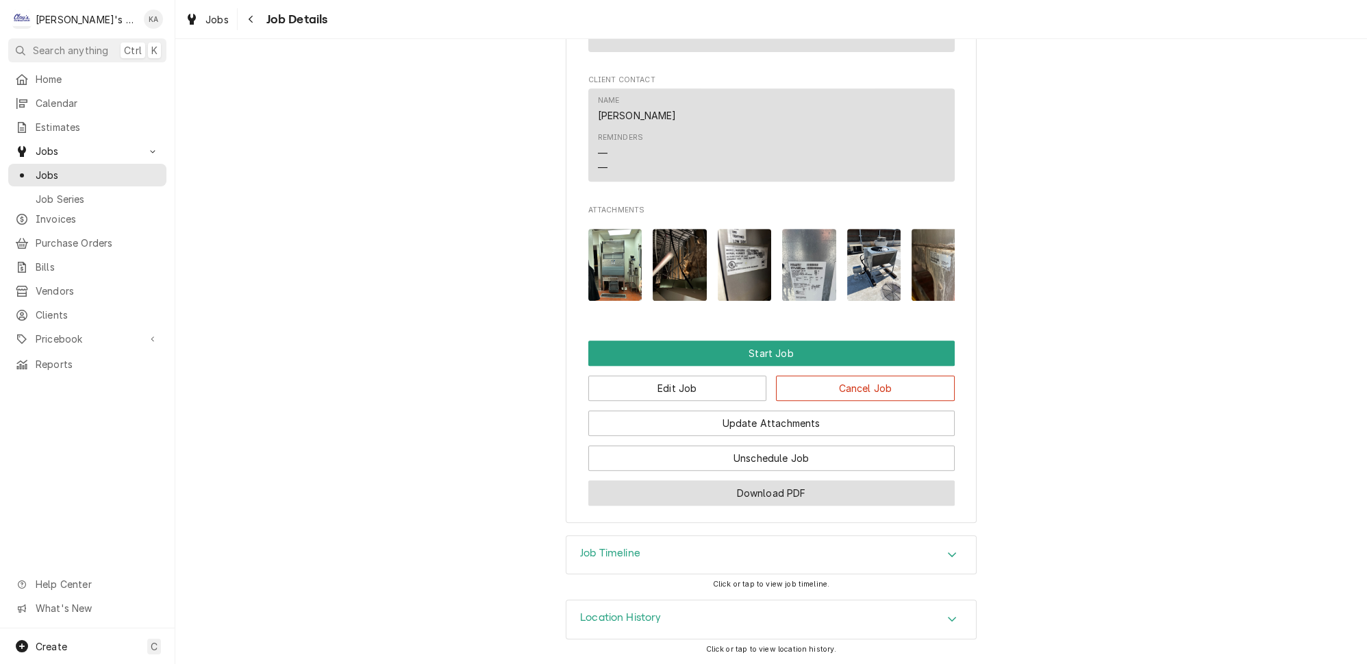
click at [750, 497] on button "Download PDF" at bounding box center [771, 492] width 366 height 25
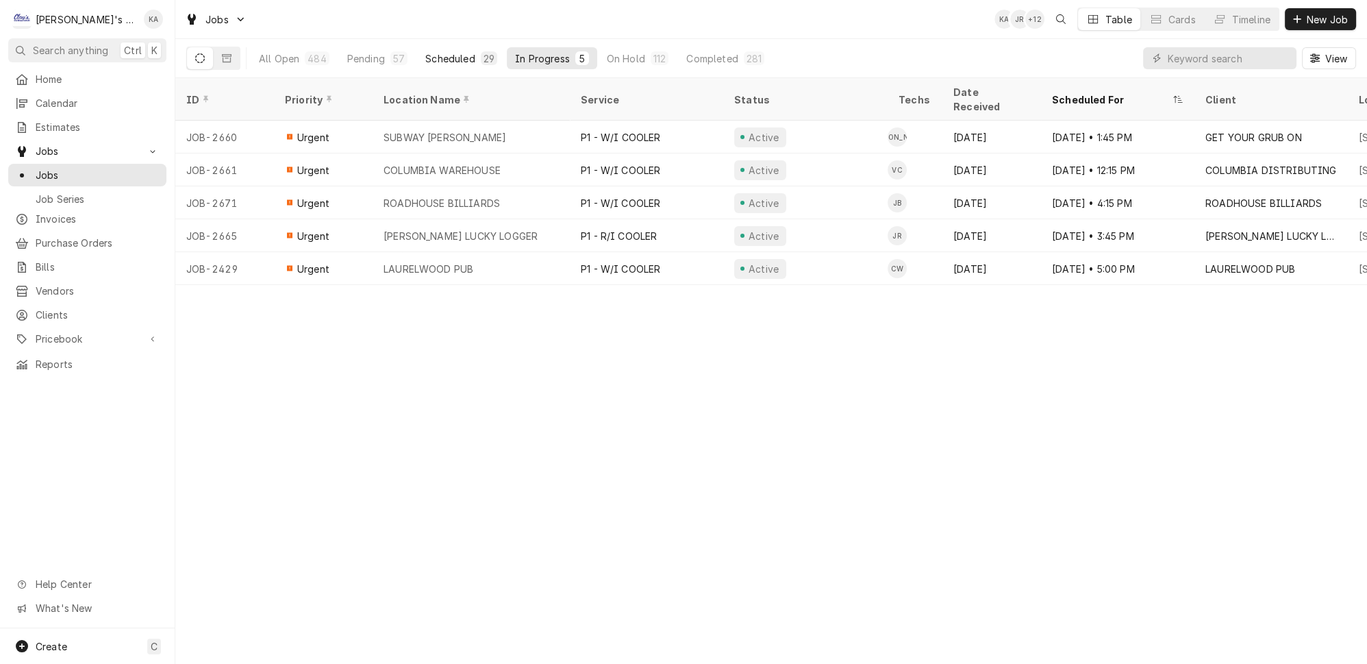
click at [431, 54] on div "Scheduled" at bounding box center [449, 58] width 49 height 14
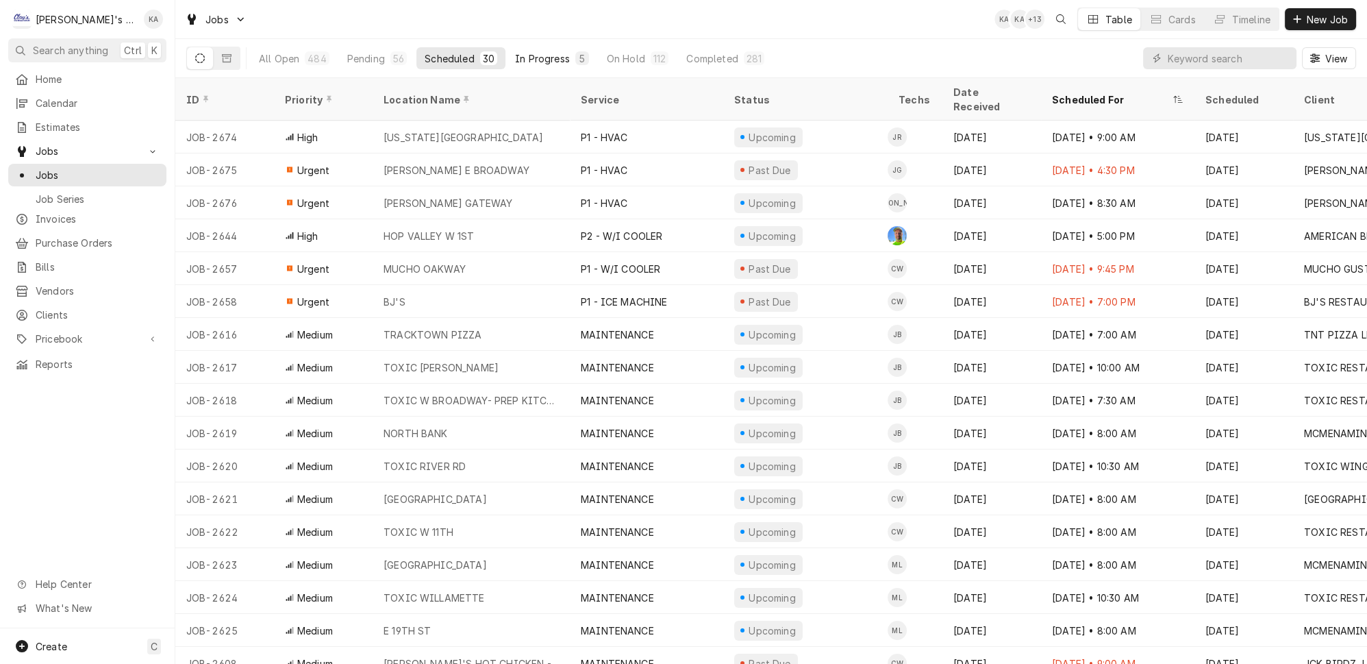
click at [515, 53] on div "In Progress" at bounding box center [542, 58] width 55 height 14
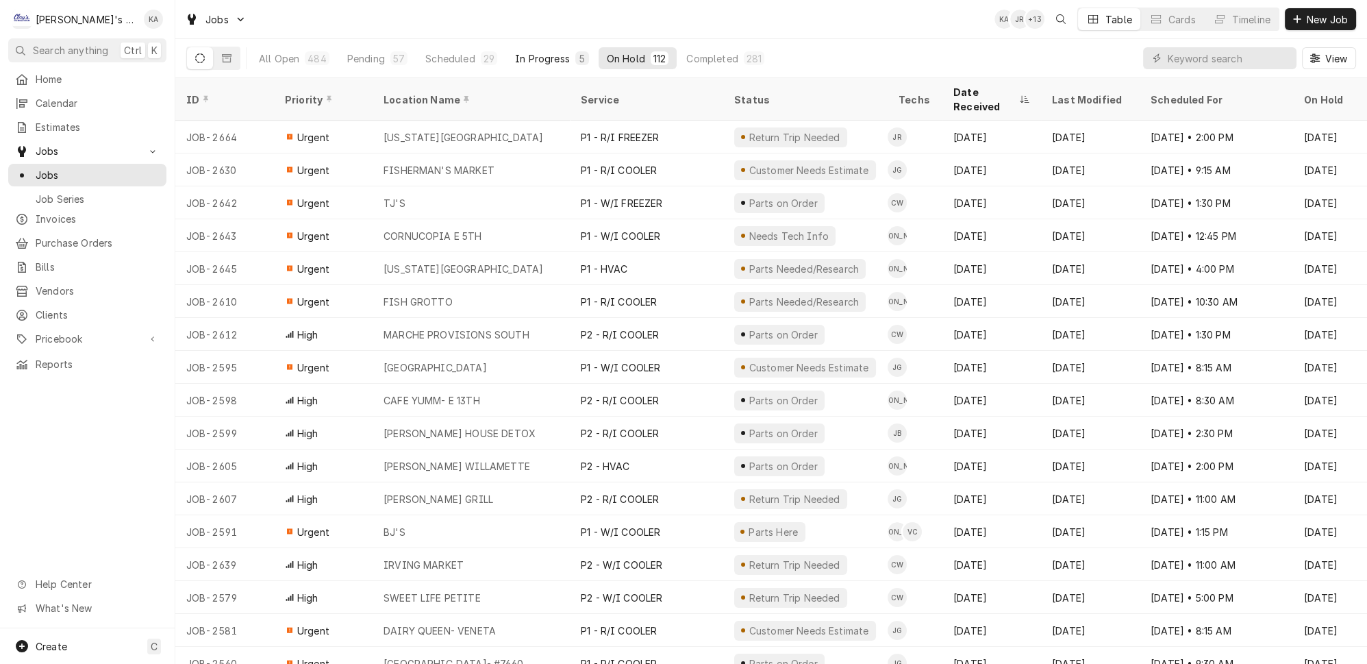
click at [525, 53] on div "In Progress" at bounding box center [542, 58] width 55 height 14
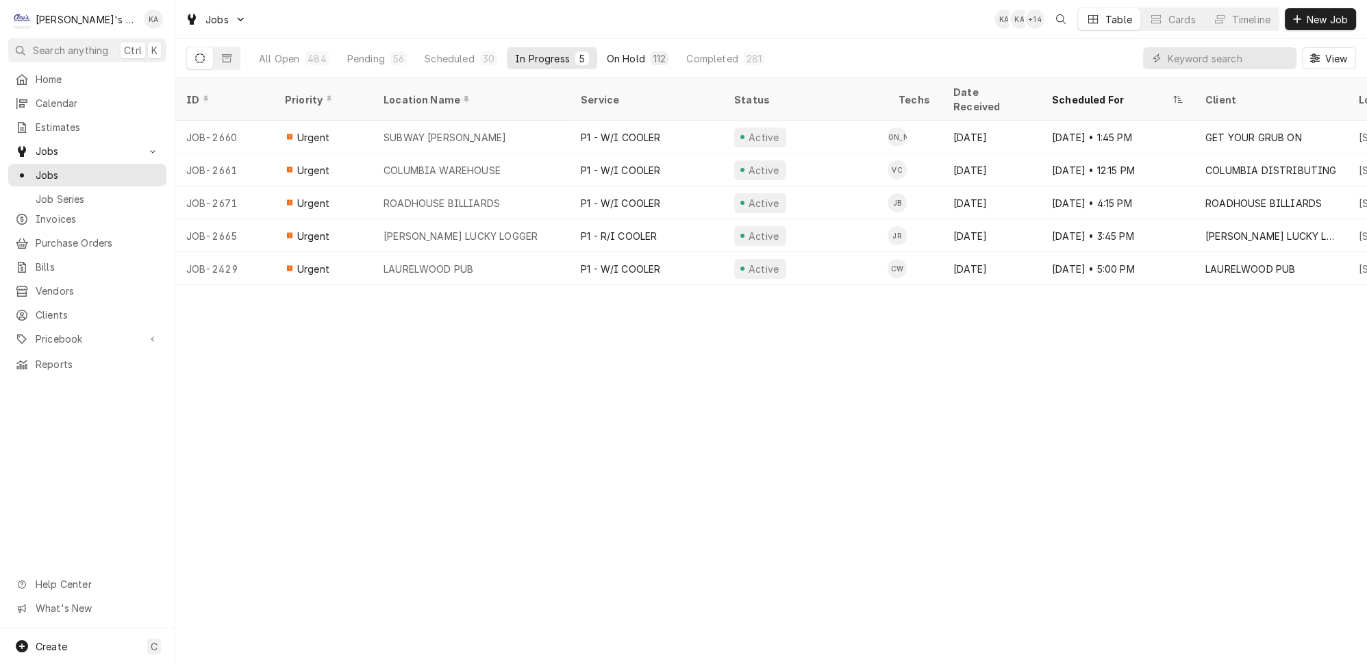
click at [607, 58] on div "On Hold" at bounding box center [626, 58] width 38 height 14
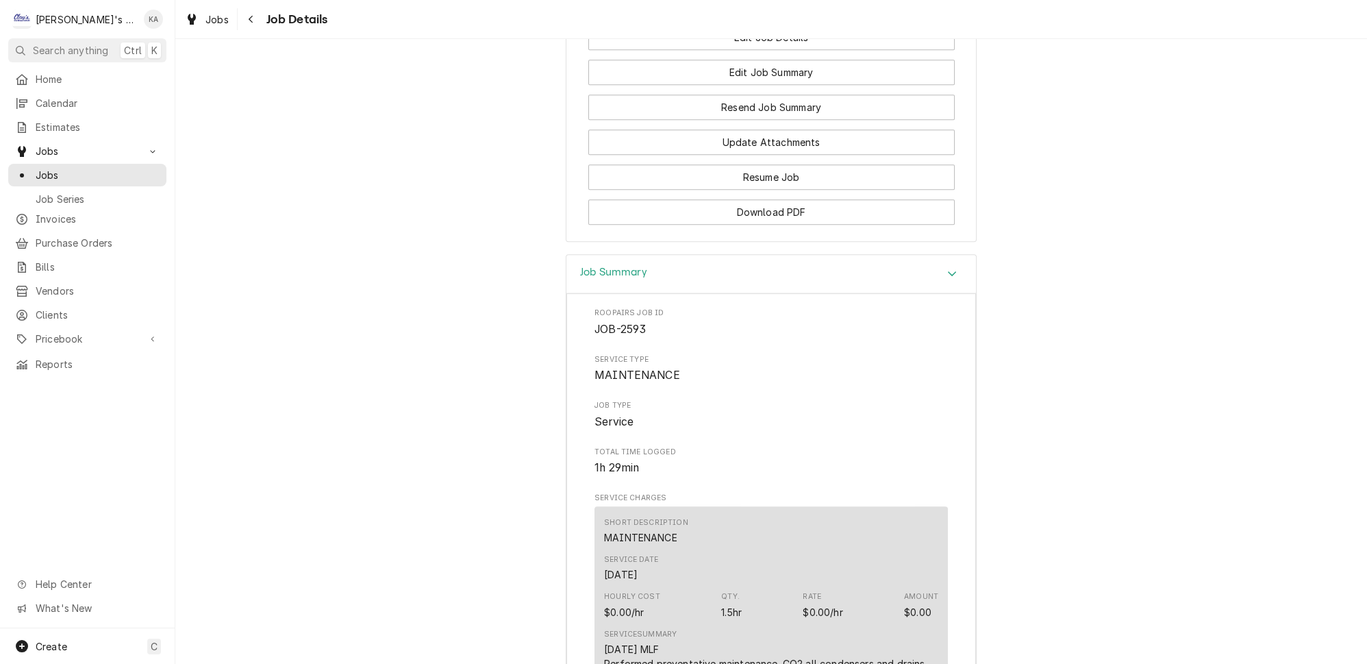
scroll to position [1431, 0]
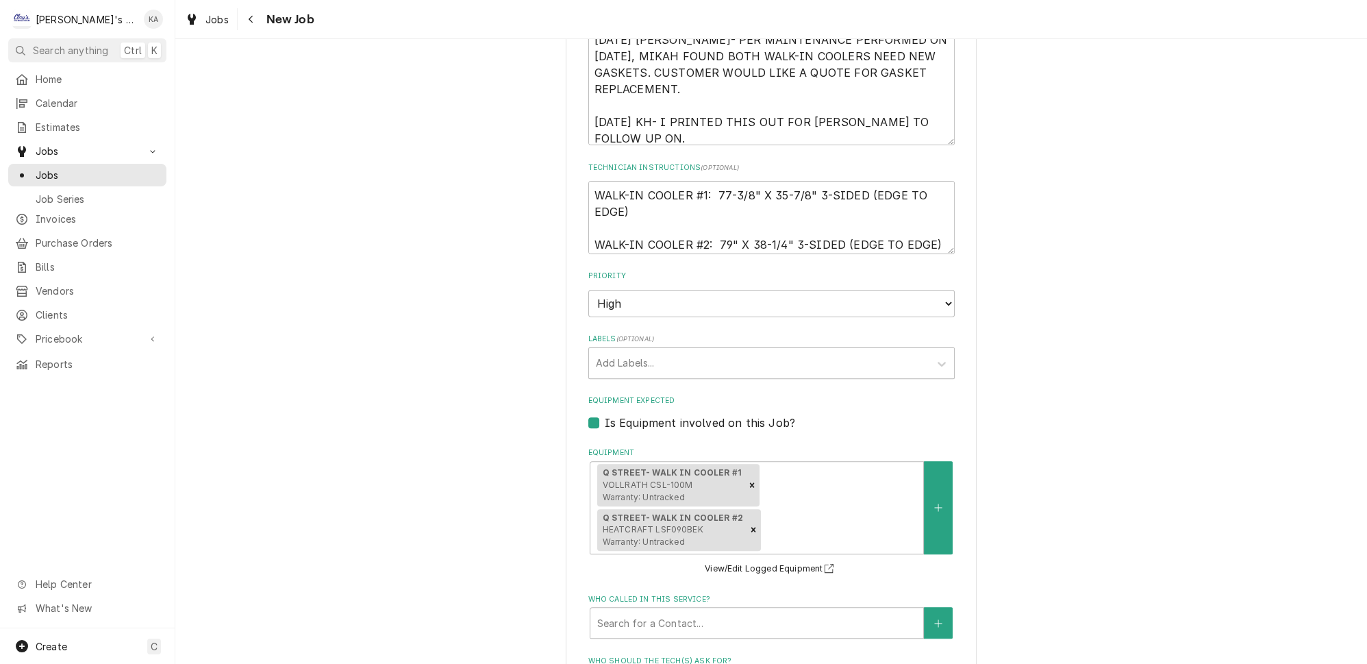
scroll to position [1197, 0]
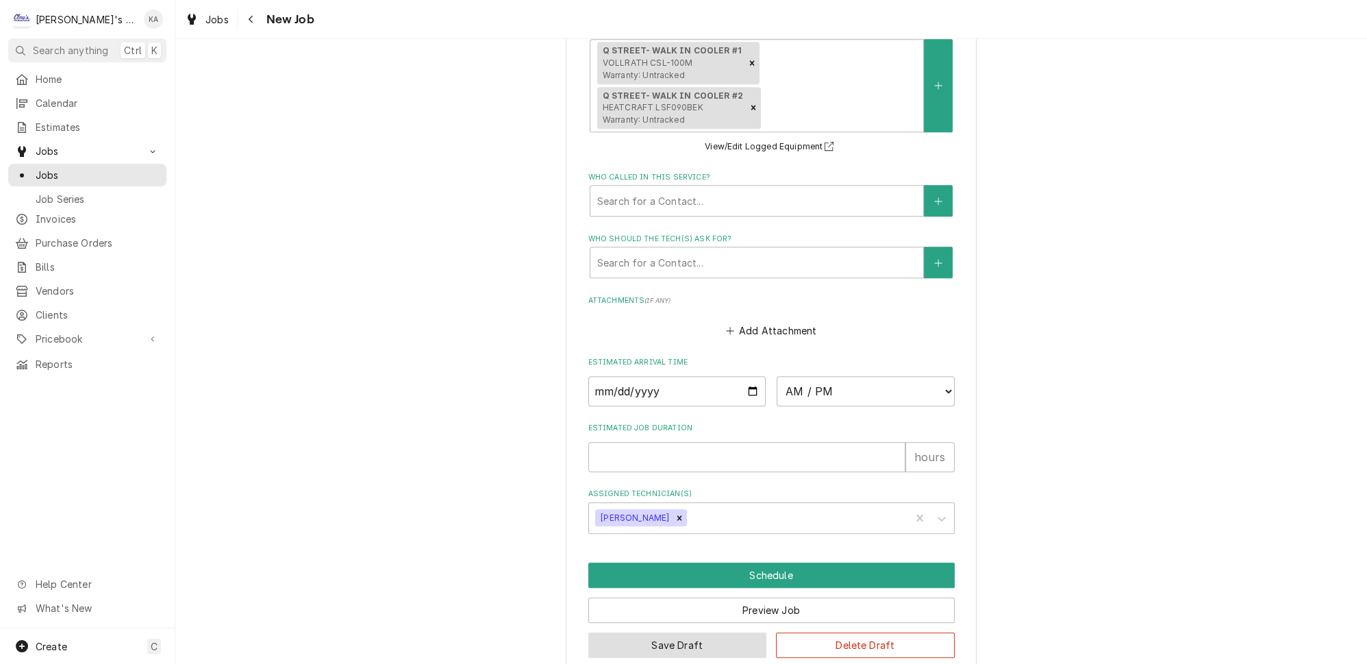
click at [660, 632] on button "Save Draft" at bounding box center [677, 644] width 179 height 25
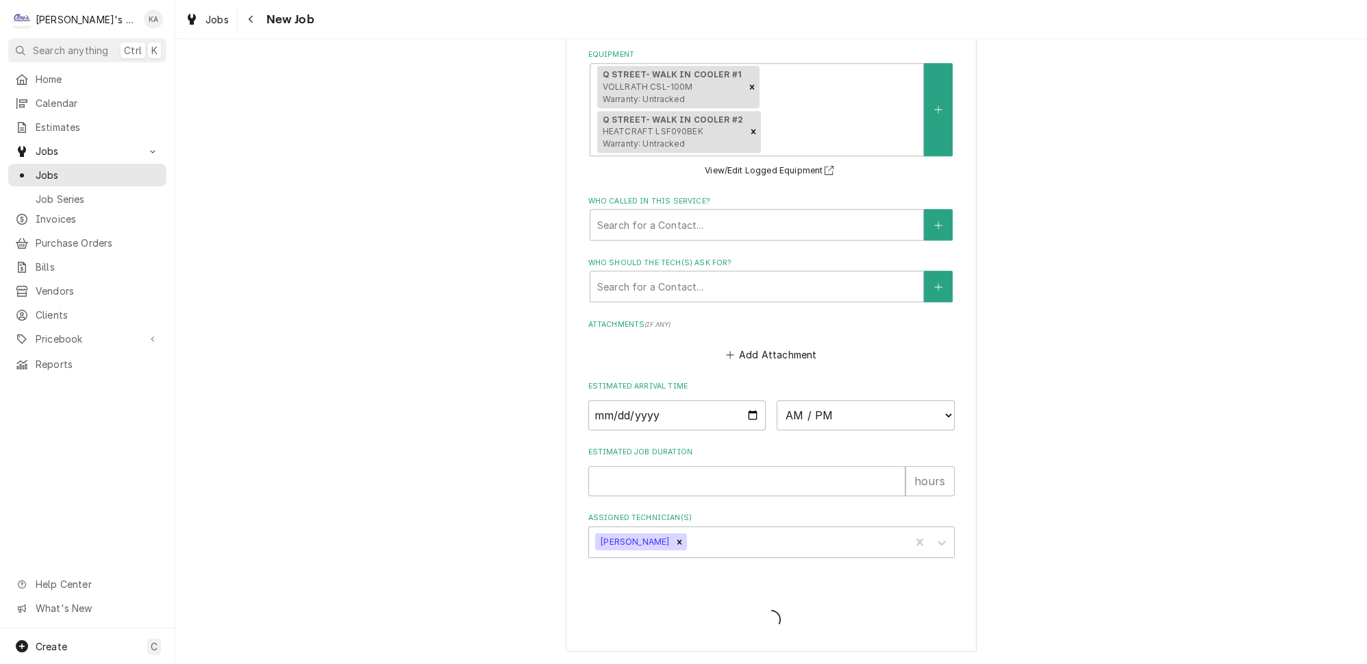
scroll to position [1153, 0]
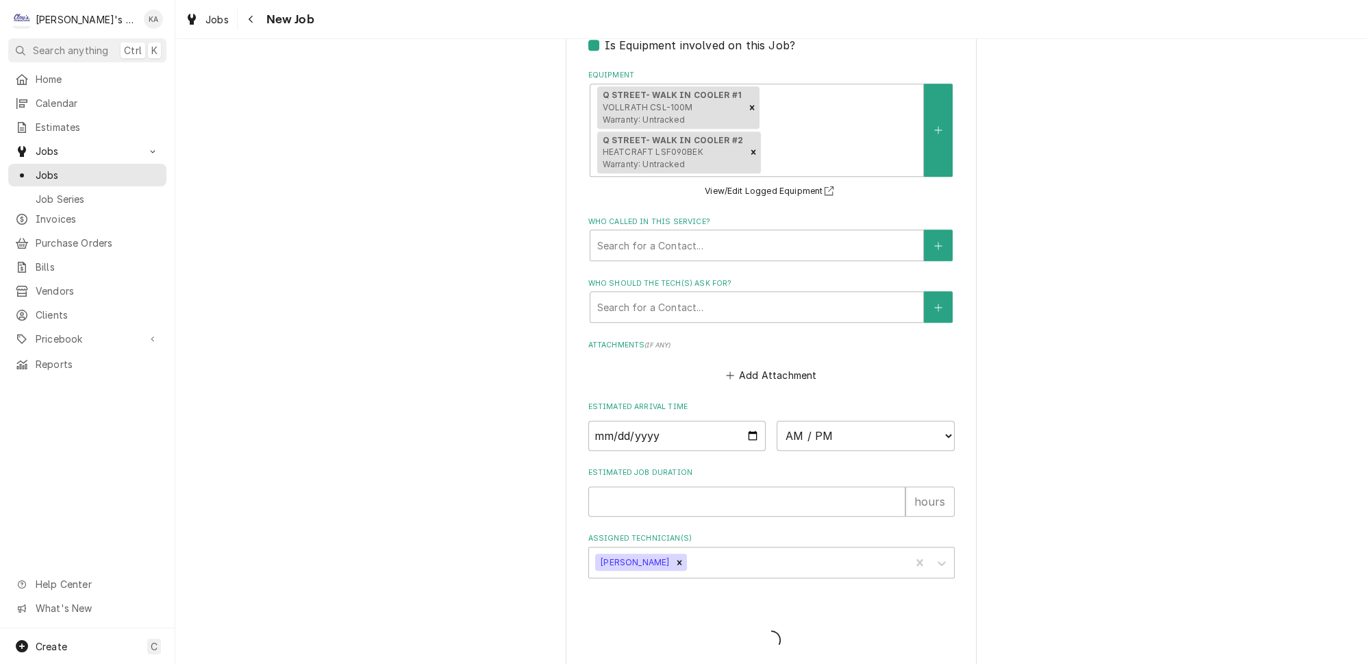
type textarea "x"
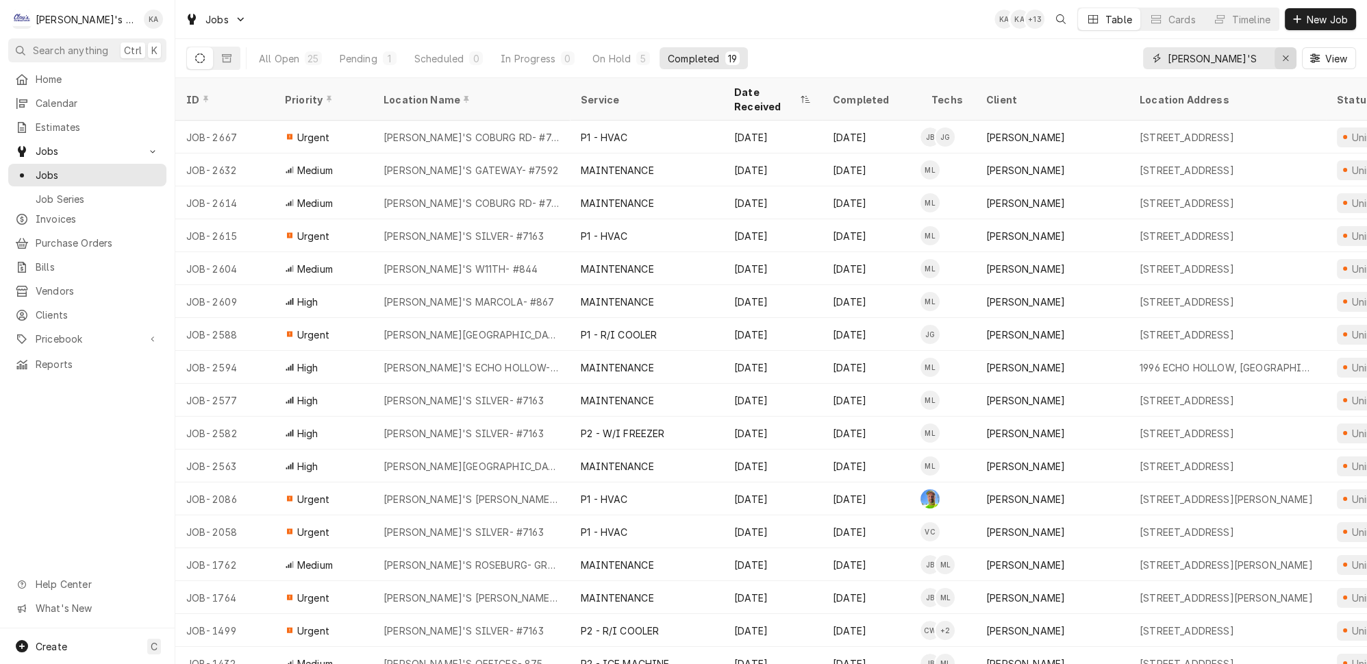
click at [1288, 55] on icon "Erase input" at bounding box center [1285, 57] width 5 height 5
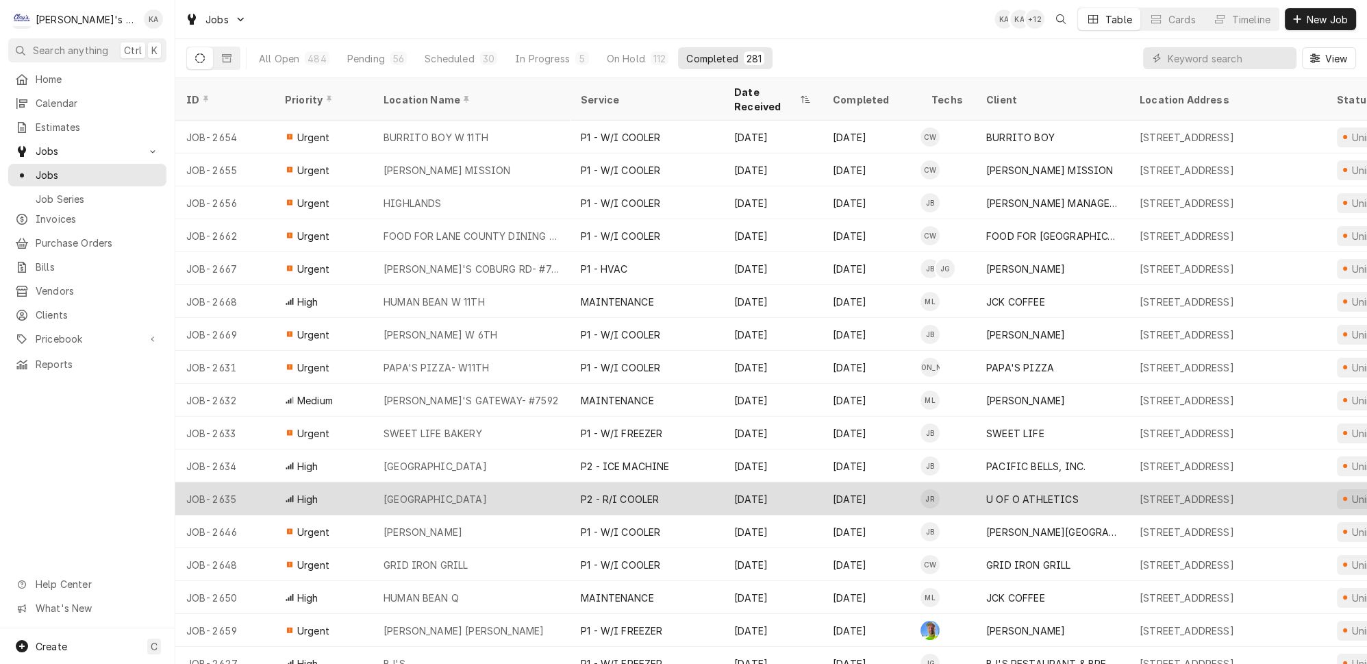
click at [538, 482] on div "AUTZEN STADIUM" at bounding box center [471, 498] width 197 height 33
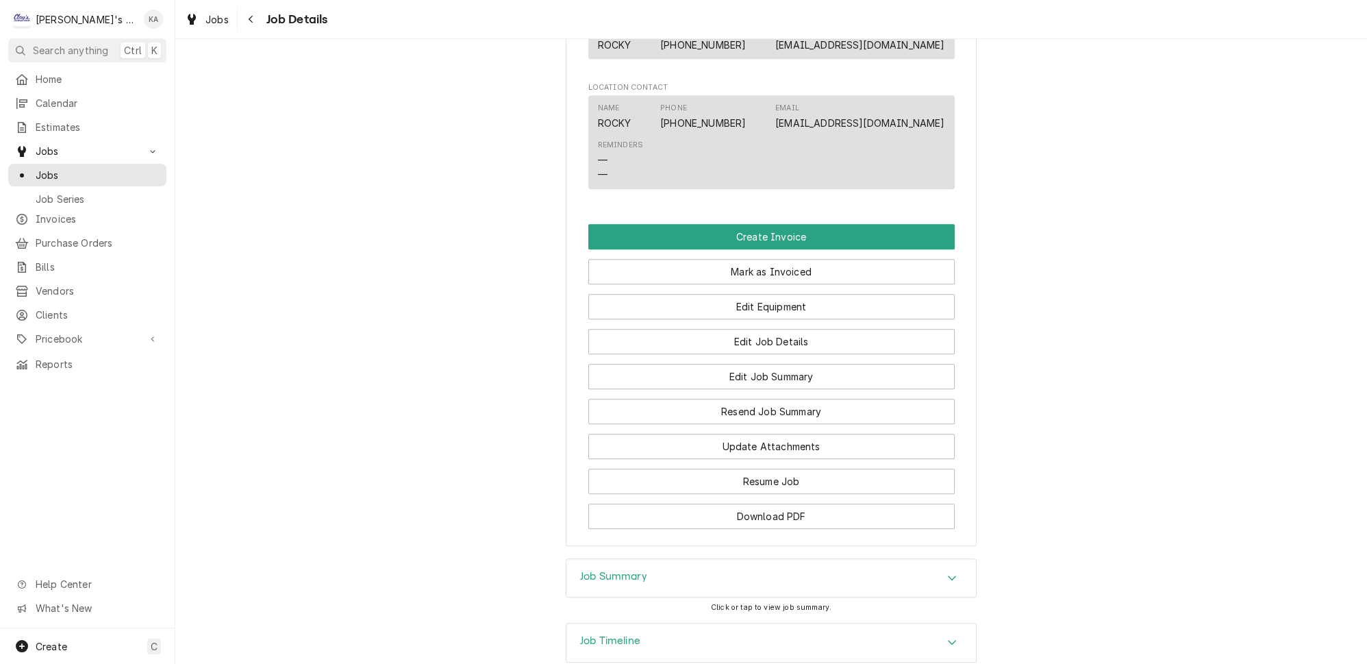
scroll to position [1469, 0]
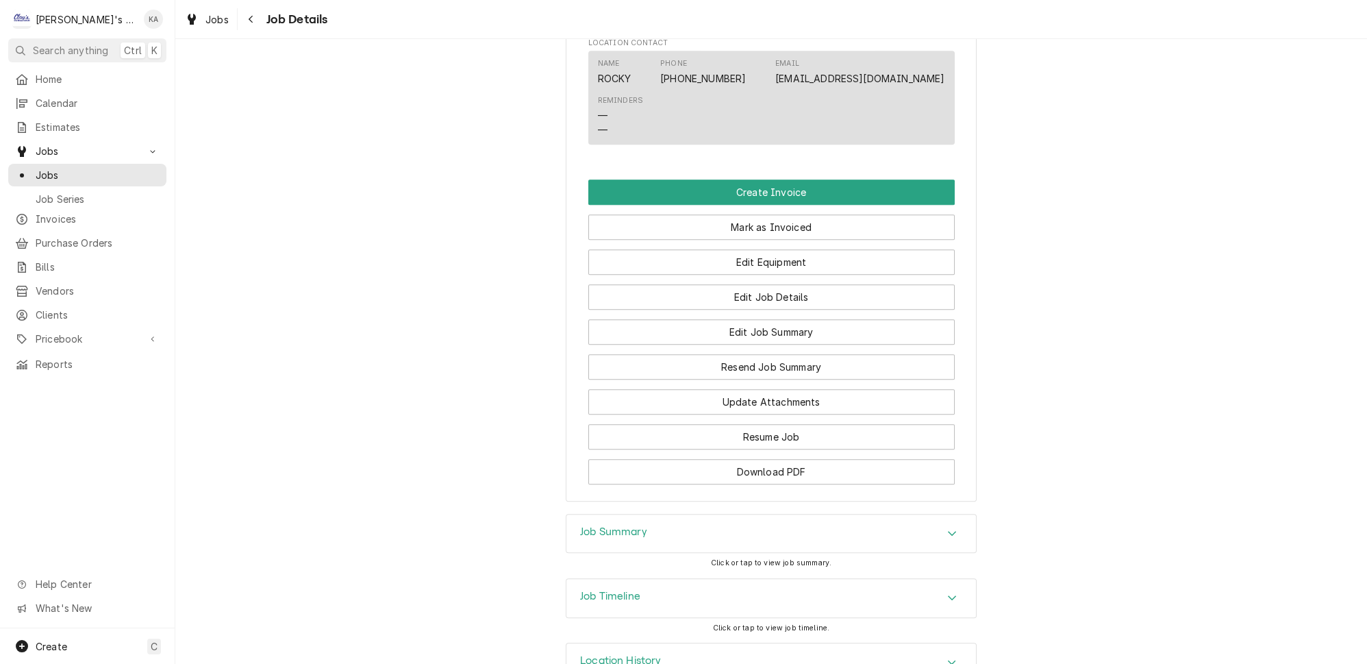
click at [947, 527] on icon "Accordion Header" at bounding box center [952, 532] width 10 height 11
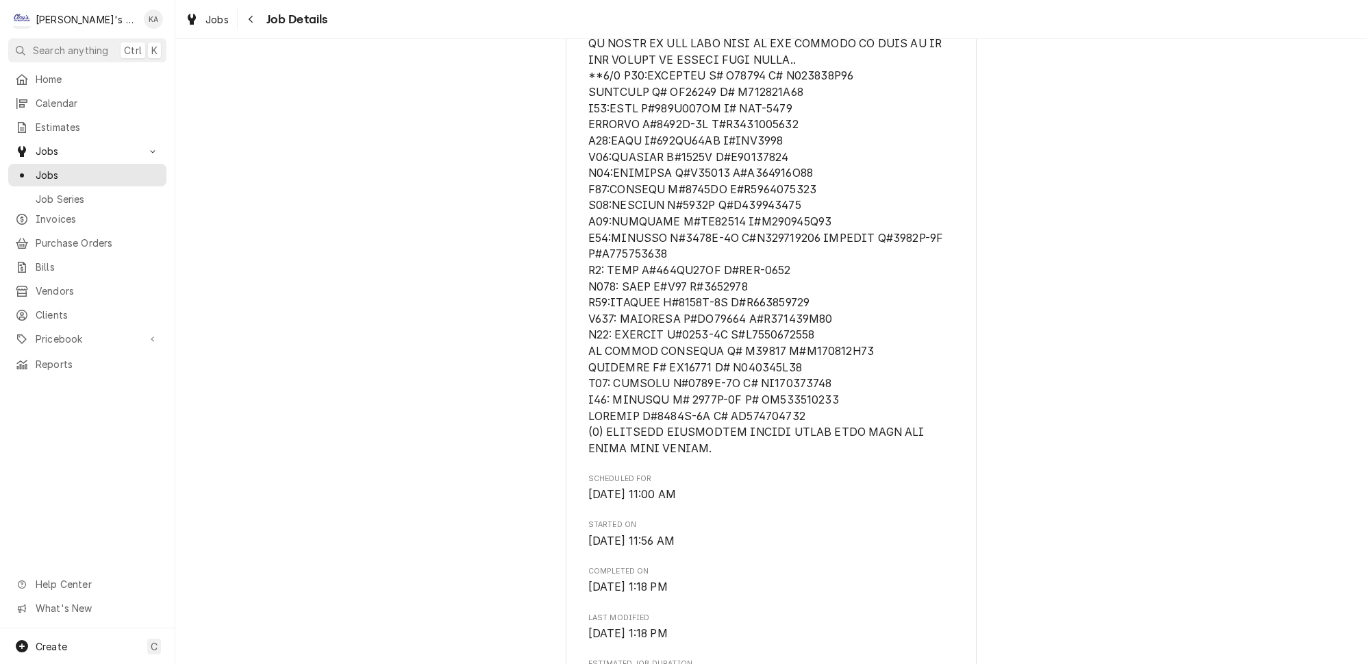
scroll to position [442, 0]
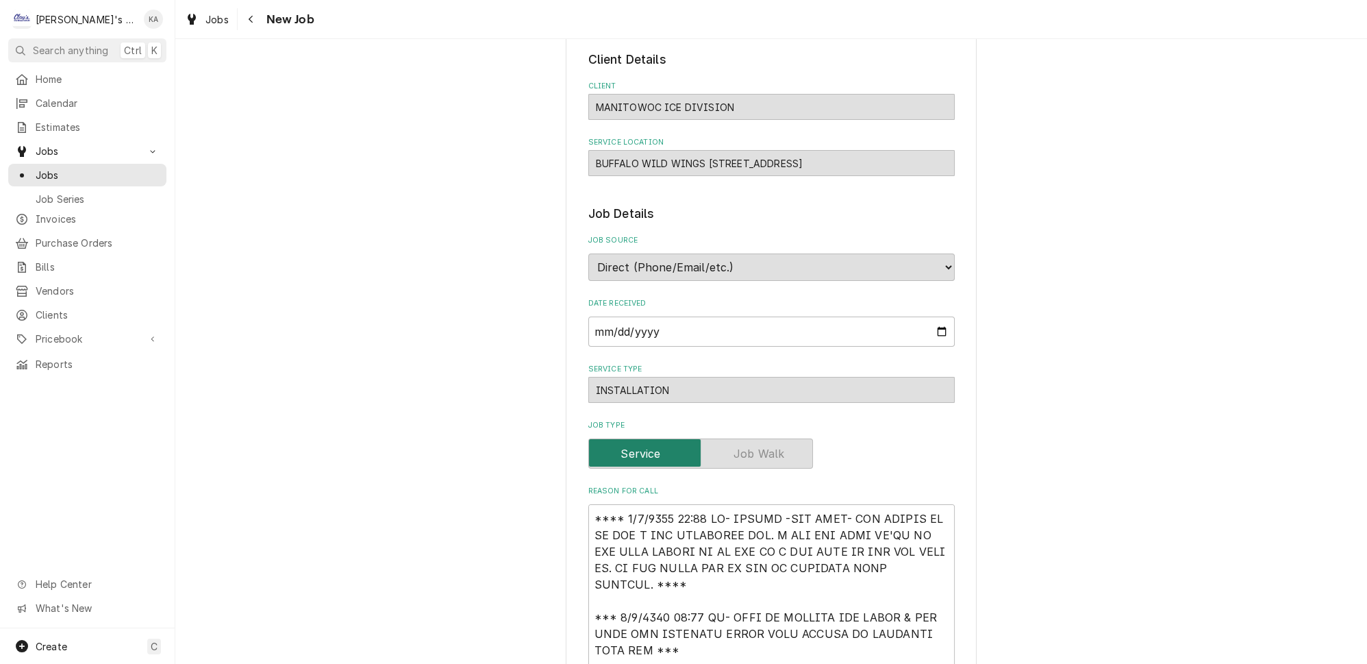
scroll to position [186, 0]
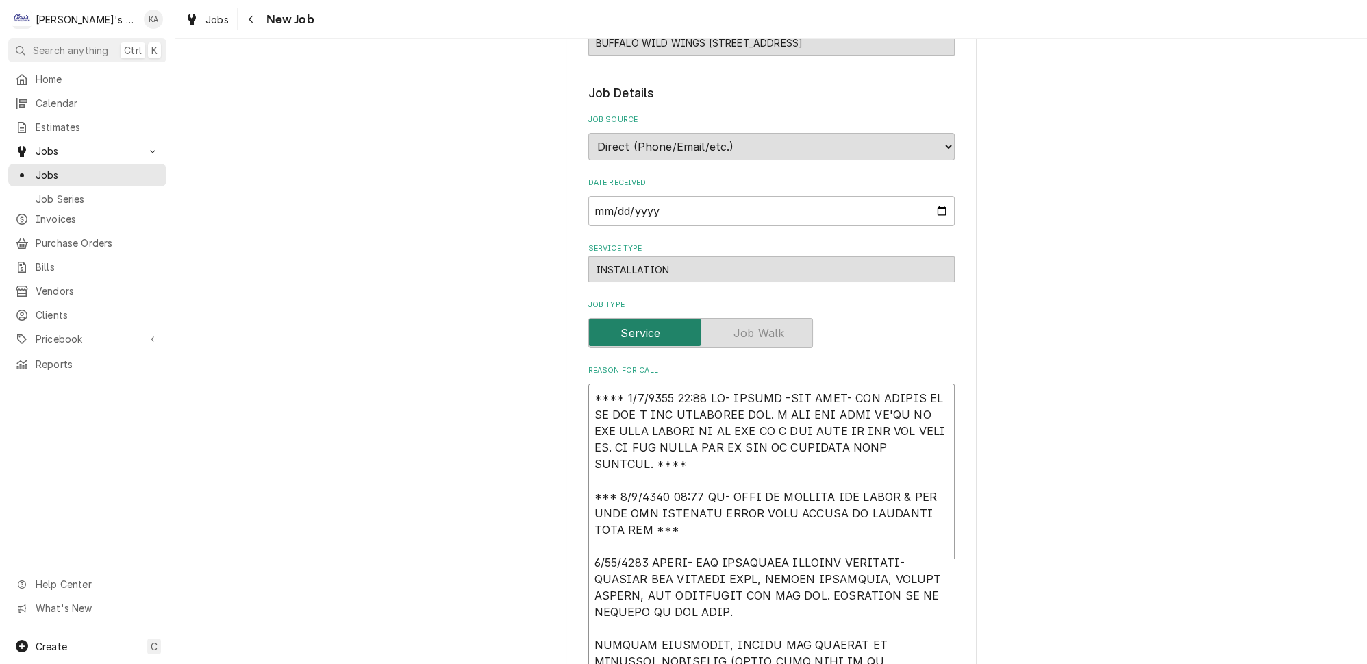
click at [768, 385] on textarea "Reason For Call" at bounding box center [771, 636] width 366 height 505
type textarea "x"
type textarea "**** [DATE] 10:15 AM- [PERSON_NAME]-PER [PERSON_NAME]- WAS SEEING IF WE HAD A D…"
type textarea "x"
type textarea "**** [DATE] 10:15 AM- [PERSON_NAME]- PER [PERSON_NAME]- WAS SEEING IF WE HAD A …"
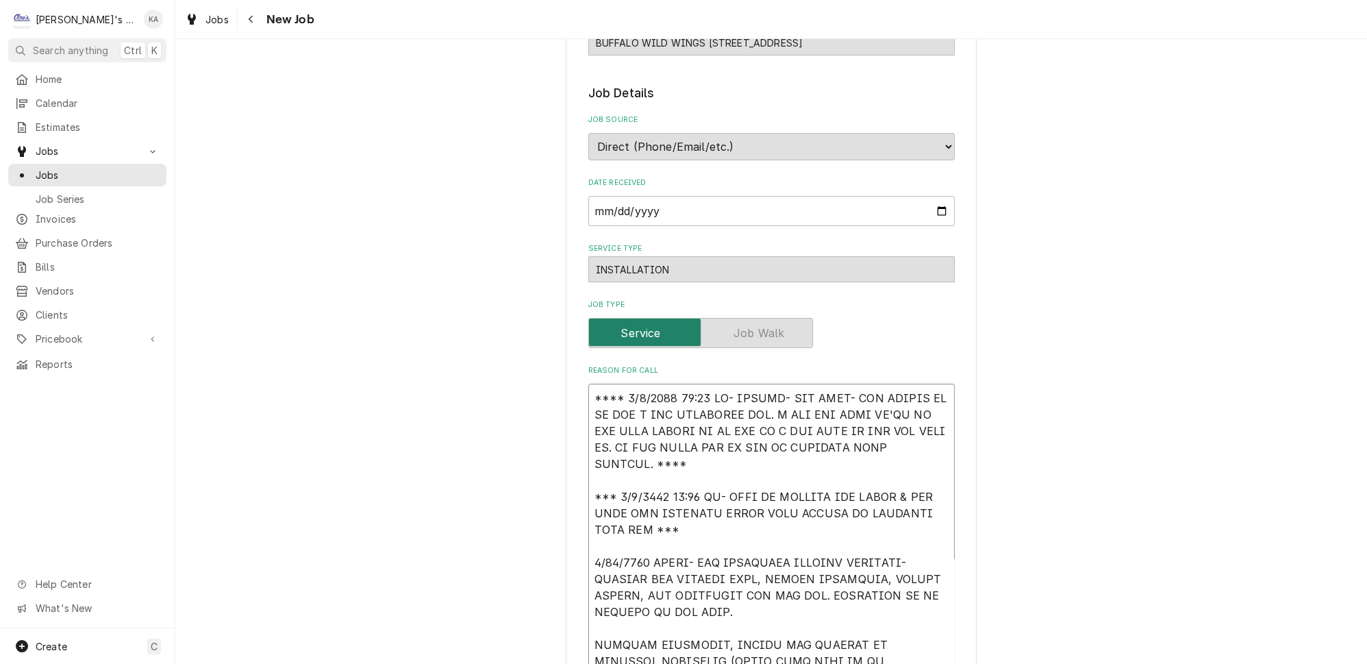
type textarea "x"
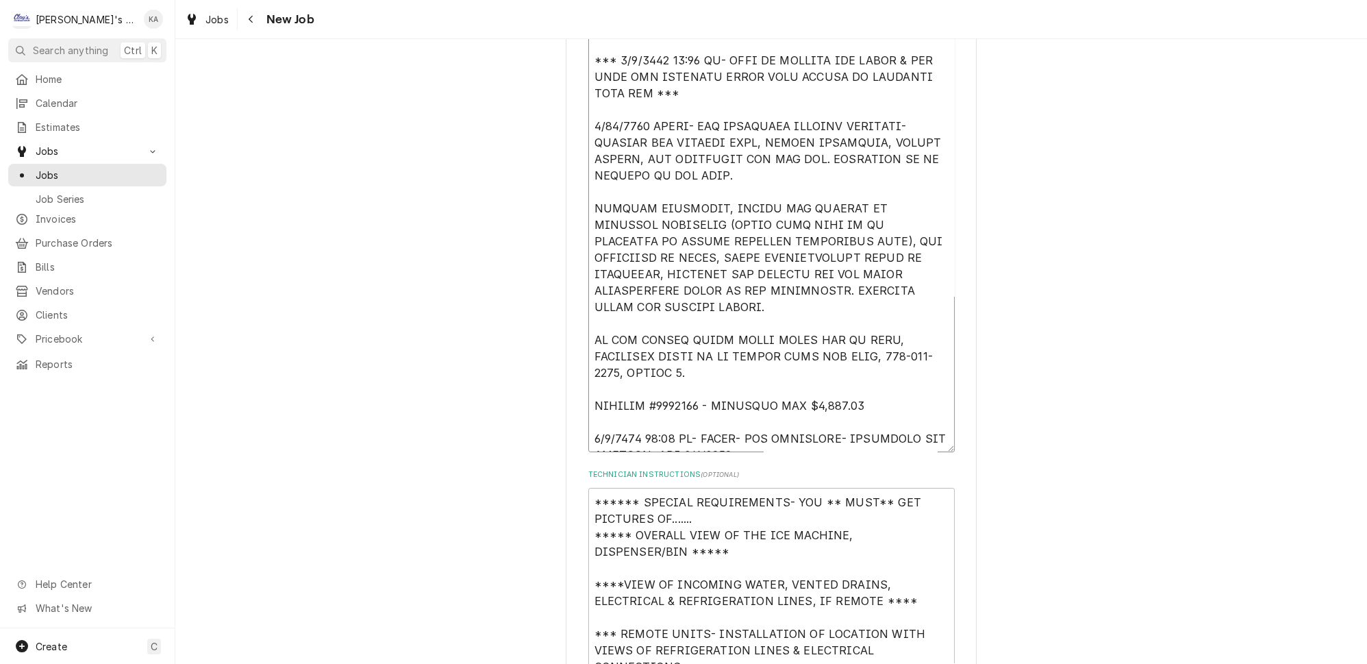
scroll to position [684, 0]
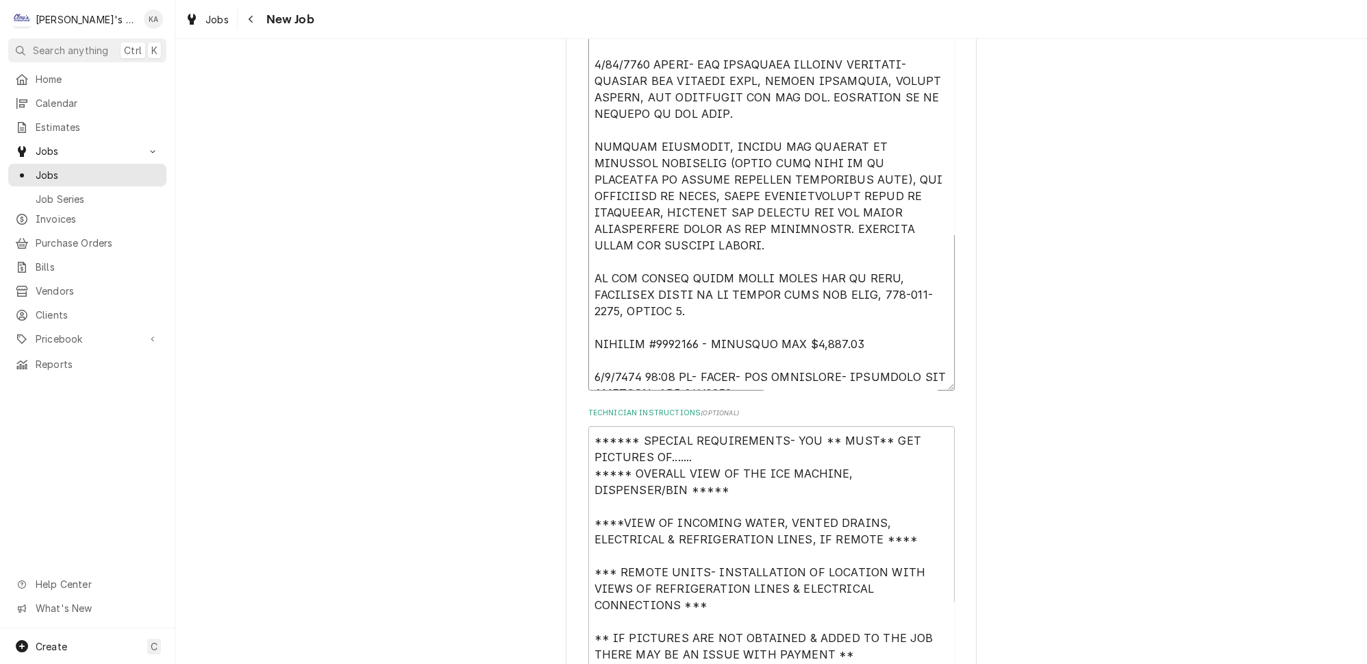
drag, startPoint x: 929, startPoint y: 377, endPoint x: 929, endPoint y: 384, distance: 6.9
click at [929, 384] on fieldset "Job Details Job Source Direct (Phone/Email/etc.) Service Channel Other Date Rec…" at bounding box center [771, 555] width 366 height 1939
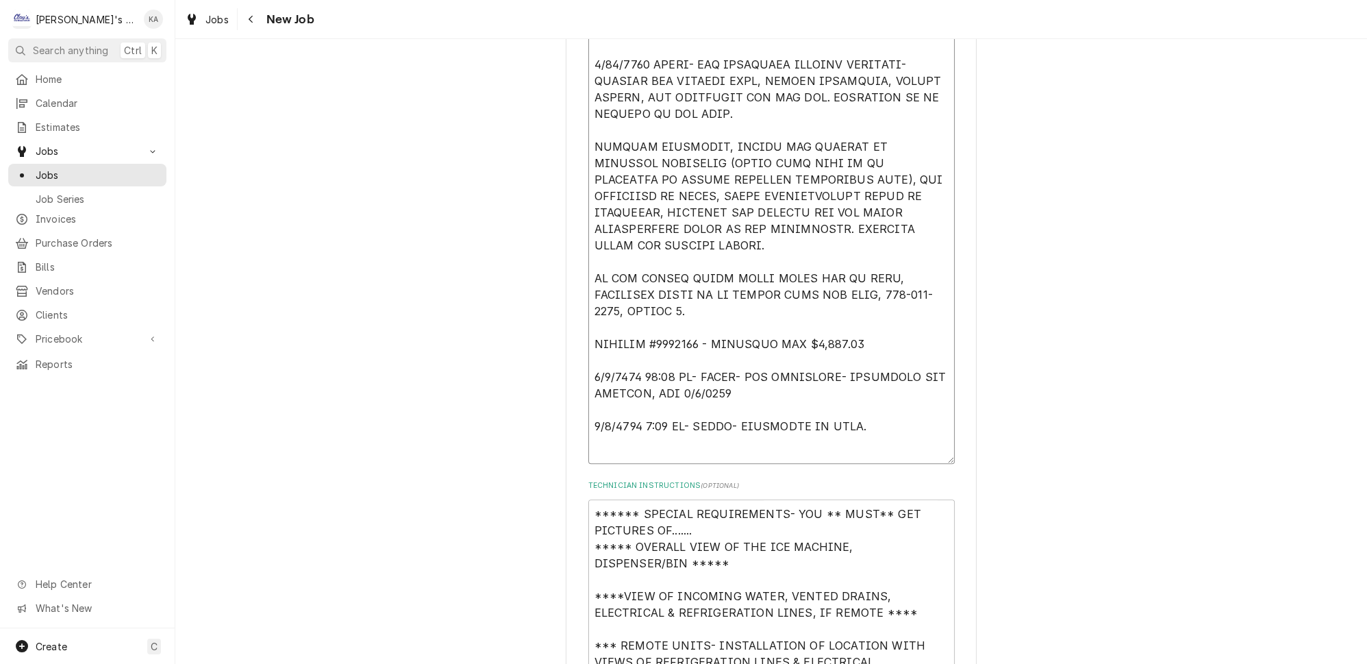
drag, startPoint x: 929, startPoint y: 375, endPoint x: 929, endPoint y: 449, distance: 74.0
click at [929, 449] on textarea "Reason For Call" at bounding box center [771, 175] width 366 height 578
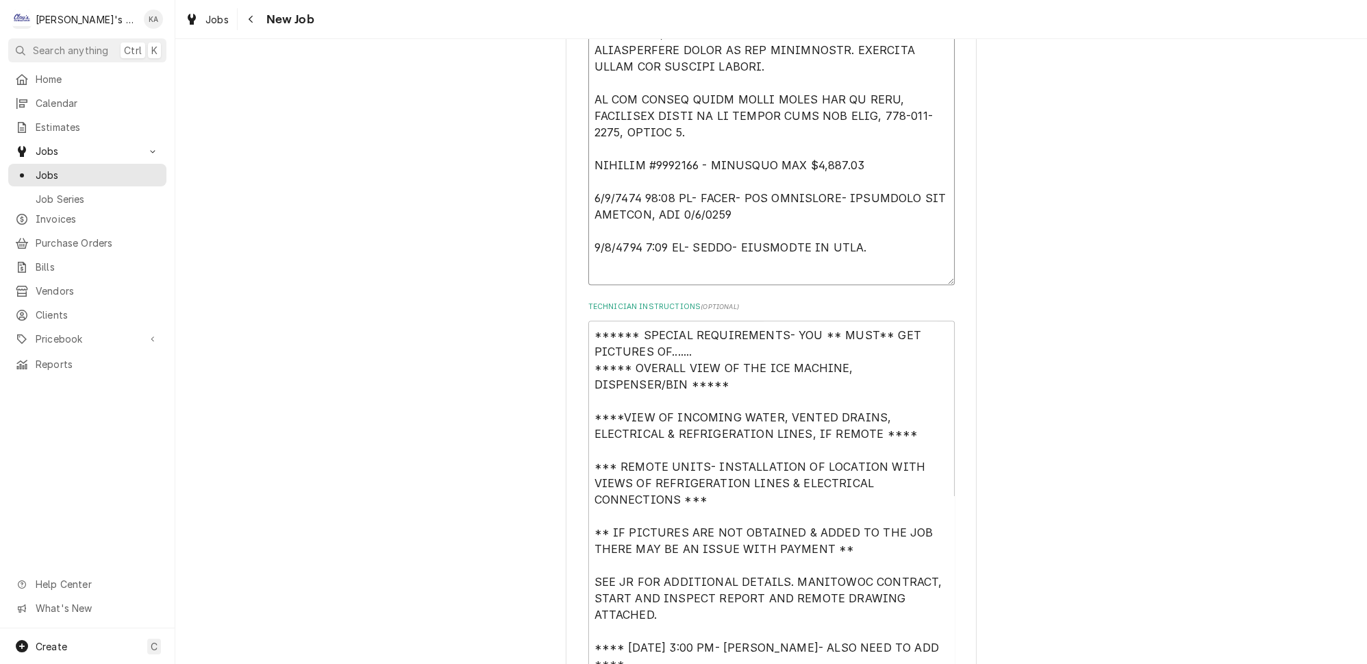
scroll to position [934, 0]
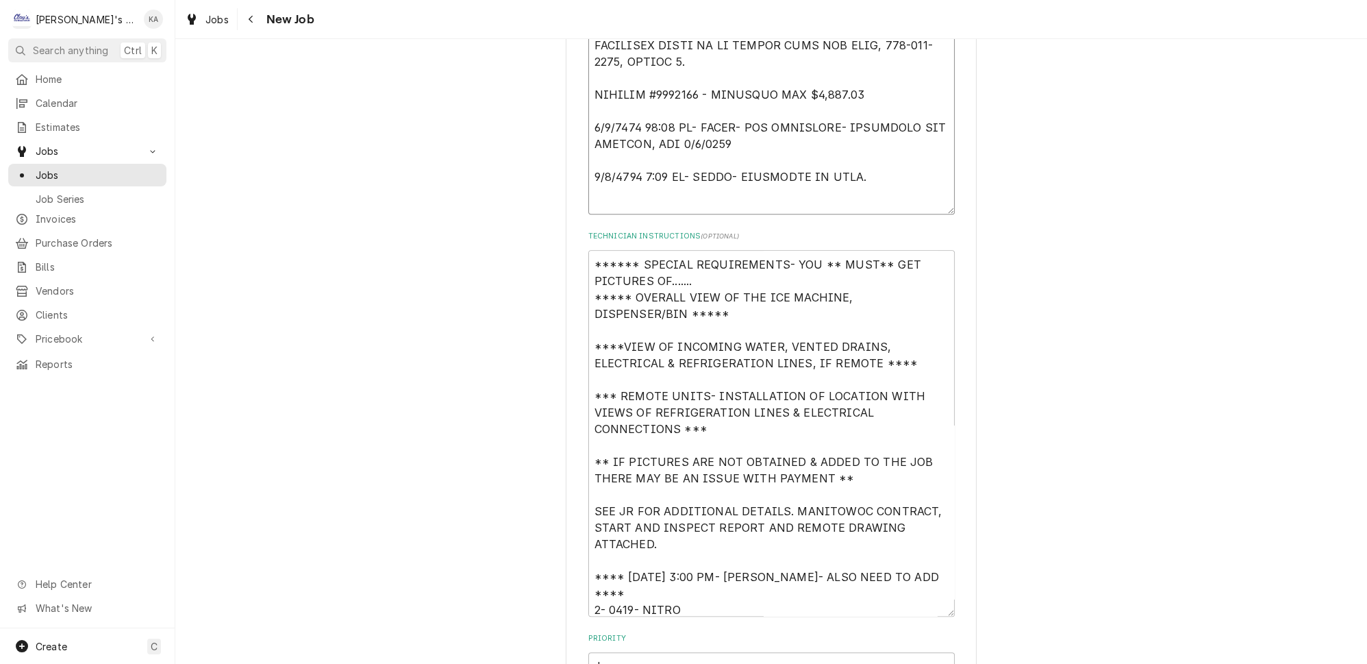
type textarea "**** [DATE] 10:15 AM- [PERSON_NAME]- PER [PERSON_NAME]- WAS SEEING IF WE HAD A …"
click at [623, 328] on textarea "****** SPECIAL REQUIREMENTS- YOU ** MUST** GET PICTURES OF....... ***** OVERALL…" at bounding box center [771, 433] width 366 height 366
type textarea "x"
type textarea "****** SPECIAL REQUIREMENTS- YOU ** MUST** GET PICTURES OF....... ***** OVERALL…"
type textarea "x"
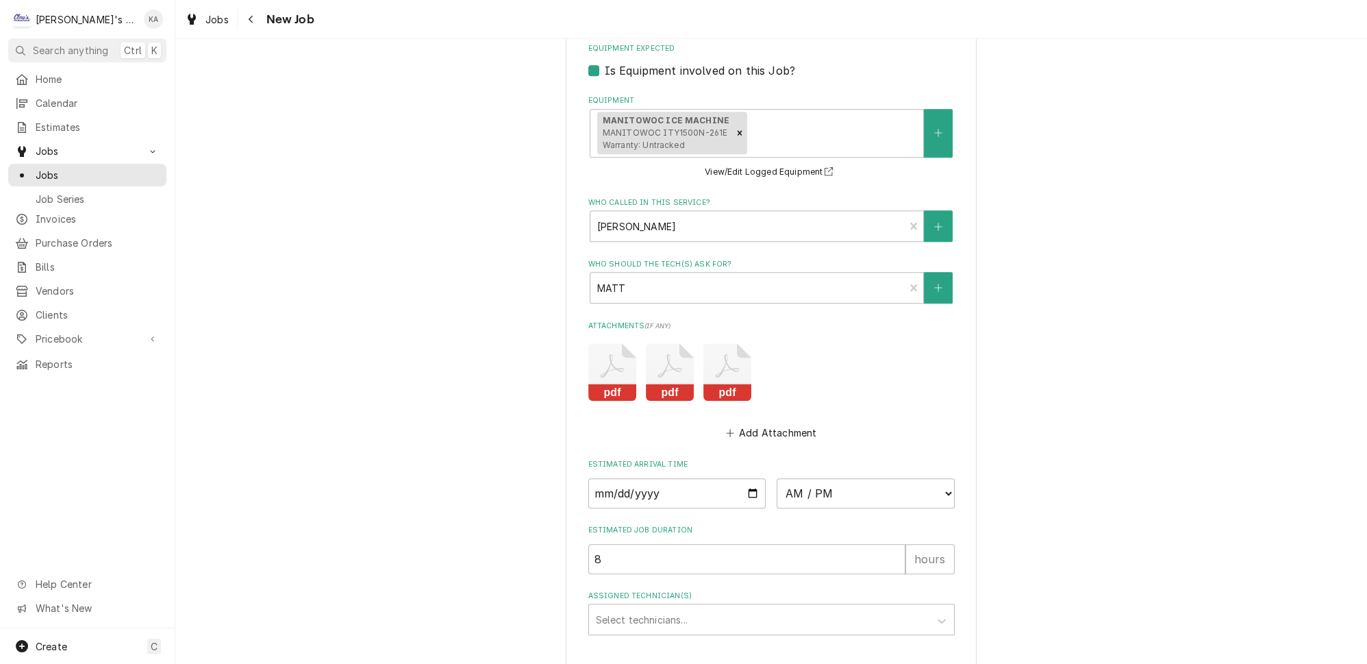
scroll to position [1748, 0]
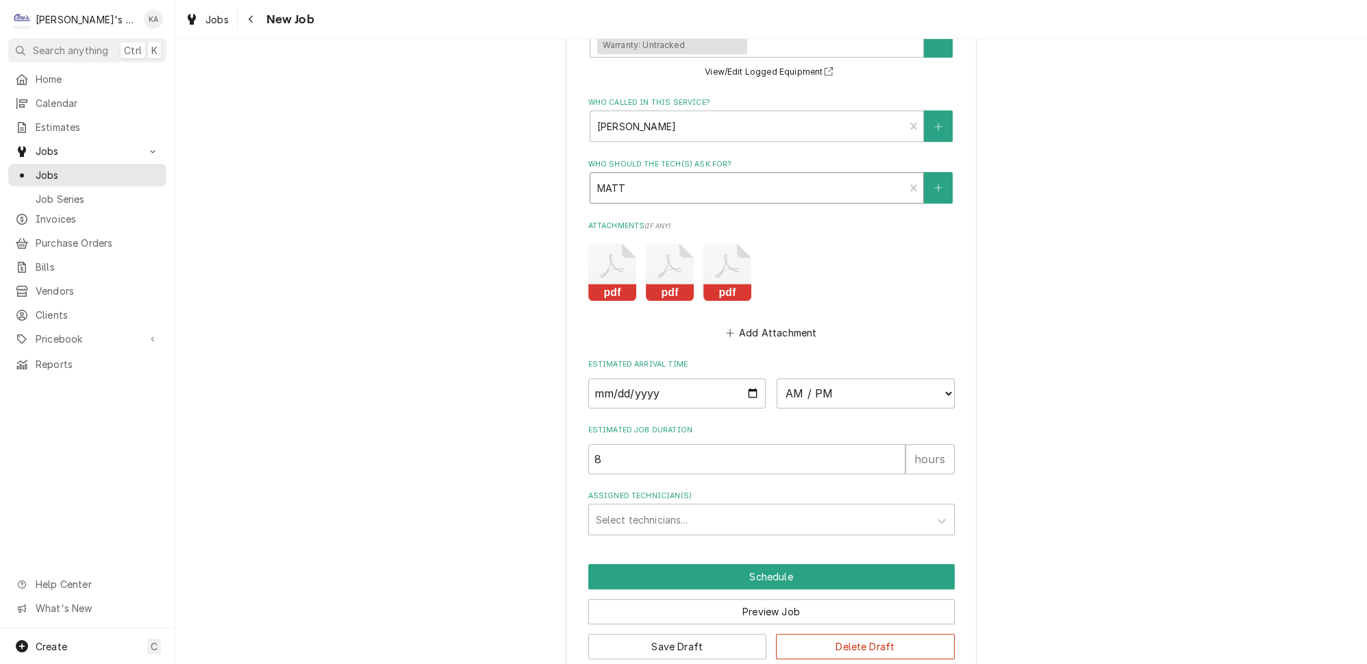
type textarea "****** SPECIAL REQUIREMENTS- YOU ** MUST** GET PICTURES OF....... ***** OVERALL…"
click at [780, 181] on div "Who should the tech(s) ask for?" at bounding box center [747, 187] width 301 height 25
